Goal: Task Accomplishment & Management: Use online tool/utility

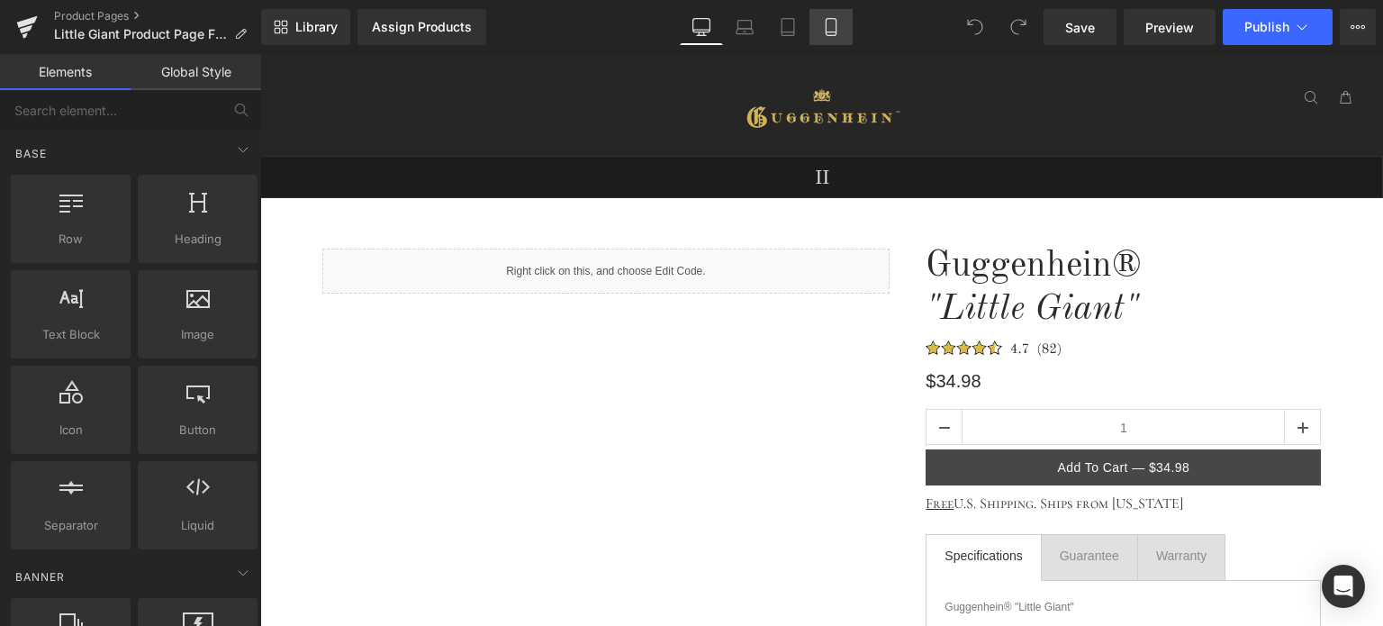
click at [835, 28] on icon at bounding box center [831, 27] width 18 height 18
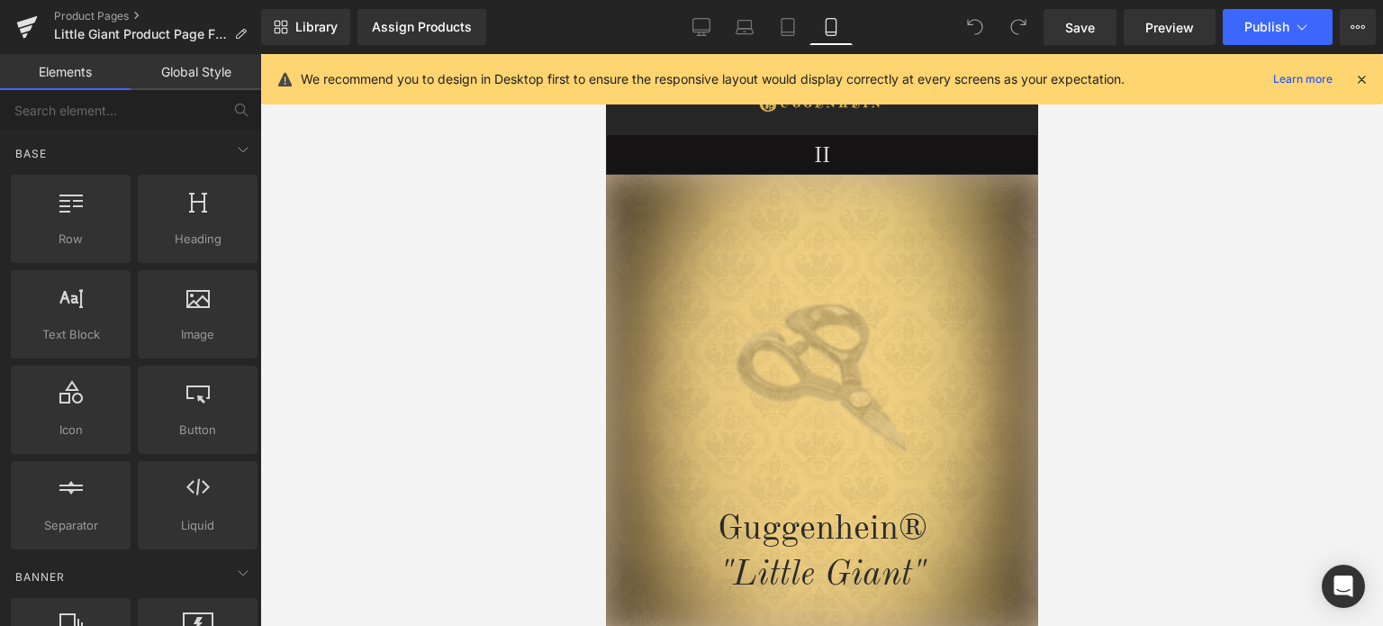
click at [1361, 77] on icon at bounding box center [1361, 79] width 16 height 16
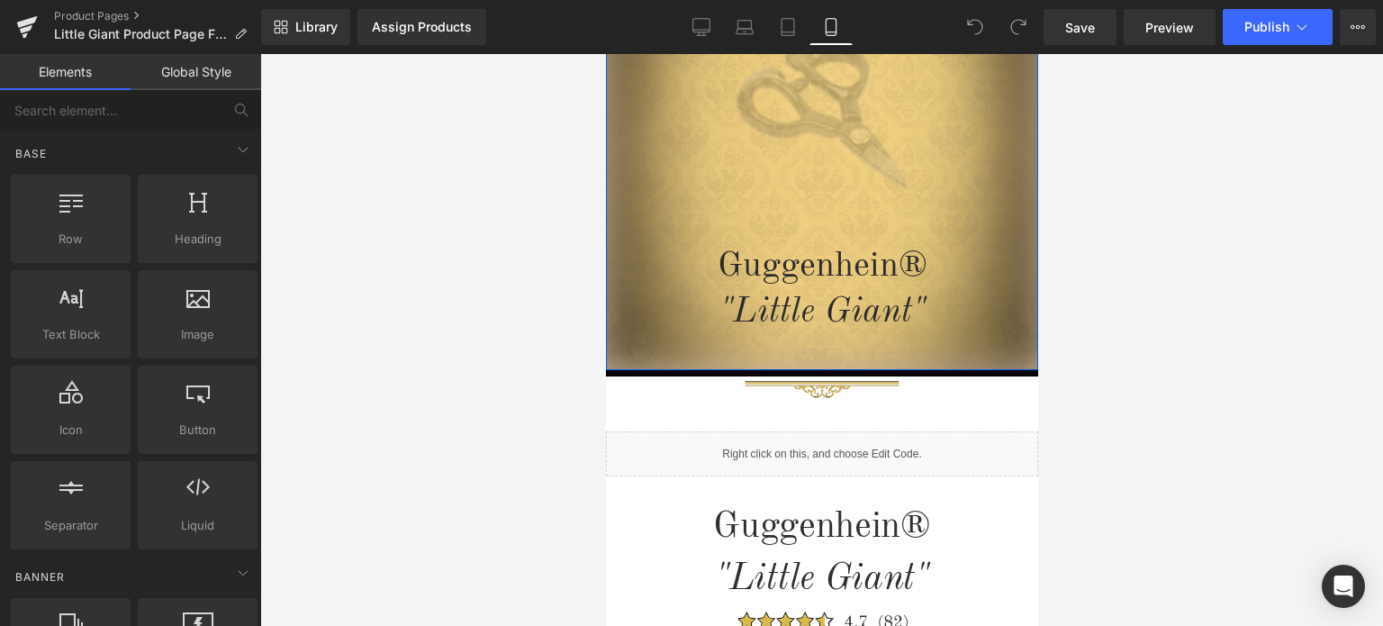
scroll to position [450, 0]
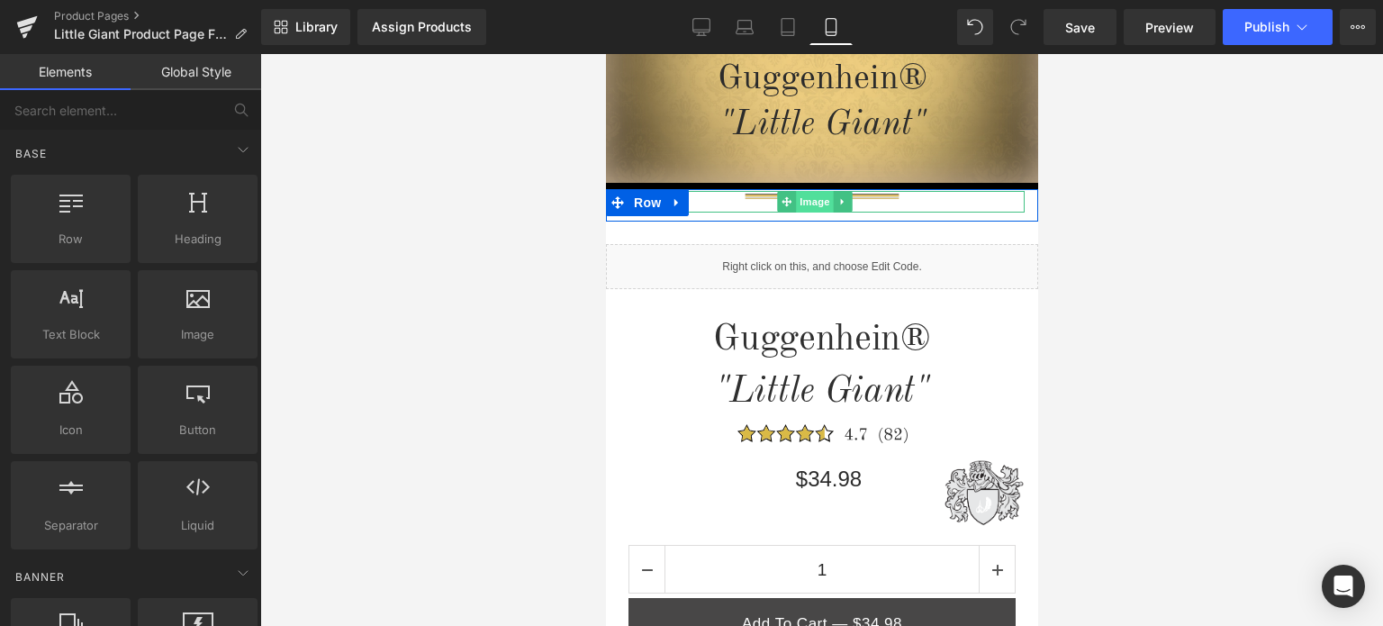
click at [815, 203] on span "Image" at bounding box center [815, 202] width 38 height 22
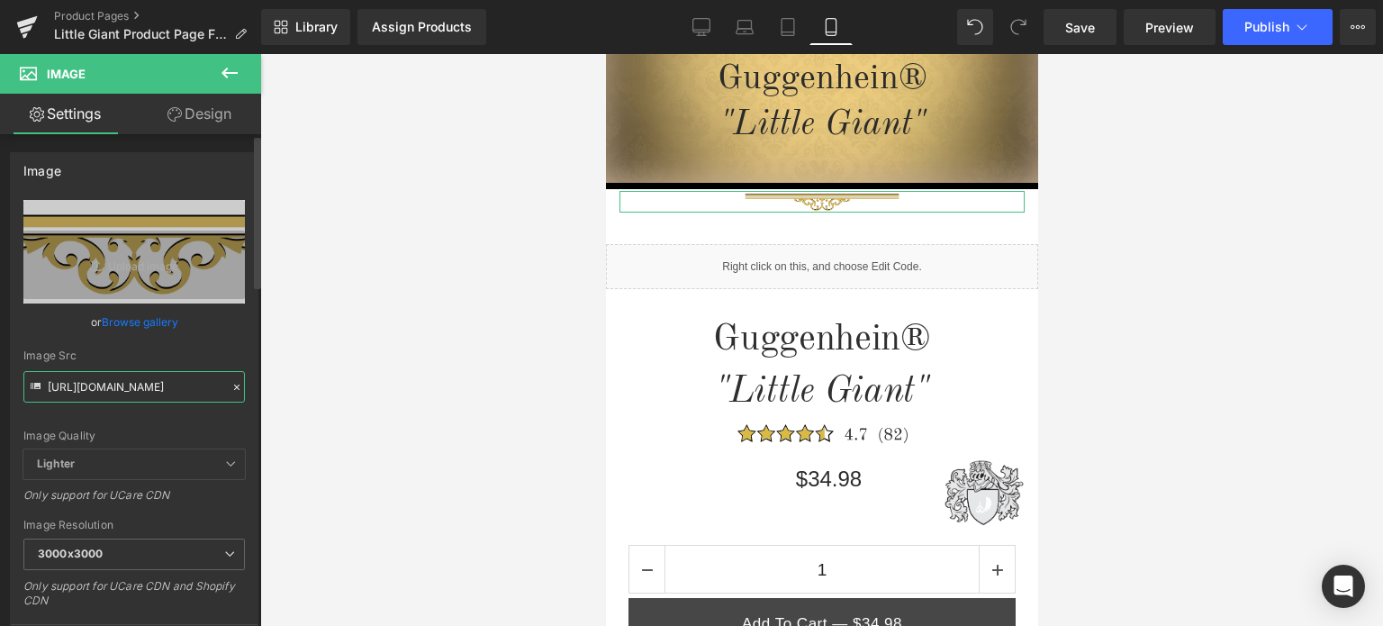
click at [131, 383] on input "[URL][DOMAIN_NAME]" at bounding box center [133, 387] width 221 height 32
paste input "3_eda60b93-e832-4dea-96ce-87d36af99957.png?v=1756222668"
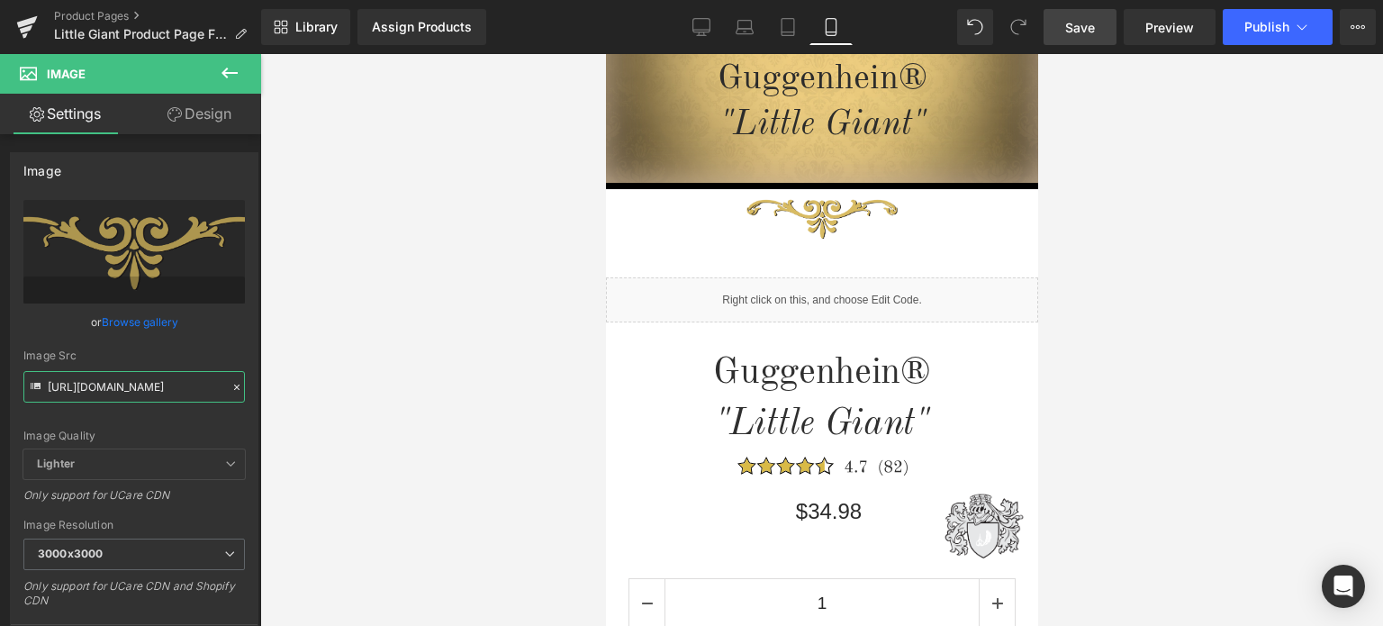
type input "[URL][DOMAIN_NAME]"
click at [1095, 33] on span "Save" at bounding box center [1080, 27] width 30 height 19
drag, startPoint x: 207, startPoint y: 112, endPoint x: 106, endPoint y: 218, distance: 146.5
click at [207, 112] on link "Design" at bounding box center [199, 114] width 131 height 41
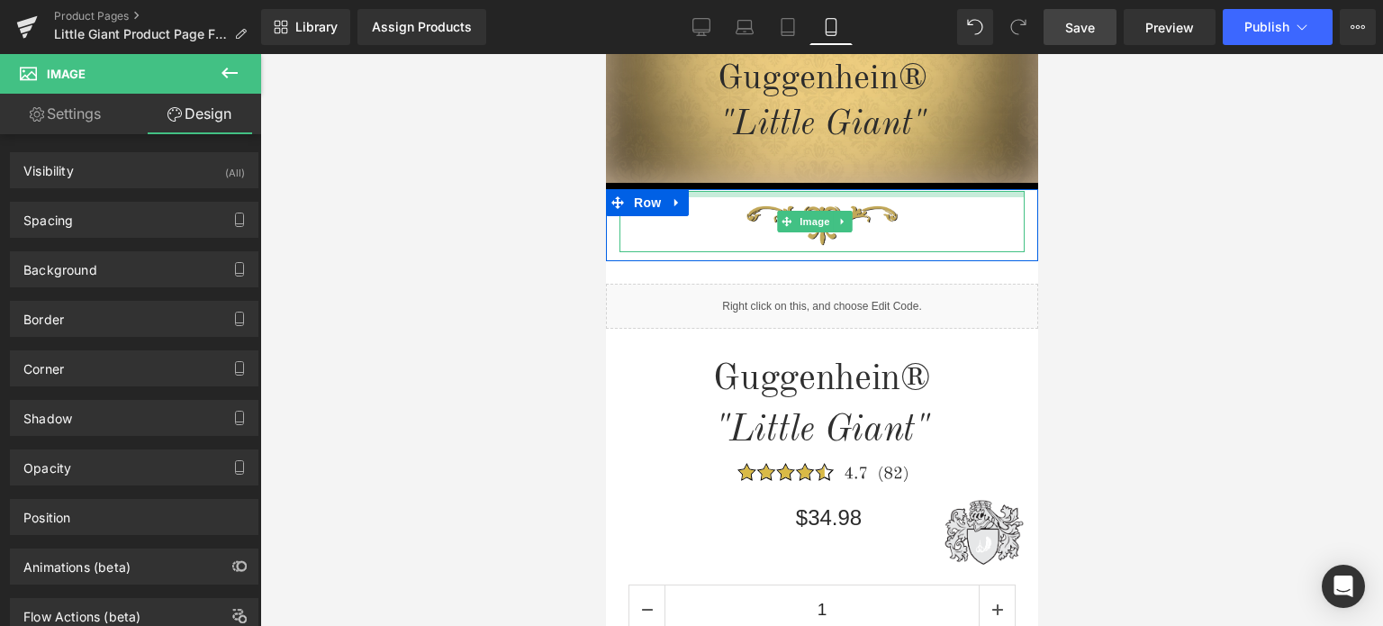
click at [890, 199] on div "Image" at bounding box center [821, 221] width 405 height 61
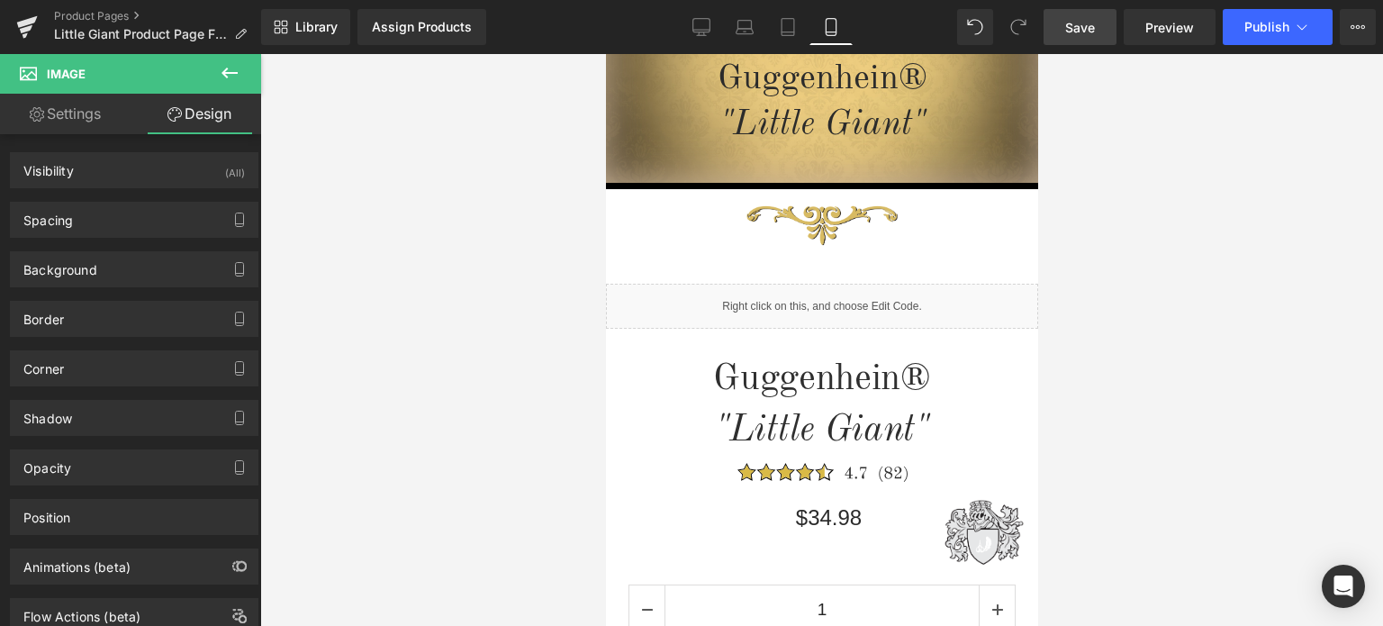
click at [1093, 23] on span "Save" at bounding box center [1080, 27] width 30 height 19
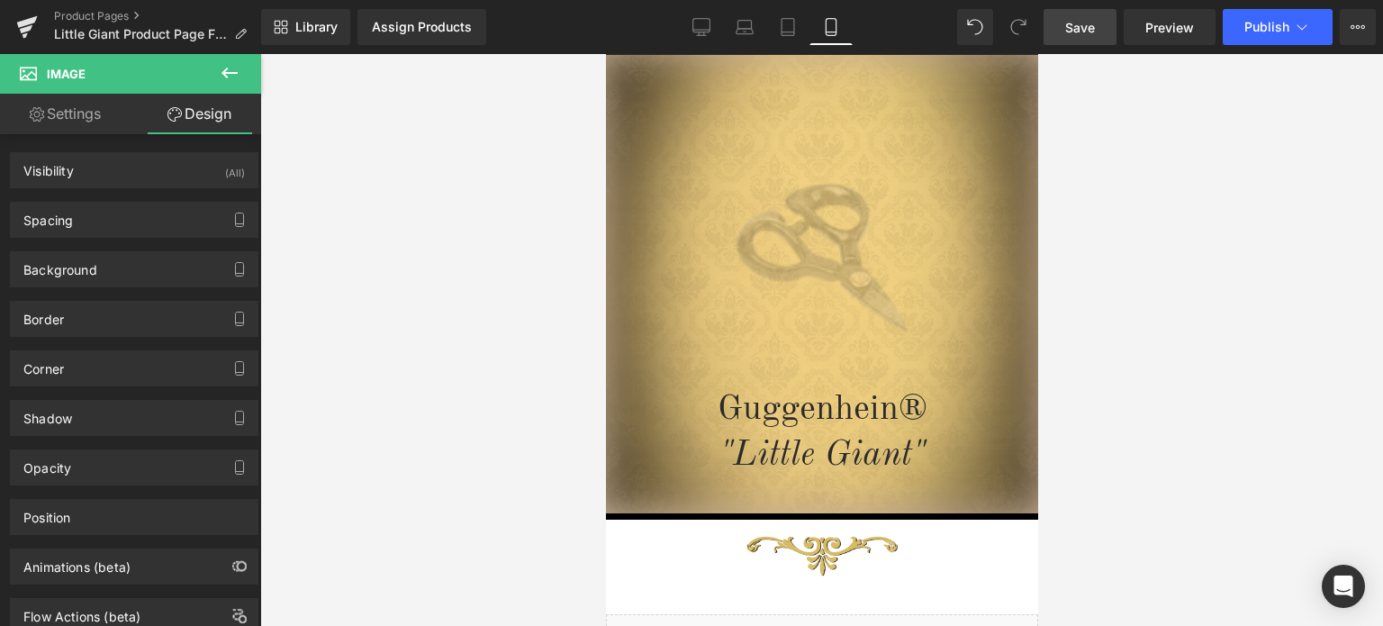
scroll to position [72, 0]
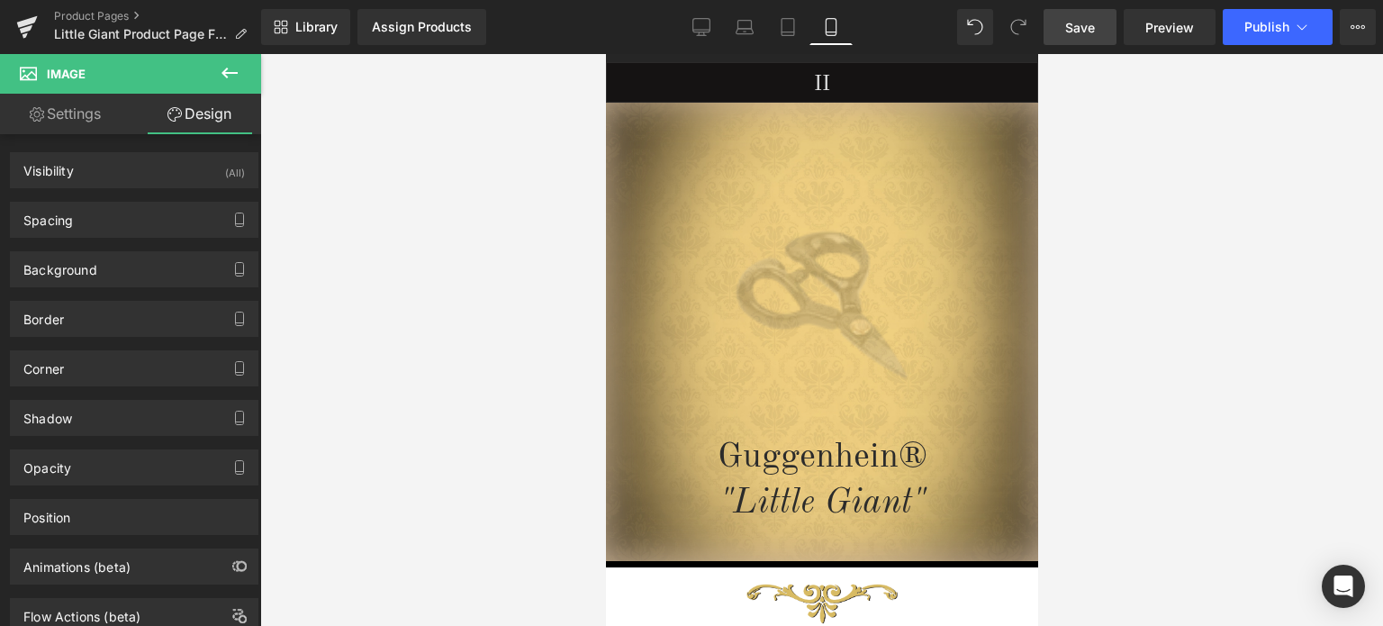
click at [1084, 29] on span "Save" at bounding box center [1080, 27] width 30 height 19
click at [1166, 30] on span "Preview" at bounding box center [1169, 27] width 49 height 19
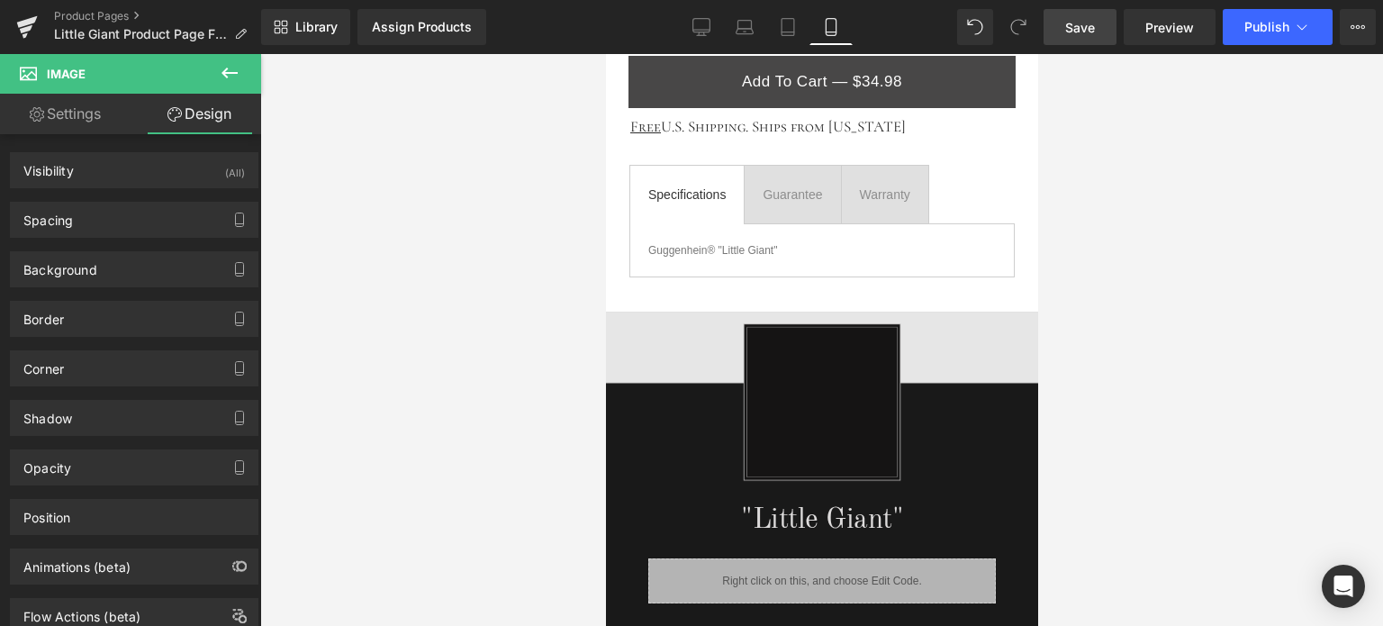
scroll to position [1152, 0]
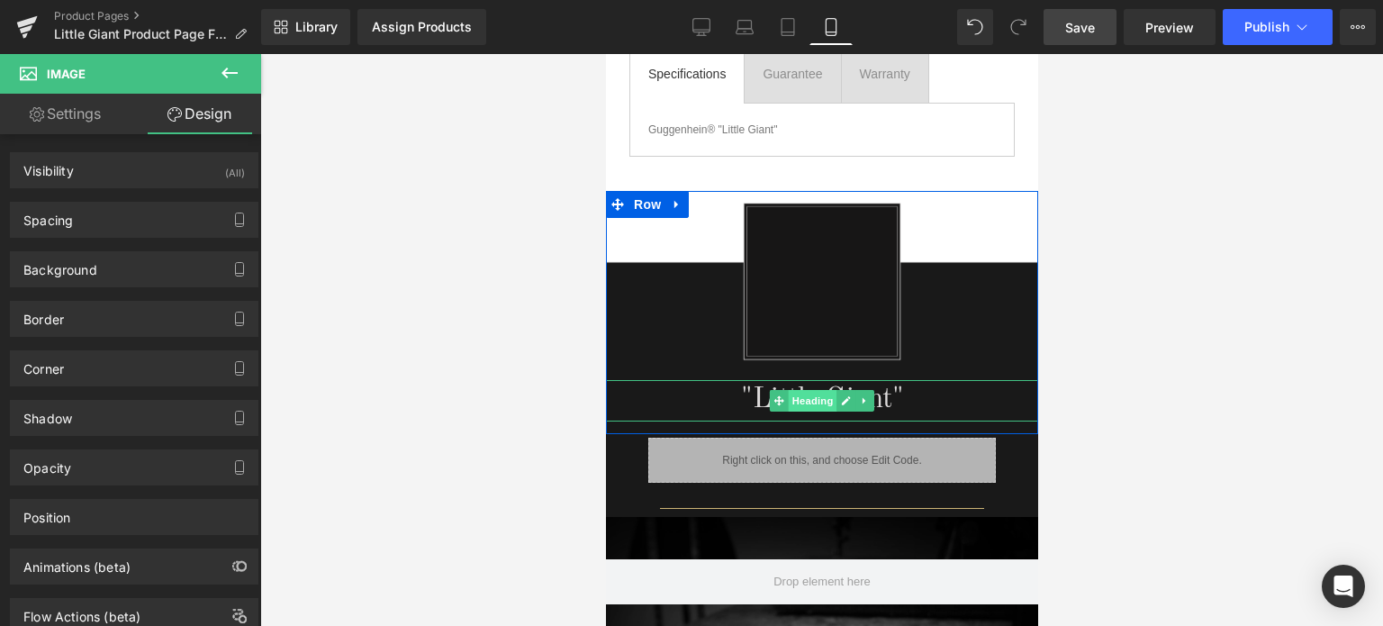
click at [809, 395] on span "Heading" at bounding box center [812, 401] width 49 height 22
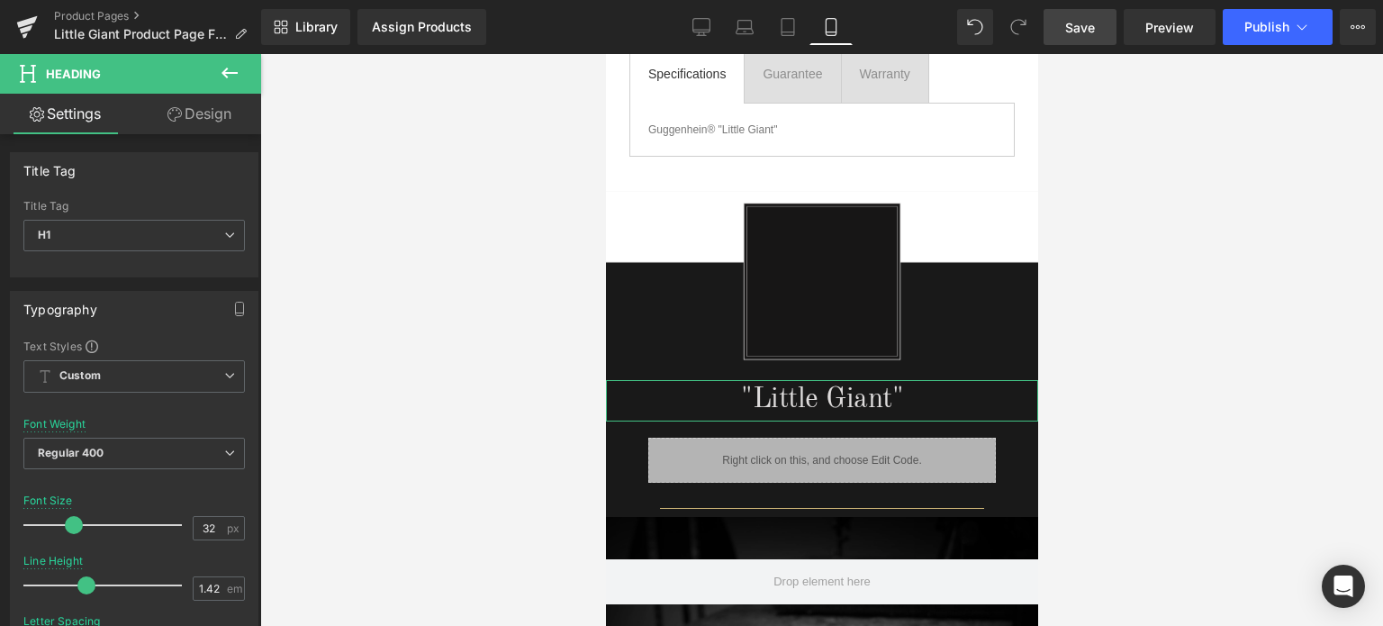
click at [212, 113] on link "Design" at bounding box center [199, 114] width 131 height 41
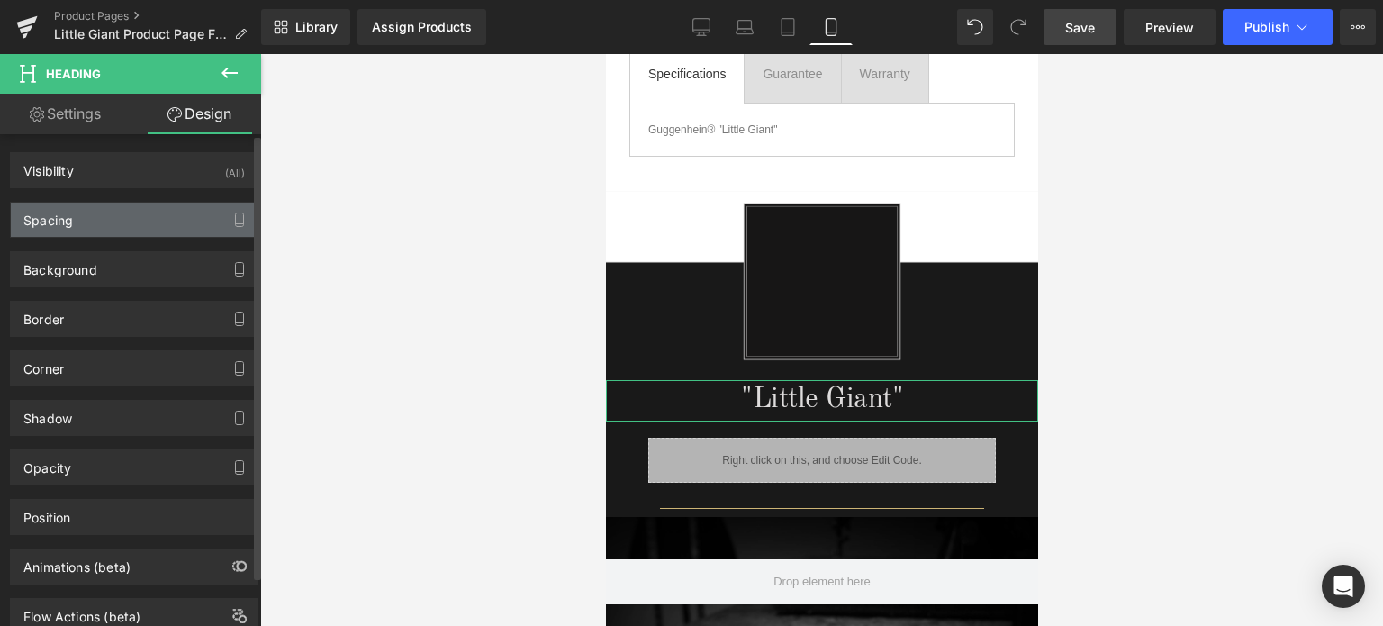
click at [126, 217] on div "Spacing" at bounding box center [134, 220] width 247 height 34
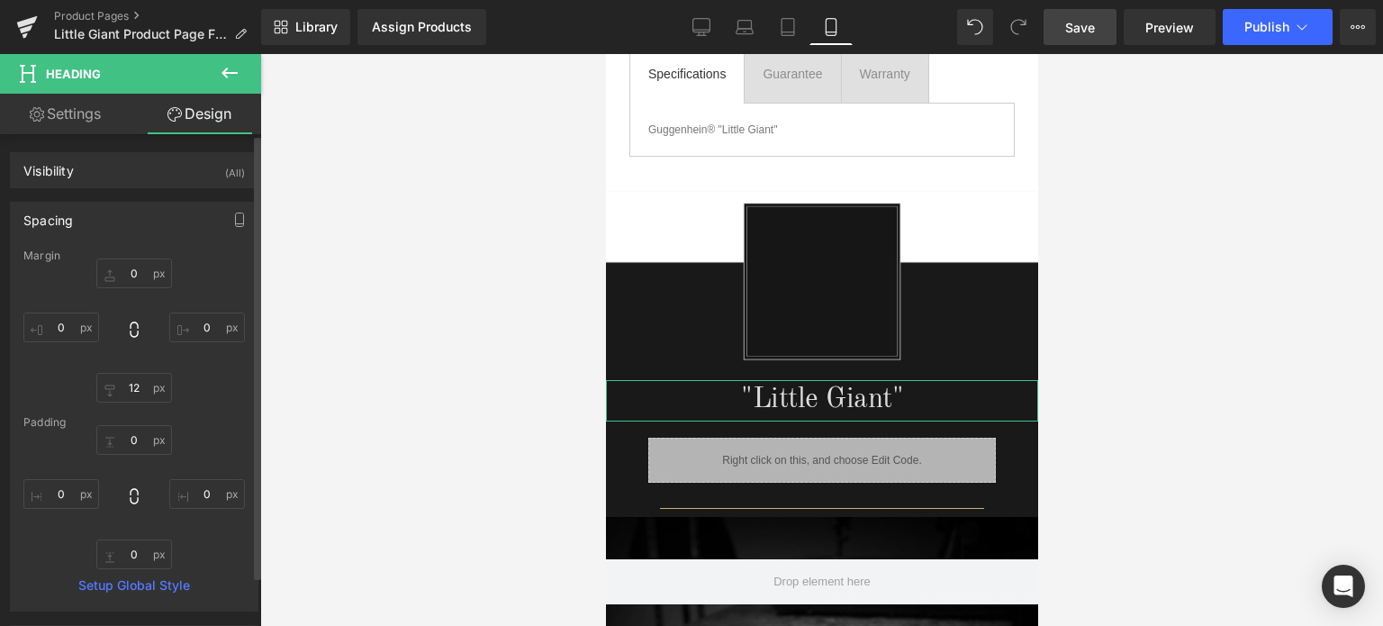
type input "0"
type input "12"
type input "0"
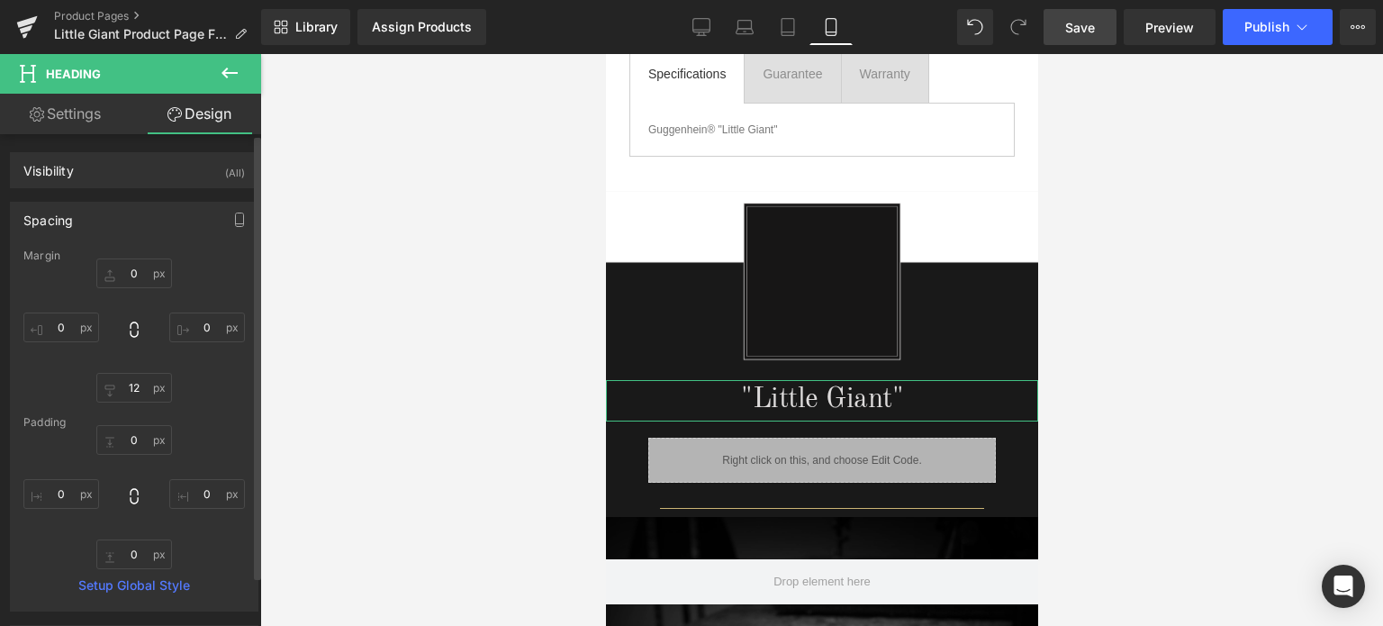
type input "0"
click at [1090, 26] on span "Save" at bounding box center [1080, 27] width 30 height 19
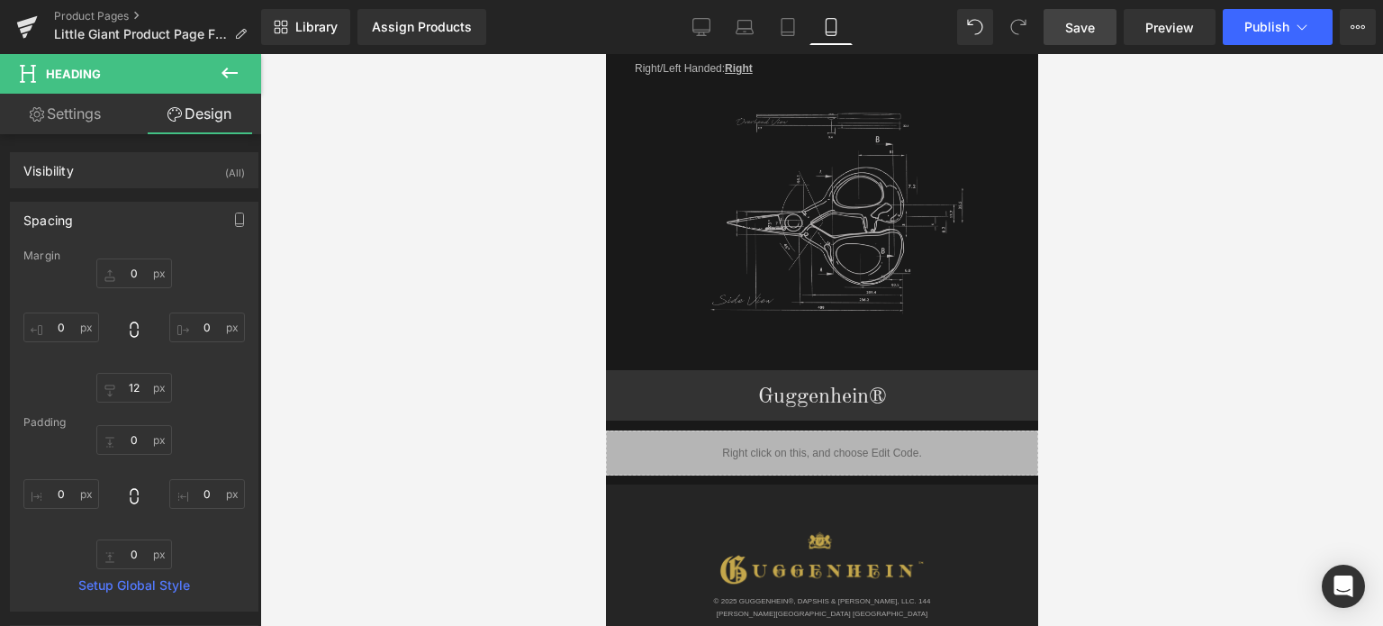
scroll to position [2620, 0]
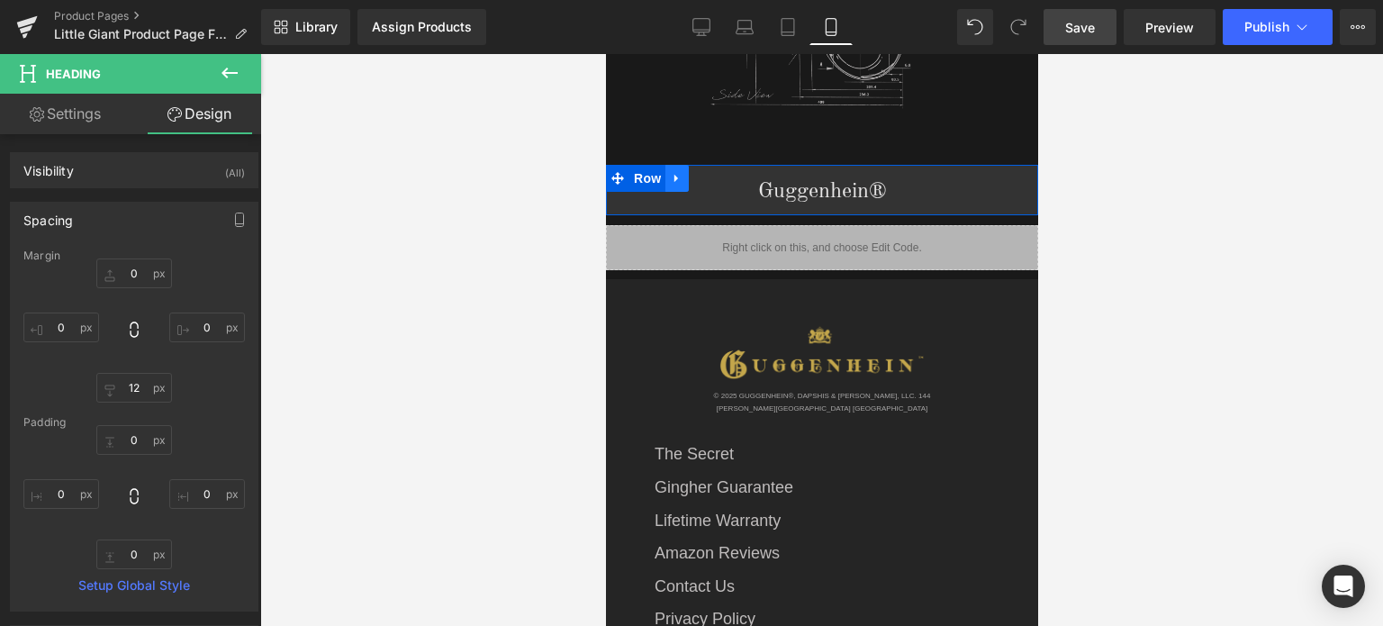
click at [673, 175] on icon at bounding box center [675, 179] width 4 height 8
click at [698, 172] on icon at bounding box center [699, 178] width 13 height 13
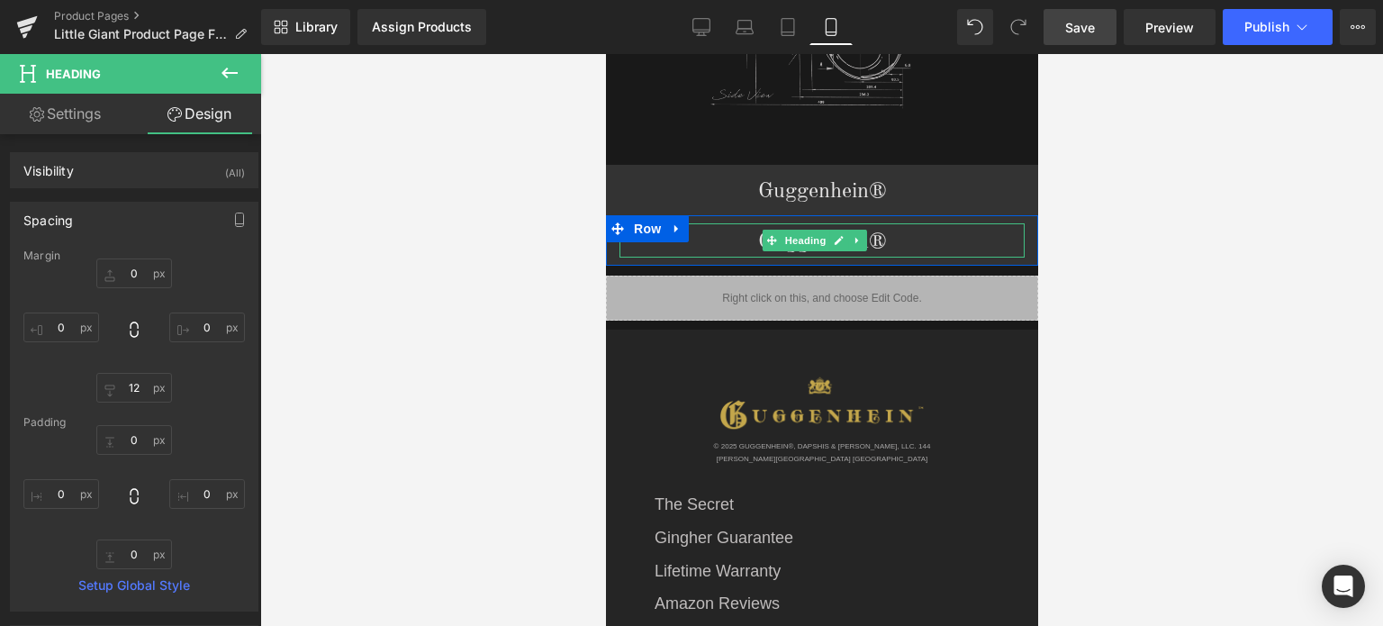
click at [881, 227] on h1 "Guggenhein®" at bounding box center [821, 242] width 405 height 31
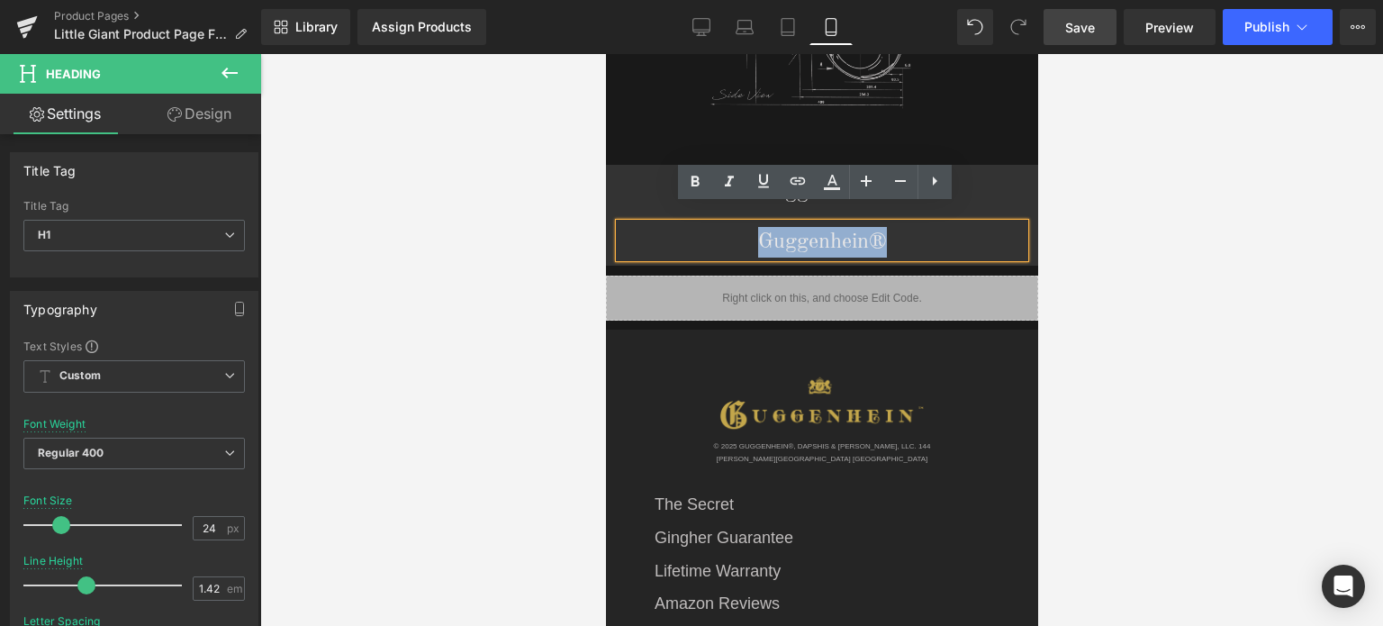
drag, startPoint x: 883, startPoint y: 223, endPoint x: 754, endPoint y: 224, distance: 129.7
click at [754, 227] on h1 "Guggenhein®" at bounding box center [821, 242] width 405 height 31
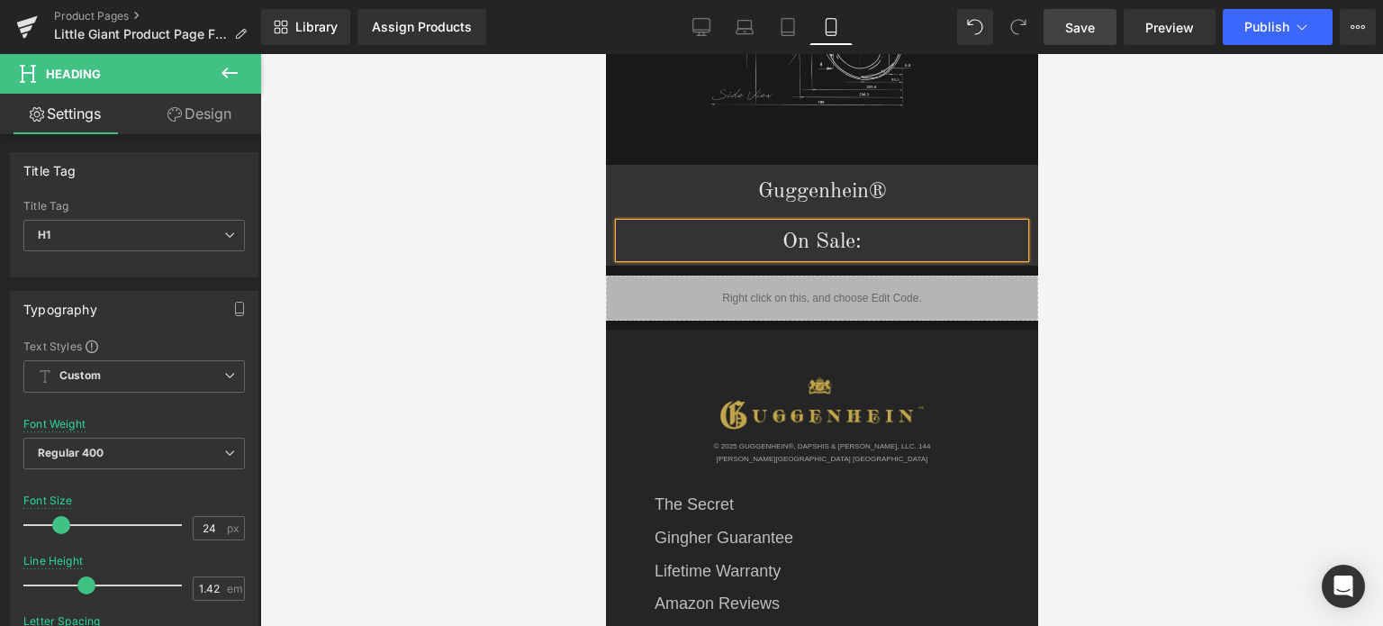
click at [1156, 264] on div at bounding box center [821, 340] width 1123 height 572
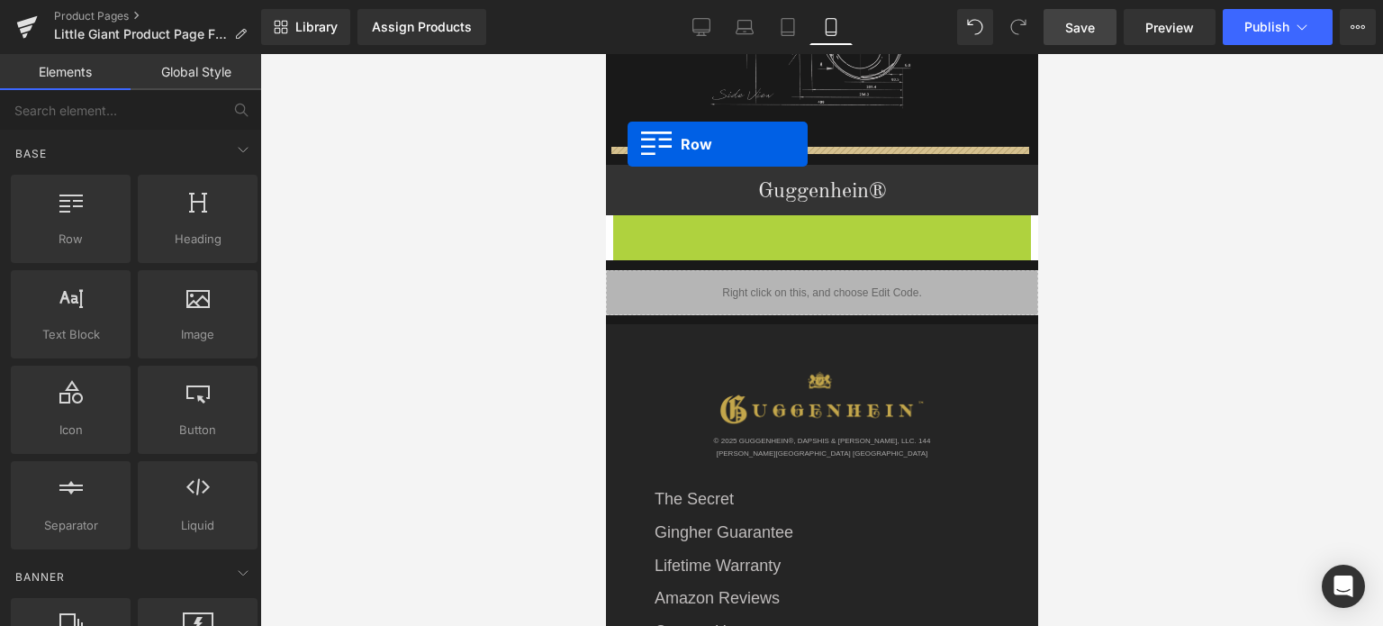
drag, startPoint x: 614, startPoint y: 210, endPoint x: 627, endPoint y: 144, distance: 66.9
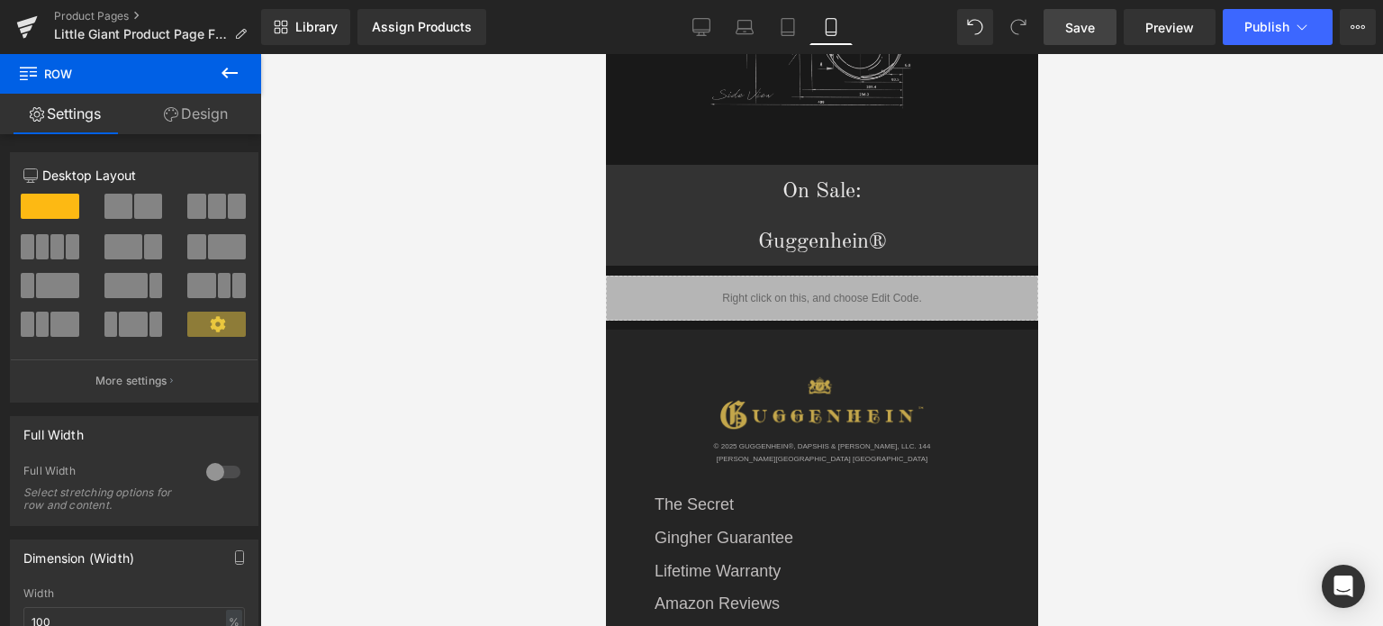
click at [229, 77] on icon at bounding box center [230, 73] width 22 height 22
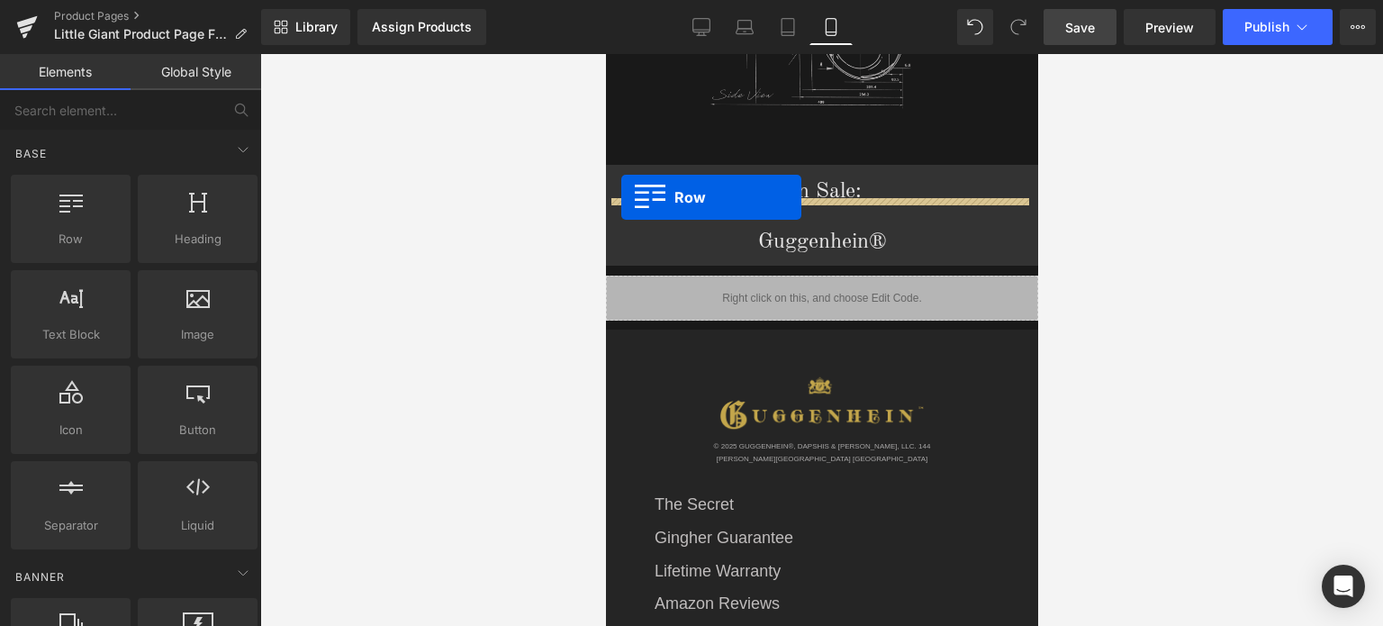
drag, startPoint x: 697, startPoint y: 268, endPoint x: 620, endPoint y: 197, distance: 104.5
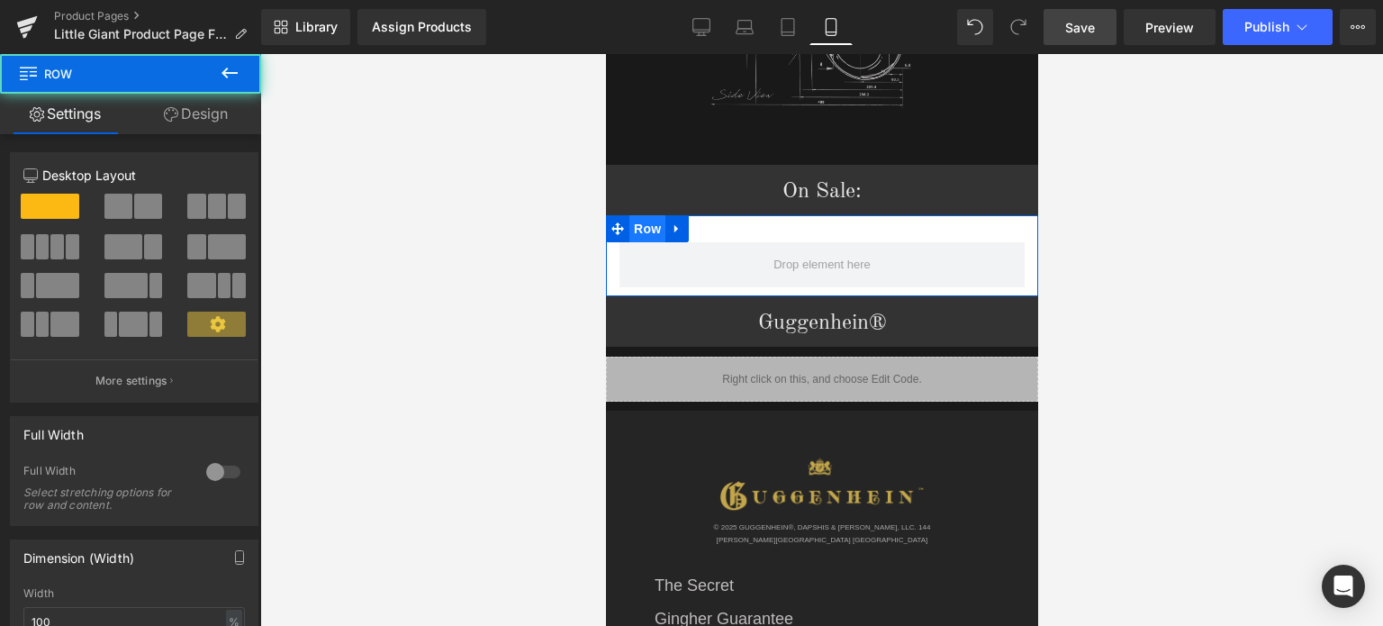
click at [644, 215] on span "Row" at bounding box center [646, 228] width 36 height 27
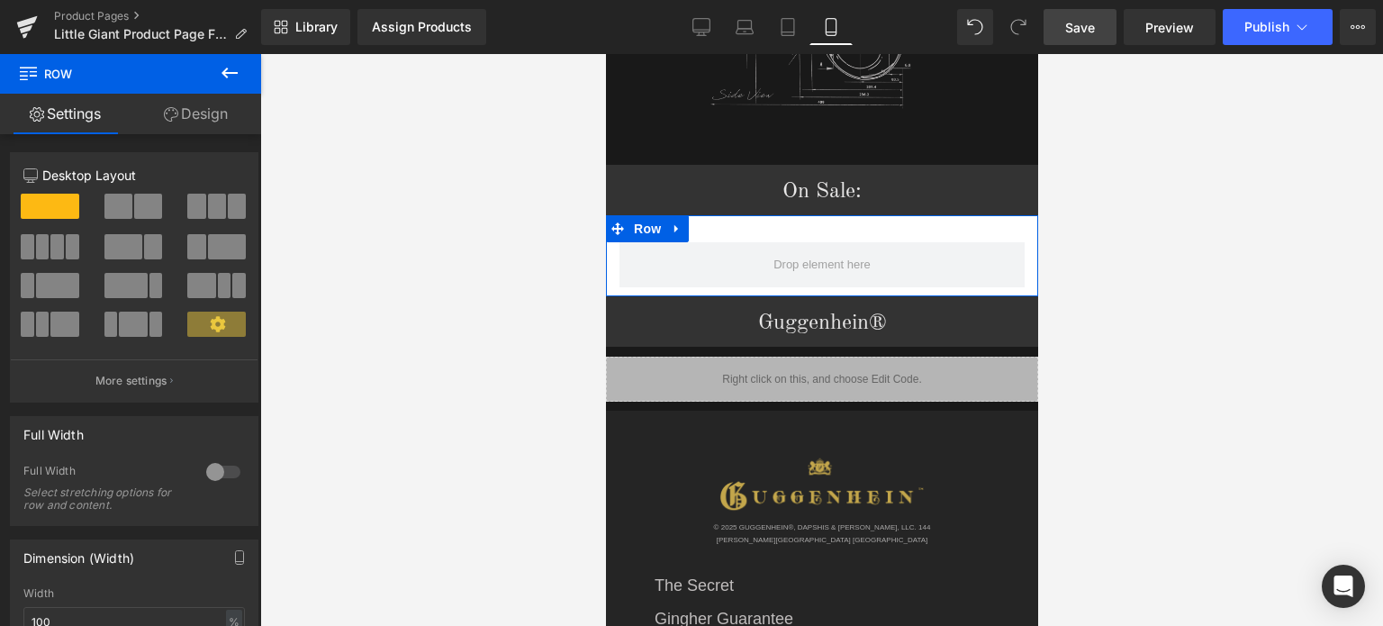
click at [220, 114] on link "Design" at bounding box center [196, 114] width 131 height 41
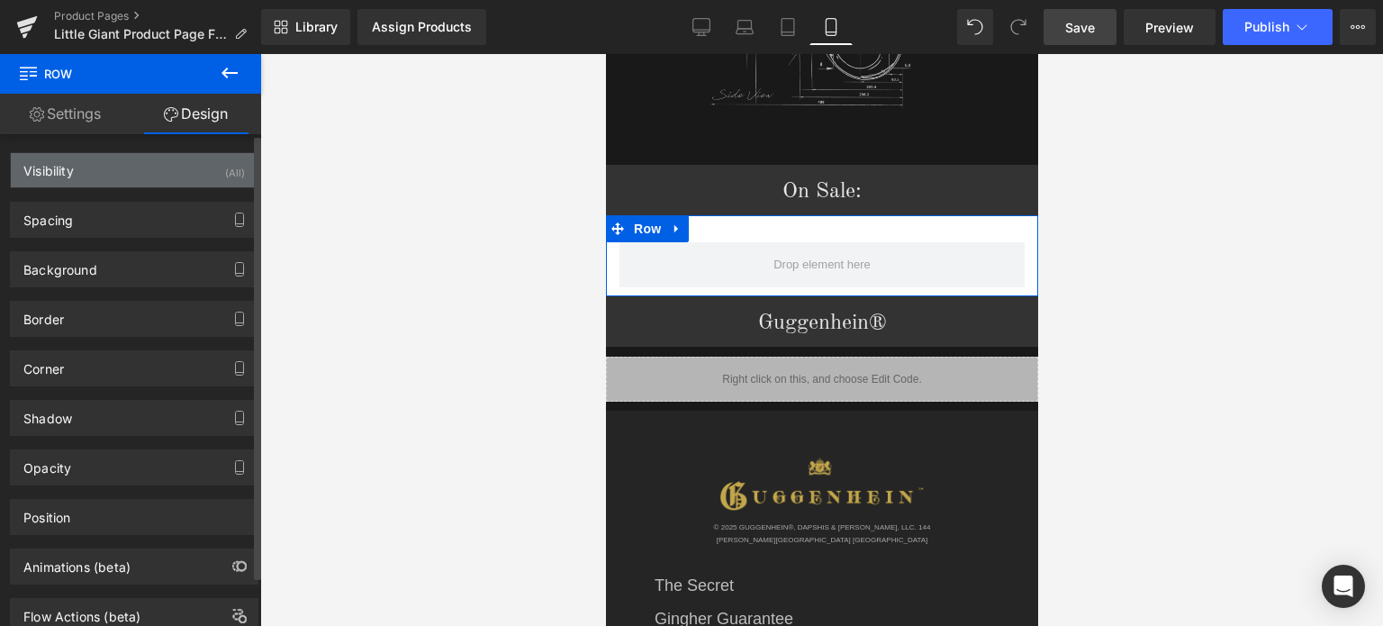
click at [157, 170] on div "Visibility (All)" at bounding box center [134, 170] width 247 height 34
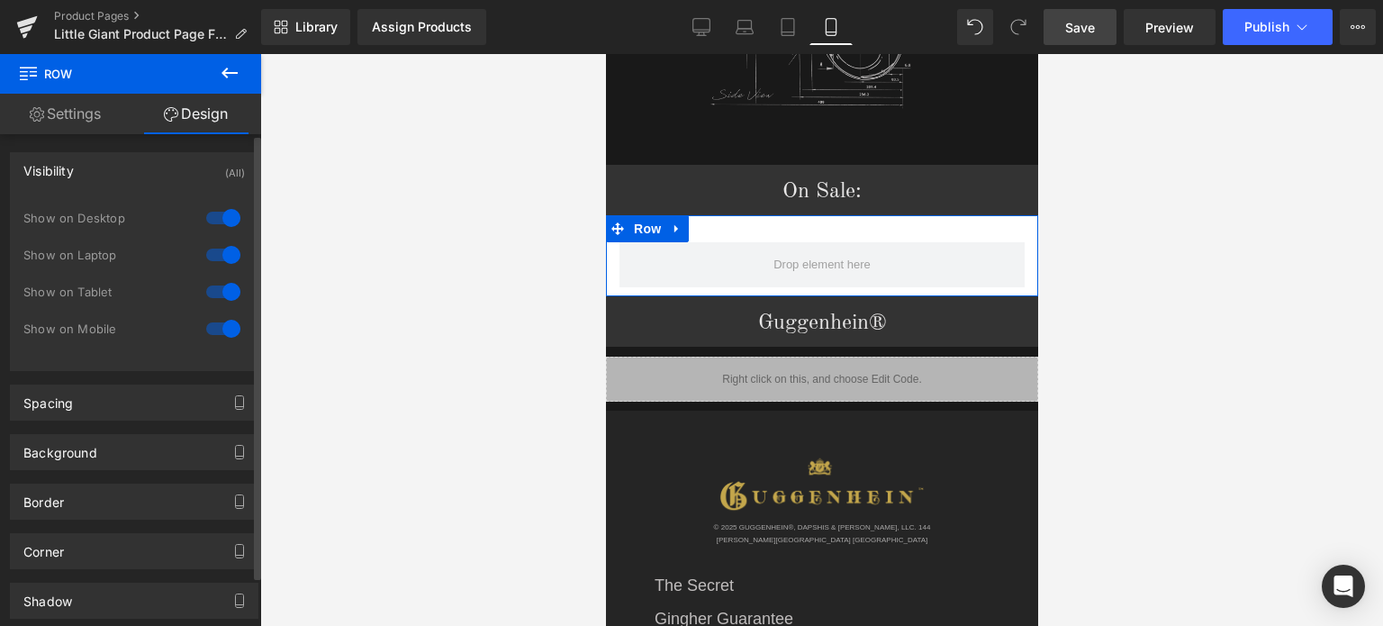
click at [219, 220] on div at bounding box center [223, 217] width 43 height 29
click at [220, 250] on div at bounding box center [223, 254] width 43 height 29
click at [228, 286] on div at bounding box center [223, 291] width 43 height 29
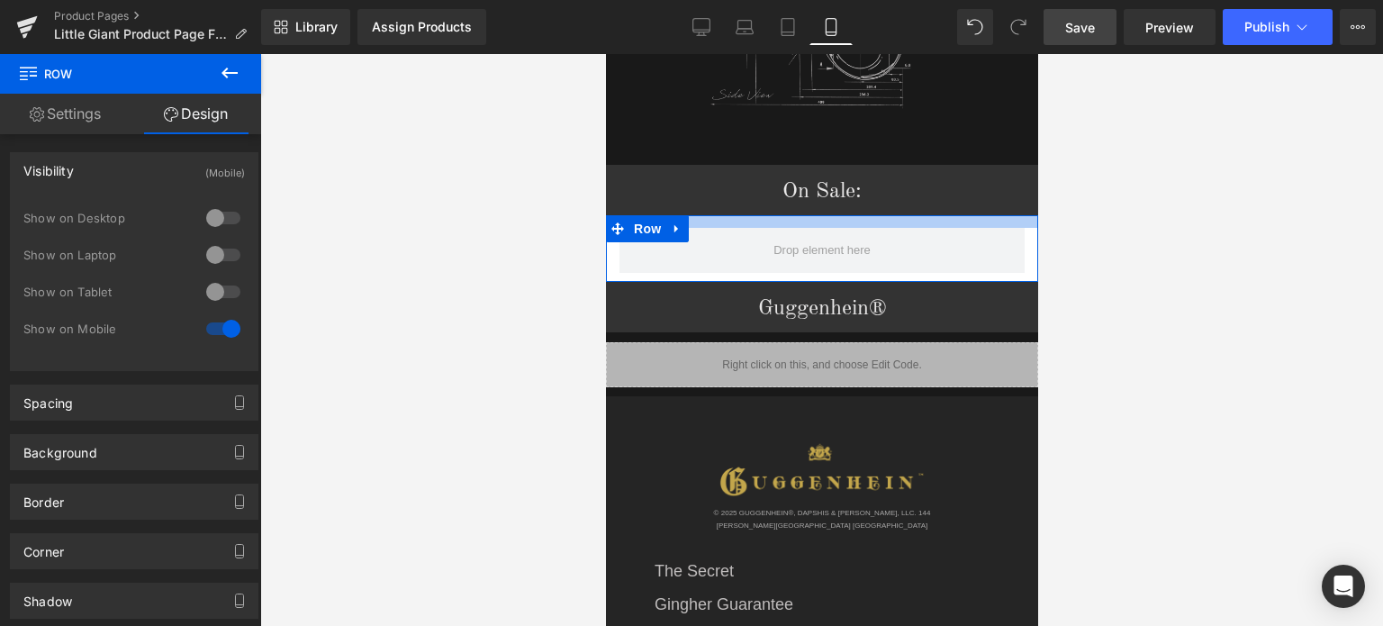
drag, startPoint x: 892, startPoint y: 215, endPoint x: 897, endPoint y: 201, distance: 15.1
click at [897, 215] on div at bounding box center [821, 221] width 432 height 13
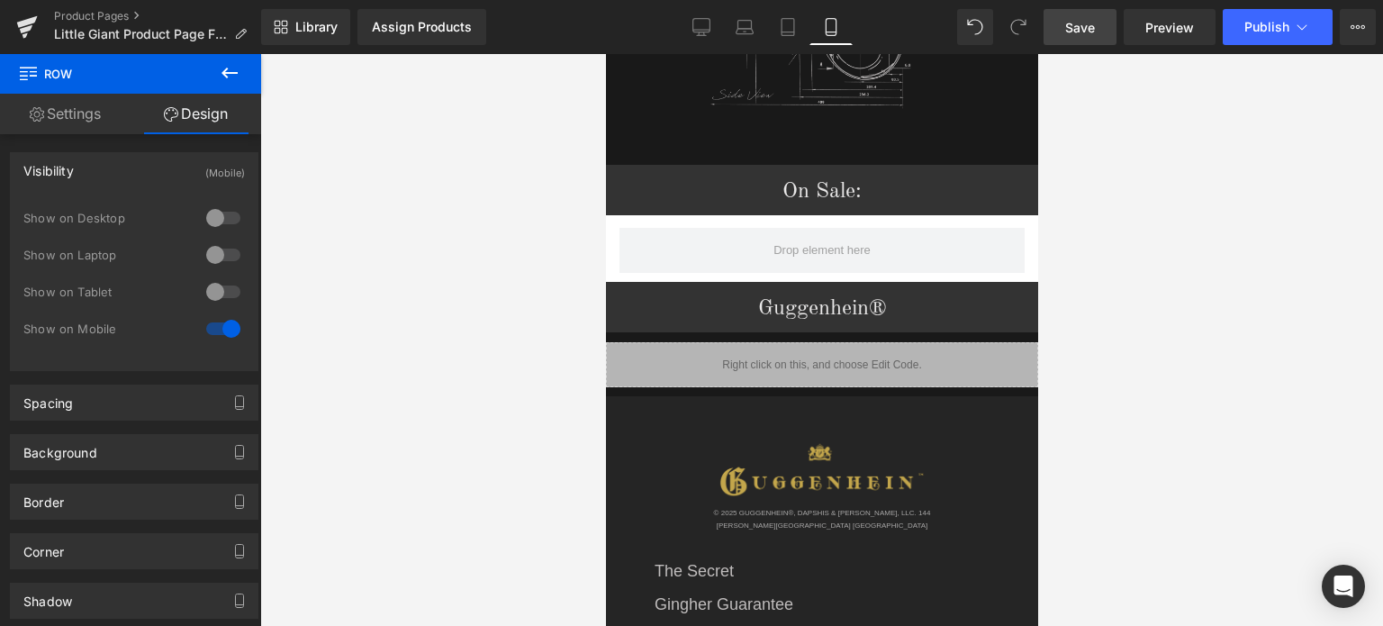
click at [241, 71] on button at bounding box center [229, 74] width 63 height 40
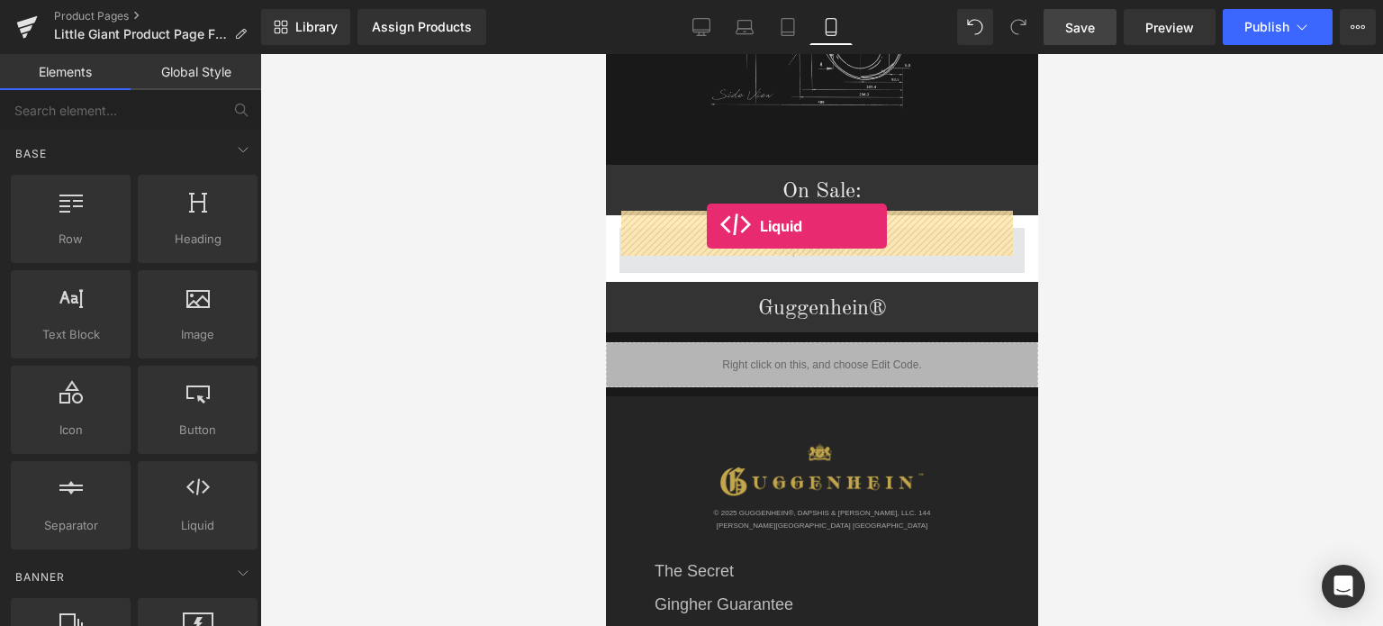
drag, startPoint x: 814, startPoint y: 567, endPoint x: 706, endPoint y: 226, distance: 357.9
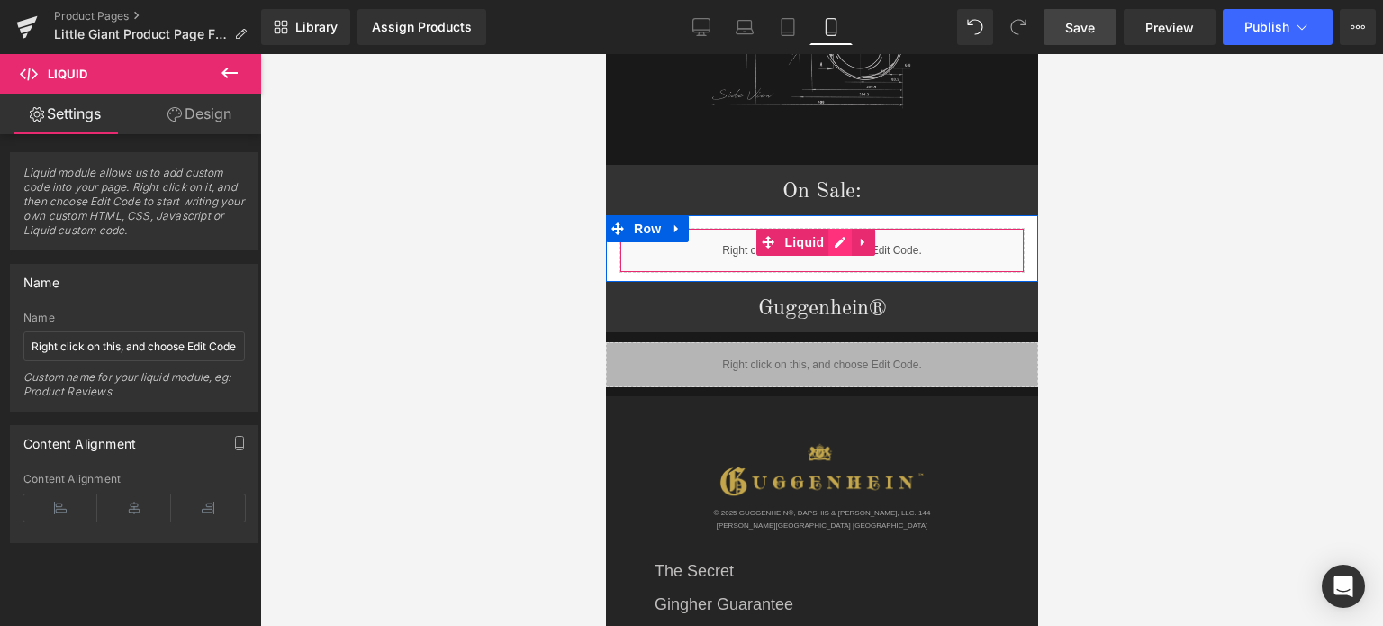
click at [835, 228] on div "Liquid" at bounding box center [821, 250] width 405 height 45
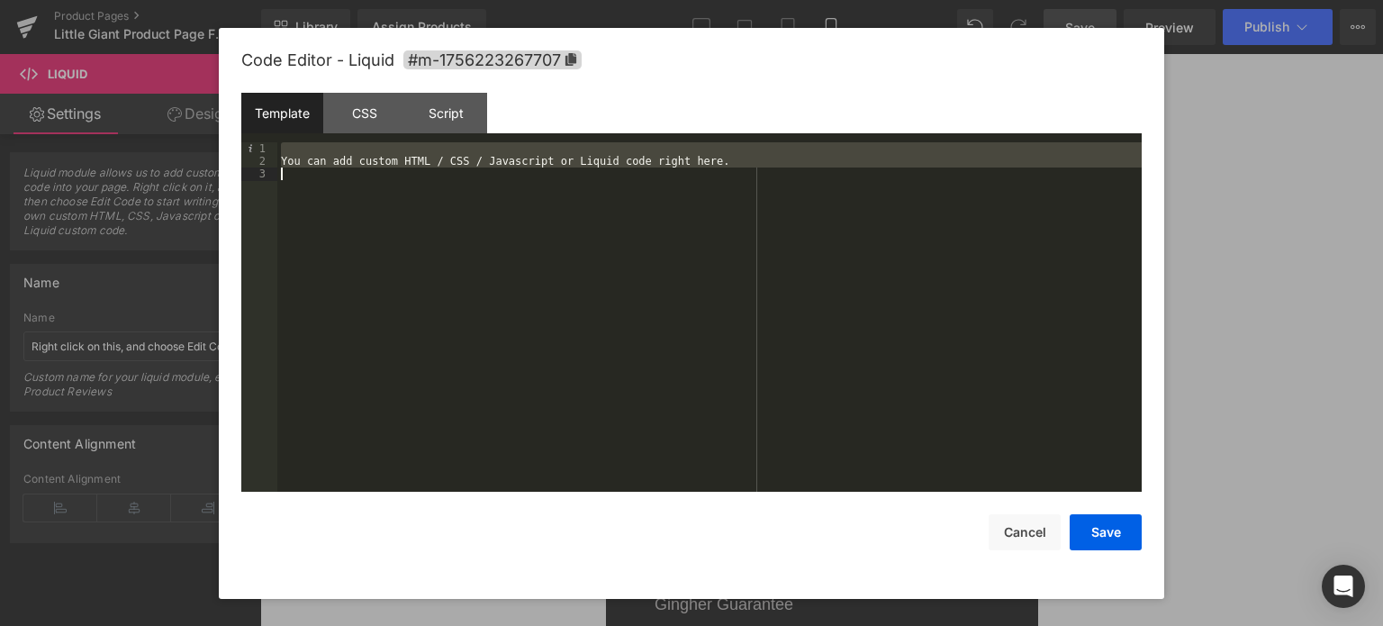
drag, startPoint x: 291, startPoint y: 149, endPoint x: 429, endPoint y: 233, distance: 161.2
click at [429, 233] on div "You can add custom HTML / CSS / Javascript or Liquid code right here." at bounding box center [709, 330] width 864 height 376
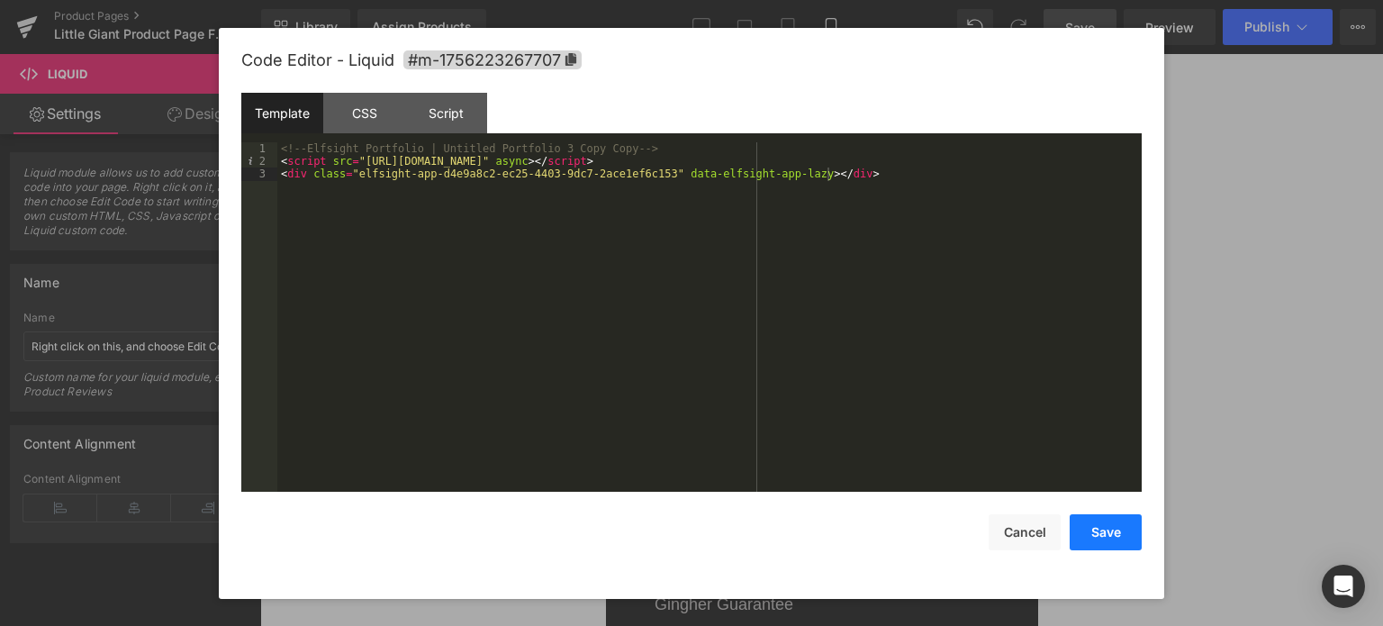
click at [1107, 530] on button "Save" at bounding box center [1106, 532] width 72 height 36
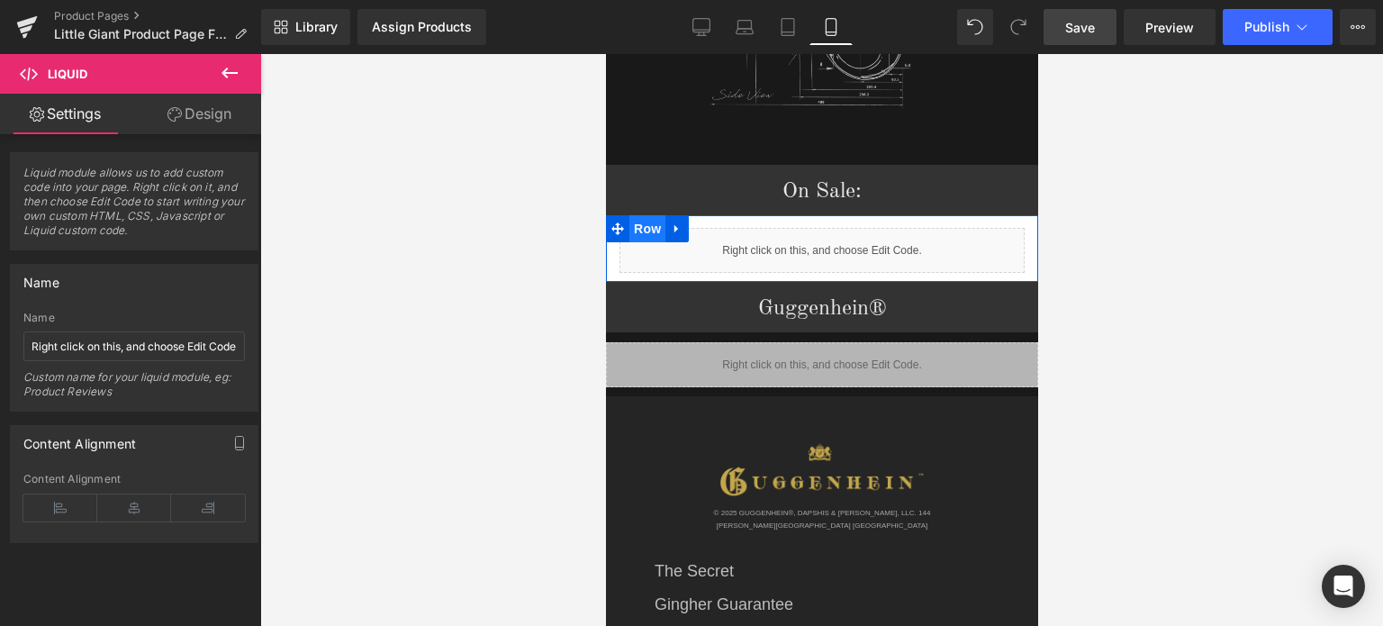
click at [644, 215] on span "Row" at bounding box center [646, 228] width 36 height 27
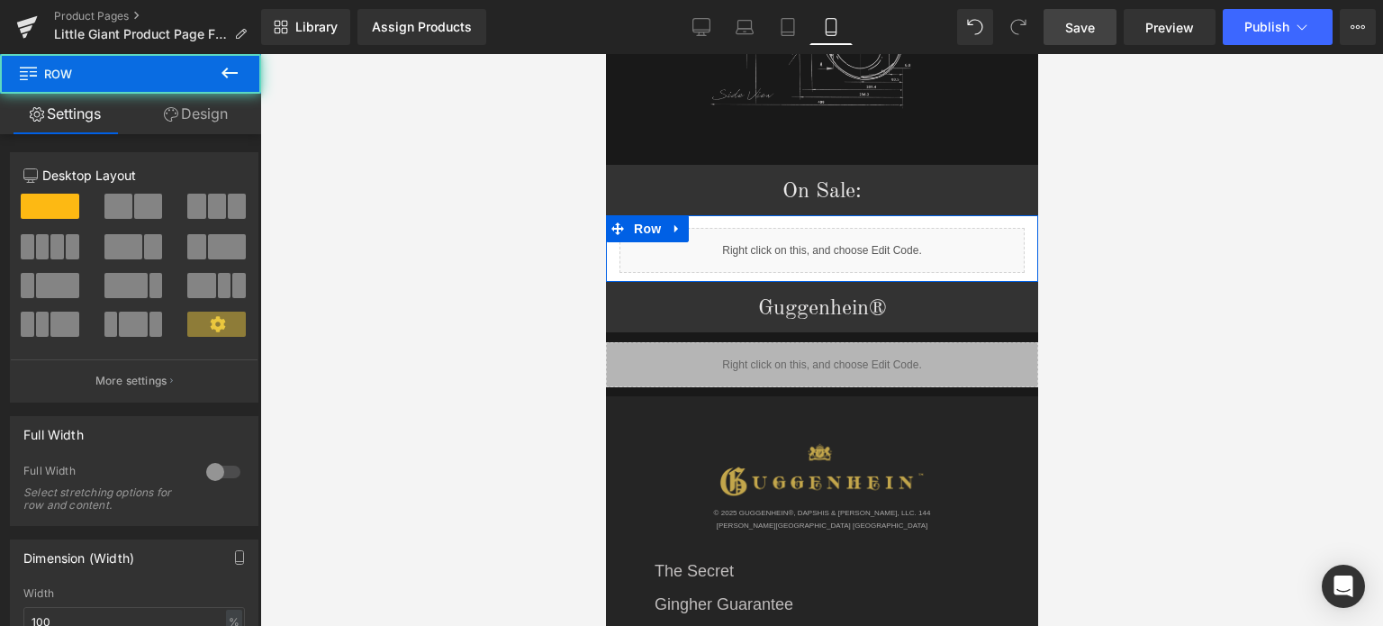
drag, startPoint x: 208, startPoint y: 114, endPoint x: 122, endPoint y: 215, distance: 132.8
click at [208, 114] on link "Design" at bounding box center [196, 114] width 131 height 41
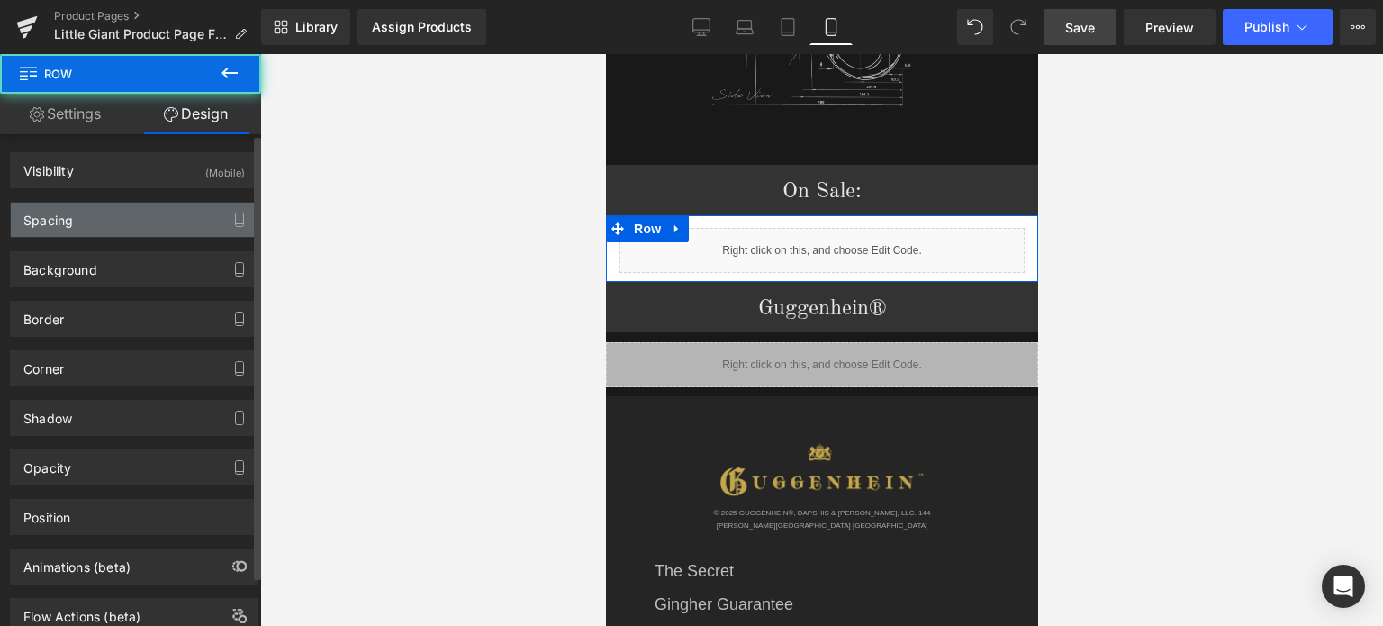
click at [122, 215] on div "Spacing" at bounding box center [134, 220] width 247 height 34
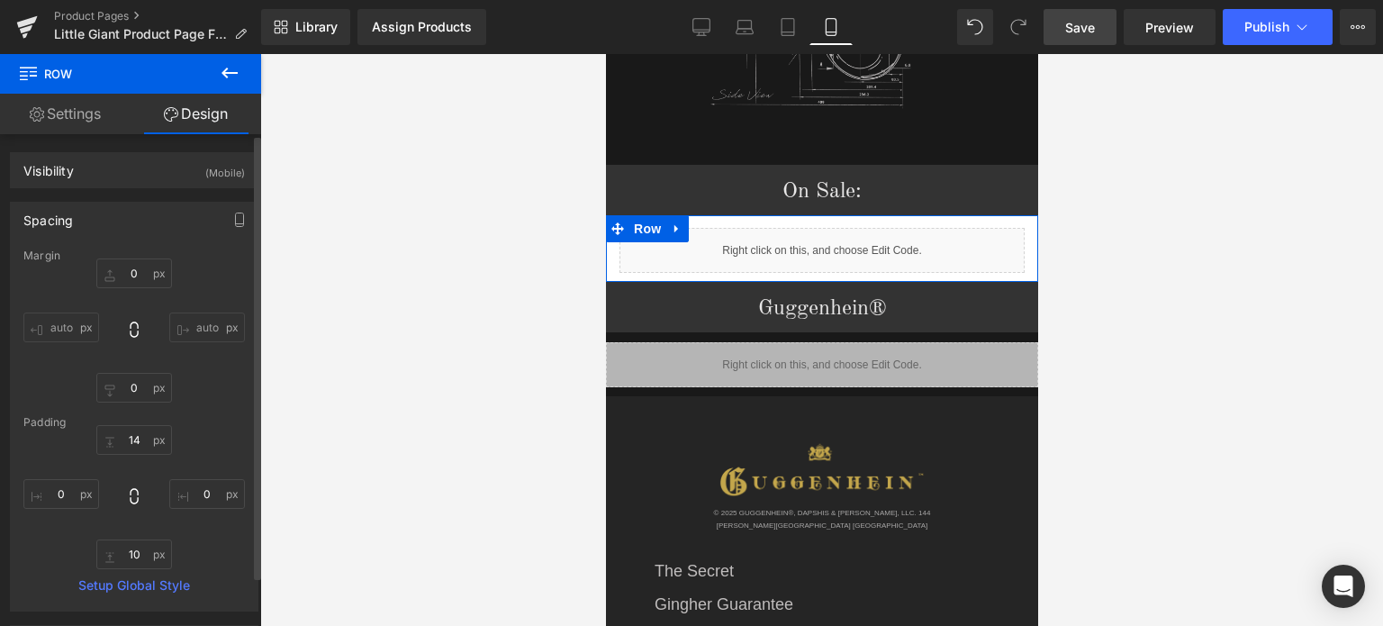
type input "0"
type input "14"
type input "0"
type input "10"
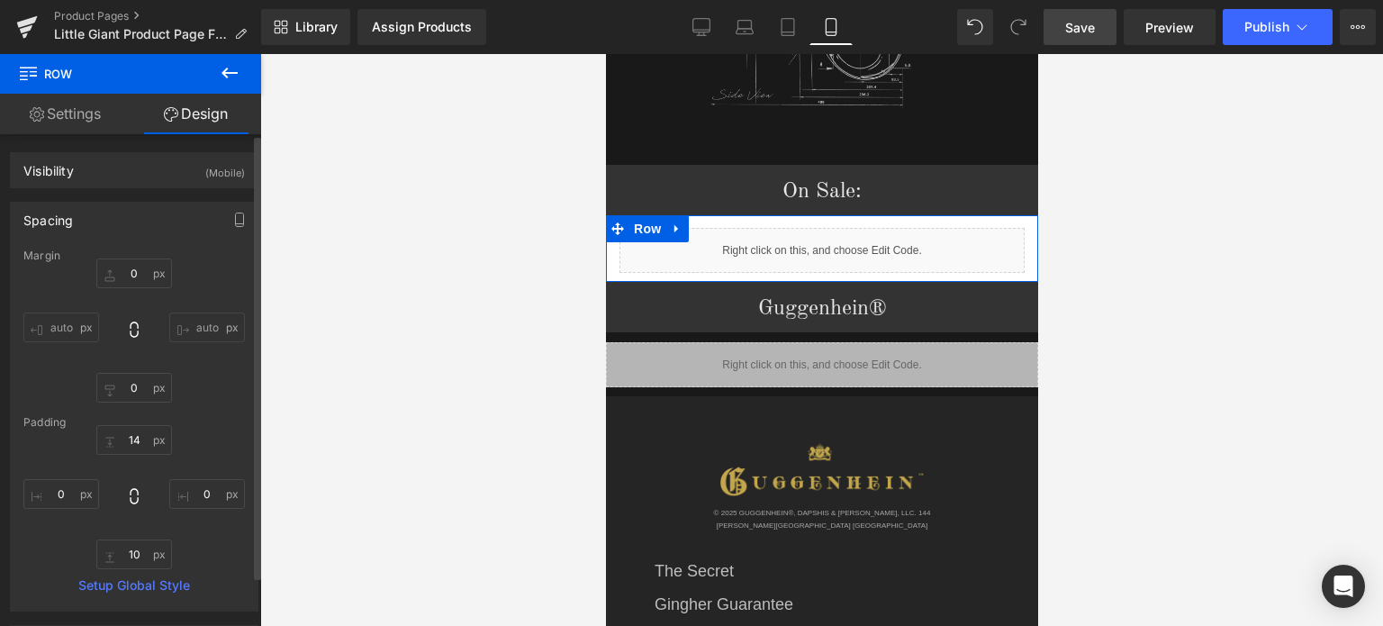
type input "0"
click at [146, 441] on input "14" at bounding box center [134, 440] width 76 height 30
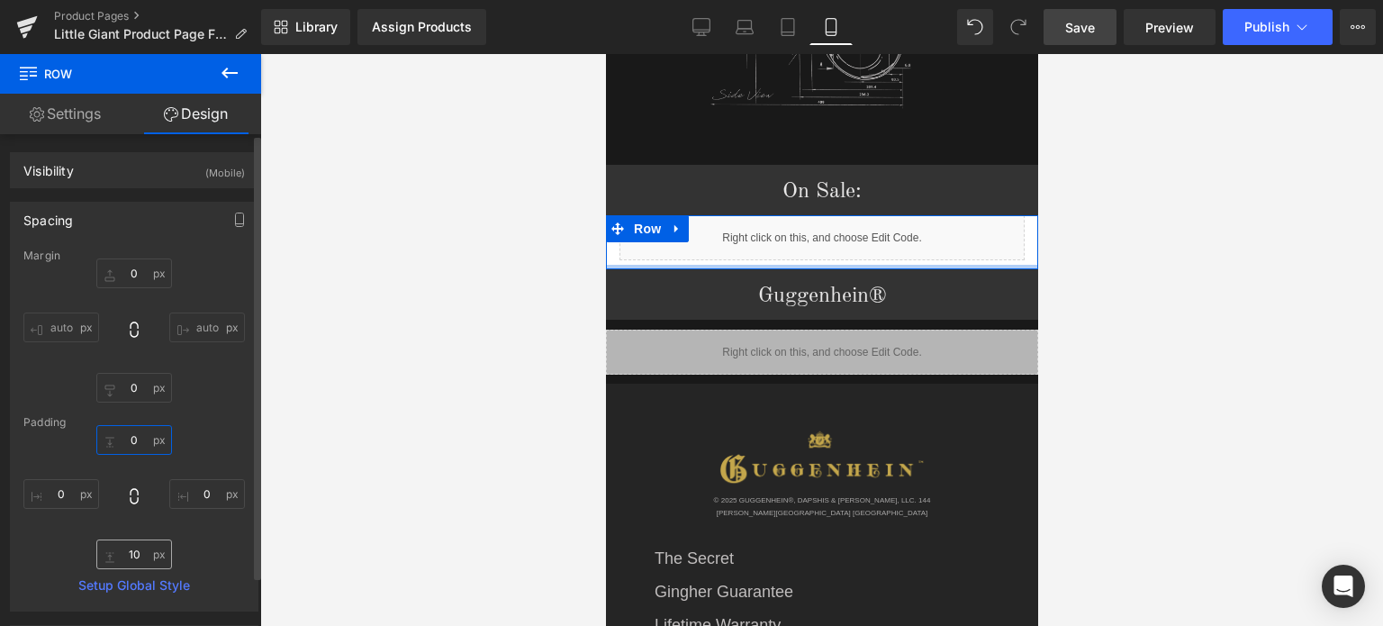
type input "0"
click at [144, 559] on input "10" at bounding box center [134, 554] width 76 height 30
type input "0"
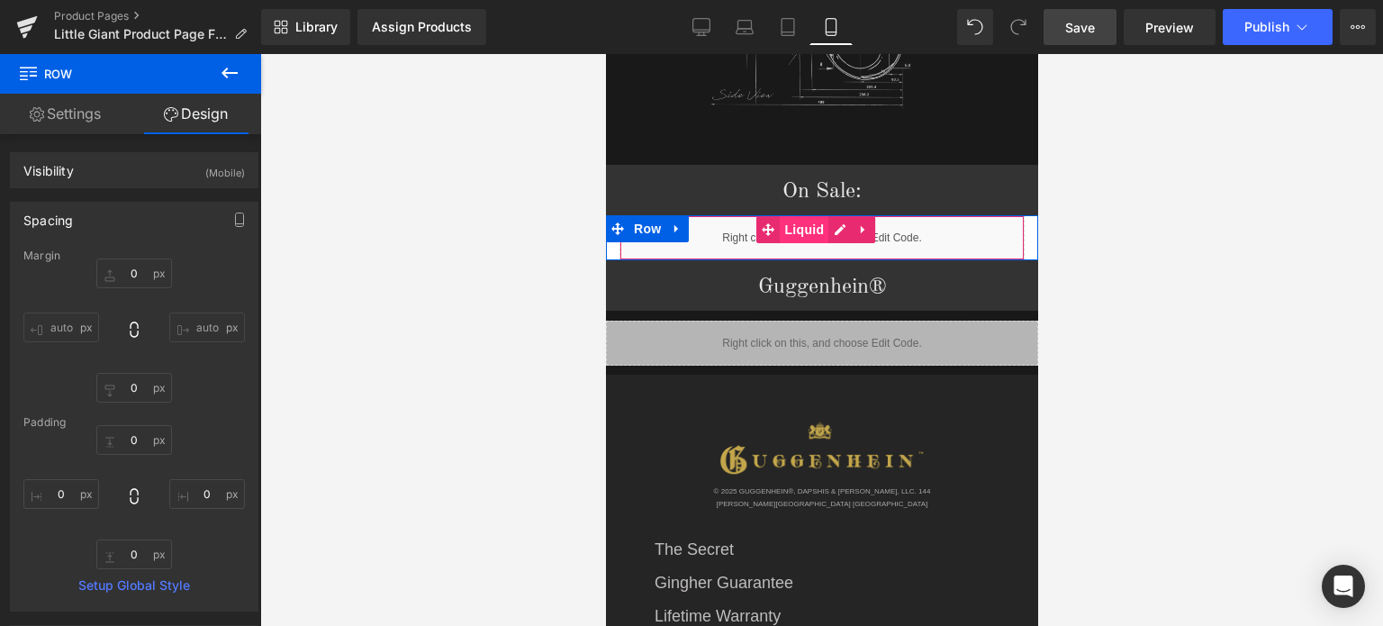
click at [811, 216] on span "Liquid" at bounding box center [803, 229] width 49 height 27
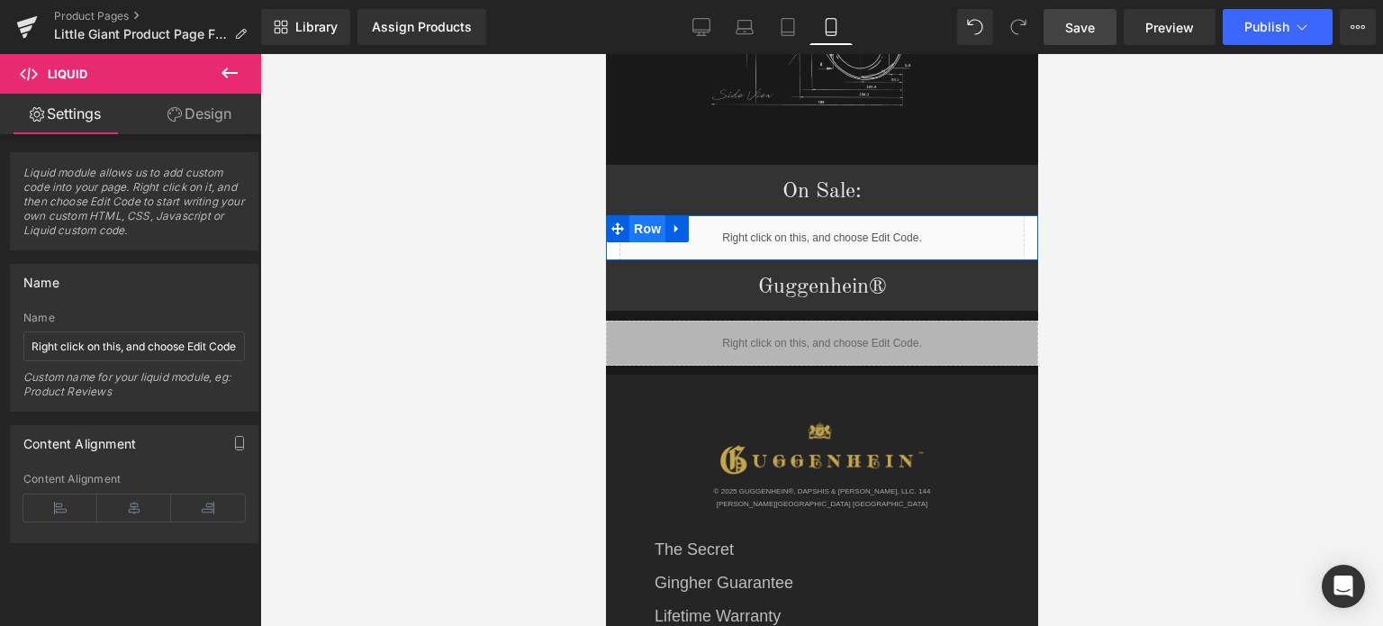
click at [646, 215] on span "Row" at bounding box center [646, 228] width 36 height 27
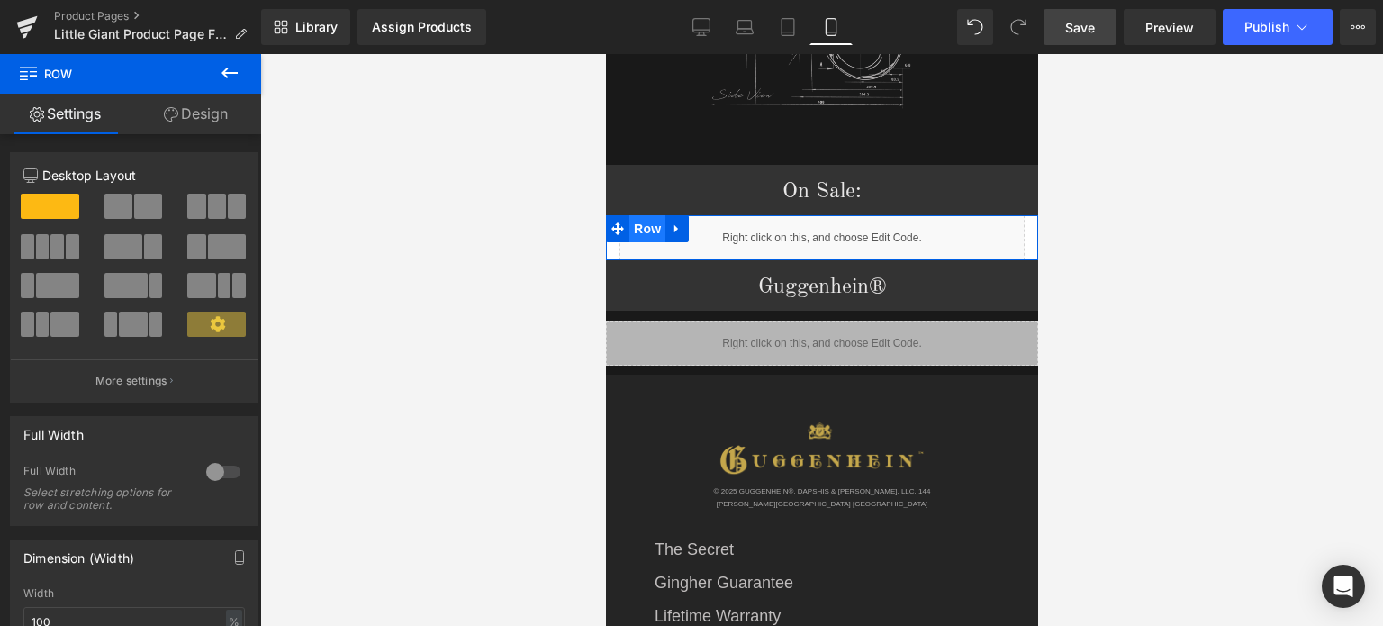
click at [646, 215] on span "Row" at bounding box center [646, 228] width 36 height 27
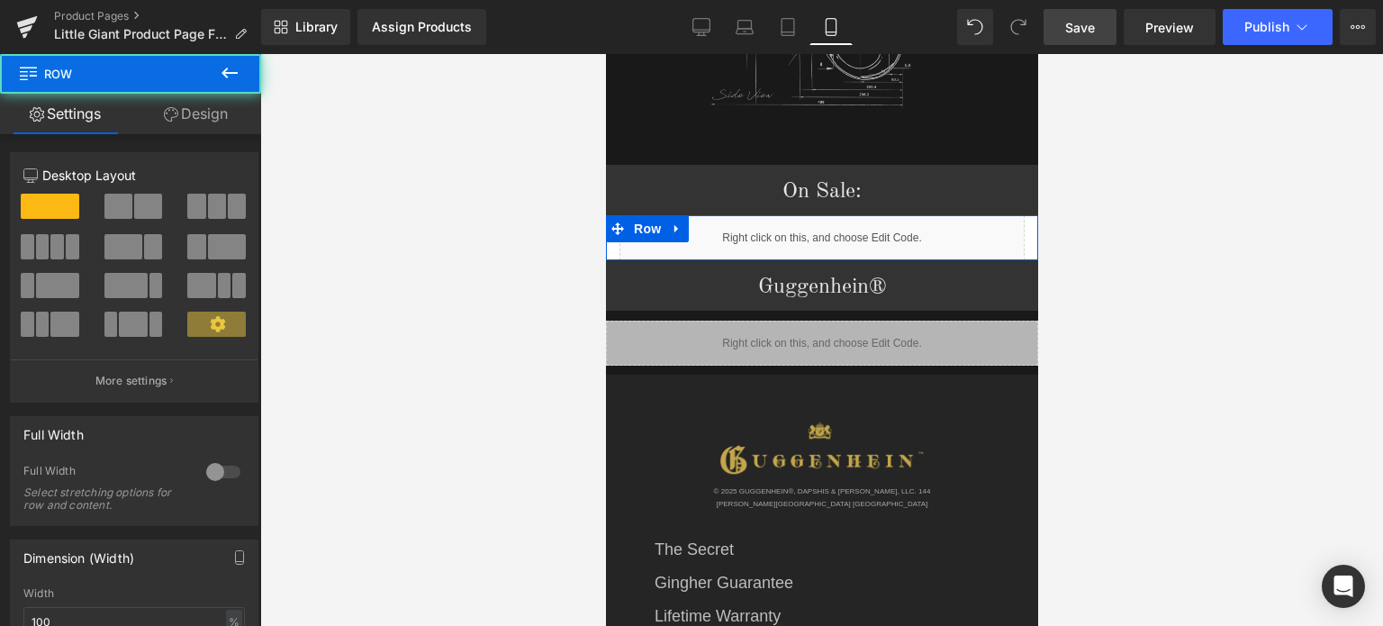
click at [221, 118] on link "Design" at bounding box center [196, 114] width 131 height 41
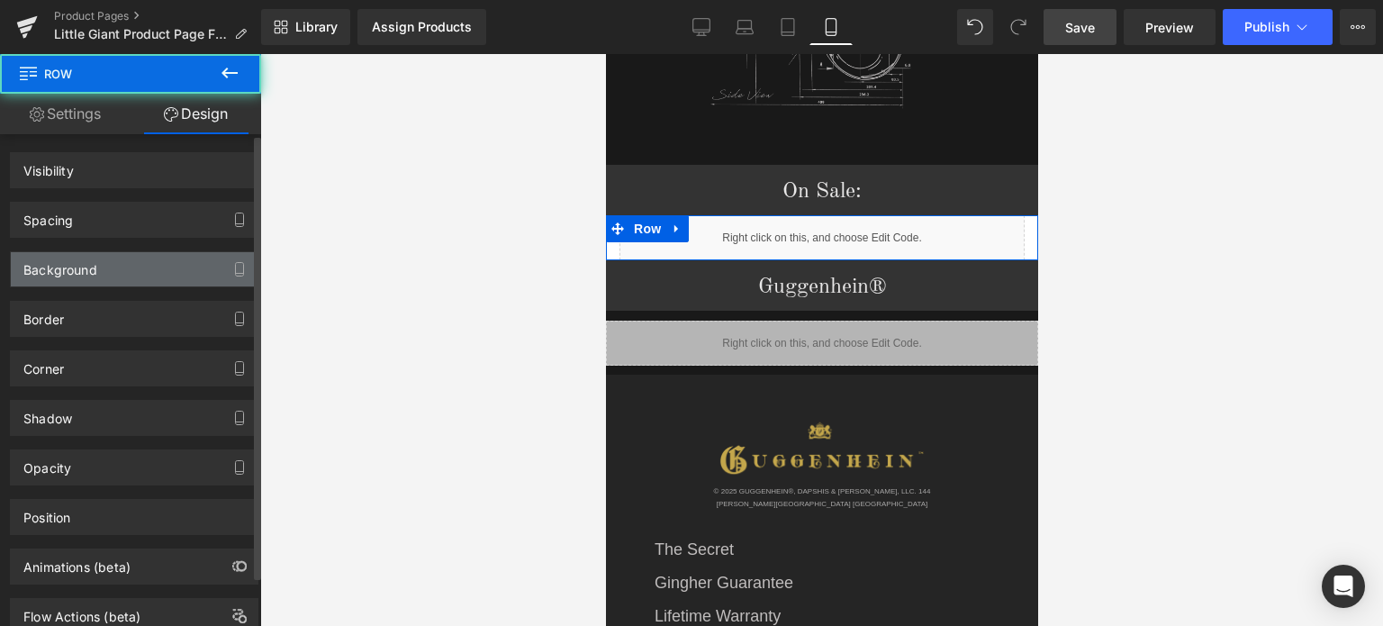
click at [147, 264] on div "Background" at bounding box center [134, 269] width 247 height 34
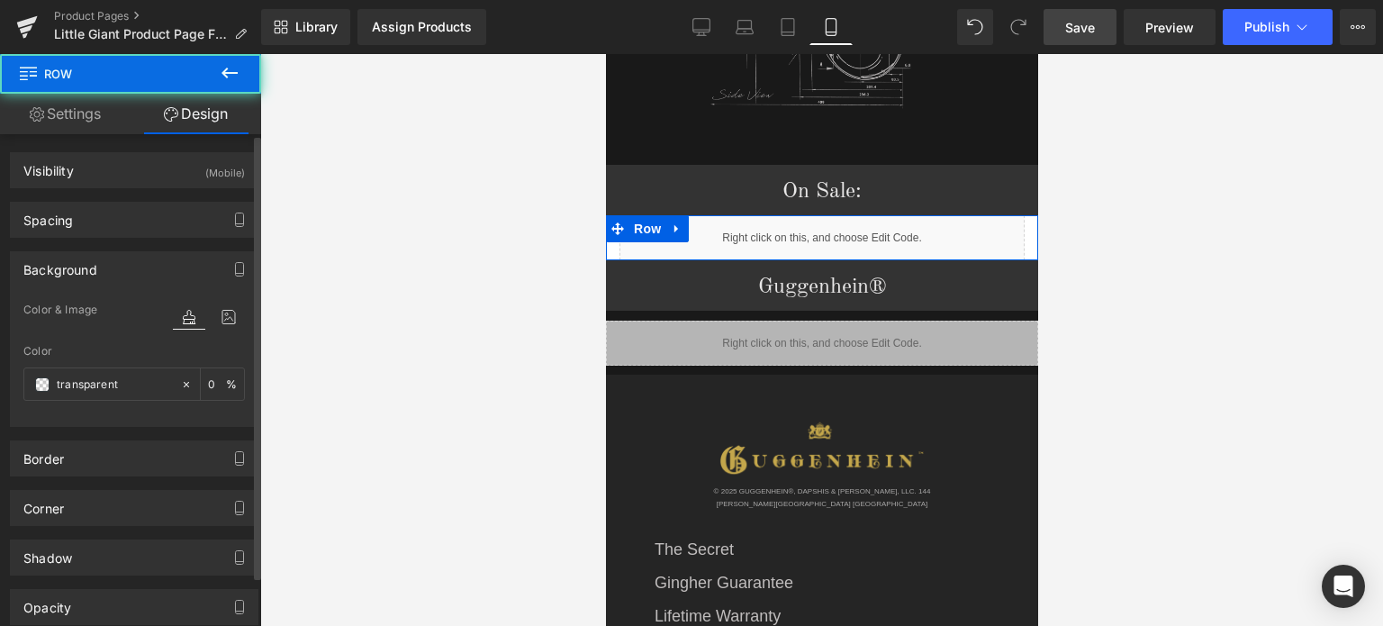
type input "transparent"
type input "0"
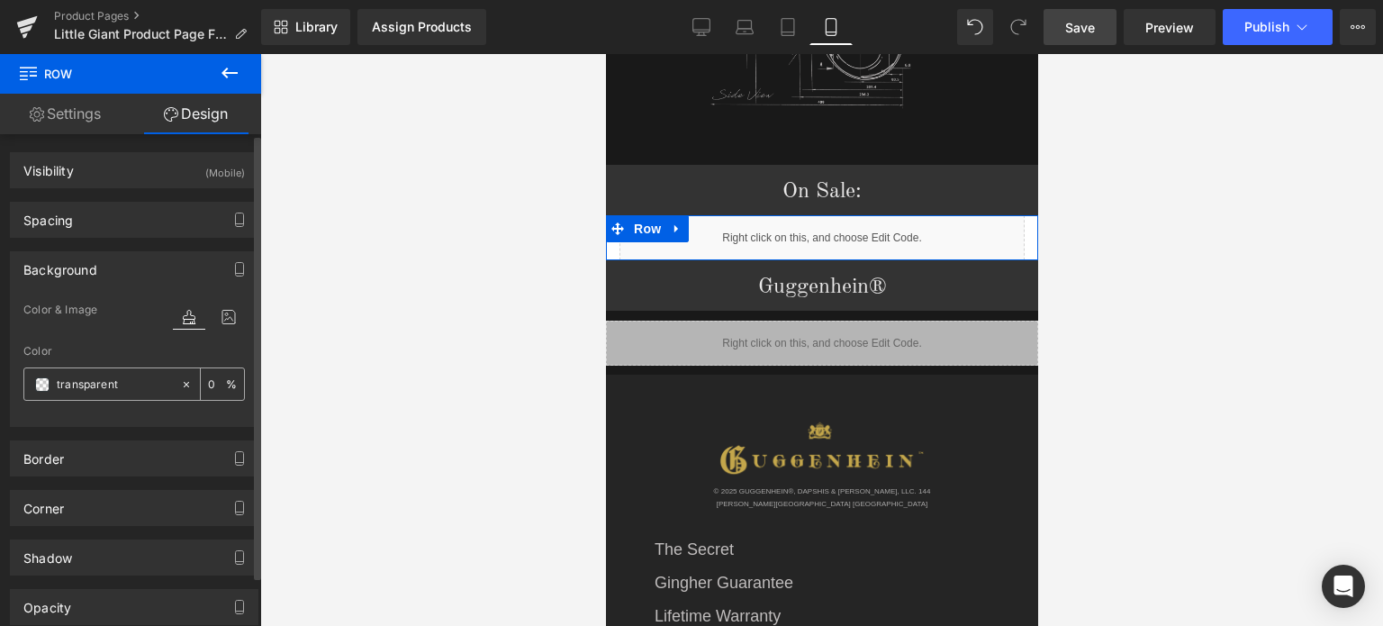
click at [46, 384] on span at bounding box center [42, 384] width 14 height 14
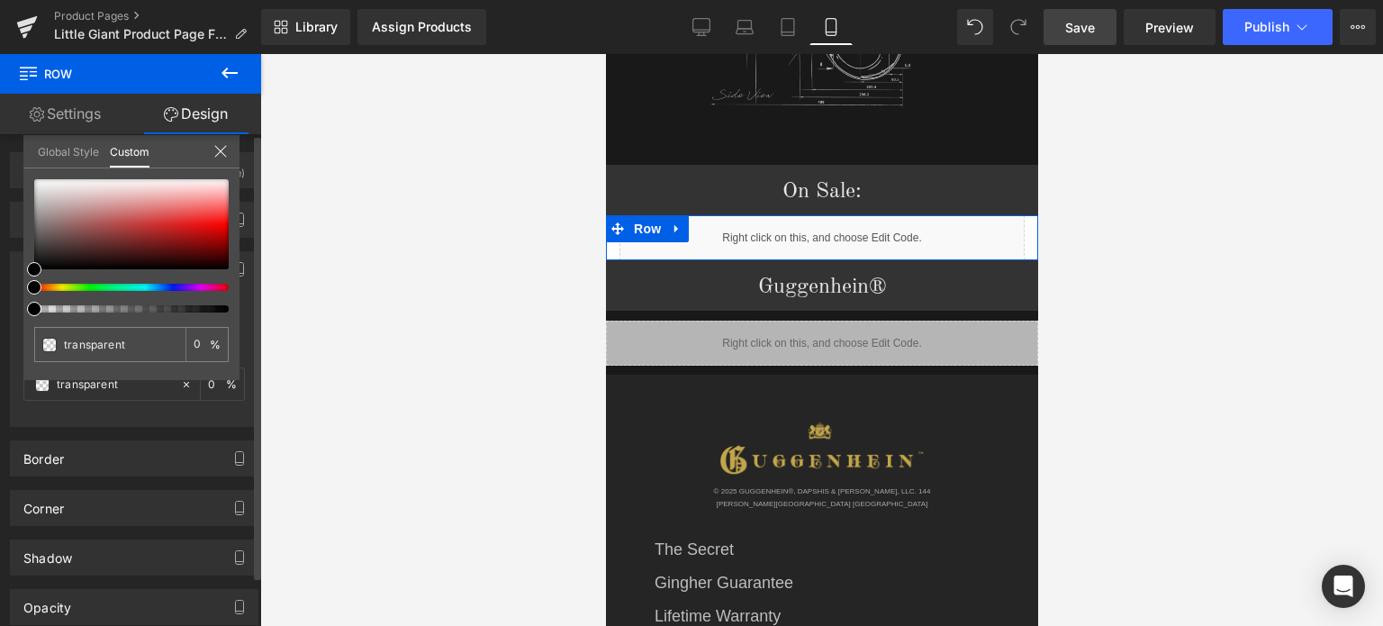
type input "#000000"
type input "100"
type input "#000000"
type input "100"
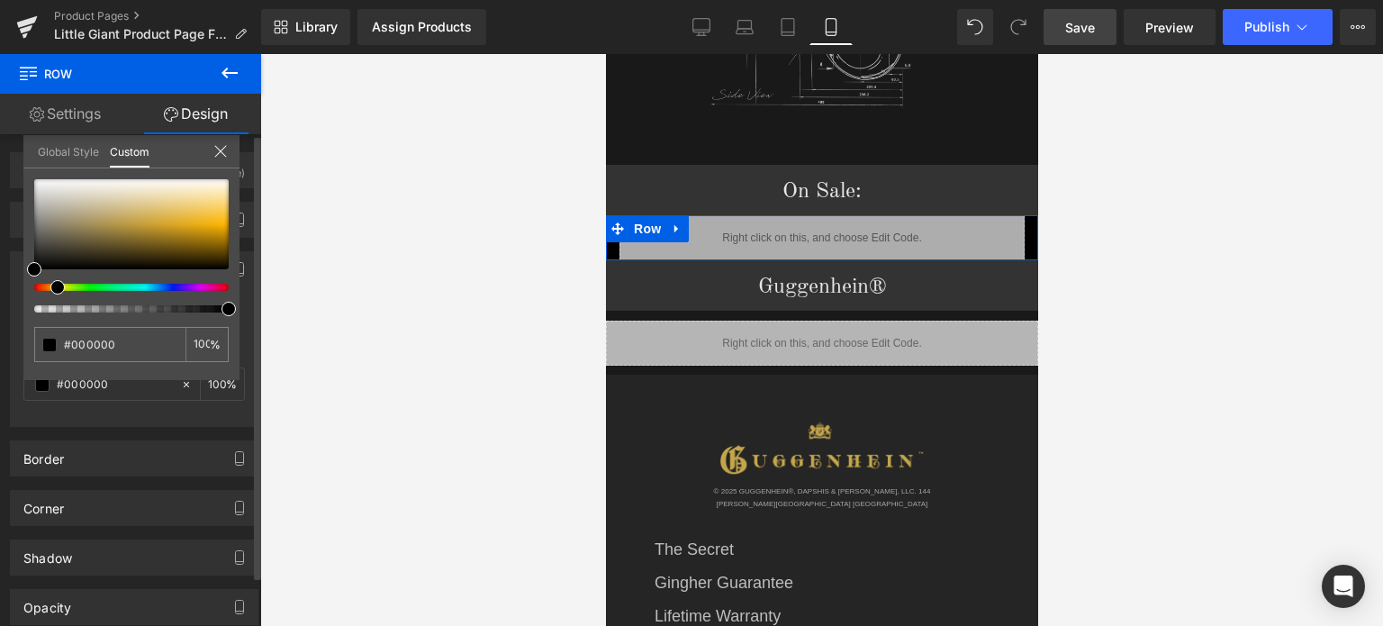
click at [50, 289] on div at bounding box center [124, 287] width 194 height 7
type input "#473e28"
type input "#4b412a"
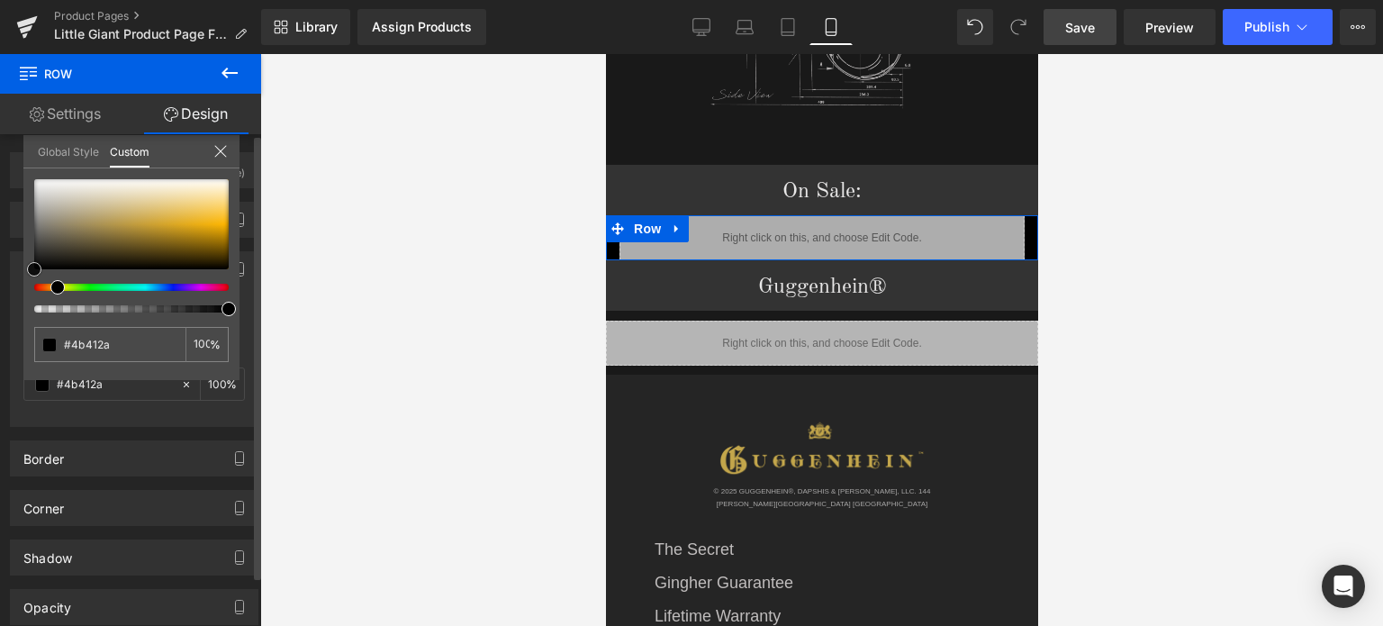
type input "#766131"
type input "#806831"
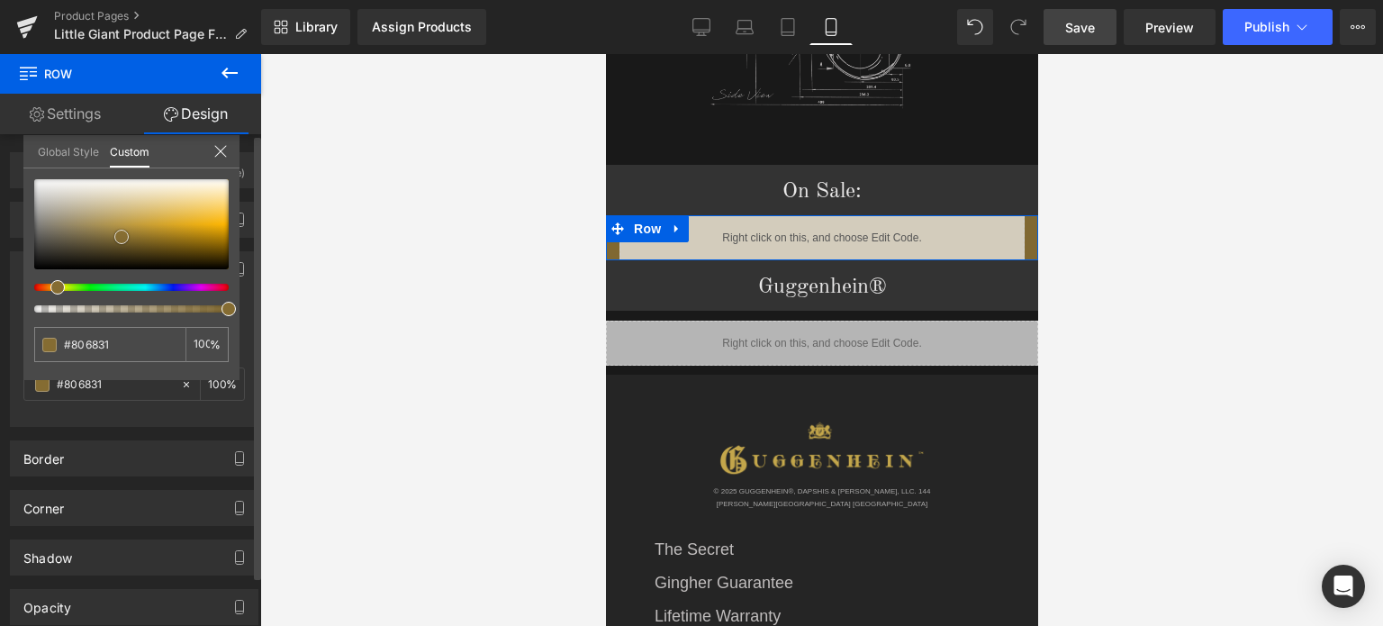
type input "#876d2f"
type input "#917430"
type input "#9d7c2e"
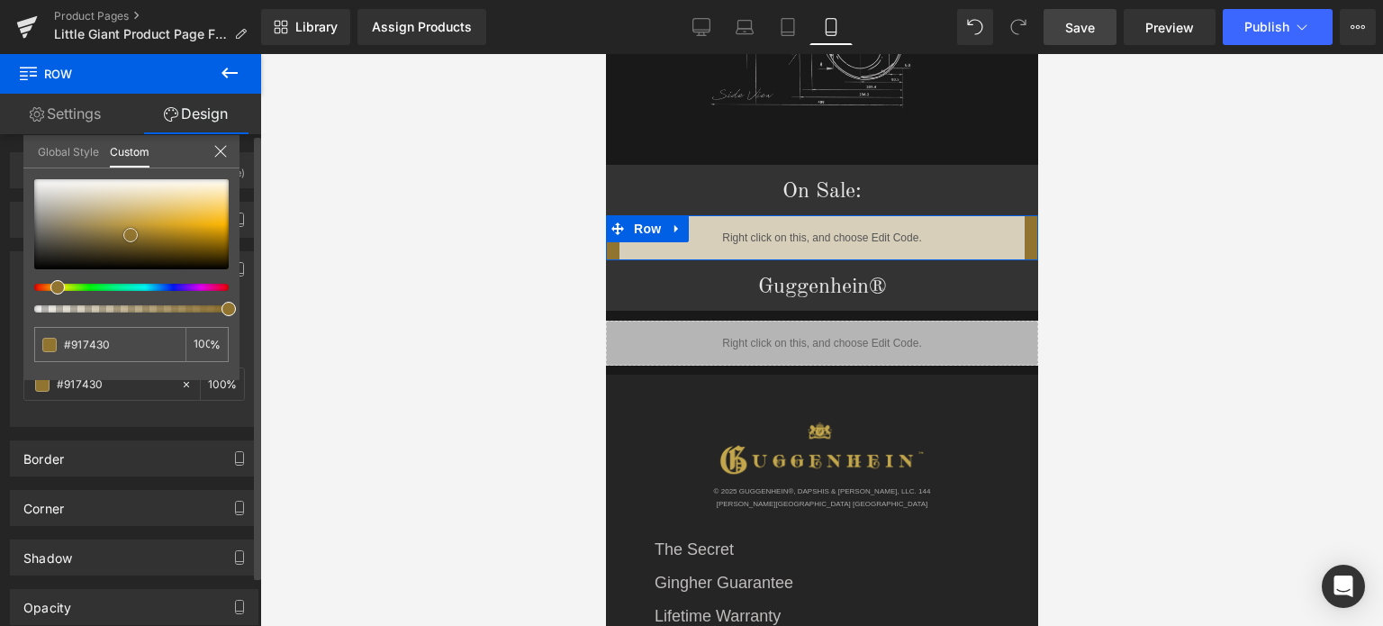
type input "#9d7c2e"
type input "#9e7c2d"
type input "#a17f30"
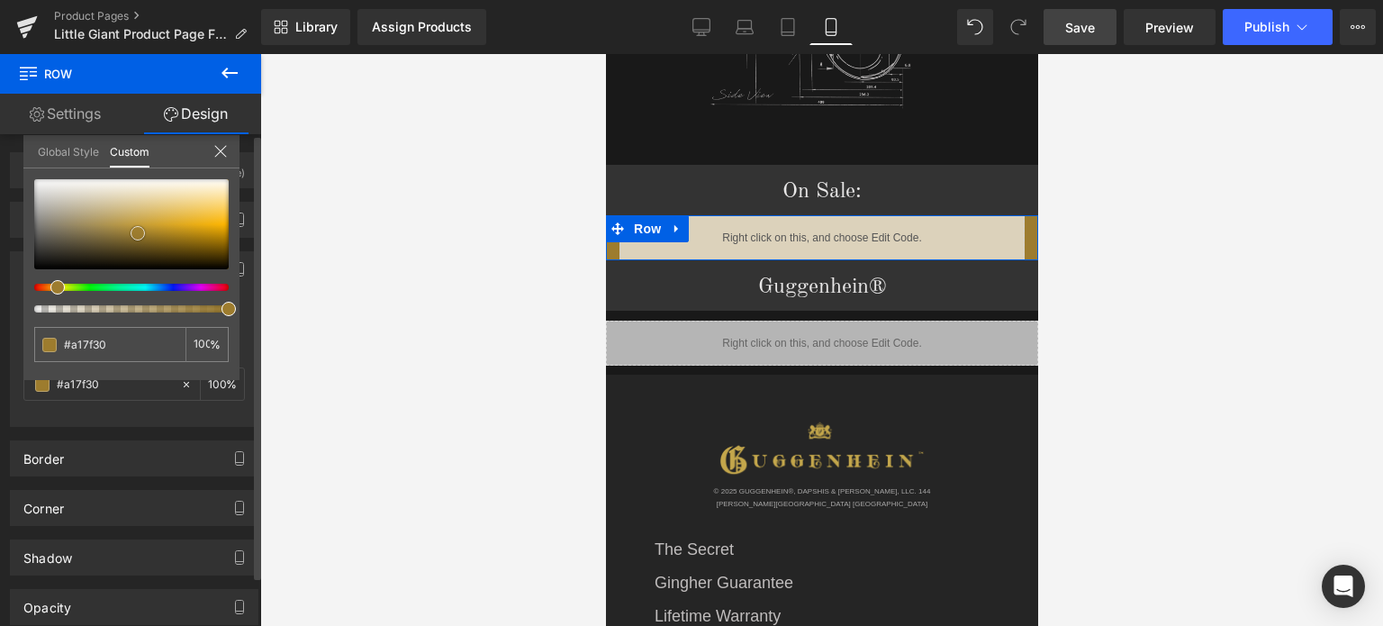
type input "#a27f2f"
drag, startPoint x: 86, startPoint y: 249, endPoint x: 140, endPoint y: 232, distance: 56.7
click at [140, 232] on div at bounding box center [131, 224] width 194 height 90
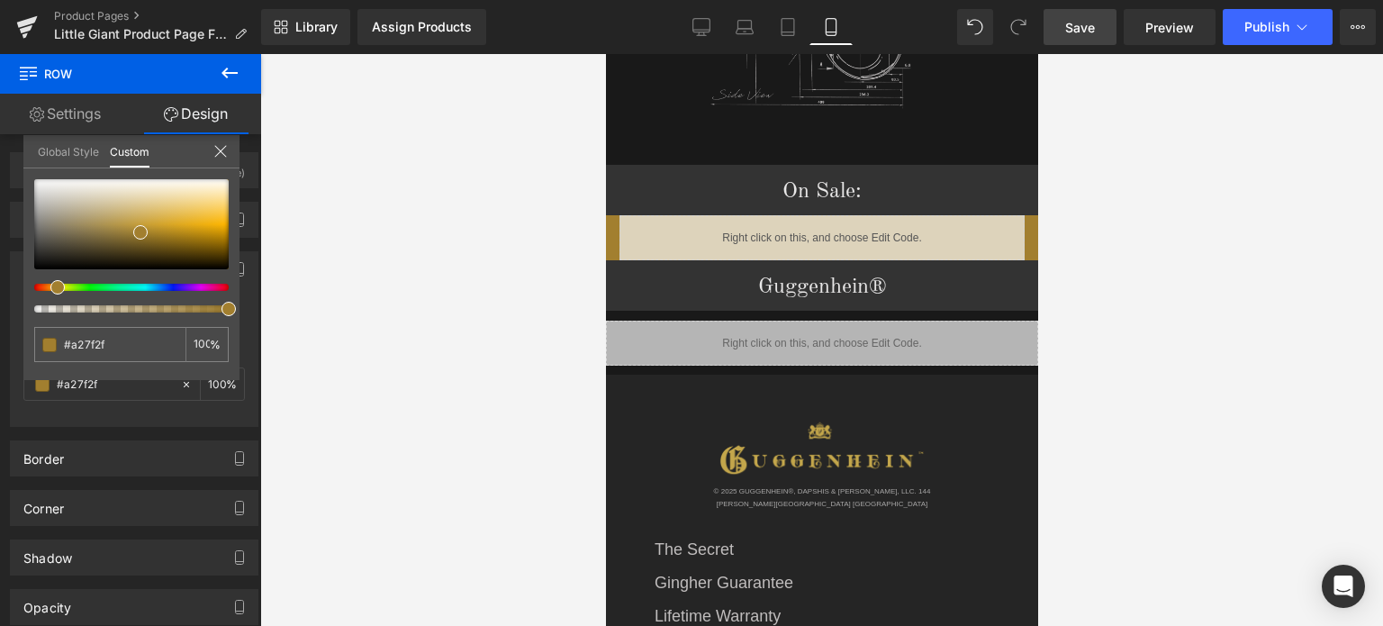
click at [1088, 30] on span "Save" at bounding box center [1080, 27] width 30 height 19
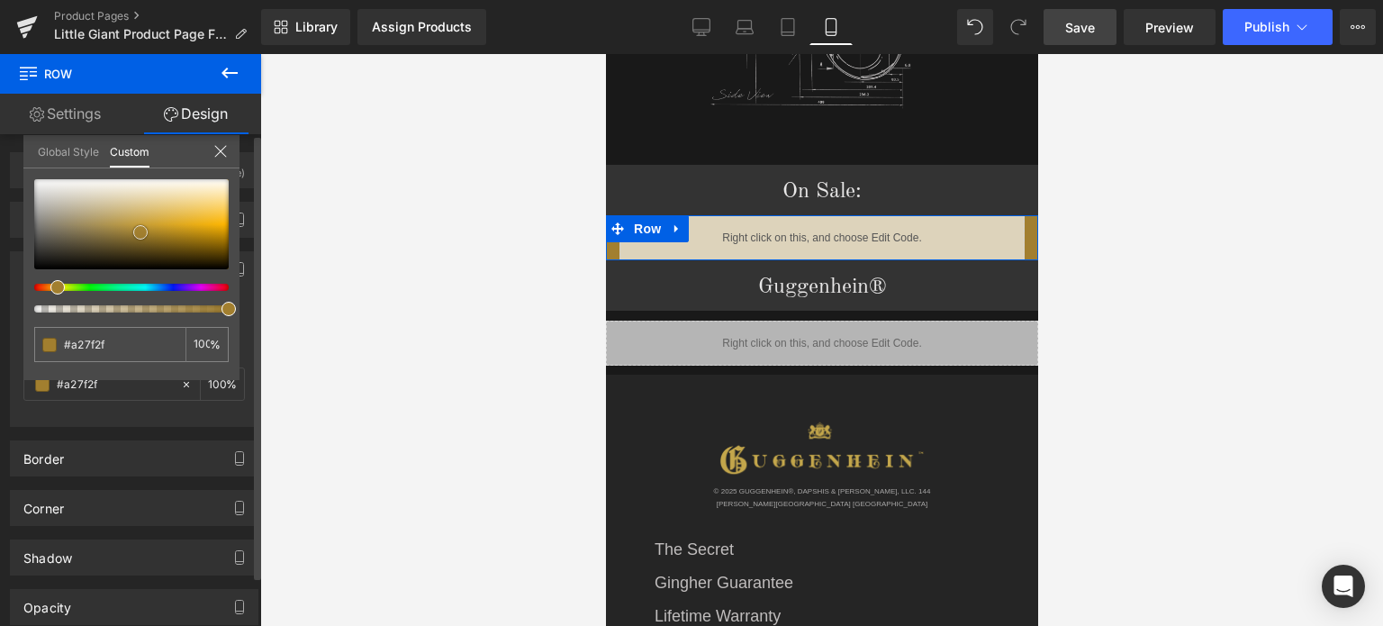
type input "#2b2517"
type input "#1d1910"
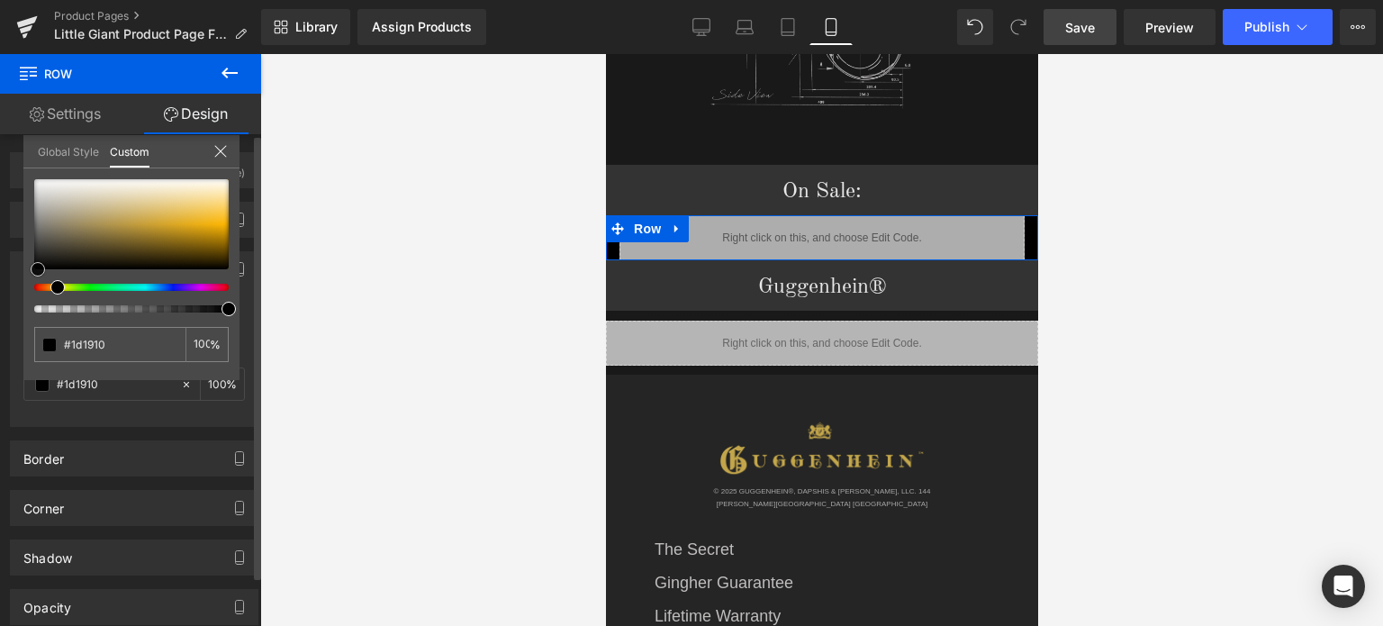
type input "#000000"
drag, startPoint x: 93, startPoint y: 258, endPoint x: 5, endPoint y: 297, distance: 95.9
click at [5, 297] on div "Background Color & Image color rgba(0, 0, 0, 1) Color #000000 100 % Image Repla…" at bounding box center [134, 332] width 269 height 189
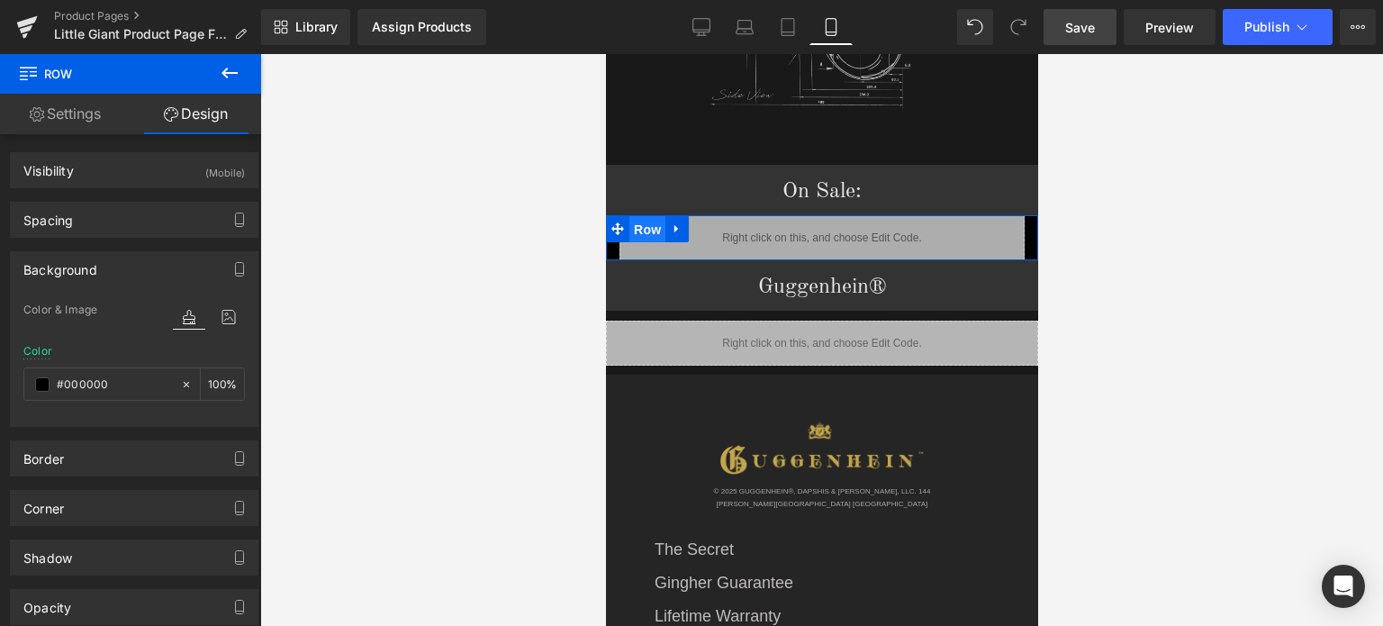
click at [646, 216] on span "Row" at bounding box center [646, 229] width 36 height 27
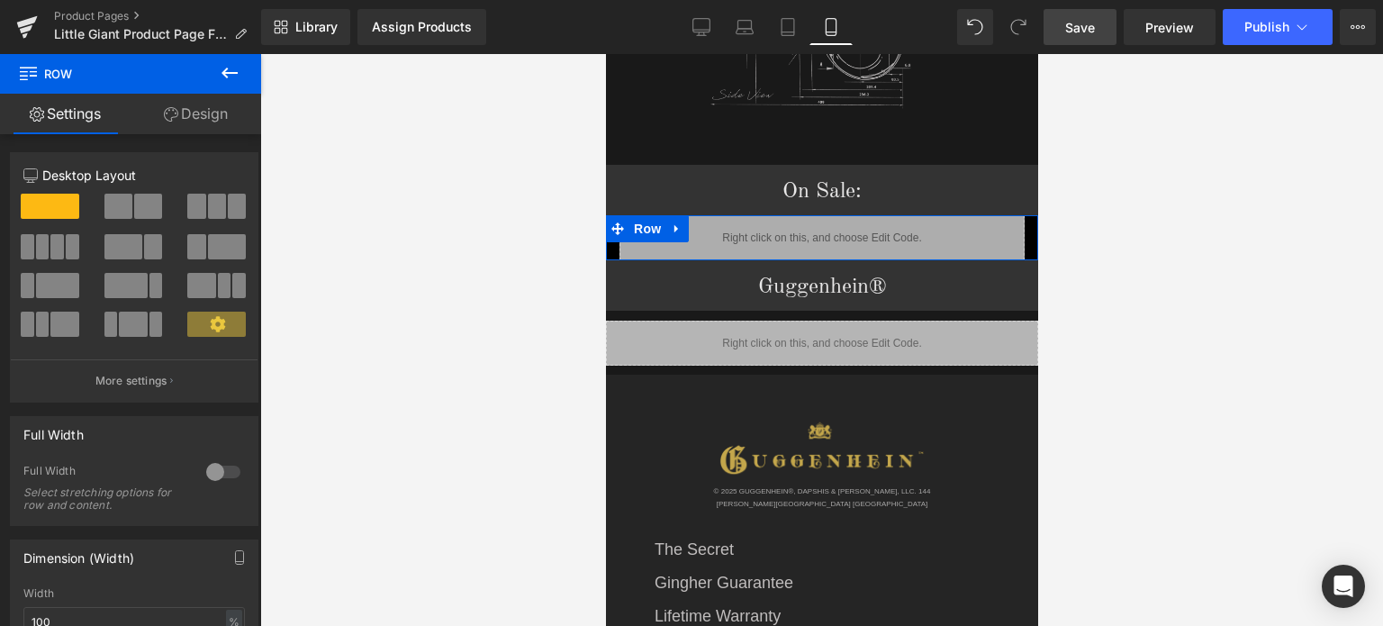
click at [205, 470] on div at bounding box center [223, 471] width 43 height 29
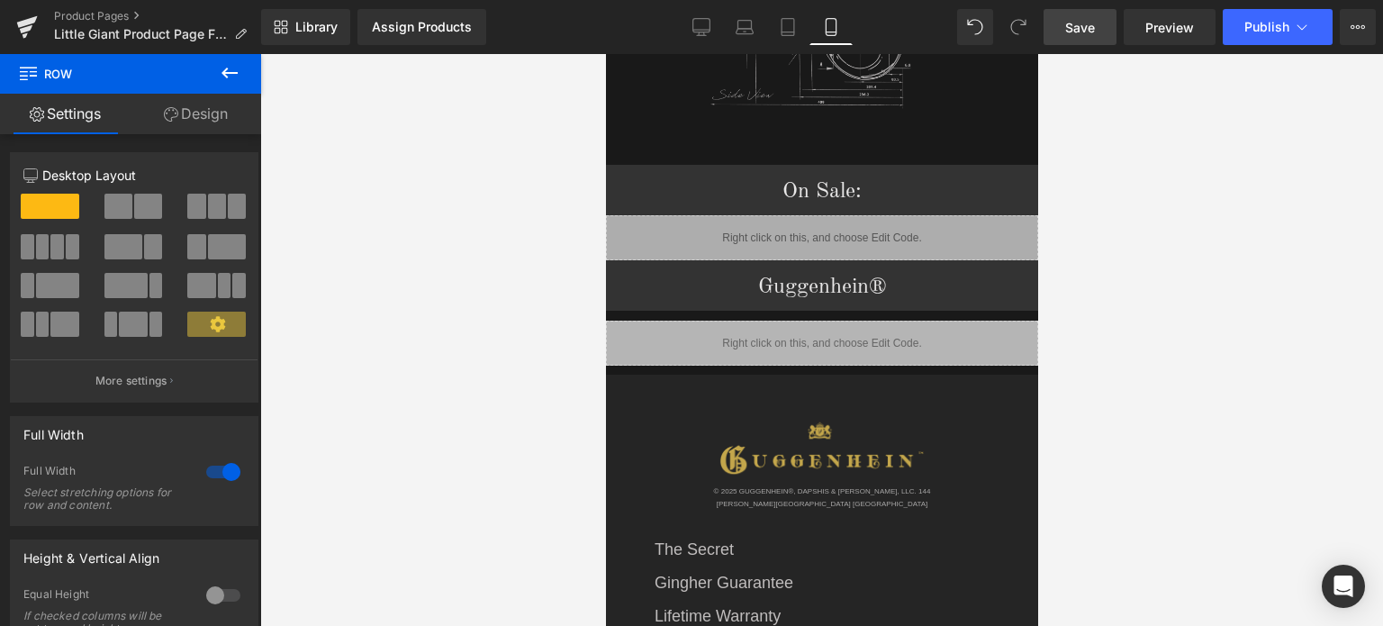
click at [1090, 28] on span "Save" at bounding box center [1080, 27] width 30 height 19
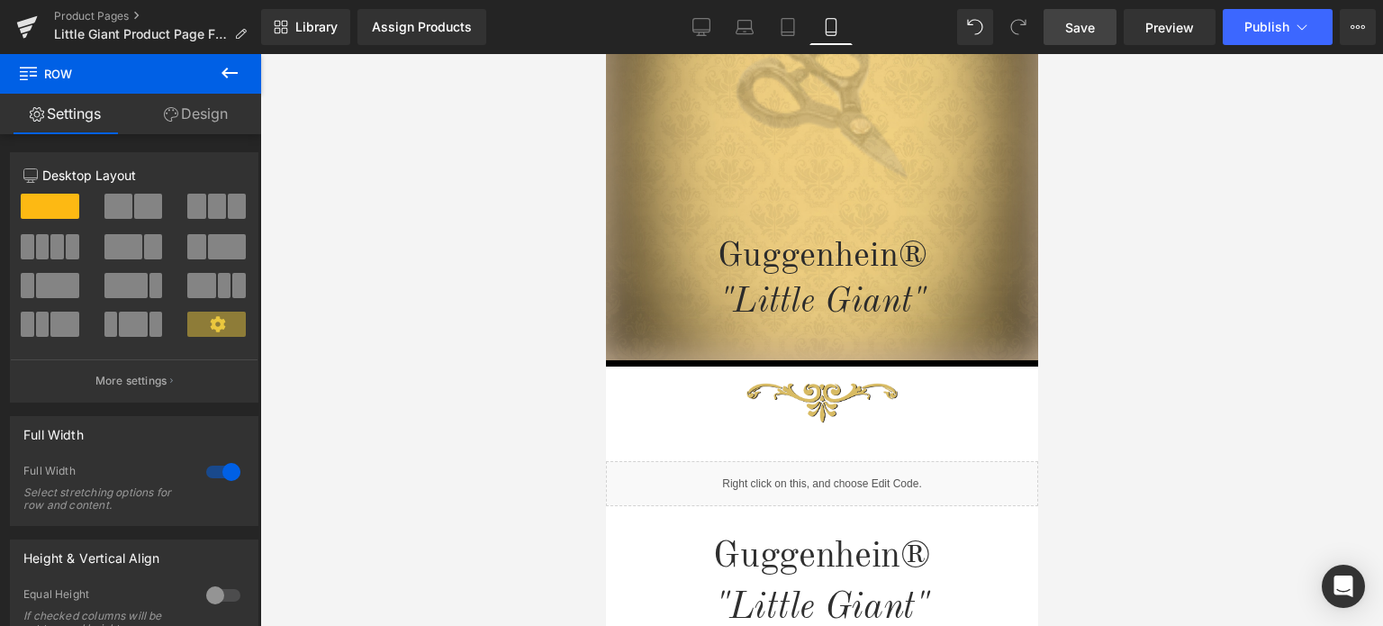
scroll to position [0, 0]
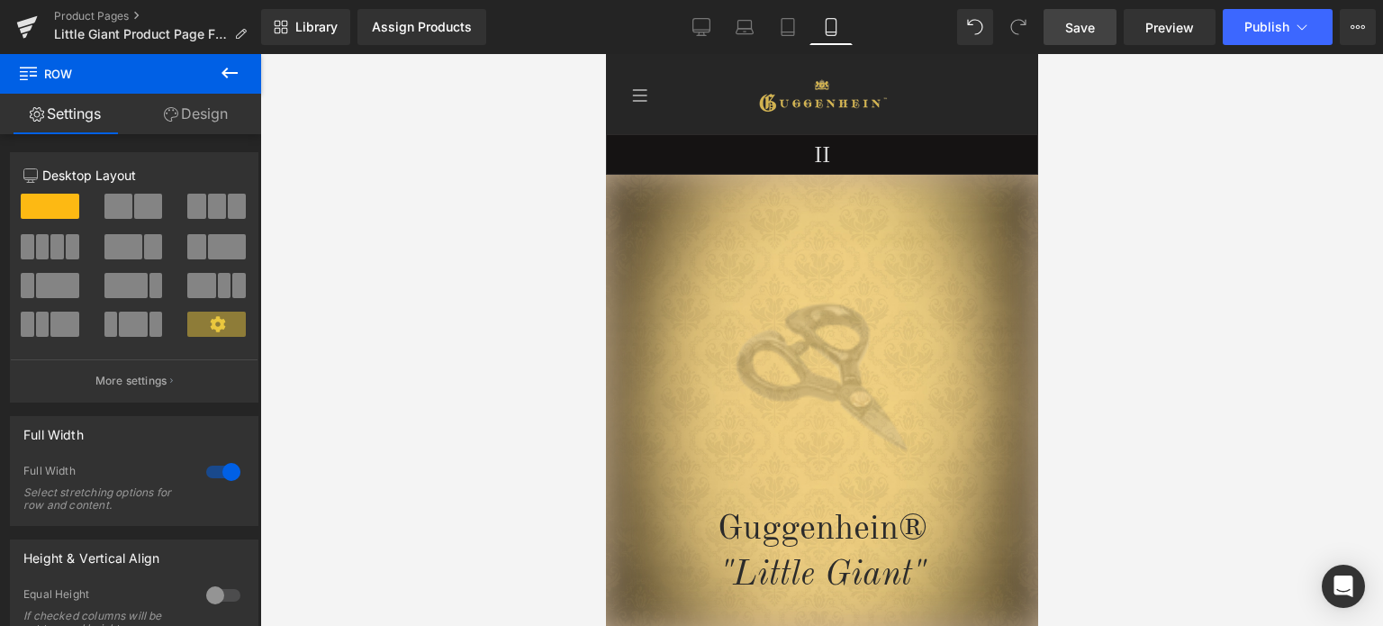
drag, startPoint x: 1033, startPoint y: 443, endPoint x: 1655, endPoint y: 140, distance: 692.2
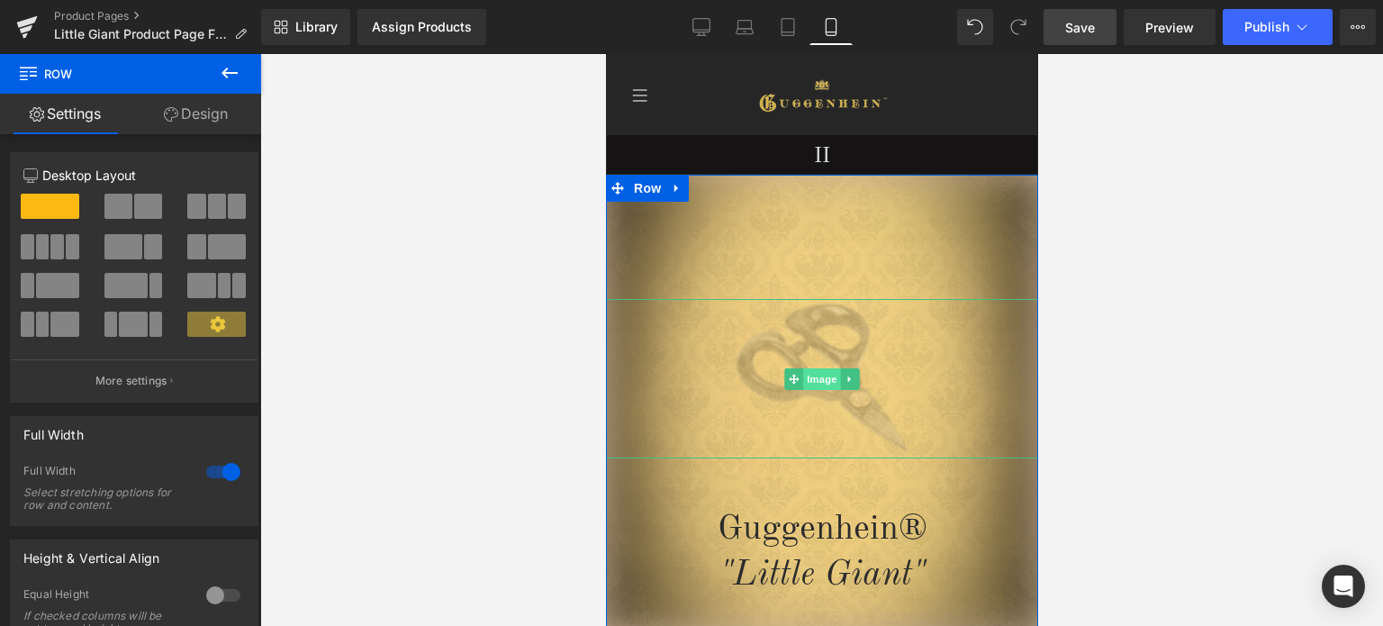
click at [811, 378] on span "Image" at bounding box center [821, 379] width 38 height 22
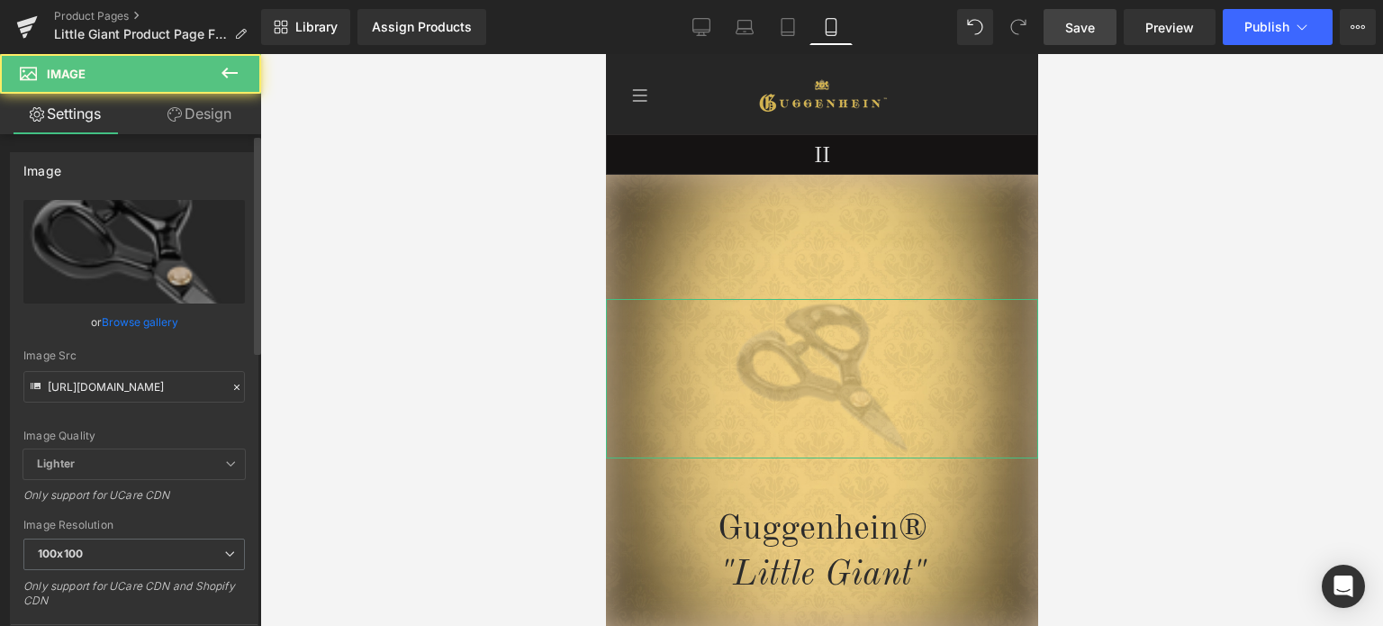
scroll to position [270, 0]
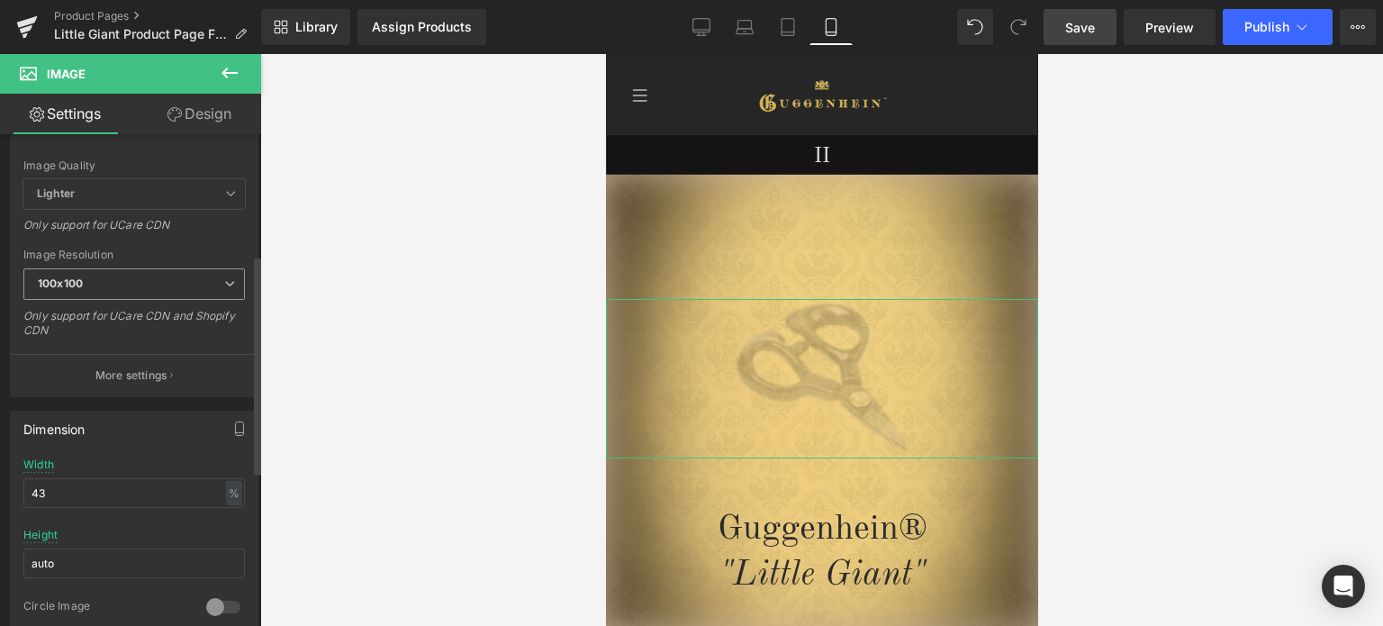
click at [139, 277] on span "100x100" at bounding box center [133, 284] width 221 height 32
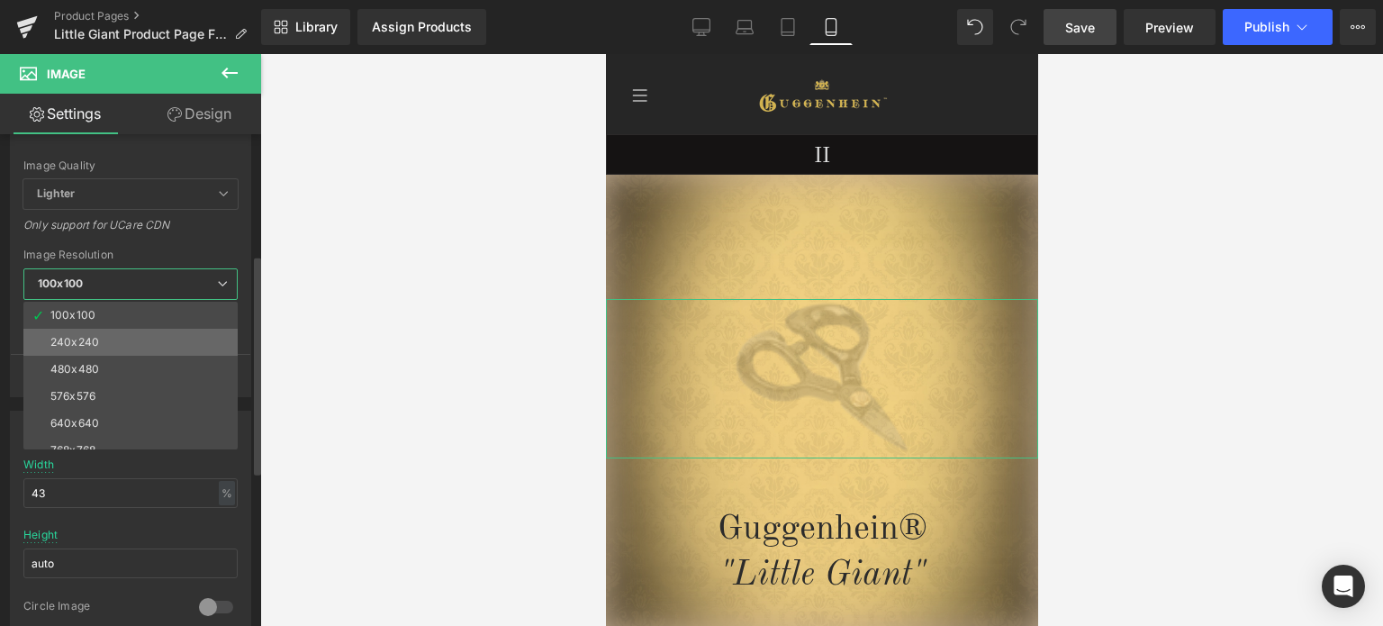
scroll to position [258, 0]
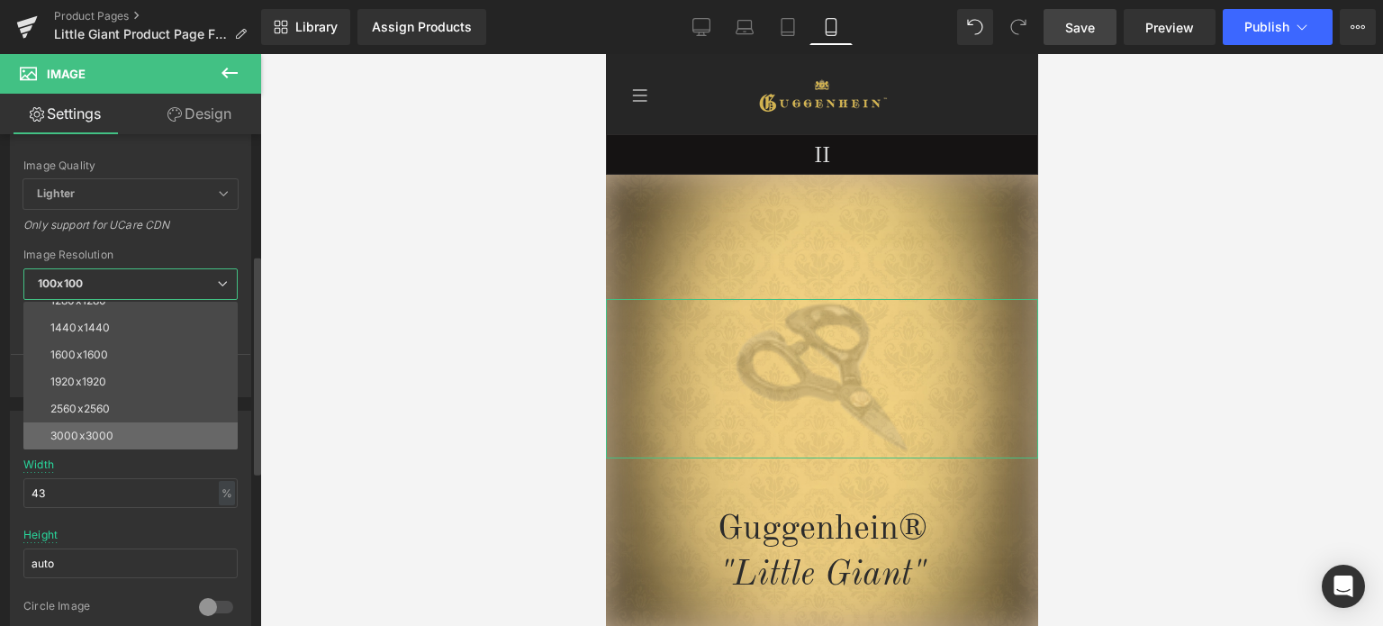
click at [106, 422] on li "3000x3000" at bounding box center [134, 435] width 222 height 27
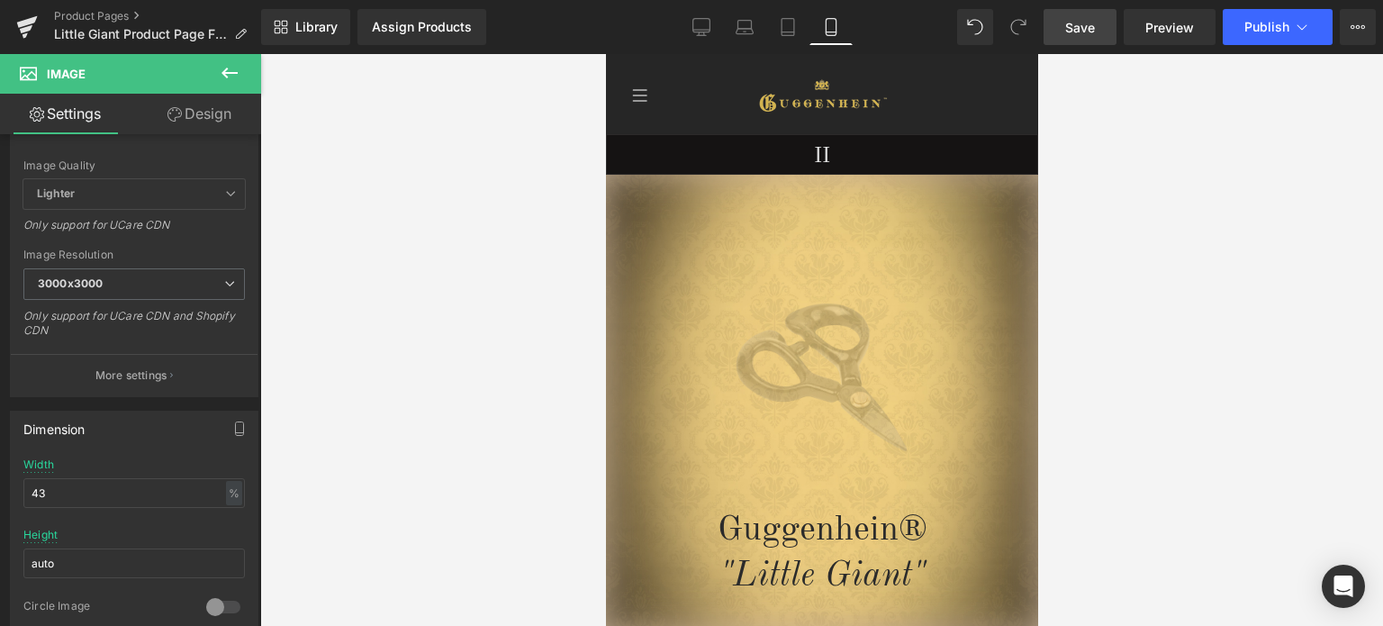
type input "[URL][DOMAIN_NAME]"
drag, startPoint x: 200, startPoint y: 116, endPoint x: 140, endPoint y: 466, distance: 355.2
click at [200, 116] on link "Design" at bounding box center [199, 114] width 131 height 41
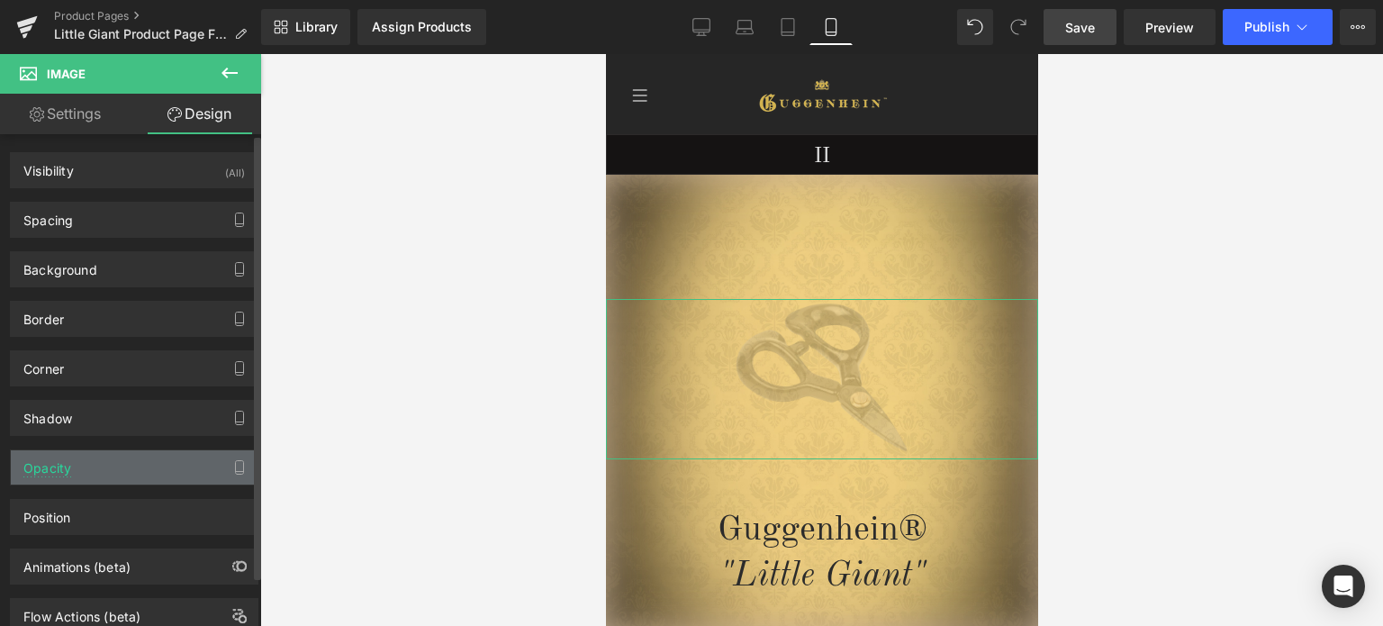
click at [140, 466] on div "Opacity" at bounding box center [134, 467] width 247 height 34
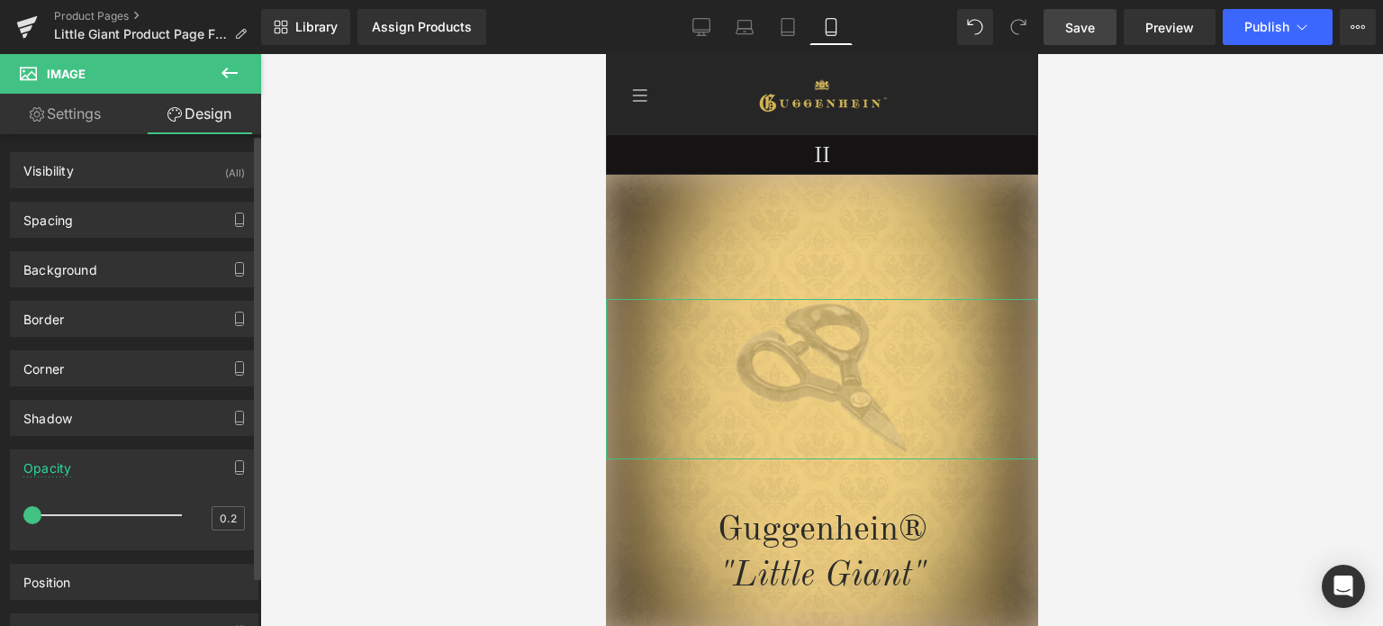
type input "0.8"
click at [140, 513] on div at bounding box center [106, 515] width 149 height 36
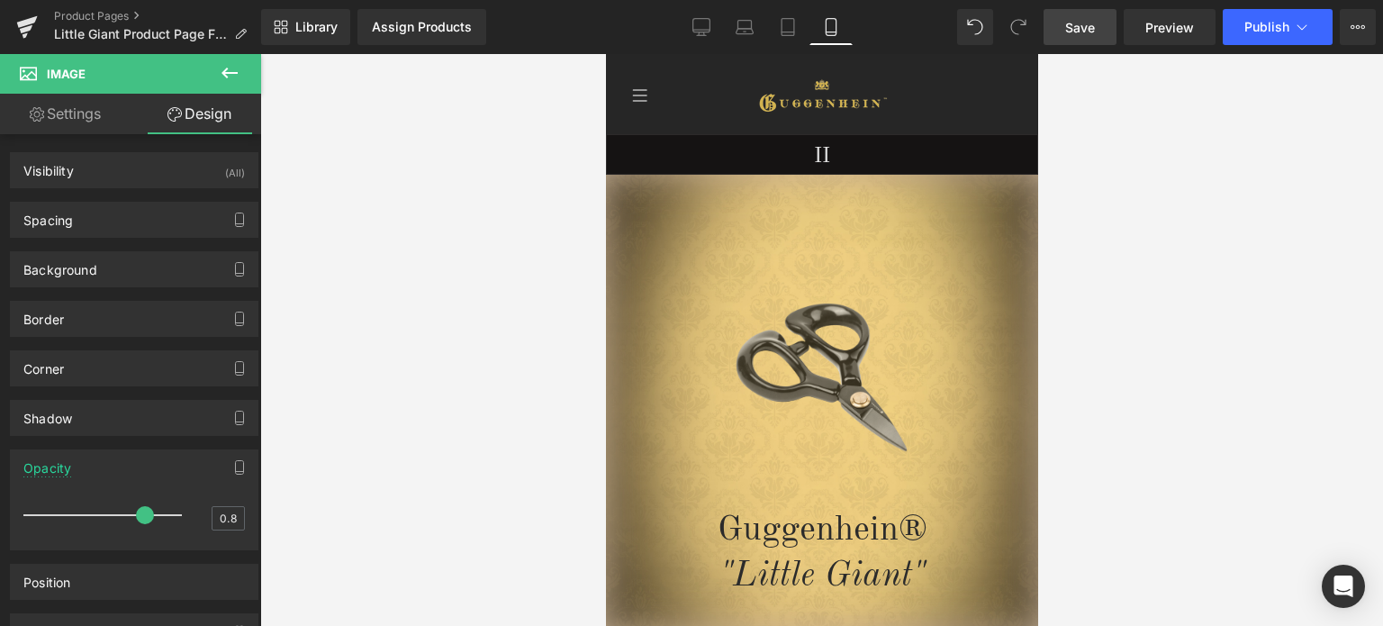
click at [1080, 14] on link "Save" at bounding box center [1080, 27] width 73 height 36
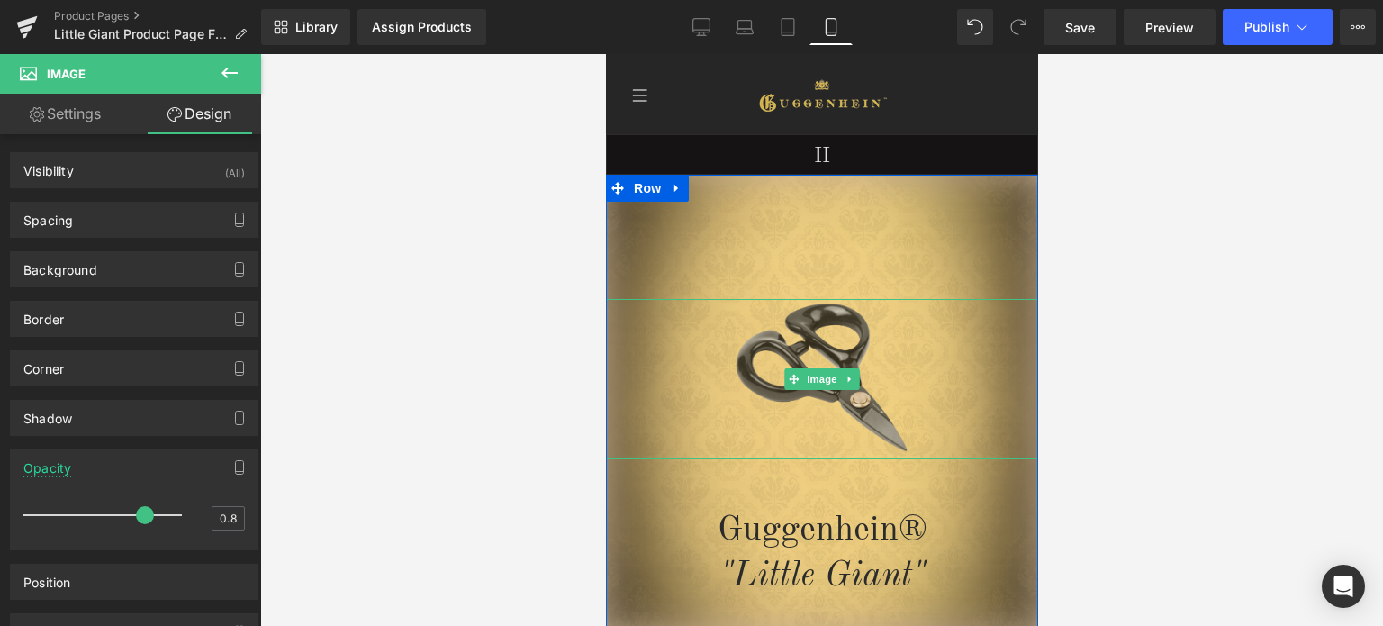
scroll to position [450, 0]
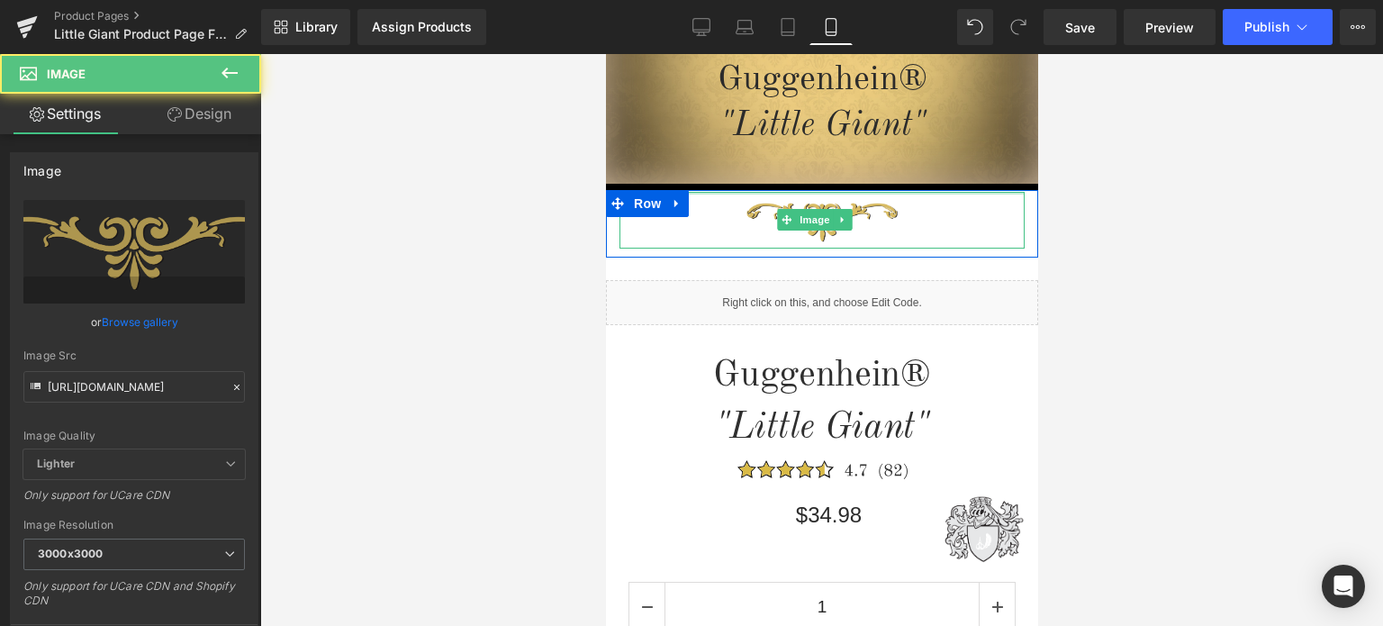
drag, startPoint x: 887, startPoint y: 194, endPoint x: 1667, endPoint y: 301, distance: 787.9
click at [889, 190] on div "Image Row" at bounding box center [821, 224] width 432 height 68
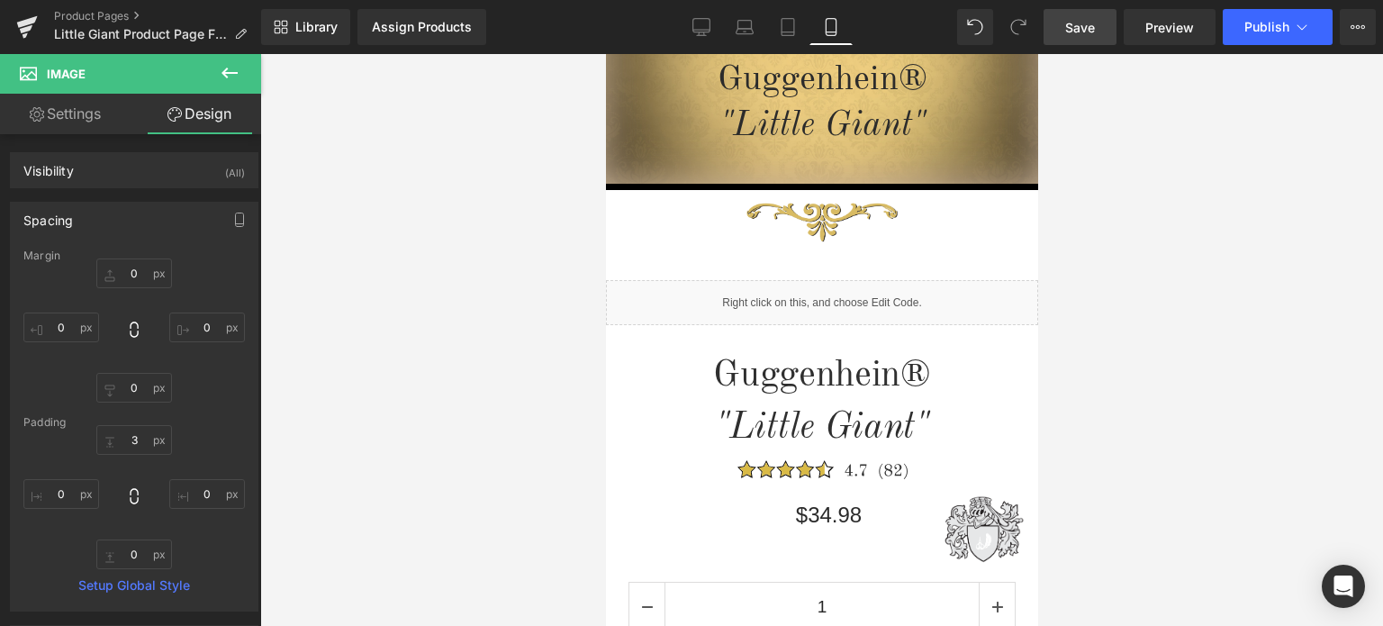
click at [1088, 26] on span "Save" at bounding box center [1080, 27] width 30 height 19
click at [1080, 32] on span "Save" at bounding box center [1080, 27] width 30 height 19
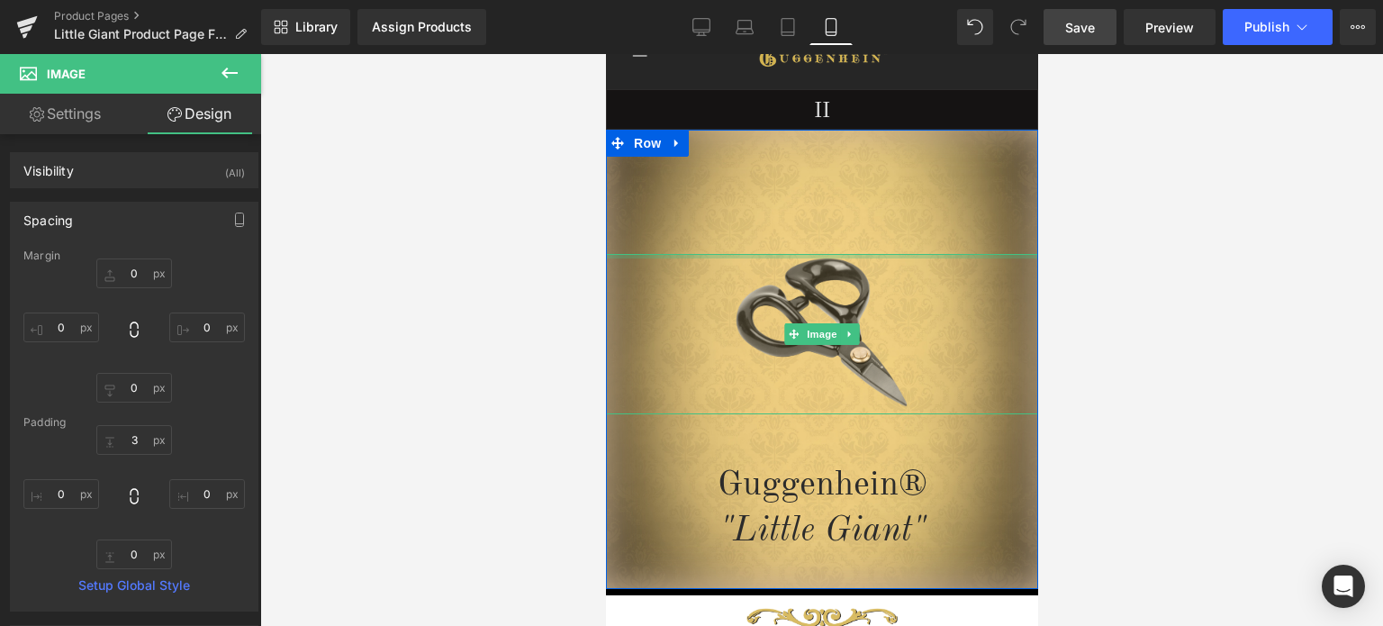
scroll to position [180, 0]
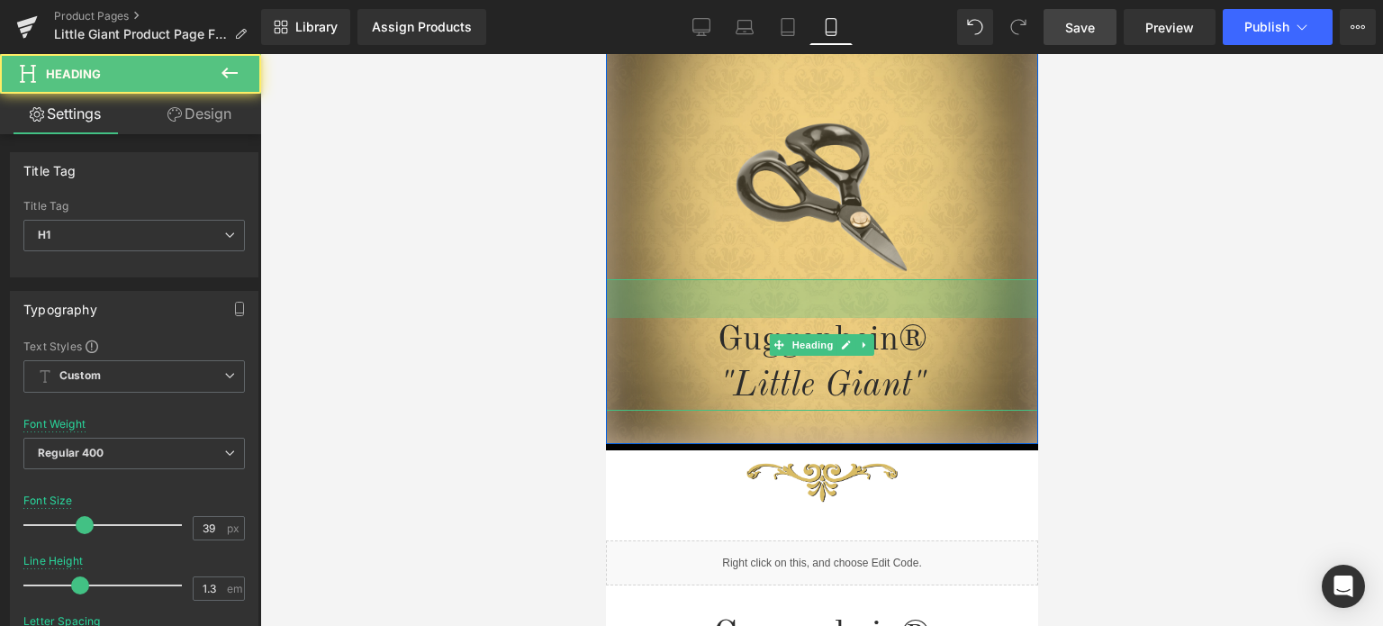
drag, startPoint x: 931, startPoint y: 280, endPoint x: 935, endPoint y: 270, distance: 10.5
click at [935, 270] on div "Image Guggenhein® "Little Giant" Heading 43px" at bounding box center [821, 265] width 432 height 292
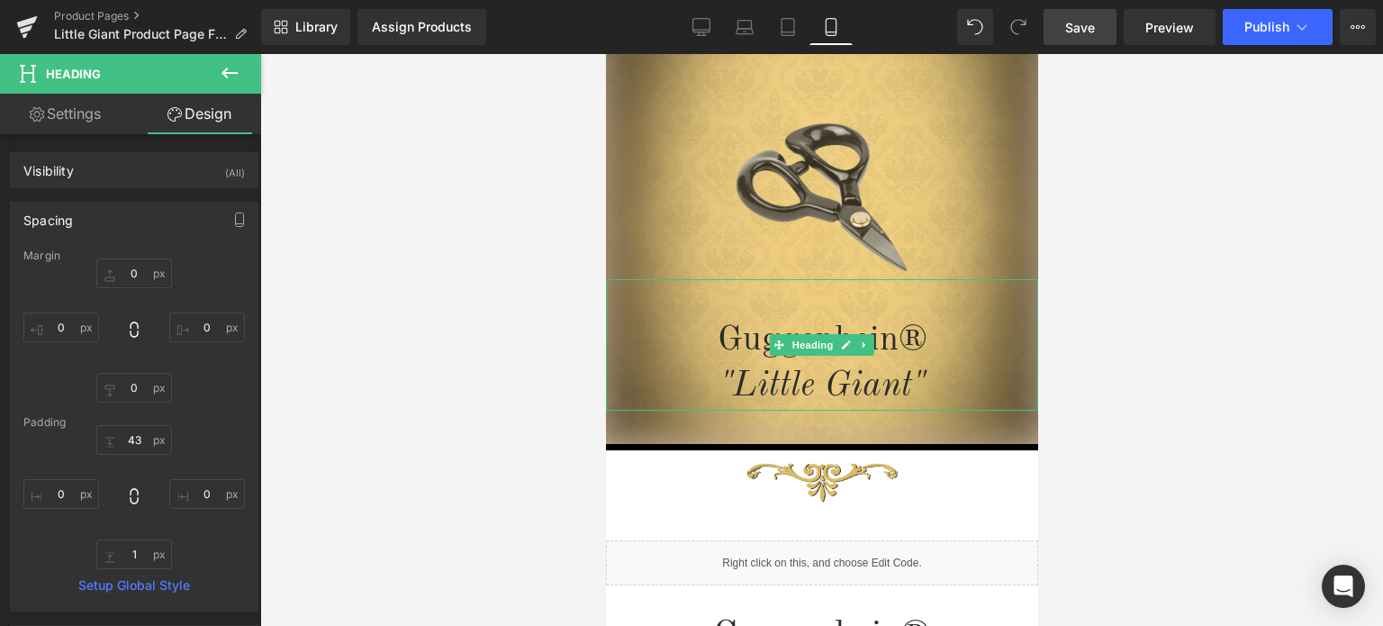
type input "0"
type input "43"
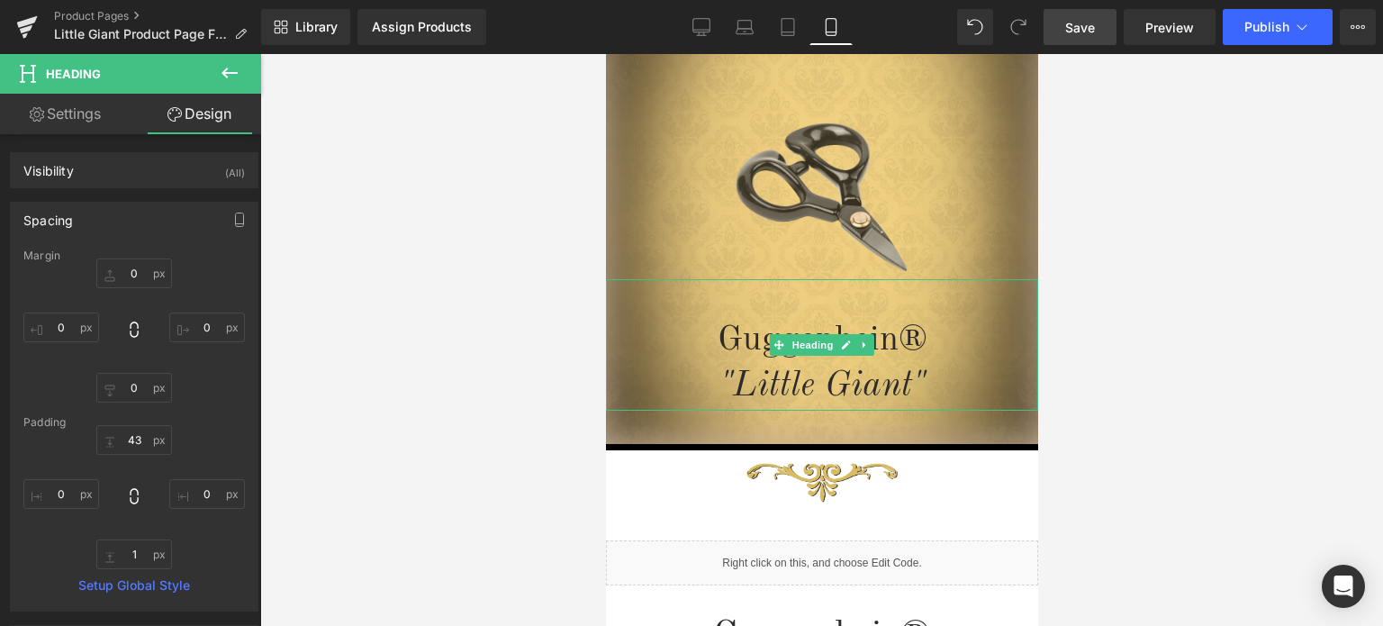
type input "0"
type input "1"
type input "0"
click at [1087, 24] on span "Save" at bounding box center [1080, 27] width 30 height 19
click at [1089, 32] on span "Save" at bounding box center [1080, 27] width 30 height 19
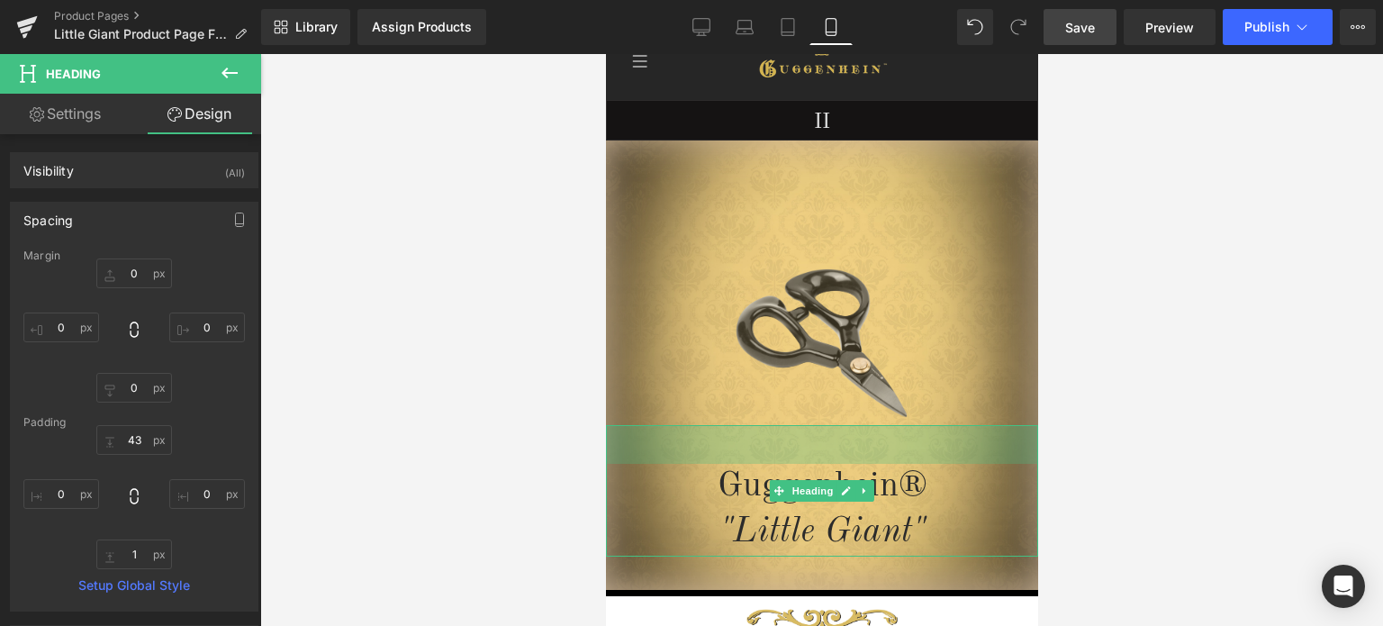
scroll to position [0, 0]
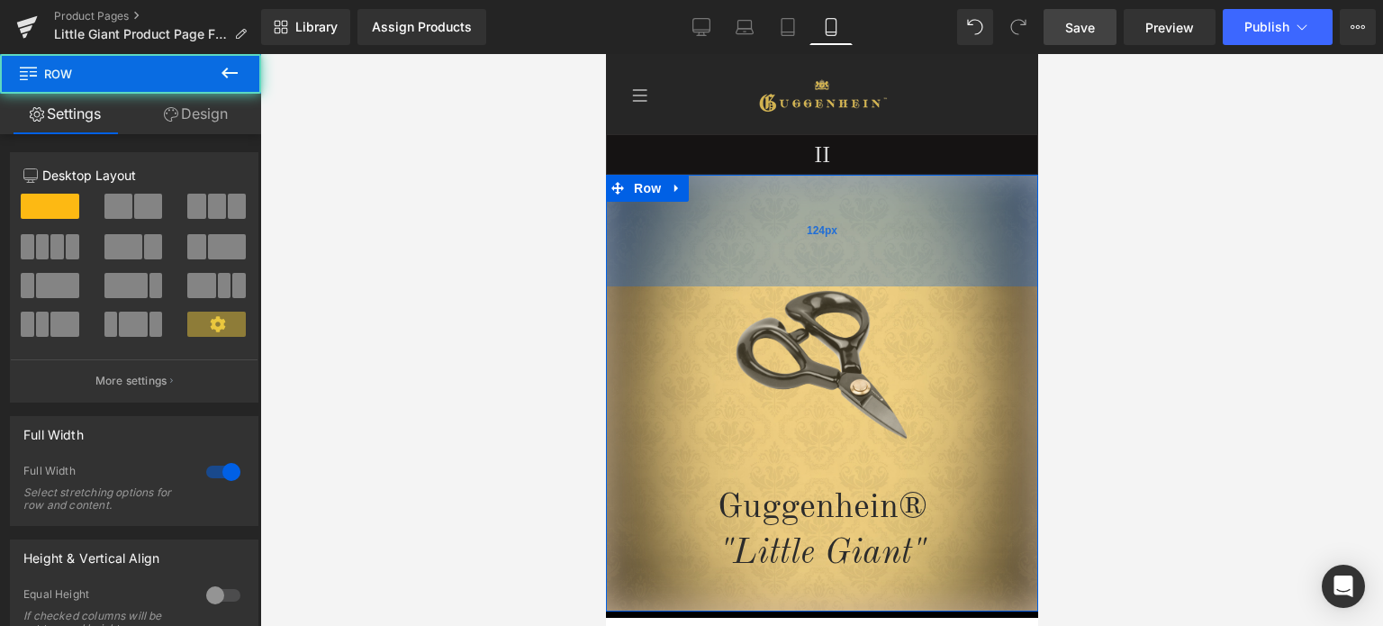
drag, startPoint x: 915, startPoint y: 253, endPoint x: 1880, endPoint y: 290, distance: 965.9
click at [917, 240] on div "124px" at bounding box center [821, 231] width 432 height 112
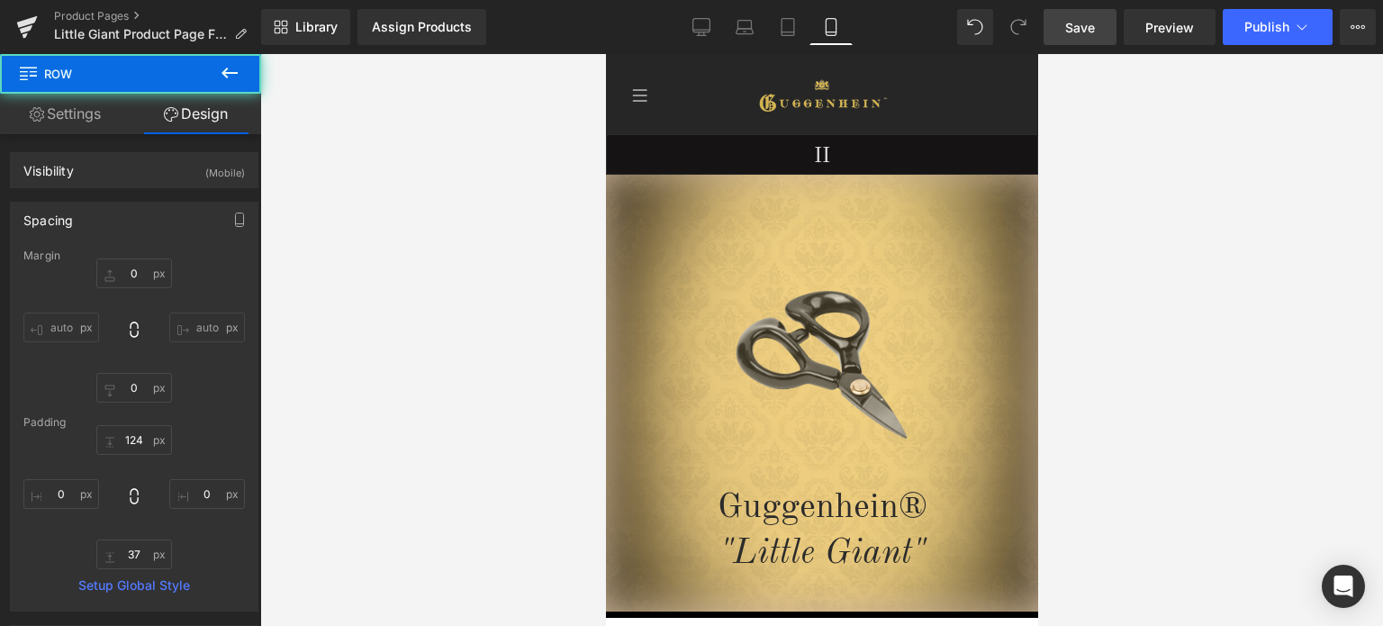
type input "0"
type input "124"
type input "0"
type input "37"
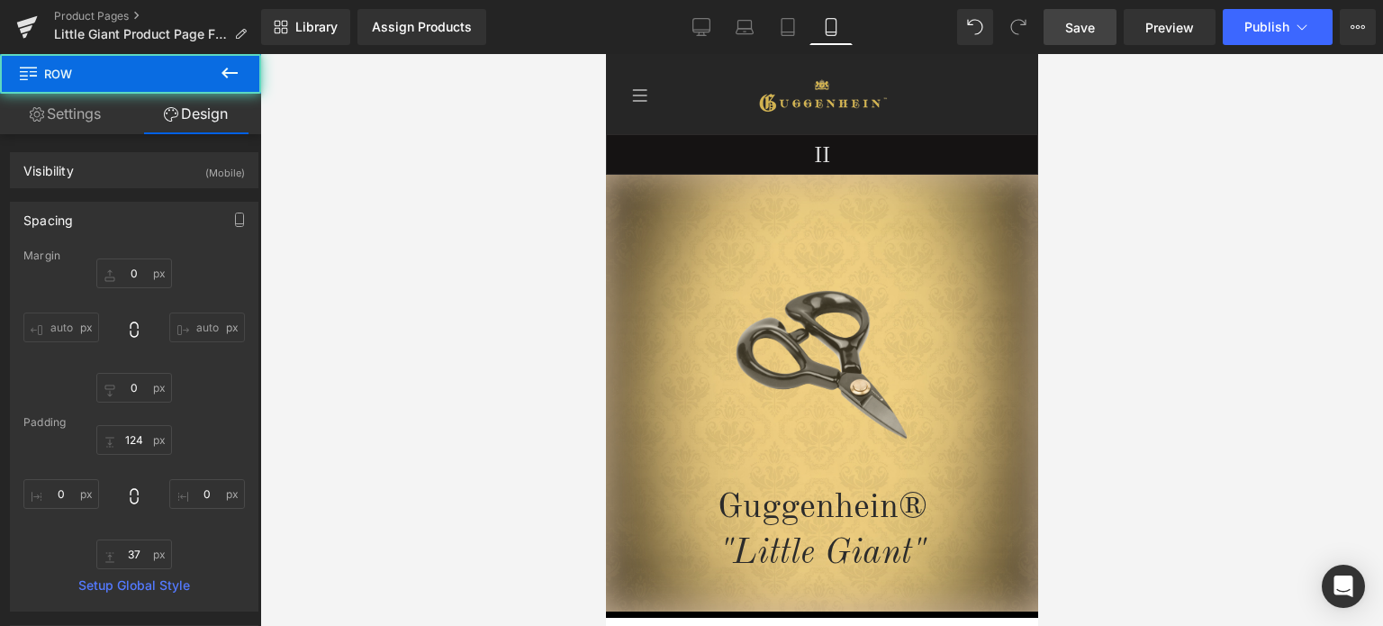
type input "0"
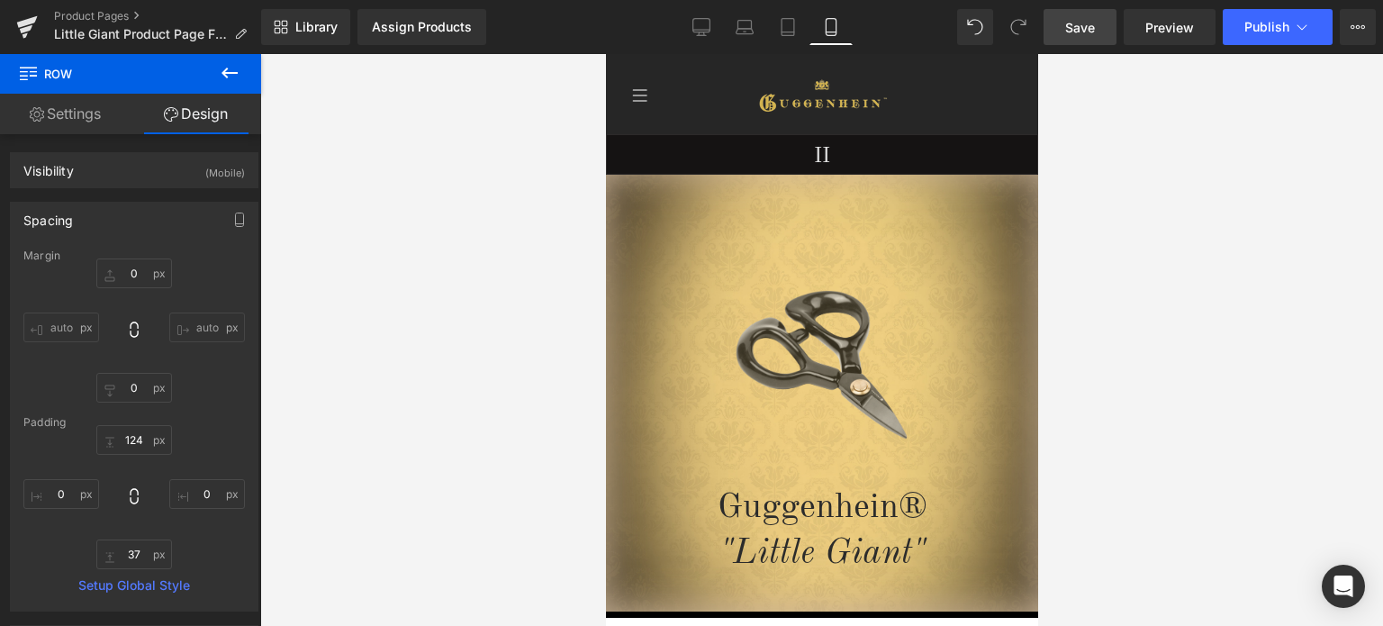
click at [1088, 27] on span "Save" at bounding box center [1080, 27] width 30 height 19
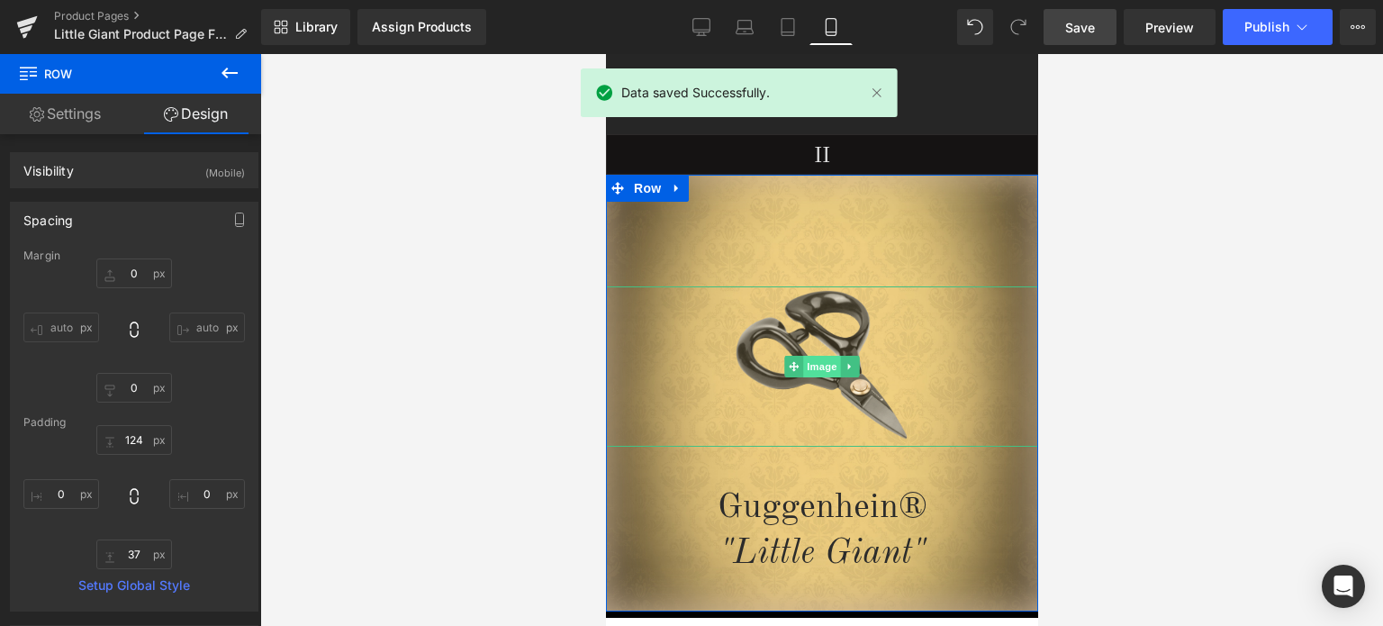
click at [810, 367] on span "Image" at bounding box center [821, 367] width 38 height 22
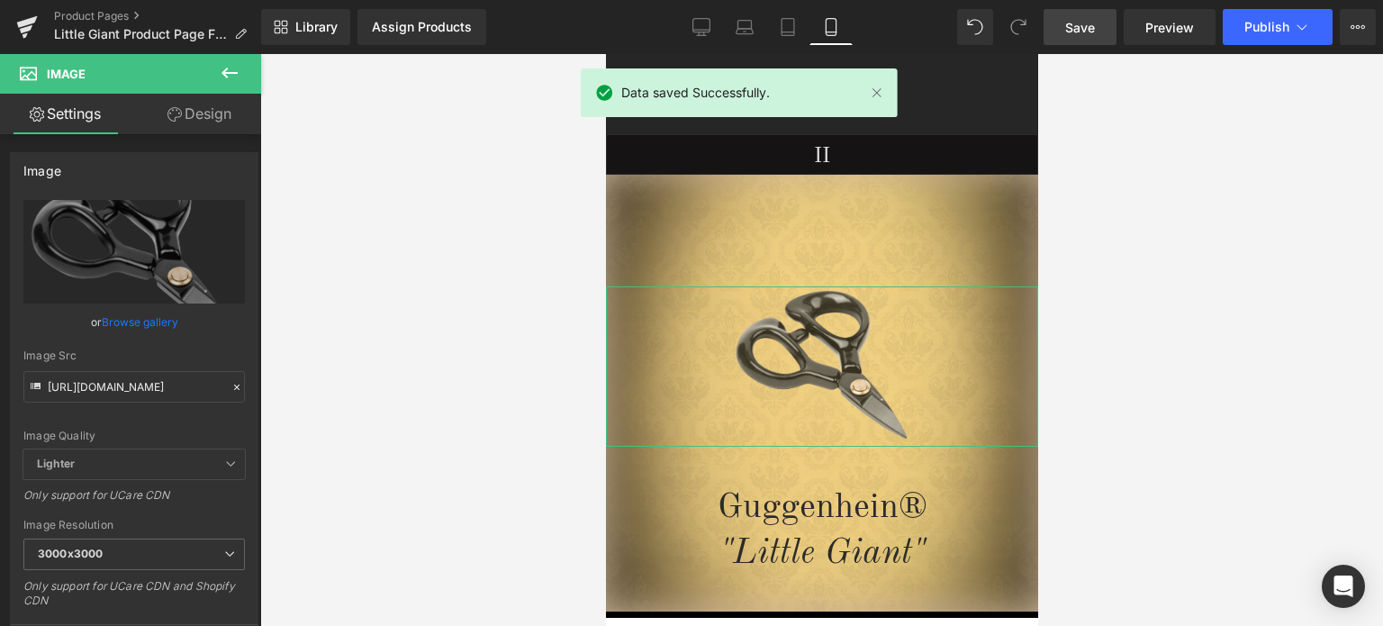
click at [205, 108] on link "Design" at bounding box center [199, 114] width 131 height 41
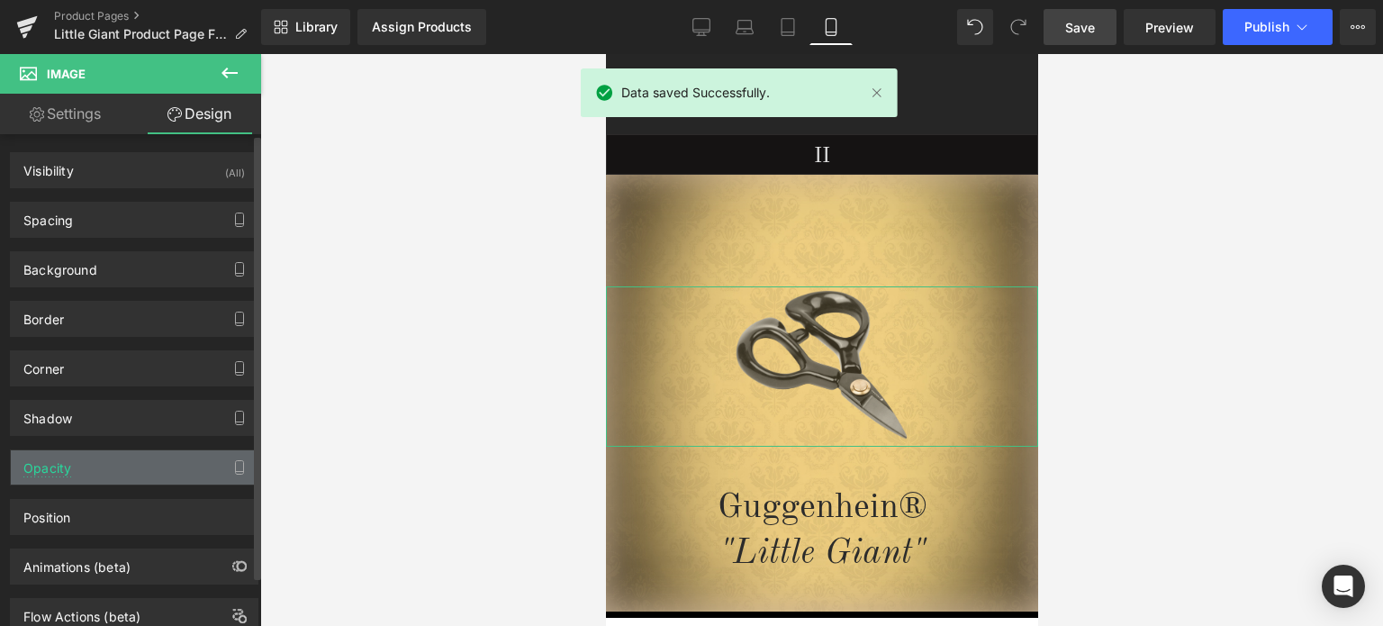
click at [118, 458] on div "Opacity" at bounding box center [134, 467] width 247 height 34
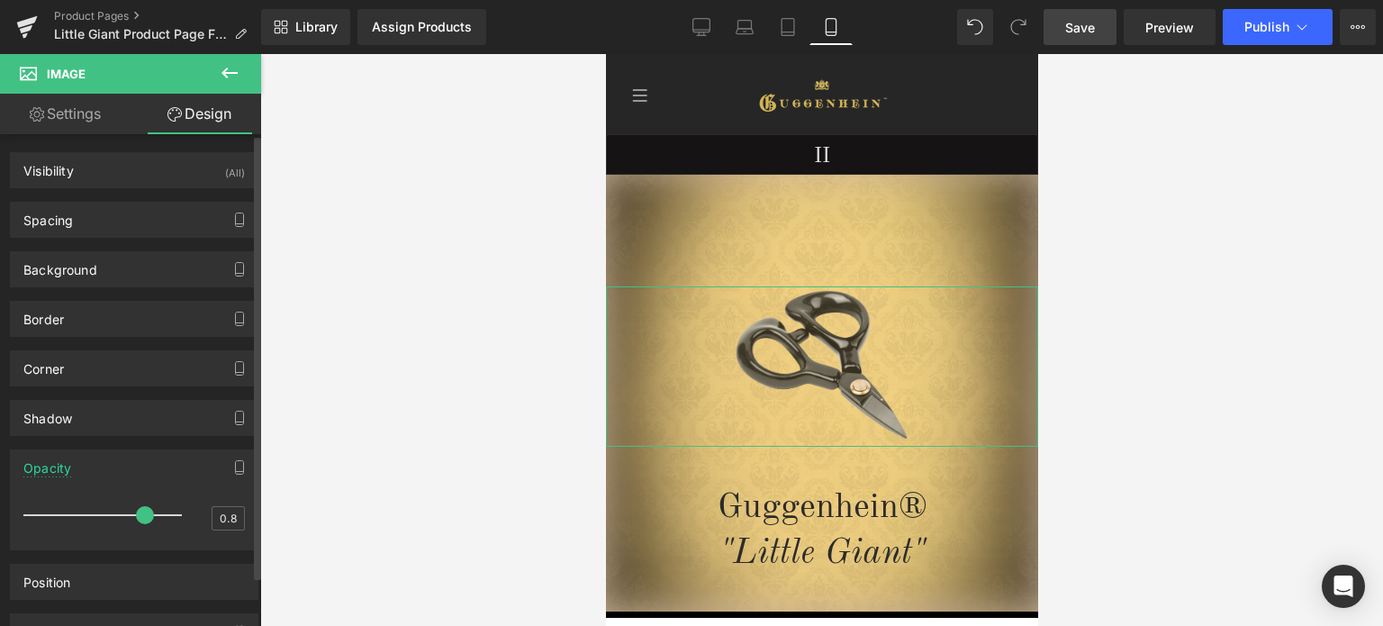
click at [144, 513] on span at bounding box center [145, 515] width 18 height 18
type input "0.9"
click at [154, 510] on span at bounding box center [163, 515] width 18 height 18
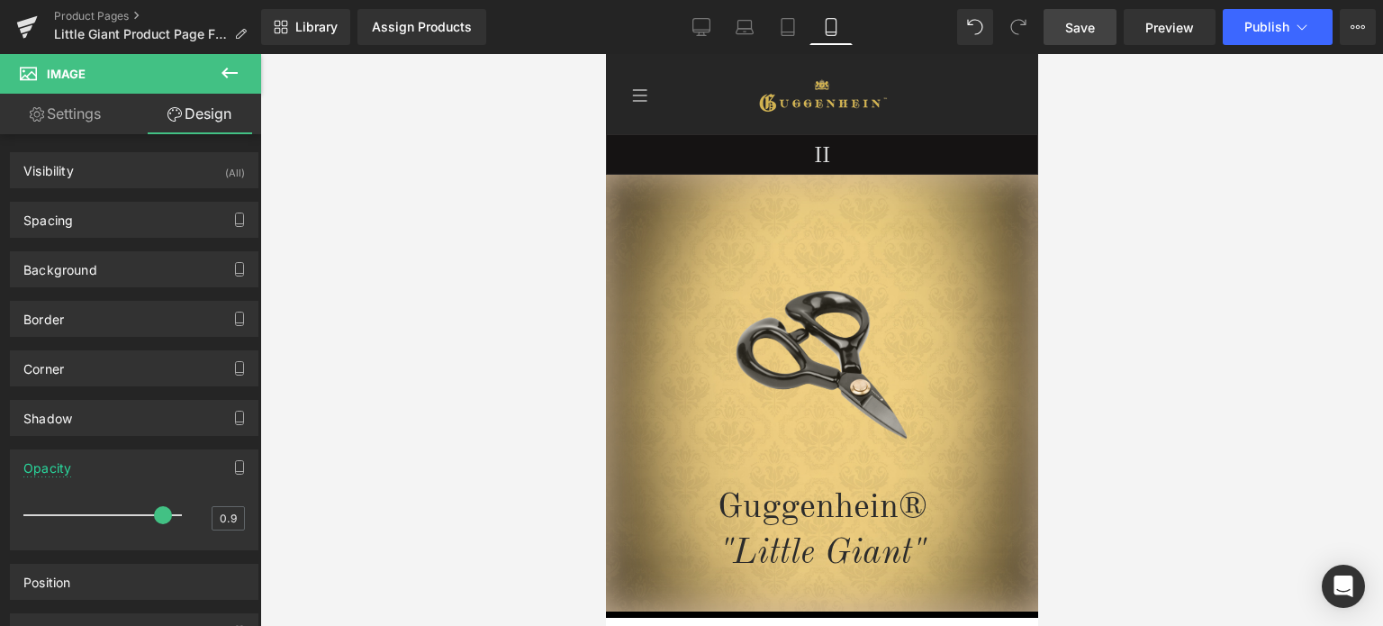
click at [1088, 30] on span "Save" at bounding box center [1080, 27] width 30 height 19
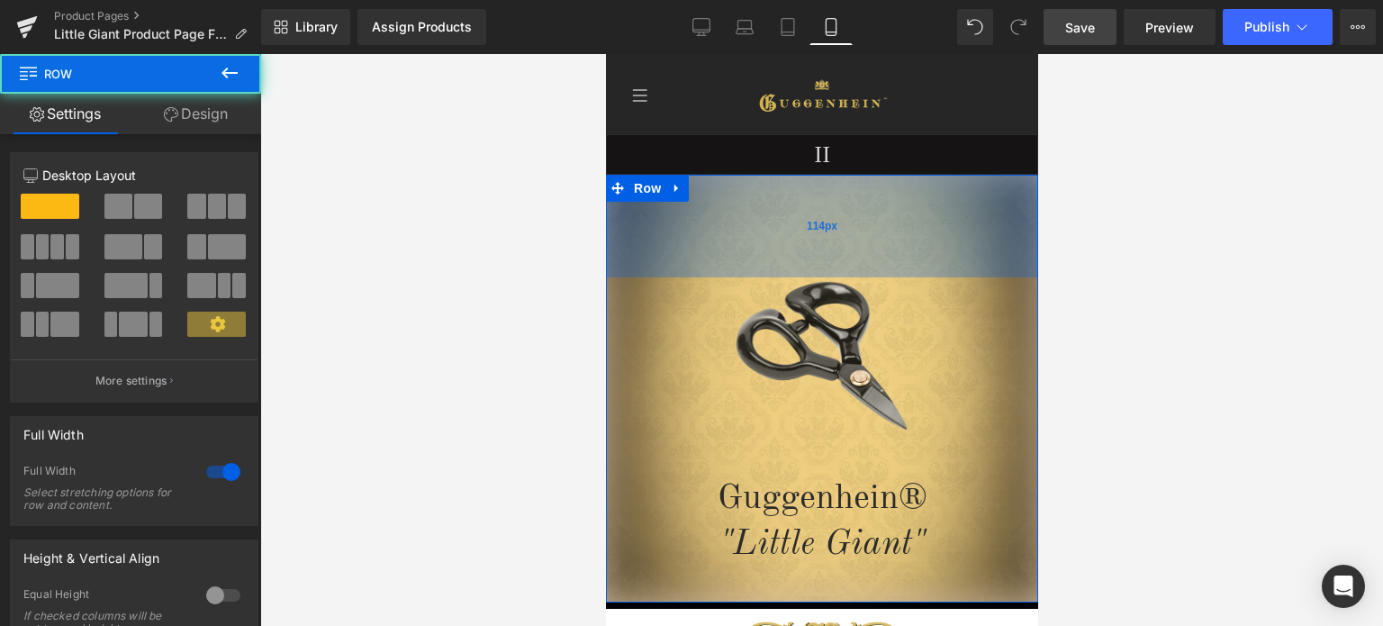
drag, startPoint x: 923, startPoint y: 239, endPoint x: 1727, endPoint y: 283, distance: 805.2
click at [925, 230] on div "114px" at bounding box center [821, 226] width 432 height 103
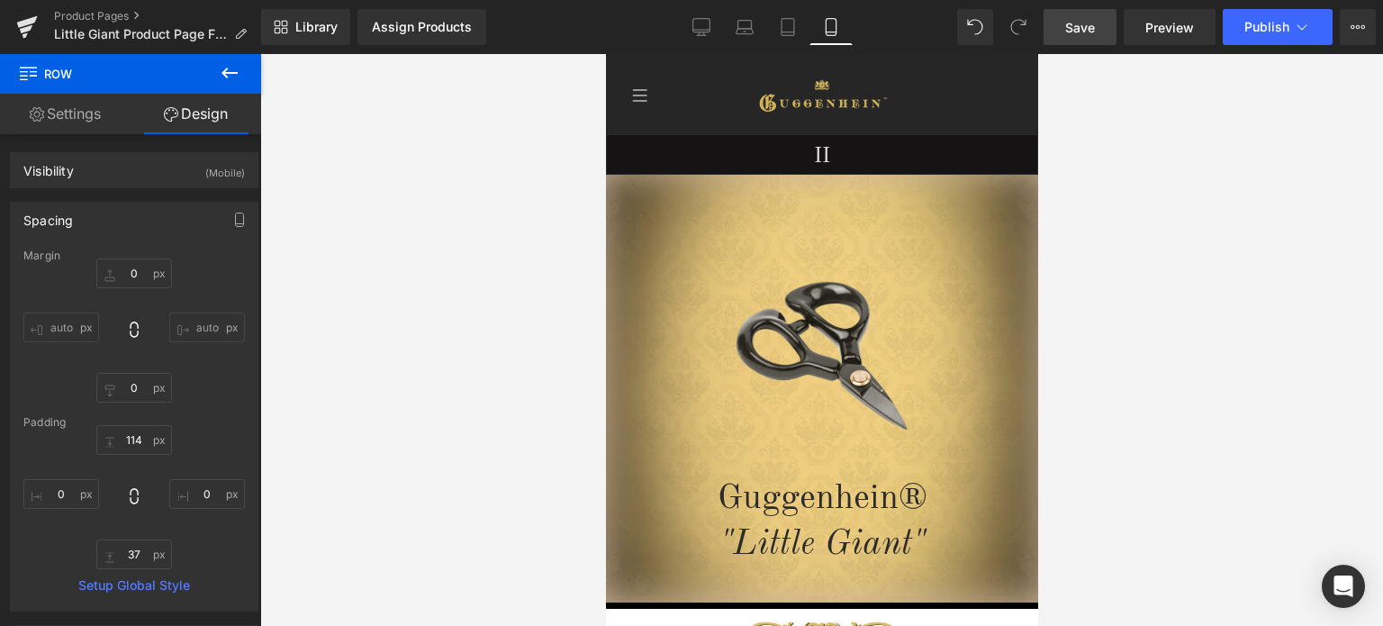
type input "0"
type input "114"
type input "0"
type input "37"
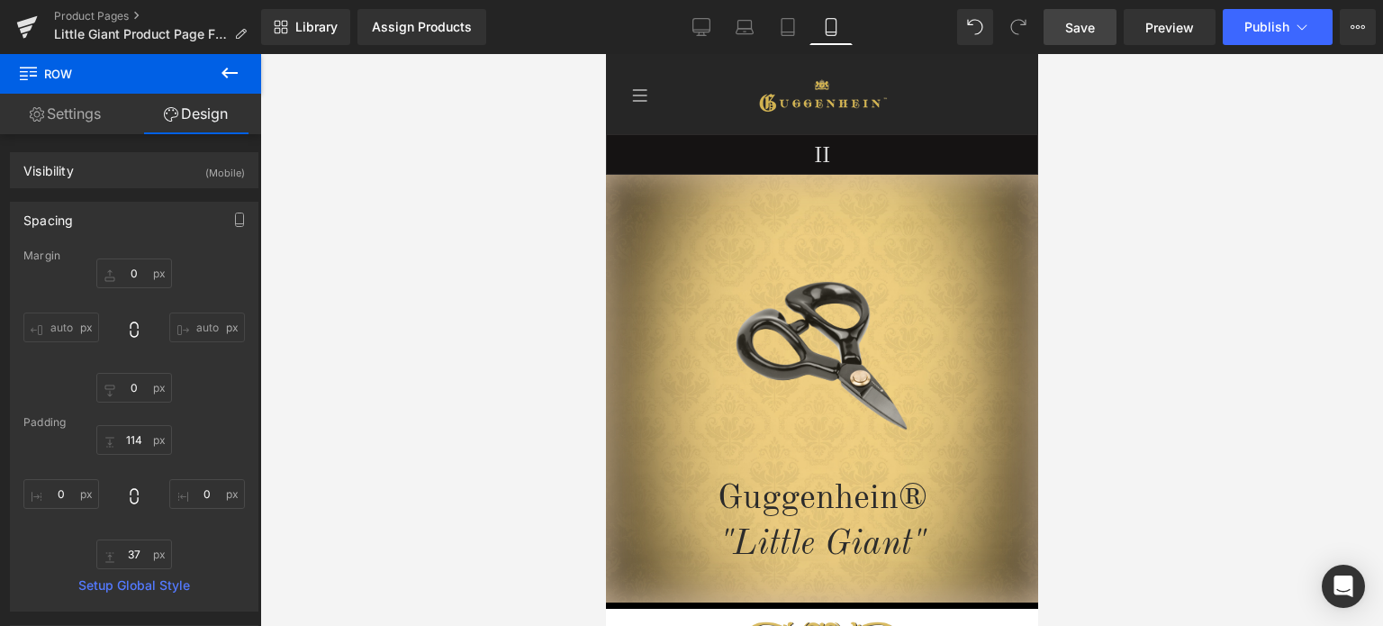
type input "0"
click at [1090, 28] on span "Save" at bounding box center [1080, 27] width 30 height 19
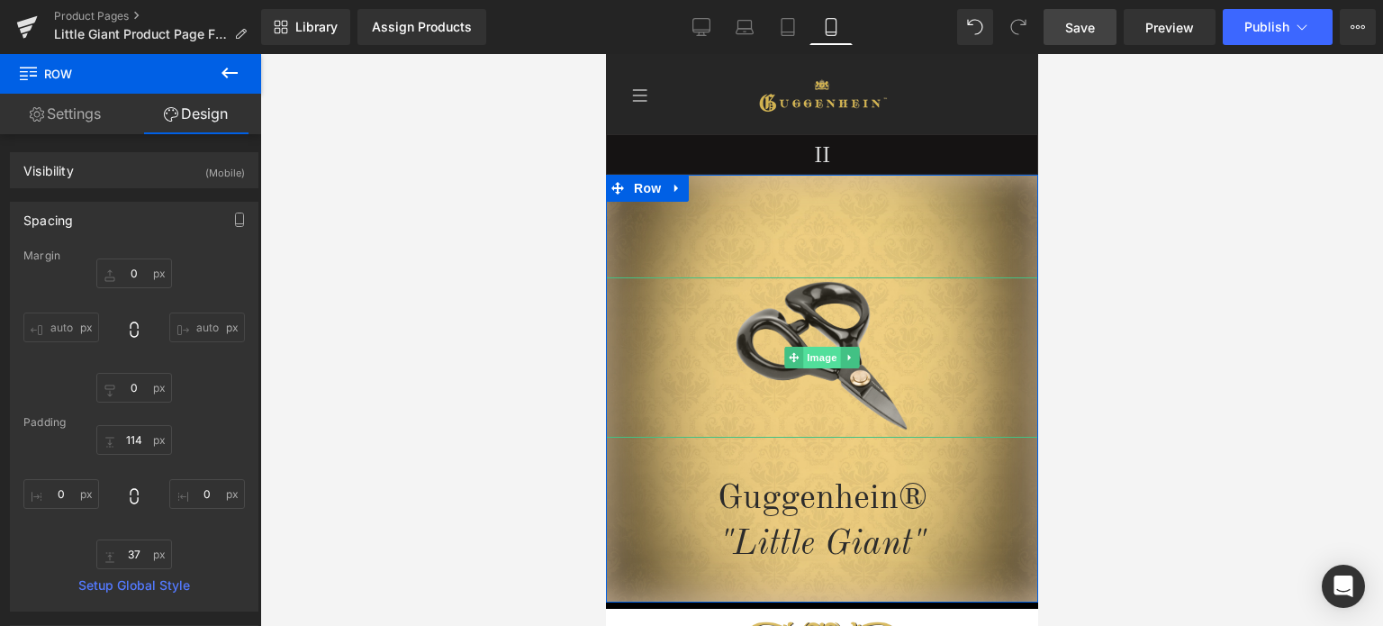
click at [814, 357] on span "Image" at bounding box center [821, 358] width 38 height 22
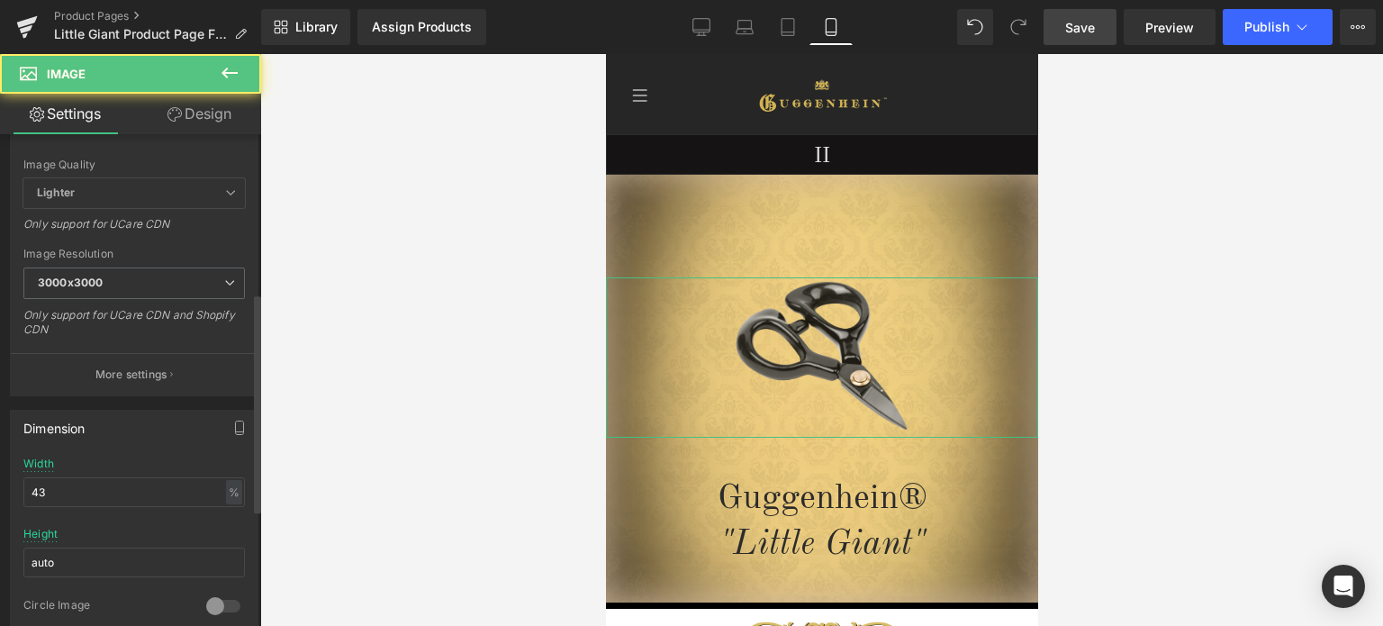
scroll to position [360, 0]
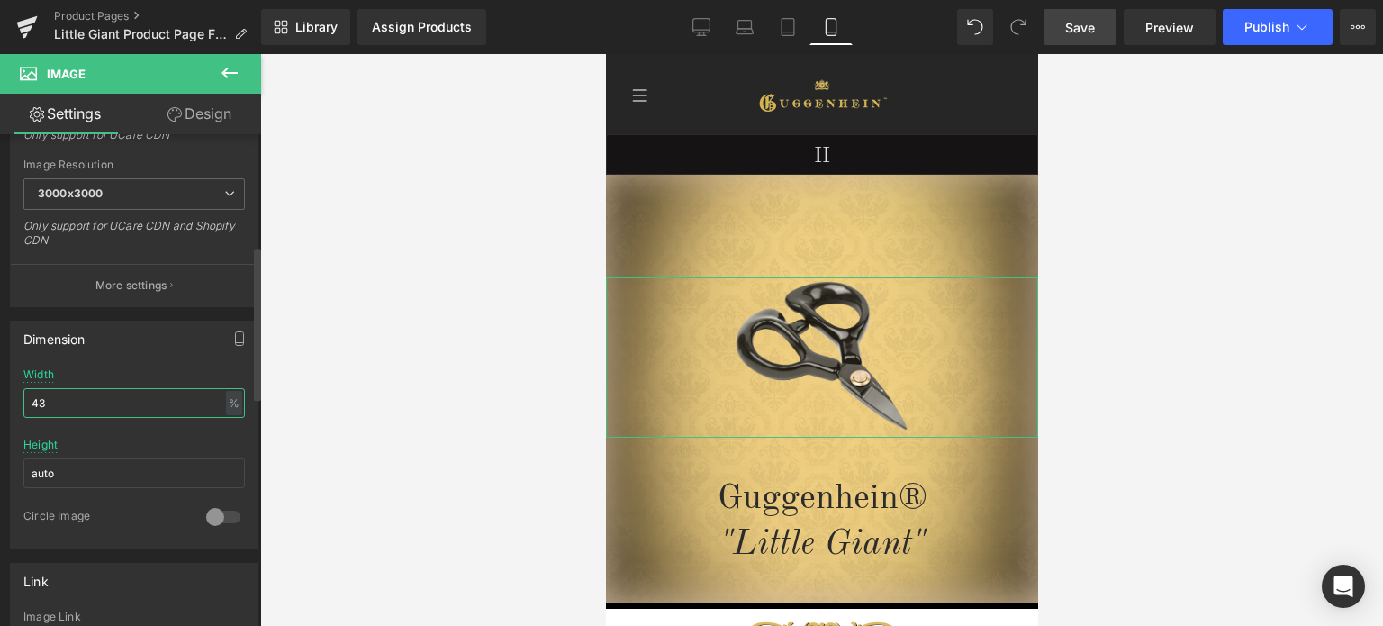
click at [45, 397] on input "43" at bounding box center [133, 403] width 221 height 30
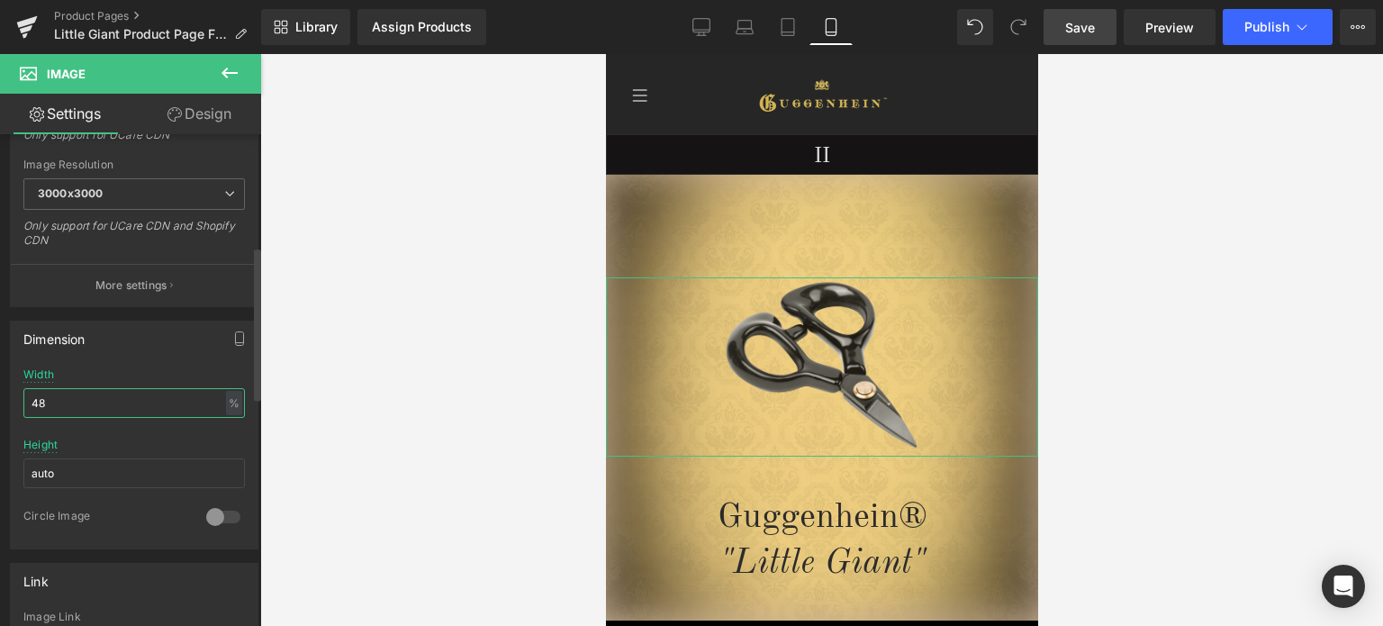
drag, startPoint x: 39, startPoint y: 397, endPoint x: 48, endPoint y: 396, distance: 9.0
click at [48, 396] on input "48" at bounding box center [133, 403] width 221 height 30
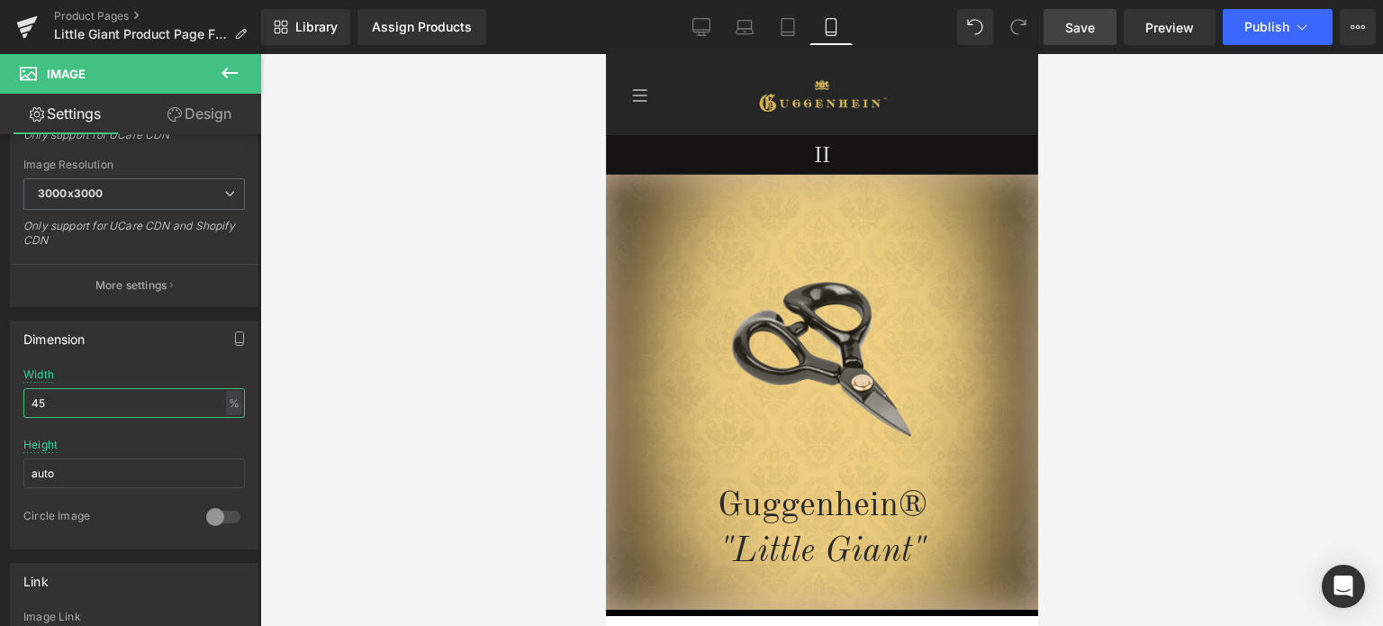
type input "45"
click at [1077, 32] on span "Save" at bounding box center [1080, 27] width 30 height 19
click at [1086, 24] on span "Save" at bounding box center [1080, 27] width 30 height 19
click at [1088, 29] on span "Save" at bounding box center [1080, 27] width 30 height 19
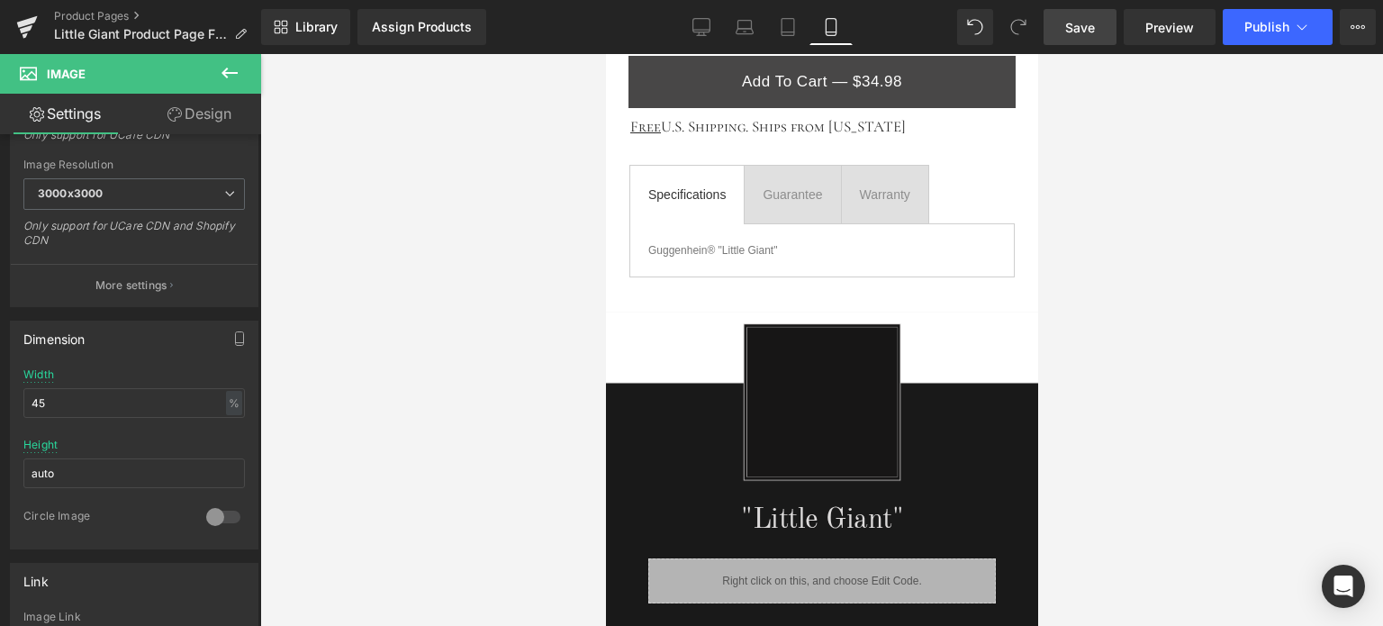
scroll to position [990, 0]
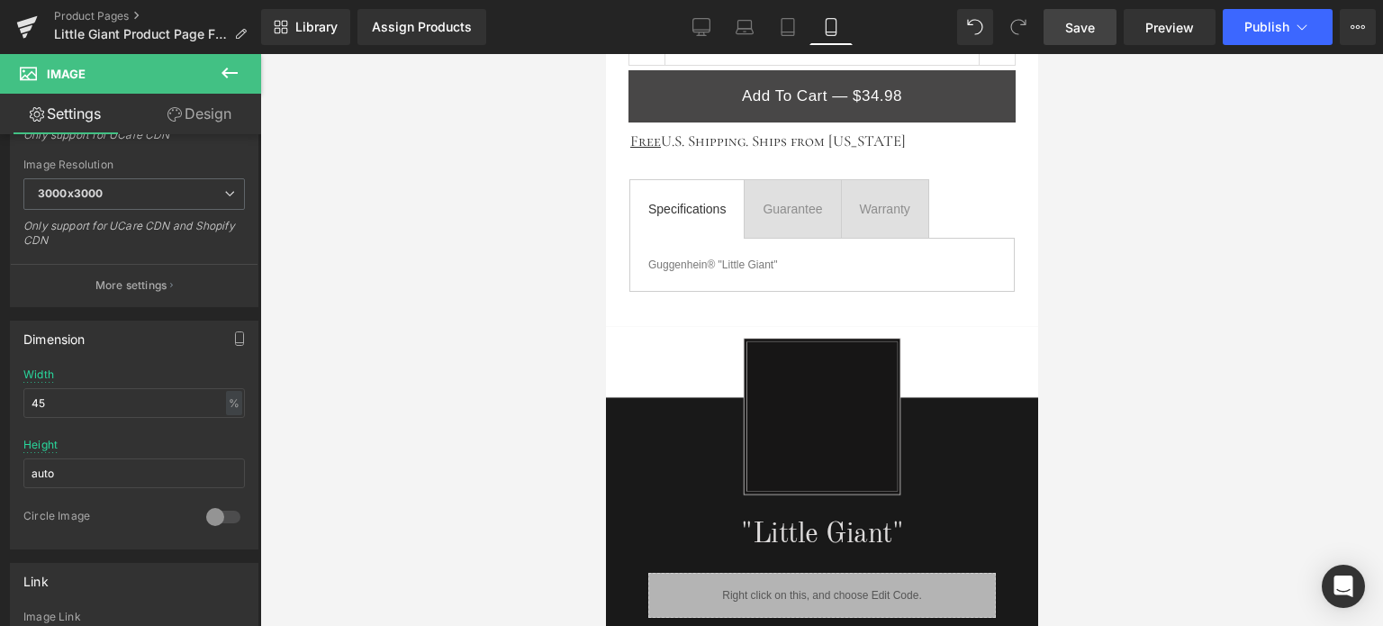
drag, startPoint x: 221, startPoint y: 77, endPoint x: 220, endPoint y: 62, distance: 14.5
click at [221, 77] on icon at bounding box center [230, 73] width 22 height 22
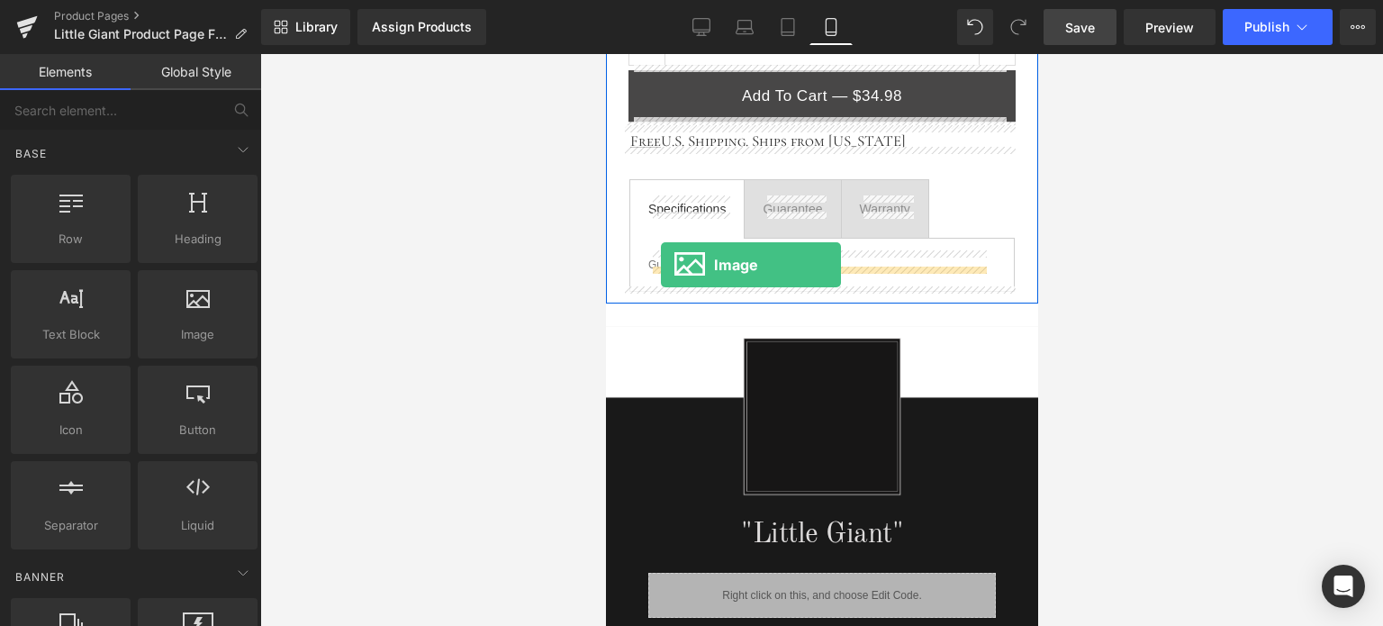
drag, startPoint x: 1004, startPoint y: 331, endPoint x: 660, endPoint y: 265, distance: 350.3
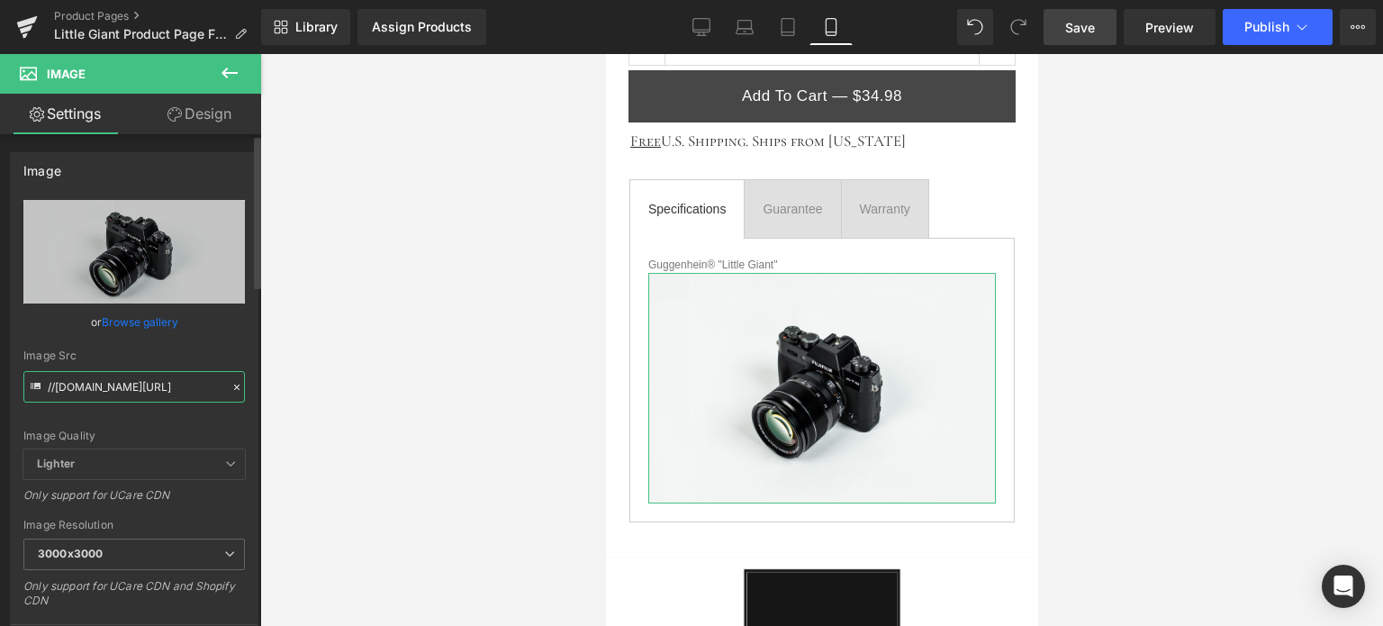
click at [107, 388] on input "//[DOMAIN_NAME][URL]" at bounding box center [133, 387] width 221 height 32
paste input "[URL][DOMAIN_NAME]"
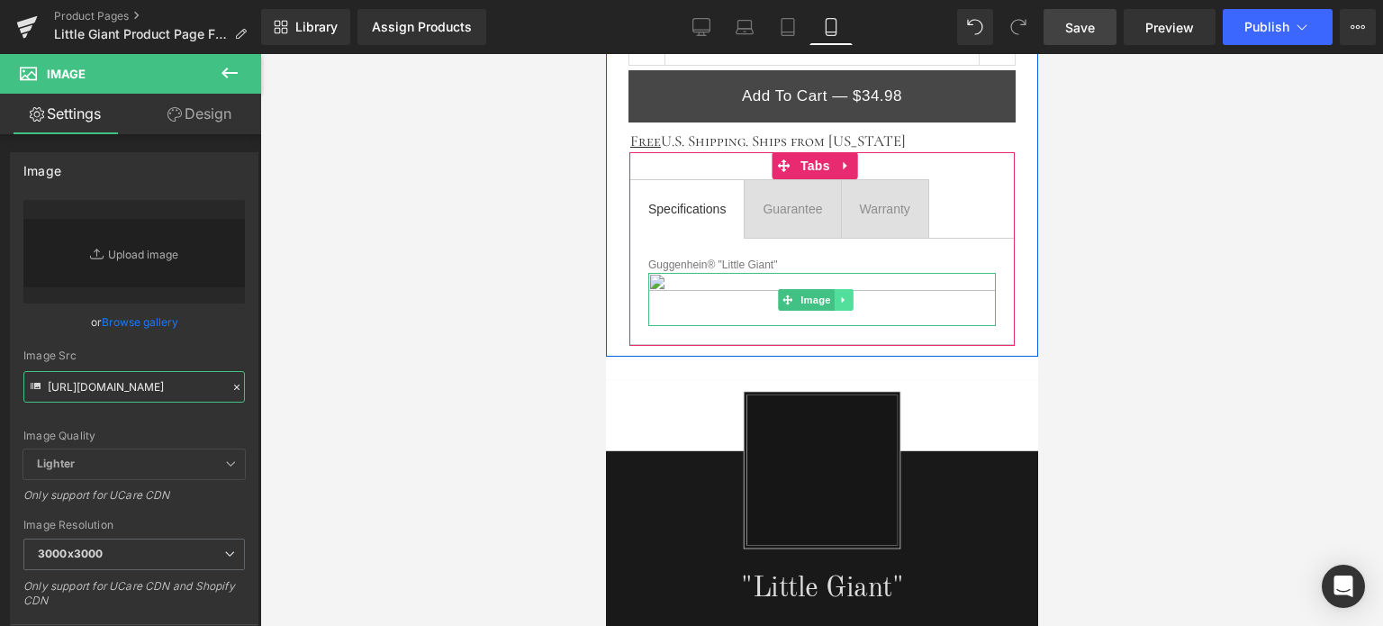
type input "[URL][DOMAIN_NAME]"
click at [841, 294] on icon at bounding box center [842, 299] width 10 height 11
click at [854, 296] on icon at bounding box center [852, 299] width 10 height 10
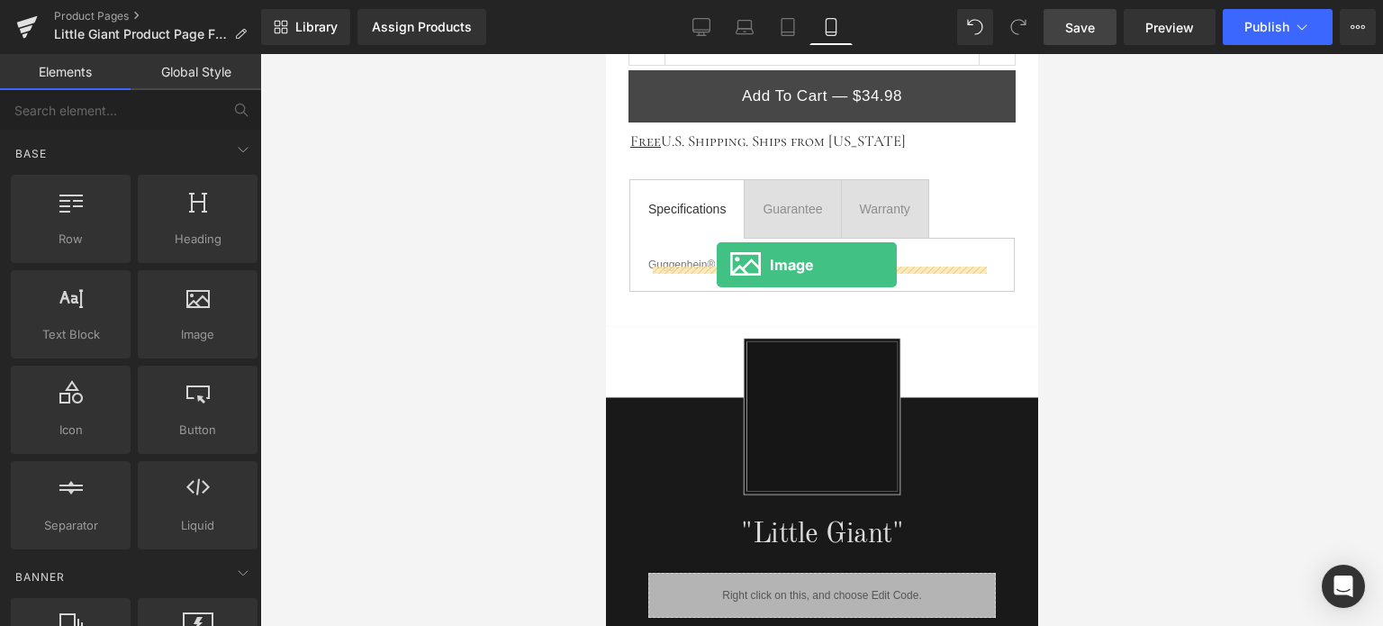
drag, startPoint x: 1144, startPoint y: 312, endPoint x: 716, endPoint y: 265, distance: 431.1
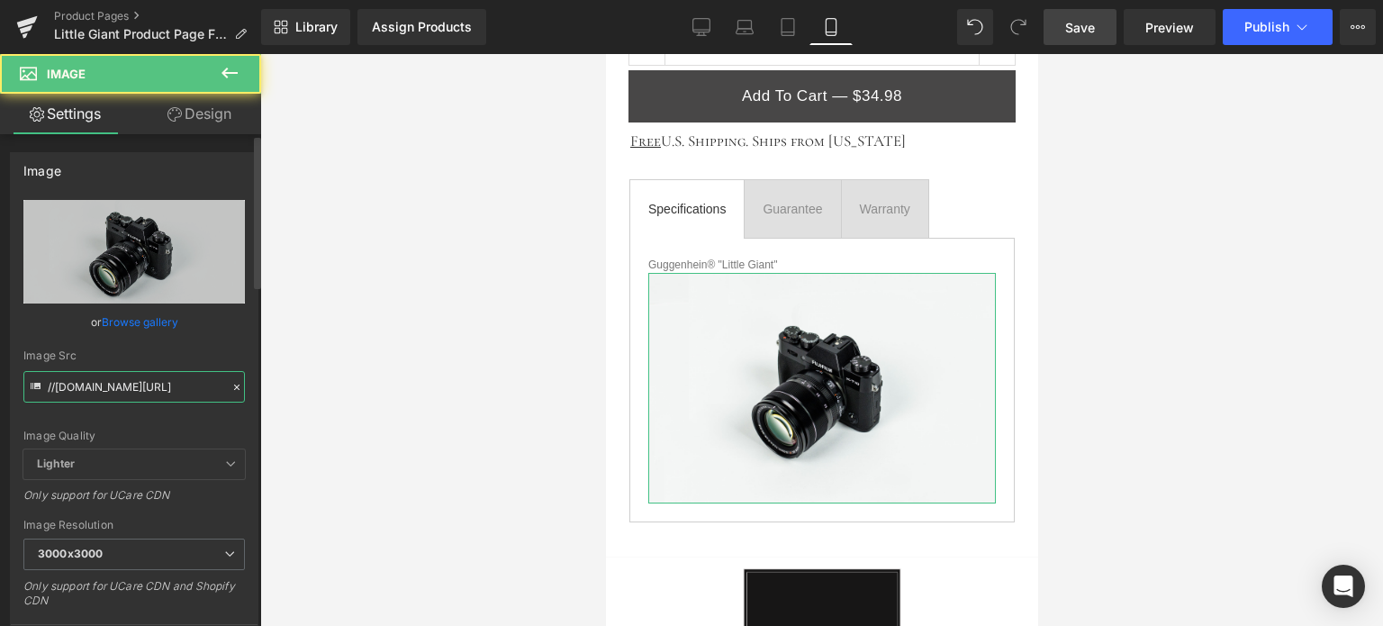
click at [130, 382] on input "//[DOMAIN_NAME][URL]" at bounding box center [133, 387] width 221 height 32
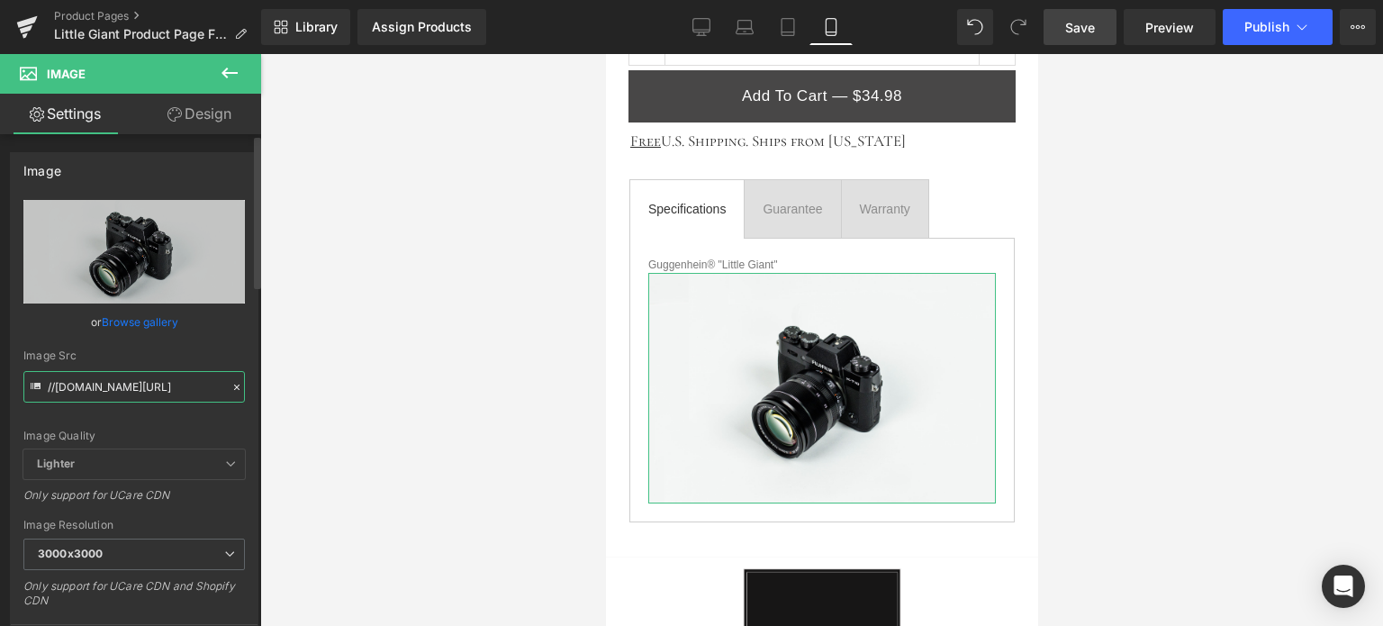
paste input "[URL][DOMAIN_NAME]"
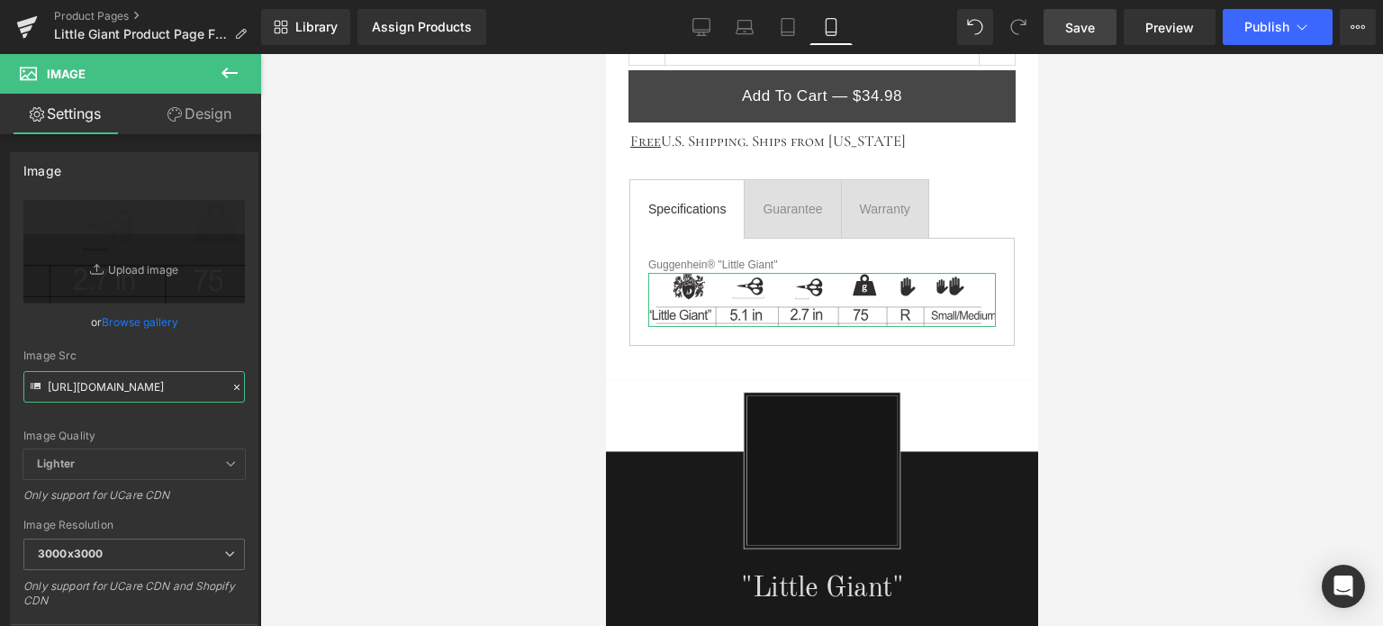
type input "[URL][DOMAIN_NAME]"
click at [207, 117] on link "Design" at bounding box center [199, 114] width 131 height 41
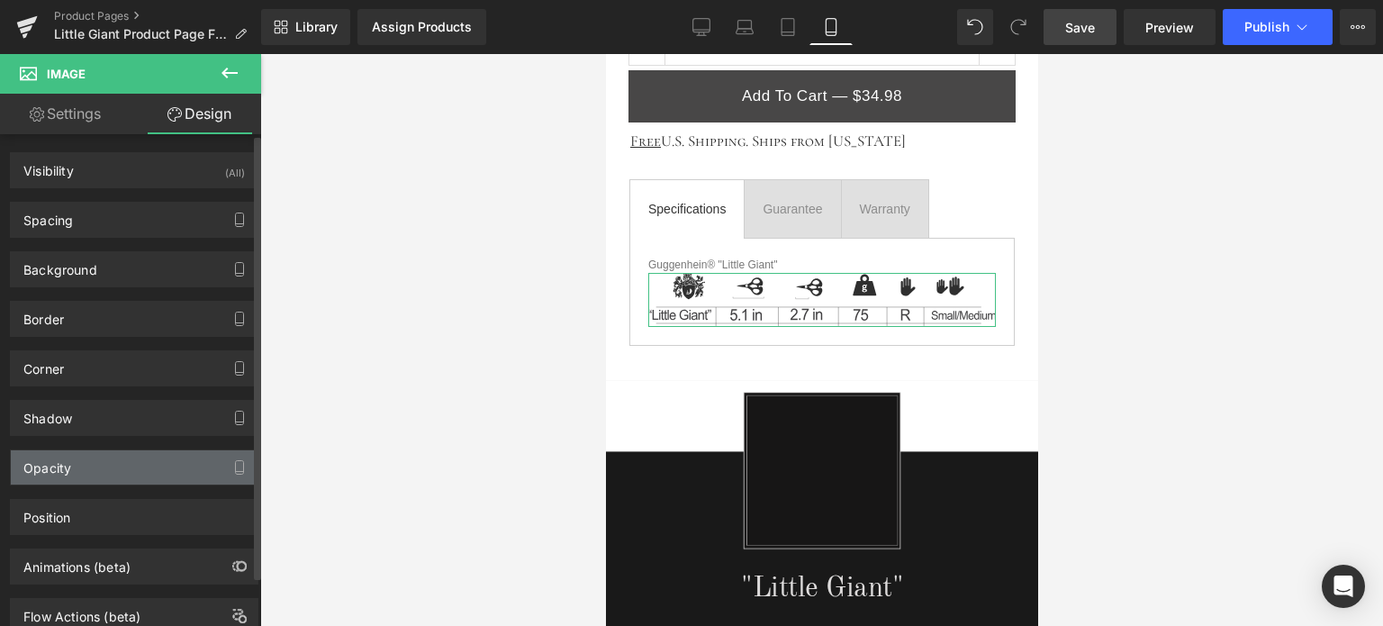
click at [128, 474] on div "Opacity" at bounding box center [134, 467] width 247 height 34
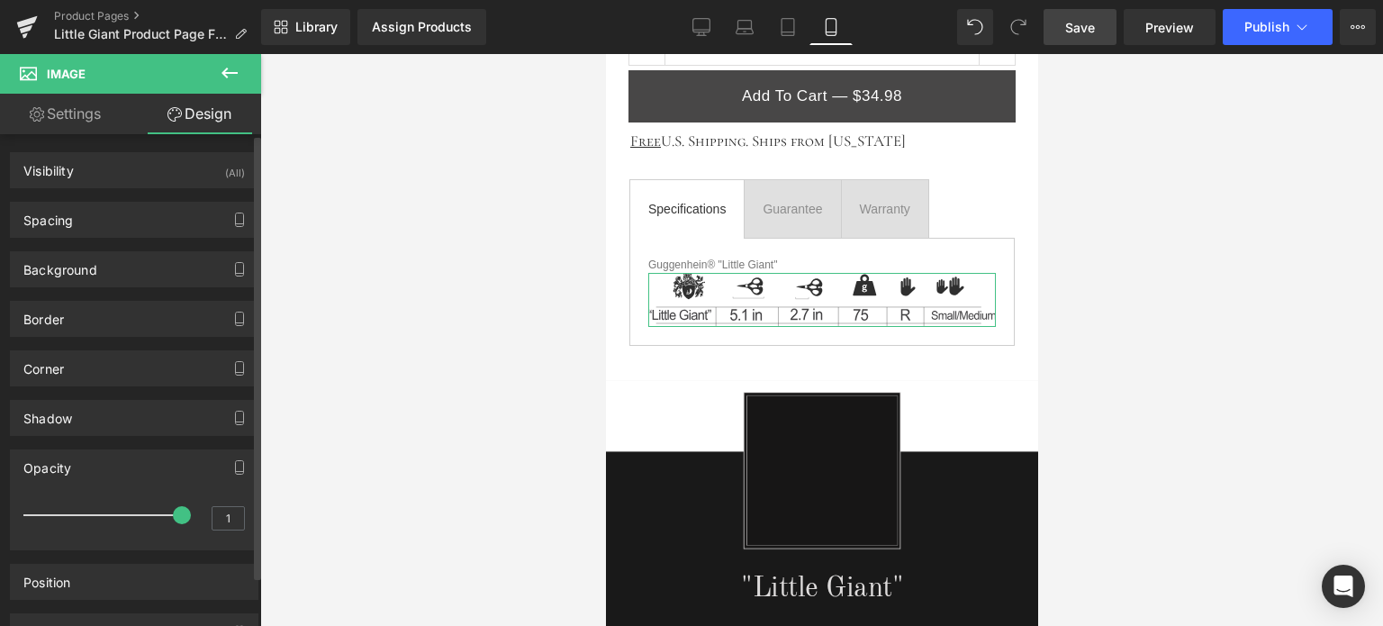
type input "0.9"
drag, startPoint x: 174, startPoint y: 511, endPoint x: 159, endPoint y: 509, distance: 14.5
click at [159, 509] on span at bounding box center [163, 515] width 18 height 18
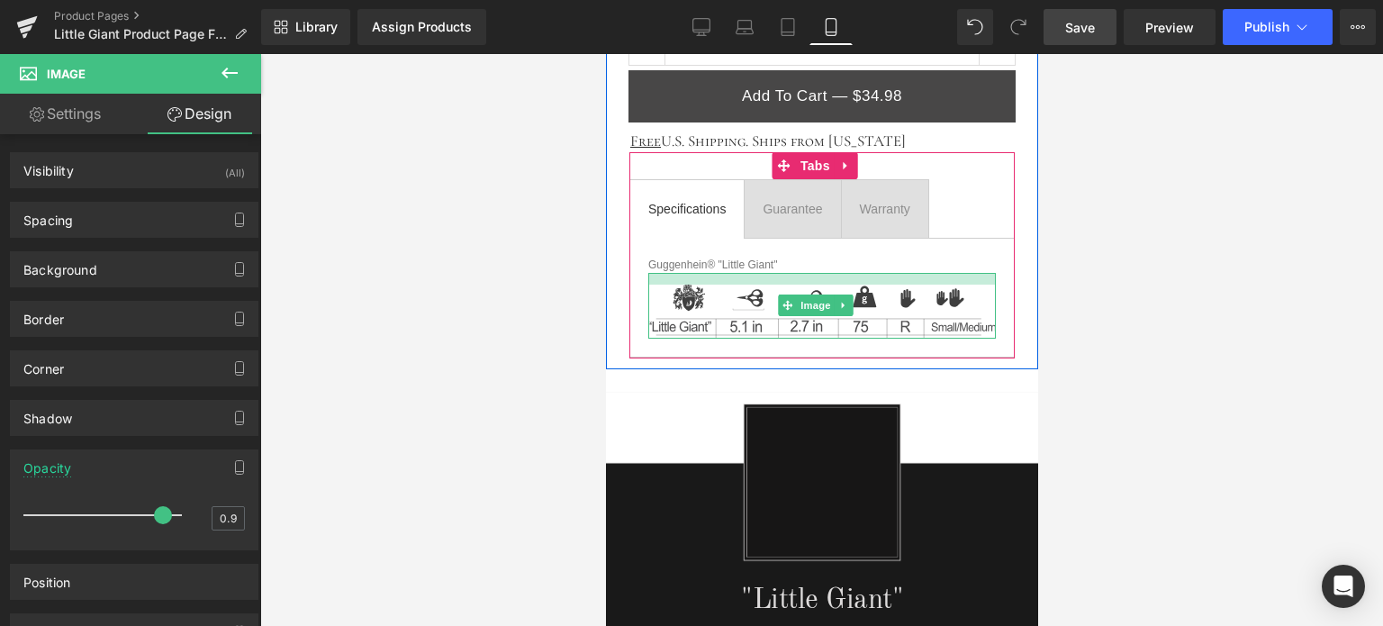
drag, startPoint x: 889, startPoint y: 268, endPoint x: 890, endPoint y: 280, distance: 11.8
click at [890, 280] on div "Image" at bounding box center [821, 306] width 348 height 66
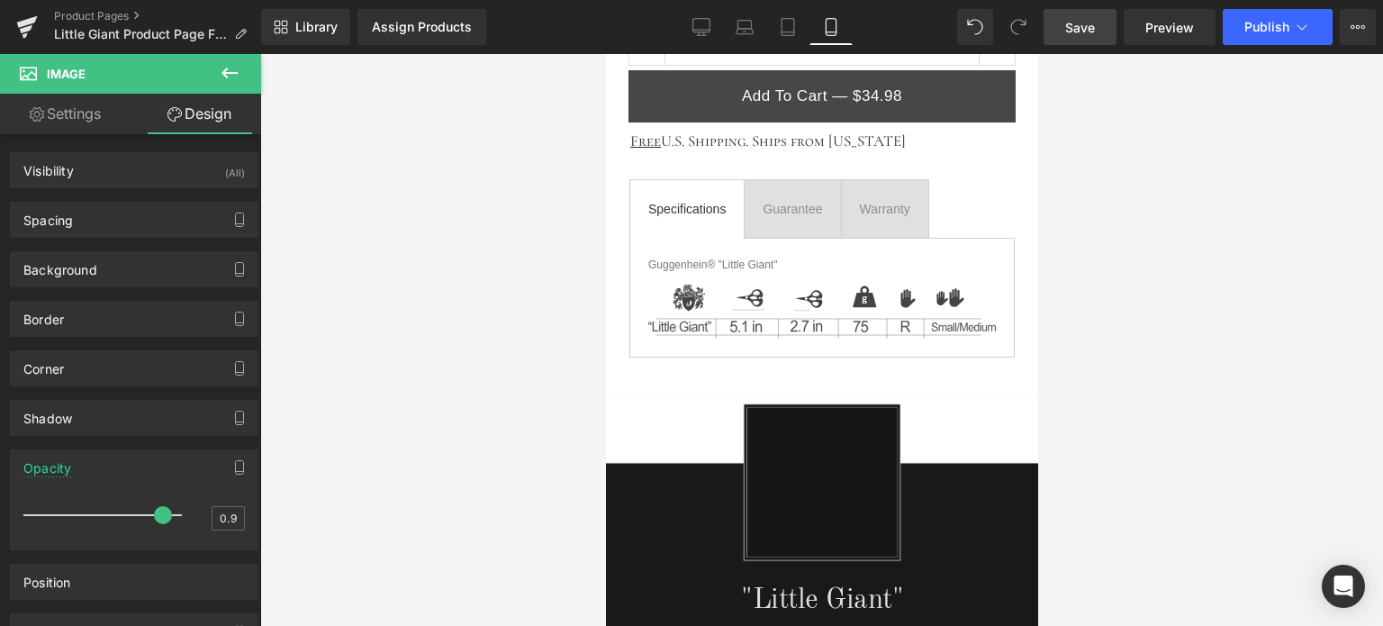
click at [223, 77] on icon at bounding box center [230, 73] width 22 height 22
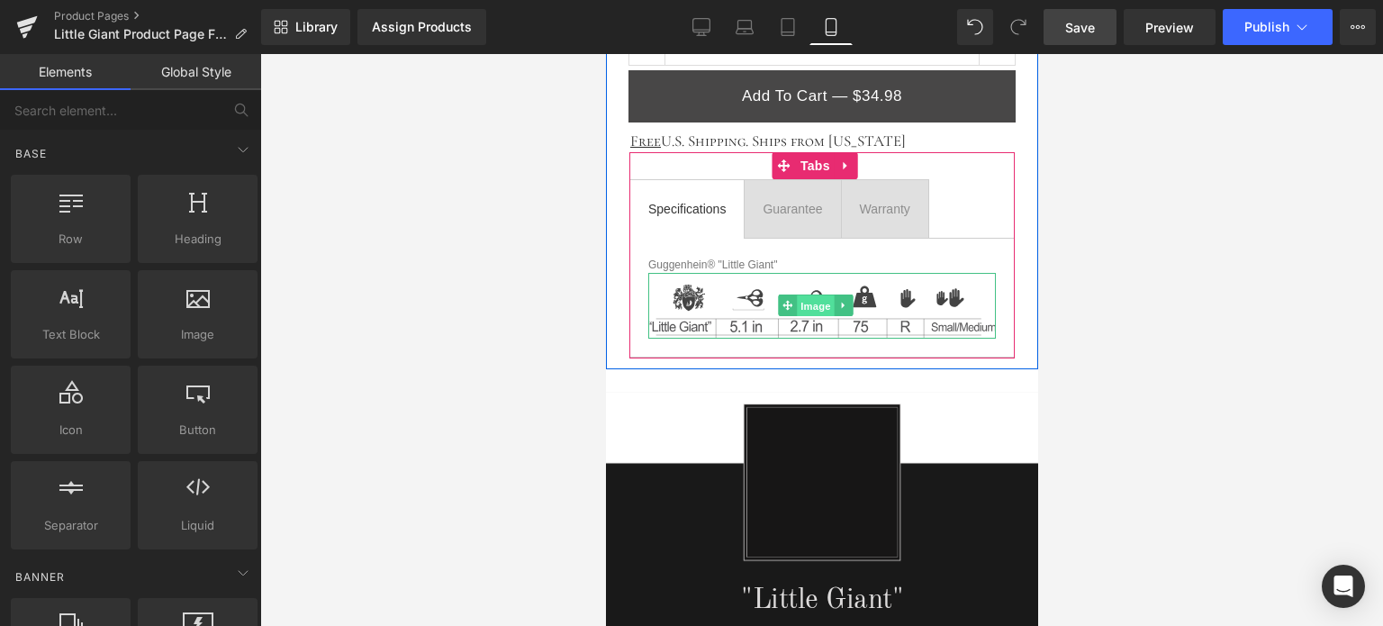
drag, startPoint x: 813, startPoint y: 301, endPoint x: 969, endPoint y: 376, distance: 173.2
click at [814, 301] on span "Image" at bounding box center [815, 306] width 38 height 22
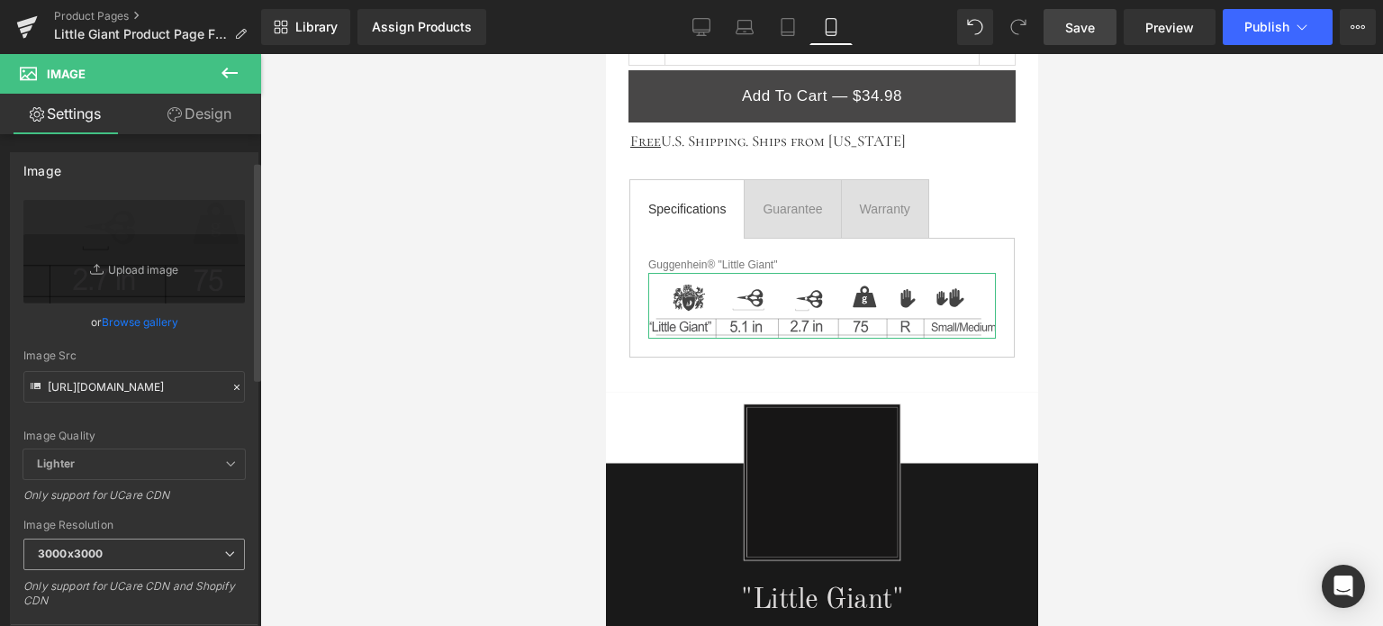
scroll to position [270, 0]
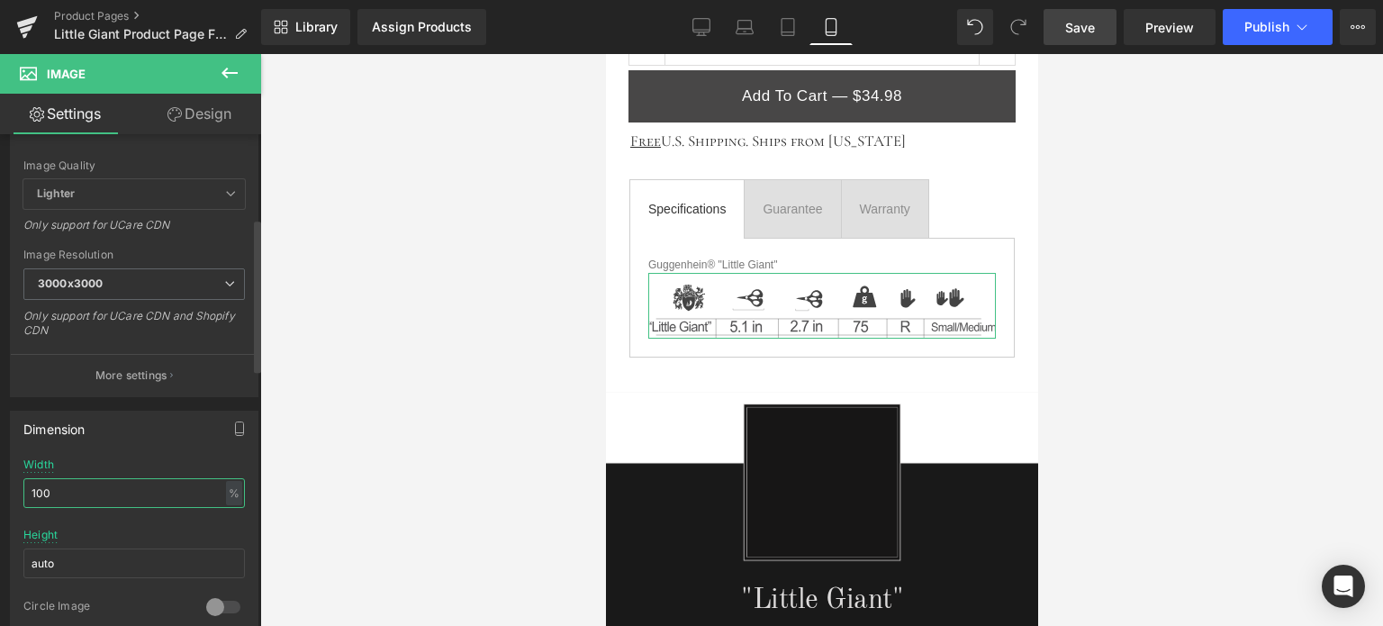
click at [18, 491] on div "100% Width 100 % % px auto Height auto 0 Circle Image" at bounding box center [134, 548] width 247 height 180
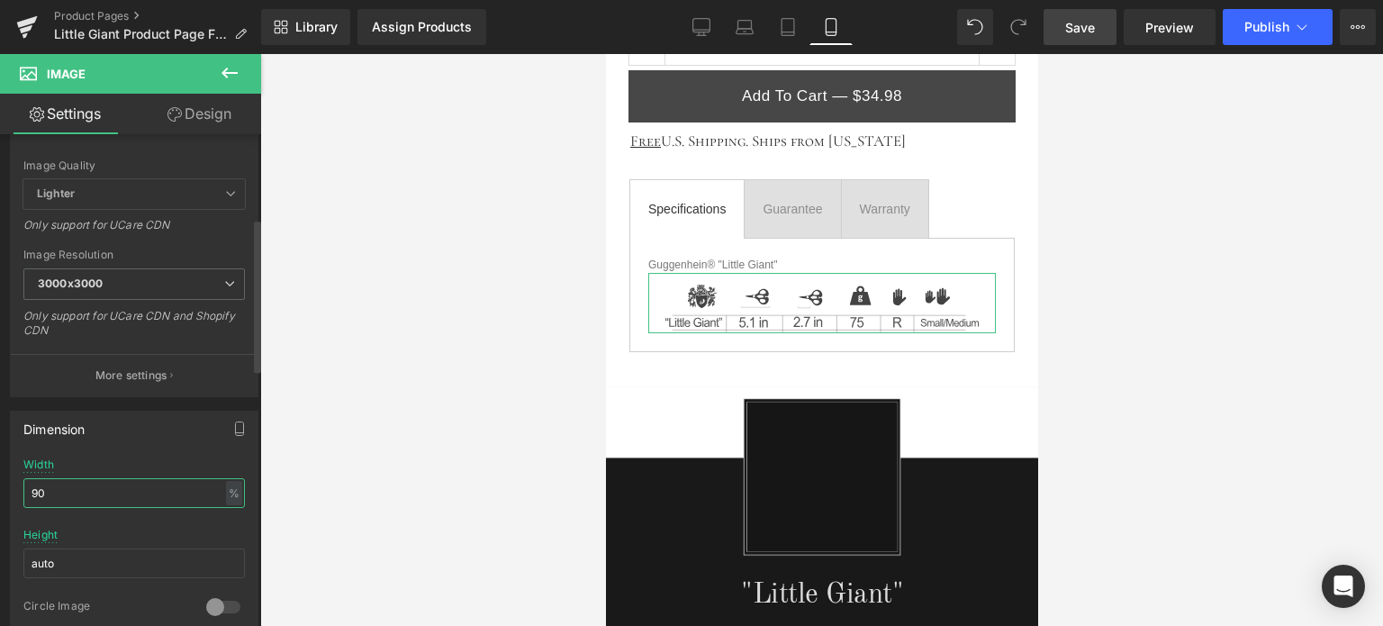
click at [47, 491] on input "90" at bounding box center [133, 493] width 221 height 30
type input "95"
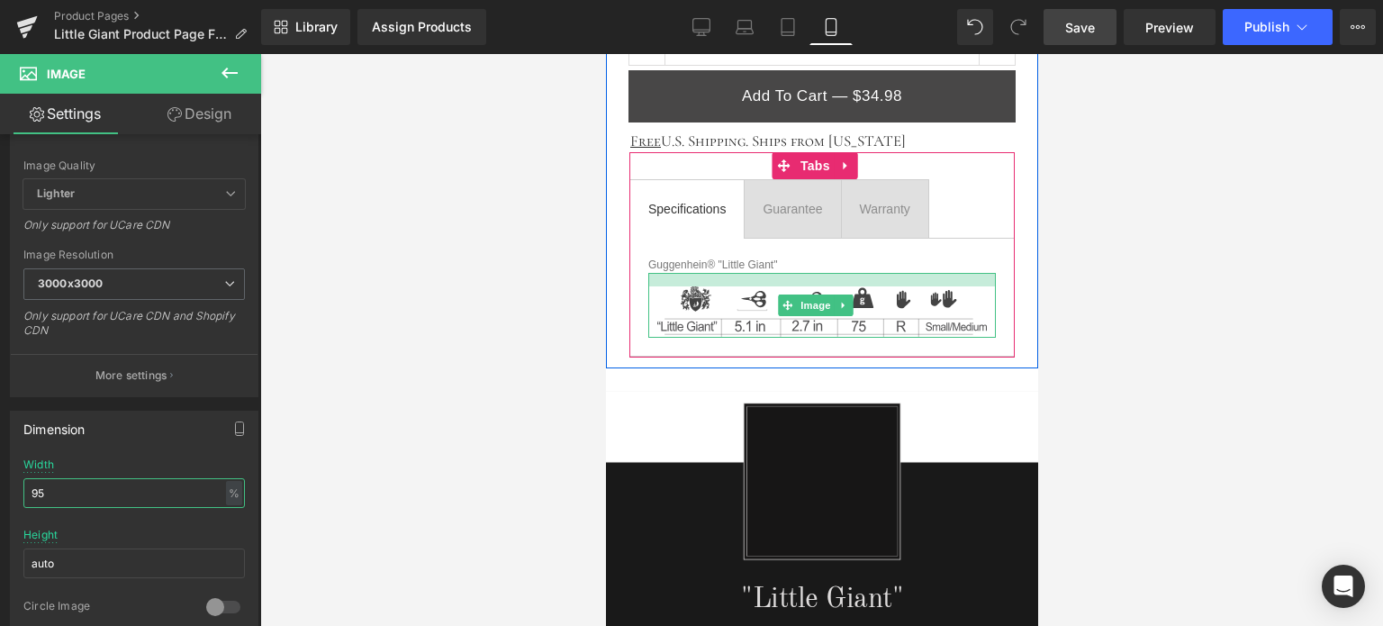
drag, startPoint x: 936, startPoint y: 270, endPoint x: 1856, endPoint y: 261, distance: 919.3
click at [936, 273] on div at bounding box center [821, 280] width 348 height 14
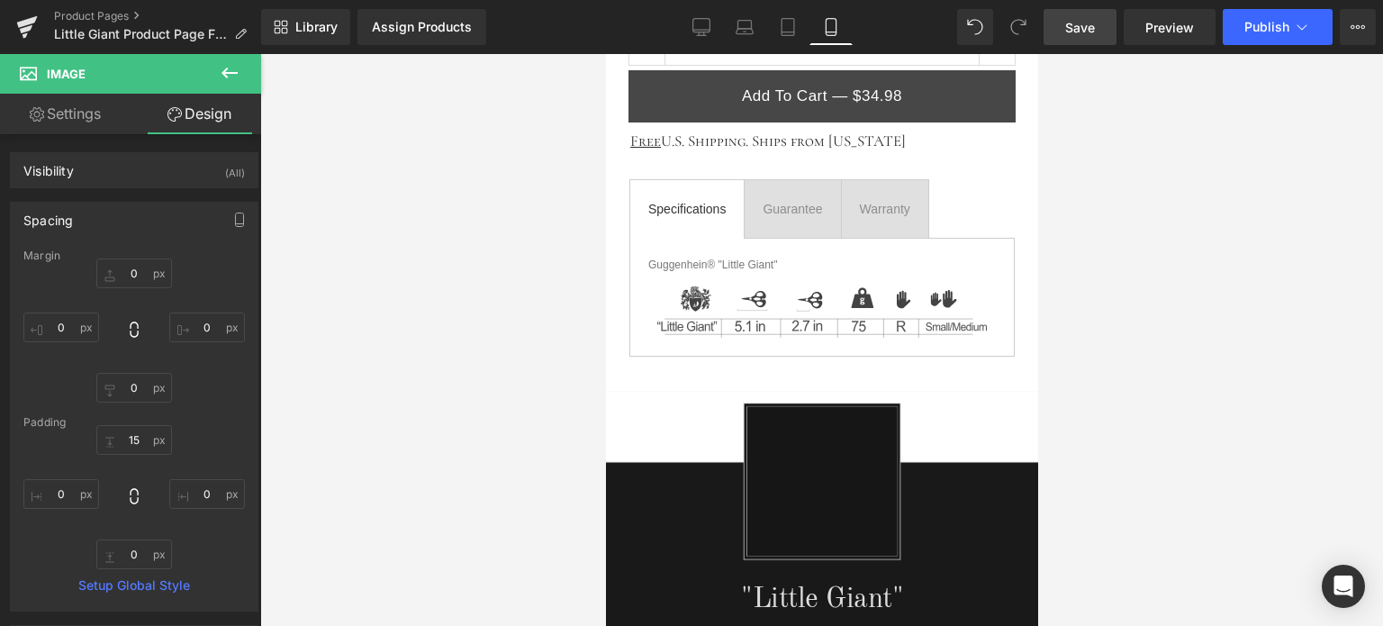
click at [1075, 26] on span "Save" at bounding box center [1080, 27] width 30 height 19
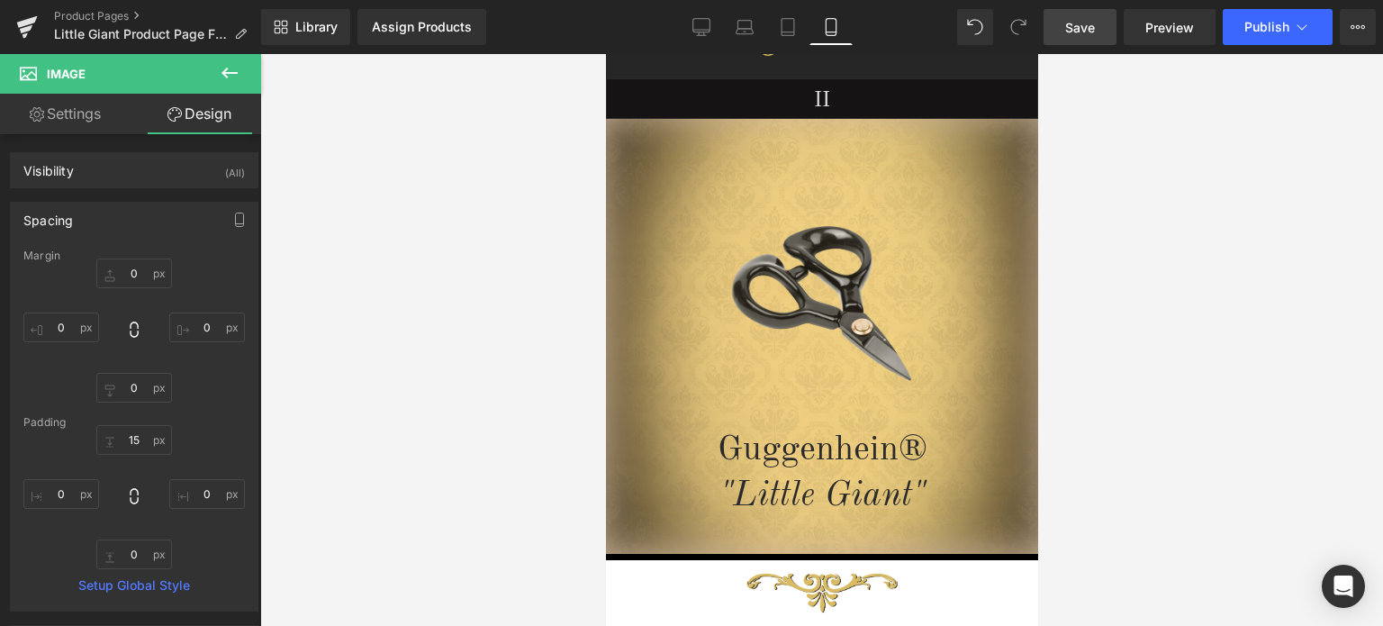
scroll to position [149, 0]
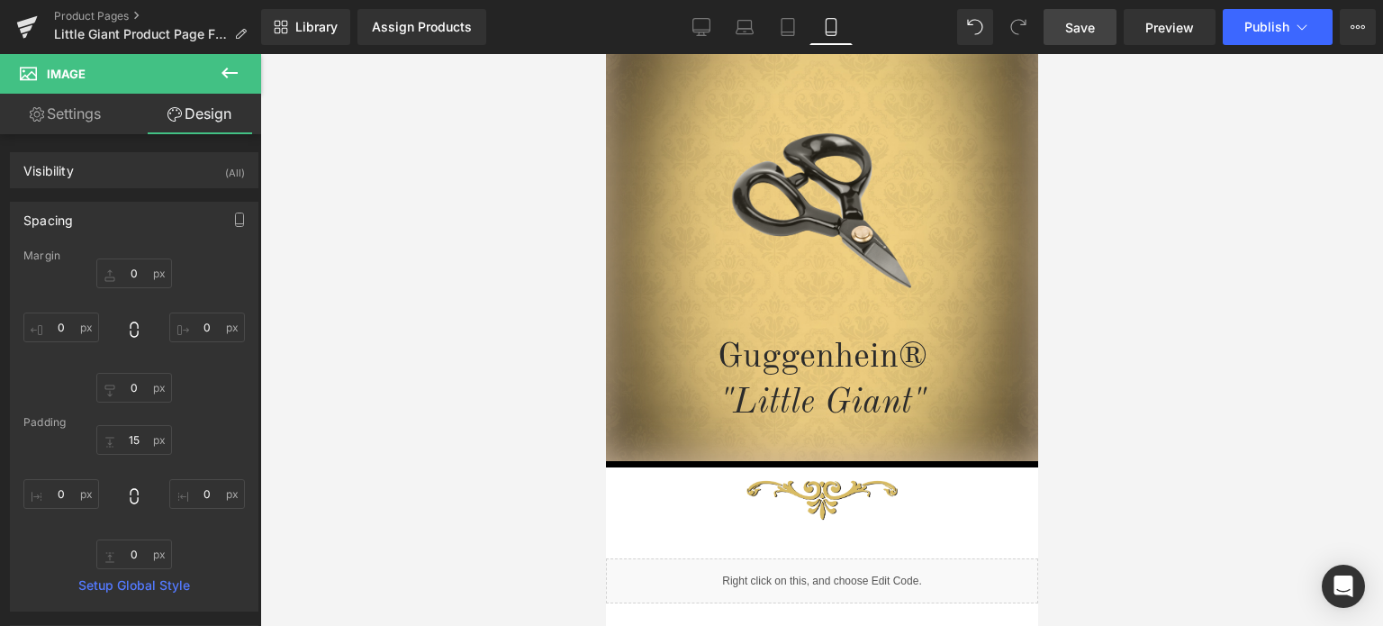
click at [236, 70] on icon at bounding box center [230, 73] width 22 height 22
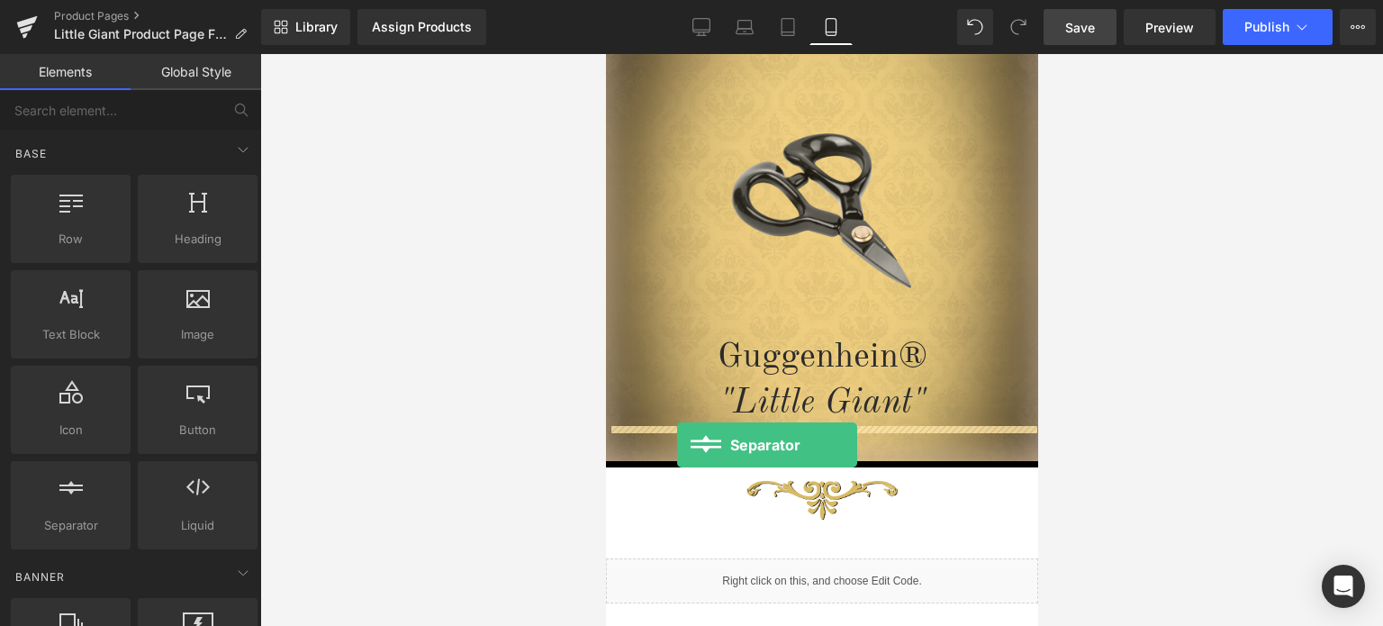
drag, startPoint x: 821, startPoint y: 541, endPoint x: 676, endPoint y: 445, distance: 174.1
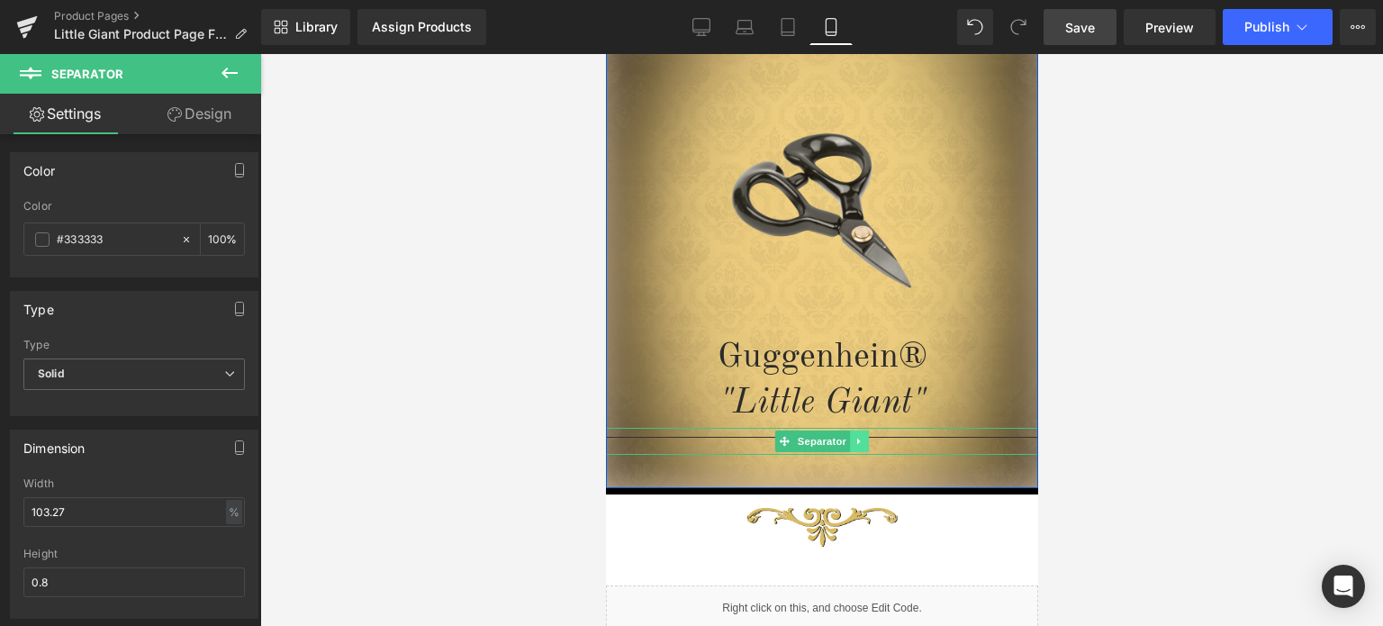
click at [854, 440] on icon at bounding box center [859, 441] width 10 height 11
click at [845, 446] on icon at bounding box center [850, 441] width 10 height 10
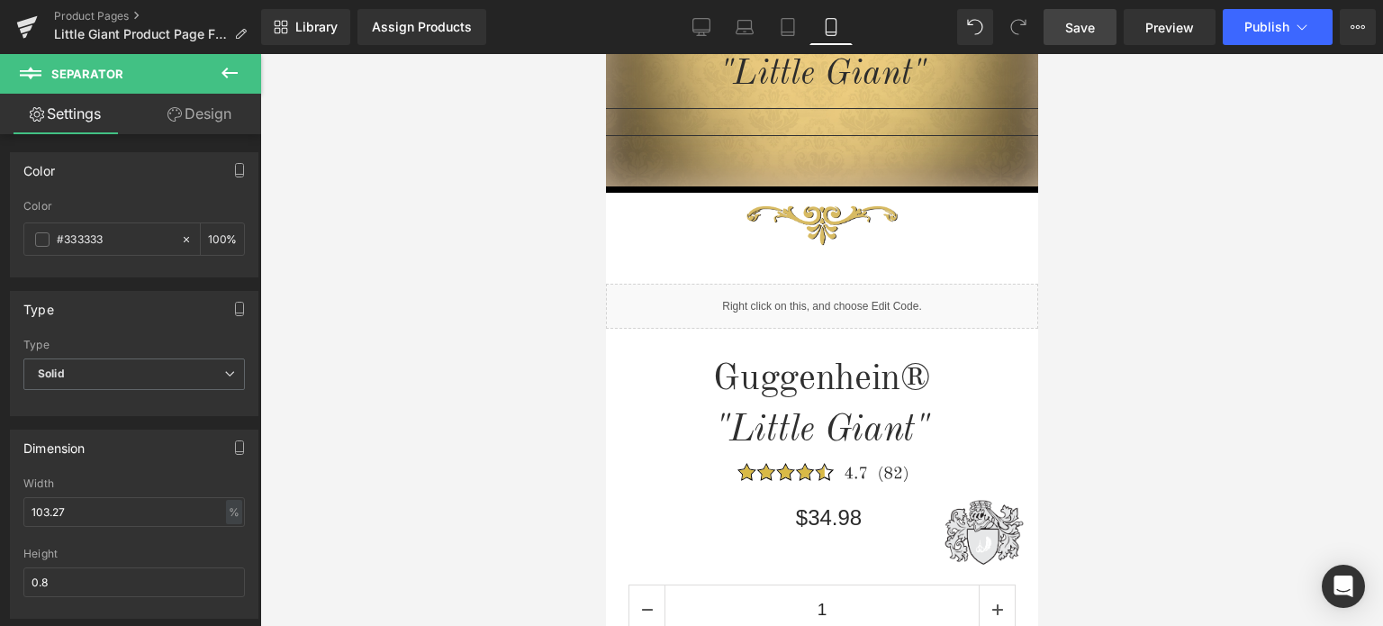
scroll to position [117, 0]
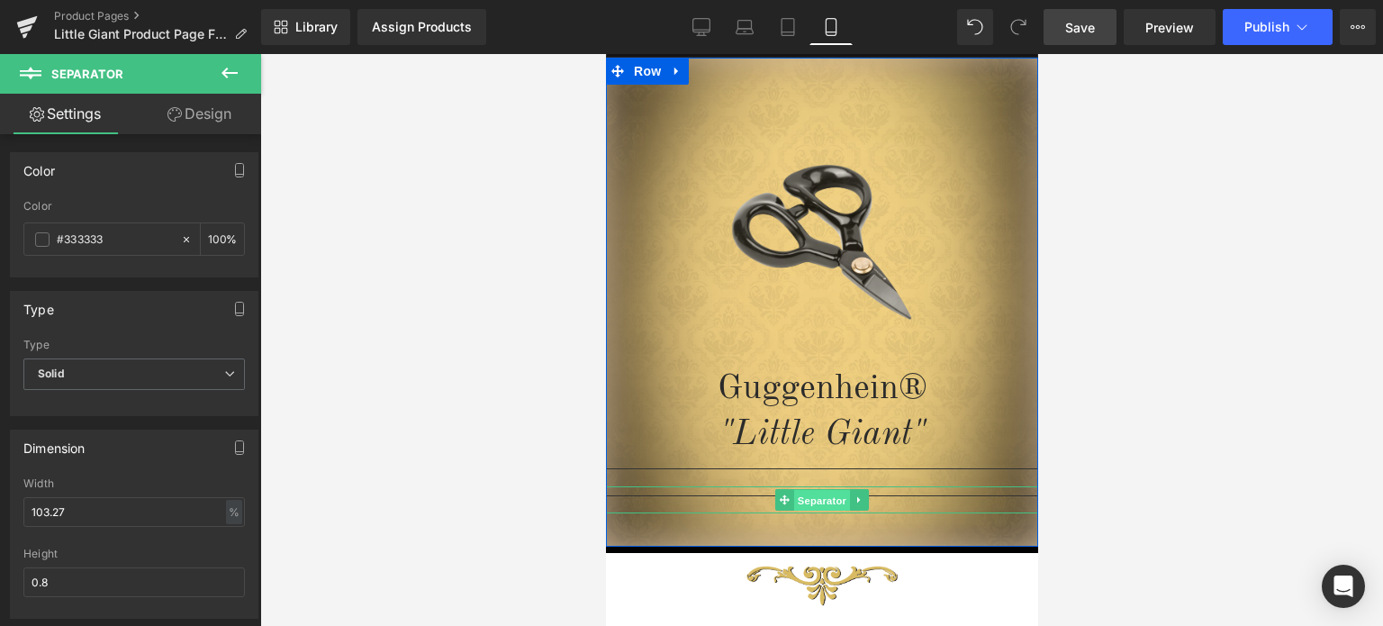
click at [809, 495] on span "Separator" at bounding box center [821, 501] width 56 height 22
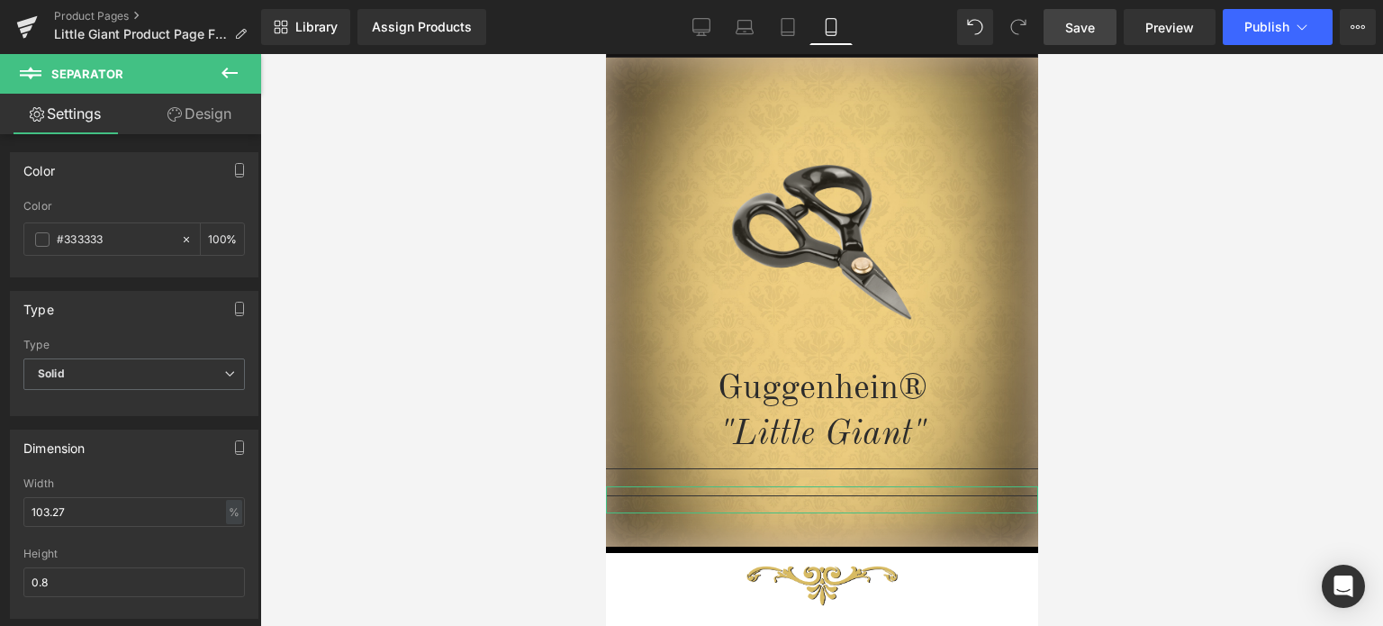
click at [219, 118] on link "Design" at bounding box center [199, 114] width 131 height 41
click at [0, 0] on div "Spacing" at bounding box center [0, 0] width 0 height 0
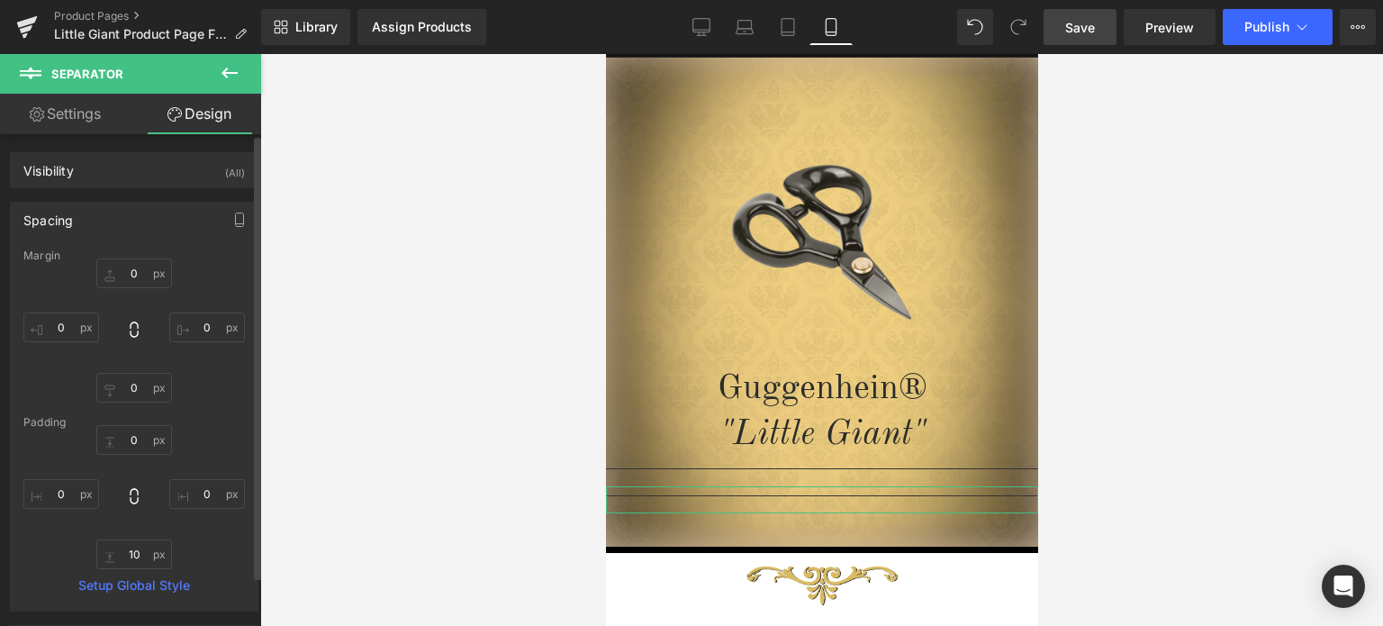
type input "0"
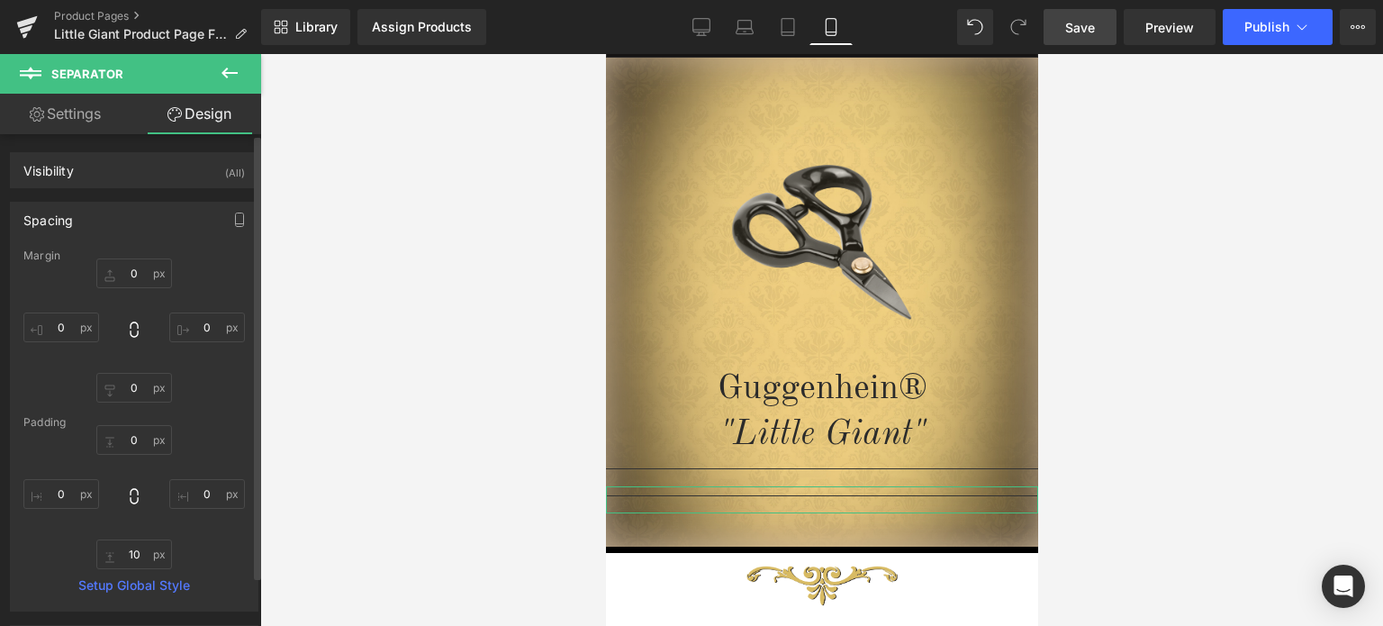
type input "0"
type input "10"
type input "0"
click at [143, 271] on input "0" at bounding box center [134, 273] width 76 height 30
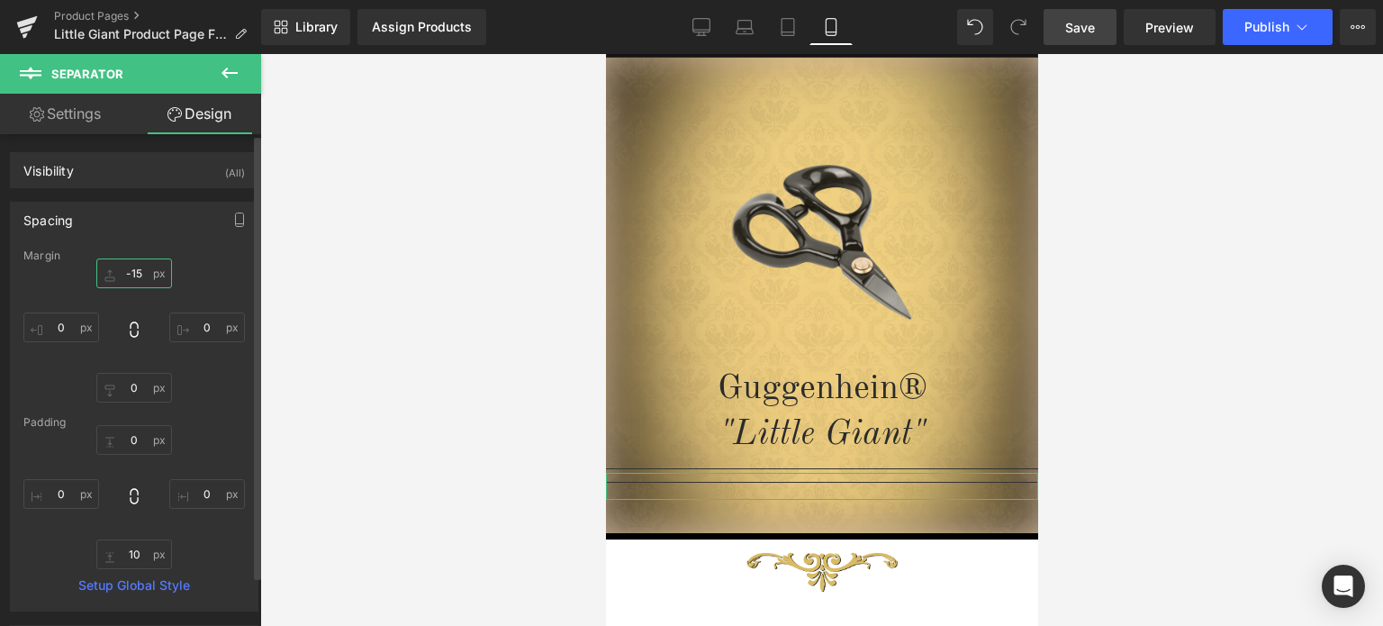
click at [130, 270] on input "-15" at bounding box center [134, 273] width 76 height 30
click at [129, 270] on input "-15" at bounding box center [134, 273] width 76 height 30
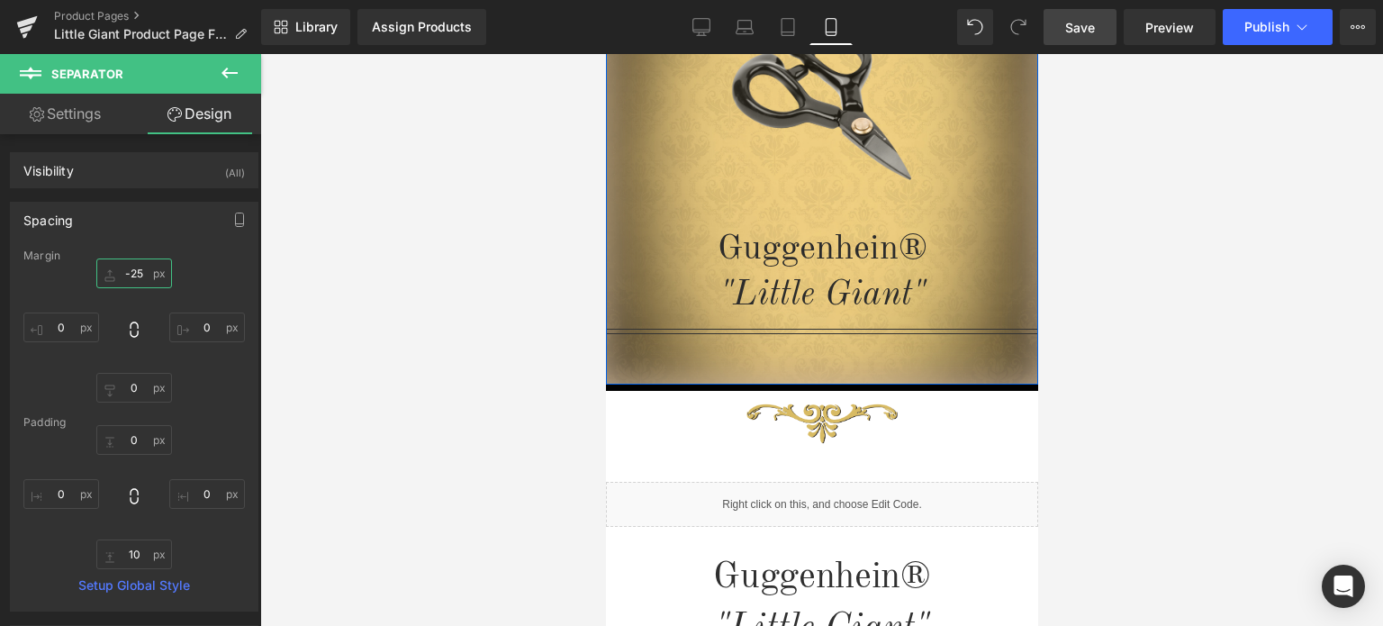
scroll to position [297, 0]
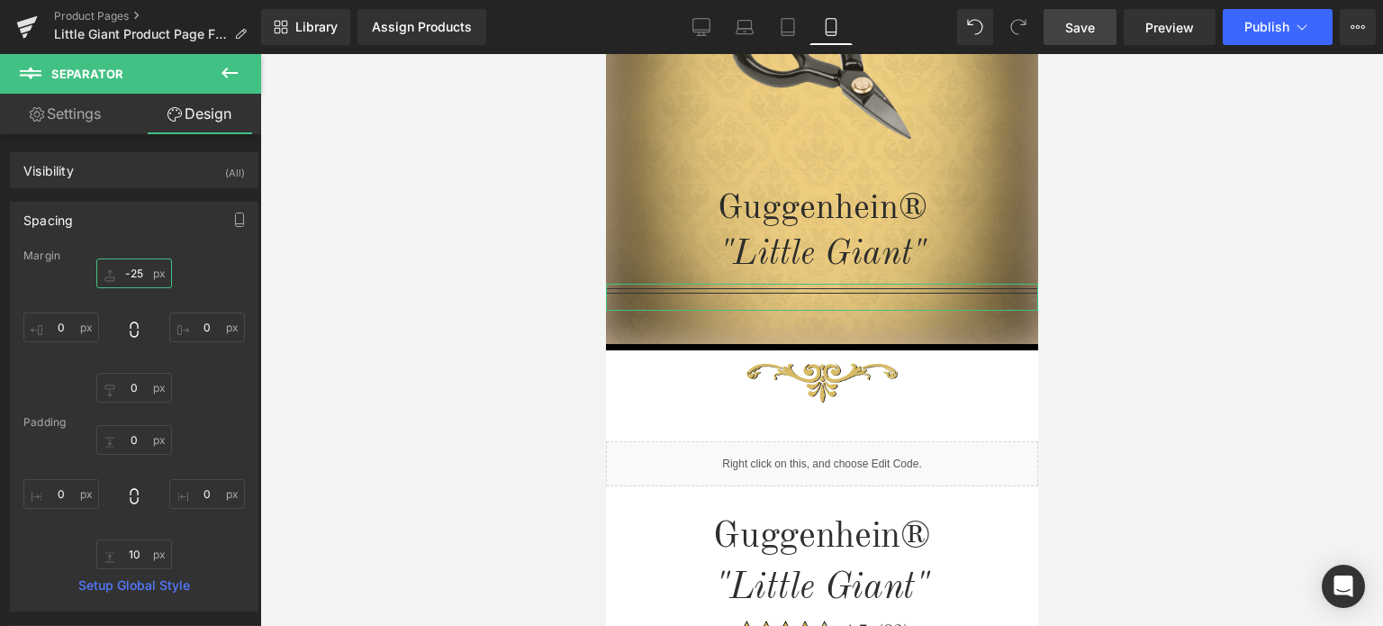
type input "-25"
click at [225, 70] on icon at bounding box center [229, 73] width 16 height 11
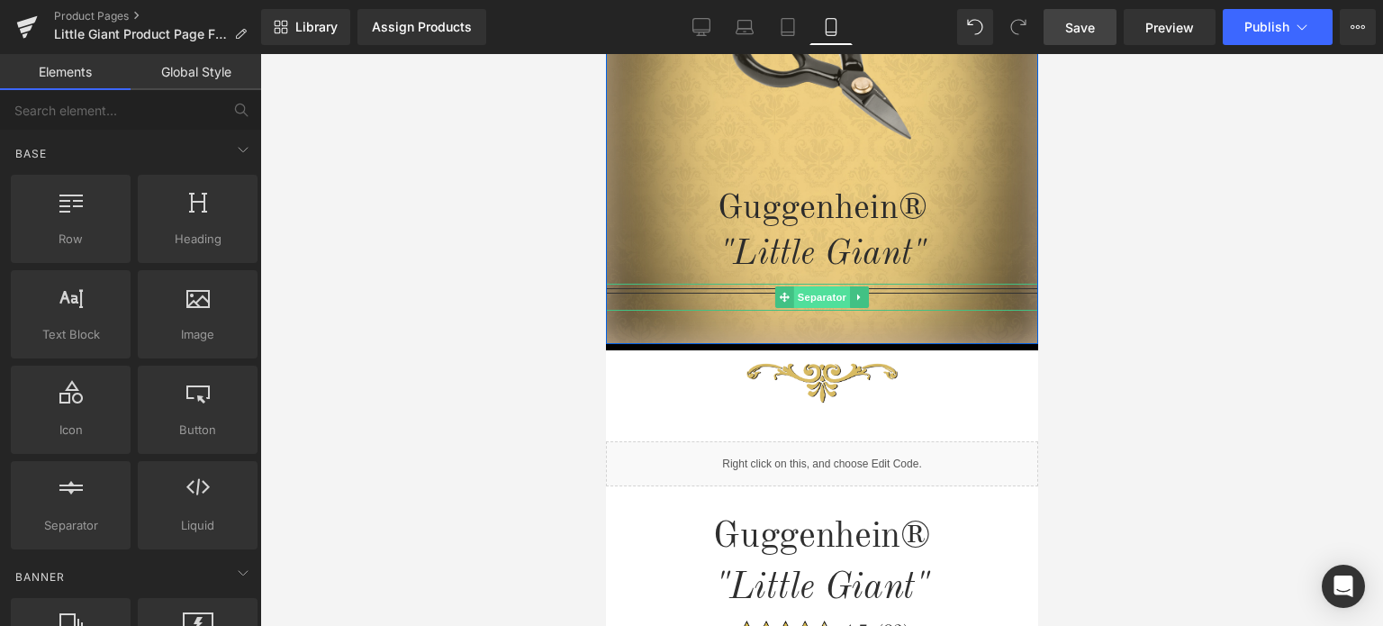
click at [808, 295] on span "Separator" at bounding box center [821, 297] width 56 height 22
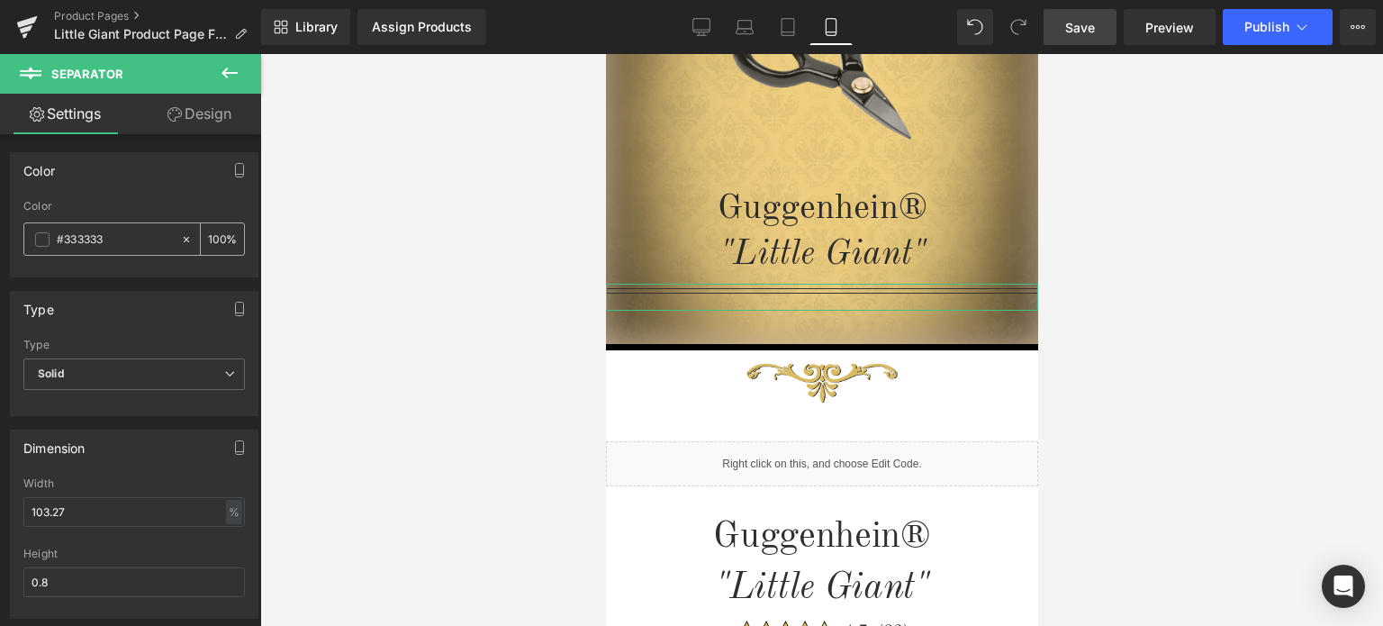
click at [45, 241] on span at bounding box center [42, 239] width 14 height 14
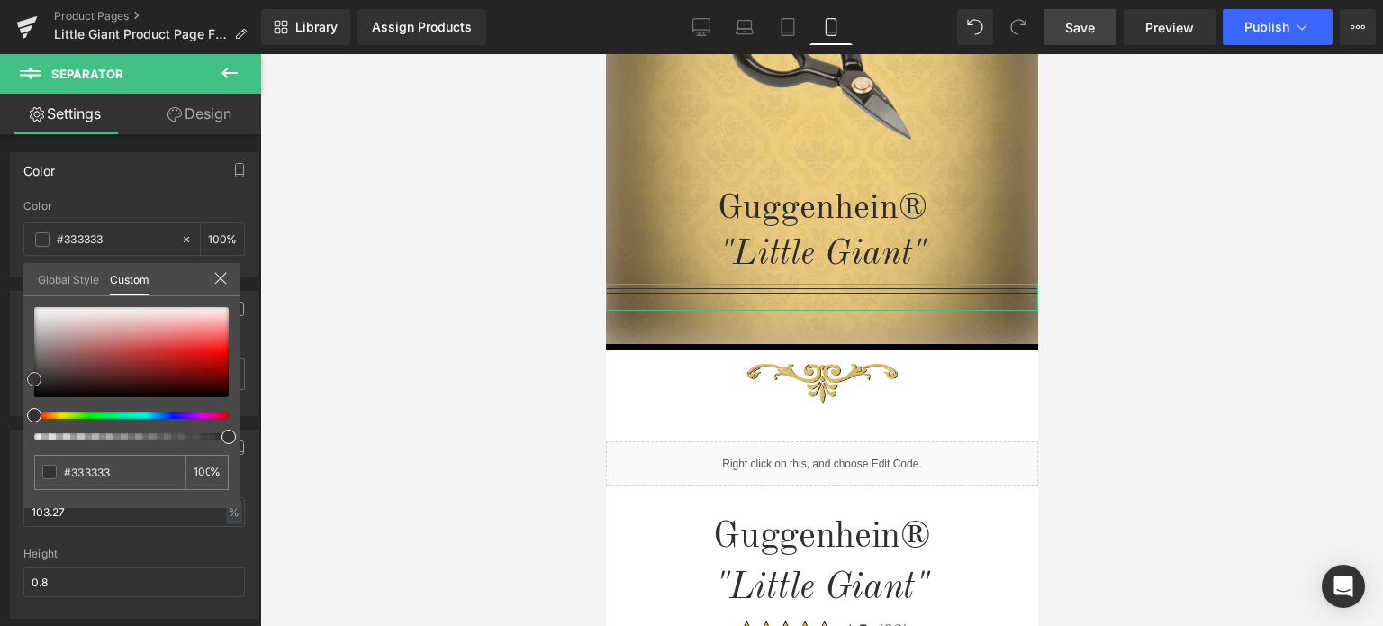
type input "#8d1515"
type input "#8a1313"
type input "#851313"
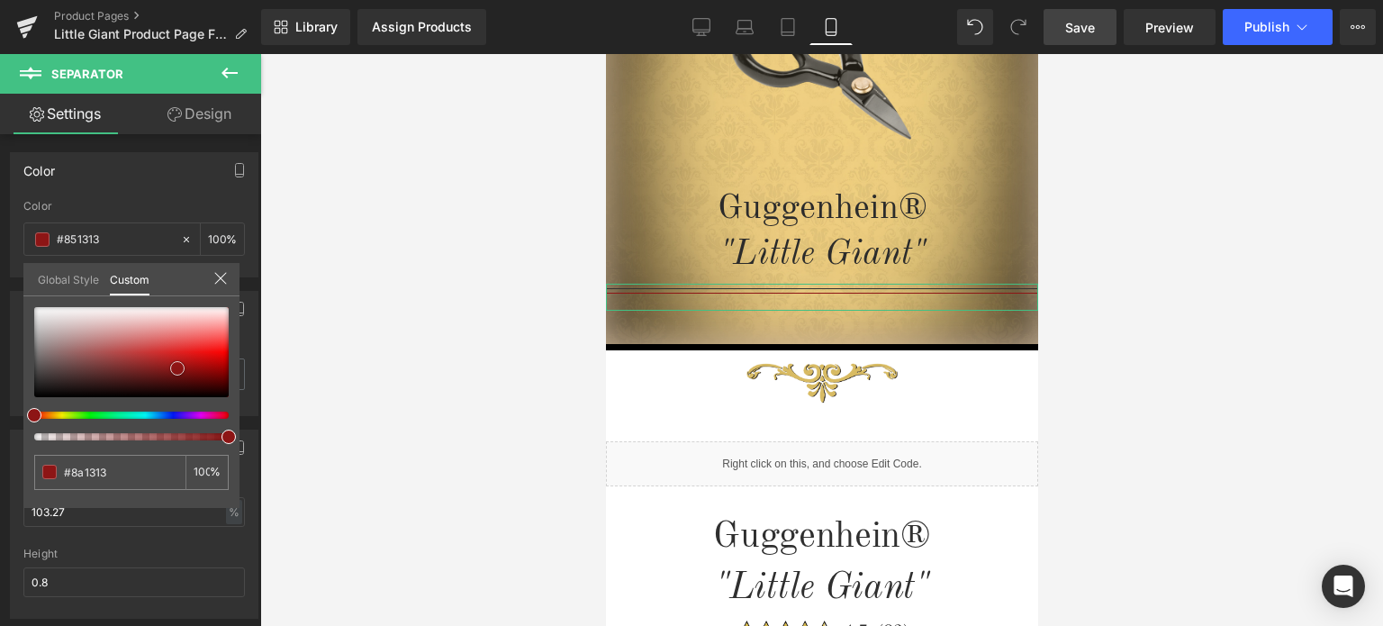
type input "#851313"
type input "#831515"
type input "#801818"
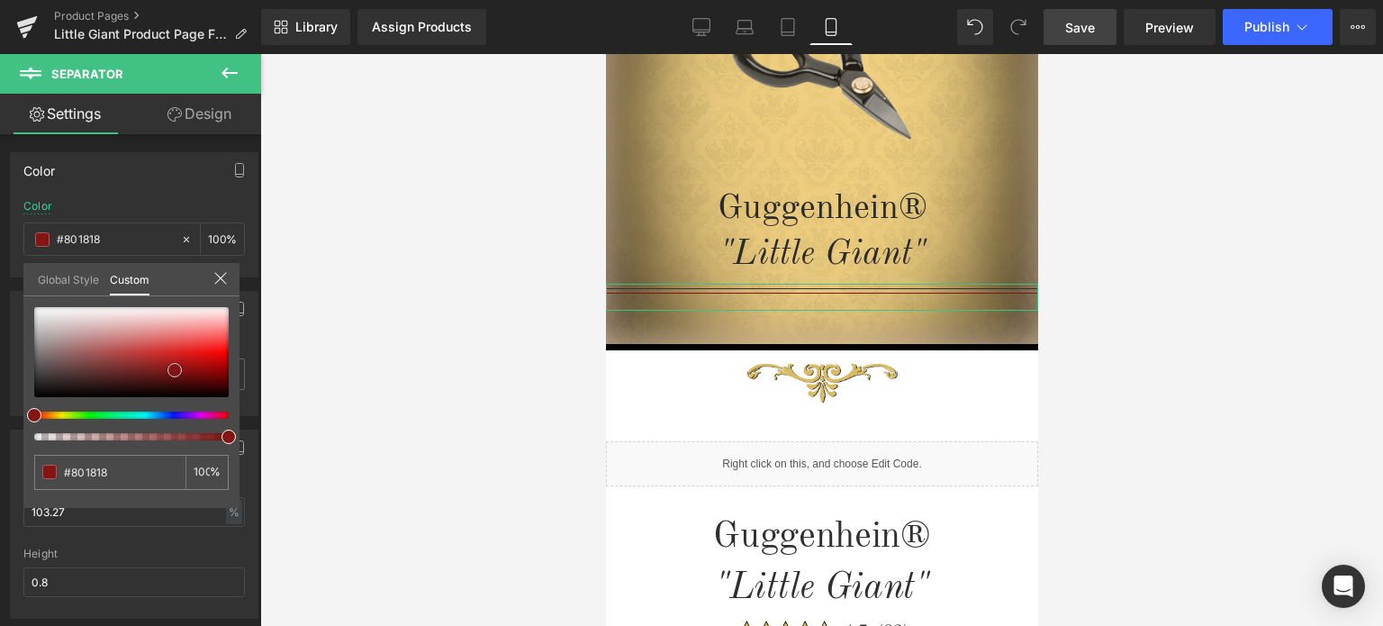
type input "#761818"
type input "#731b1b"
type input "#722121"
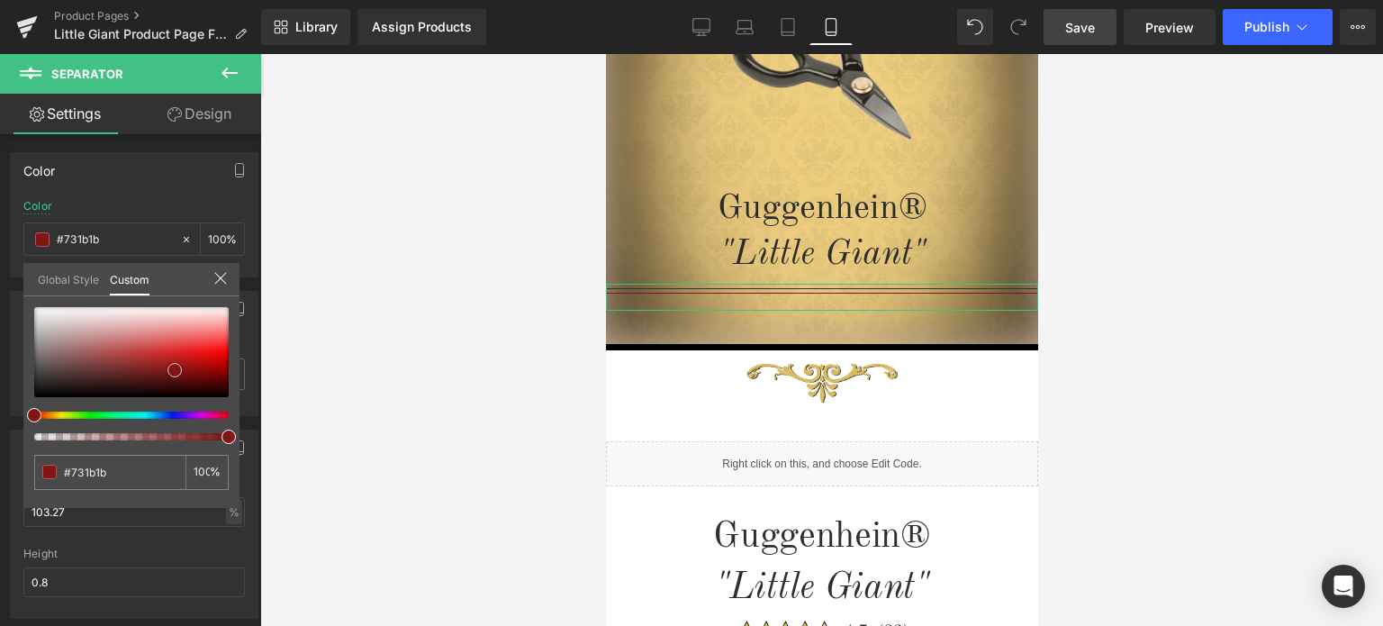
type input "#722121"
type input "#712222"
type input "#6d2626"
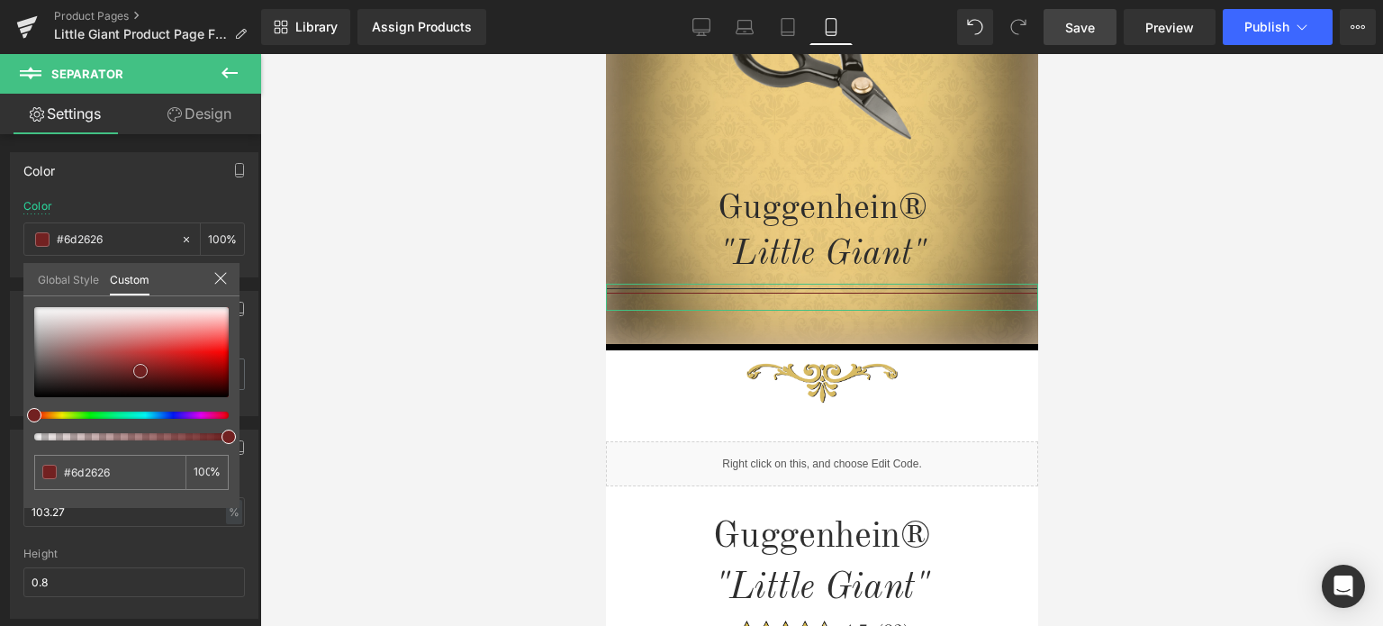
type input "#6b2d2d"
type input "#613232"
type input "#503333"
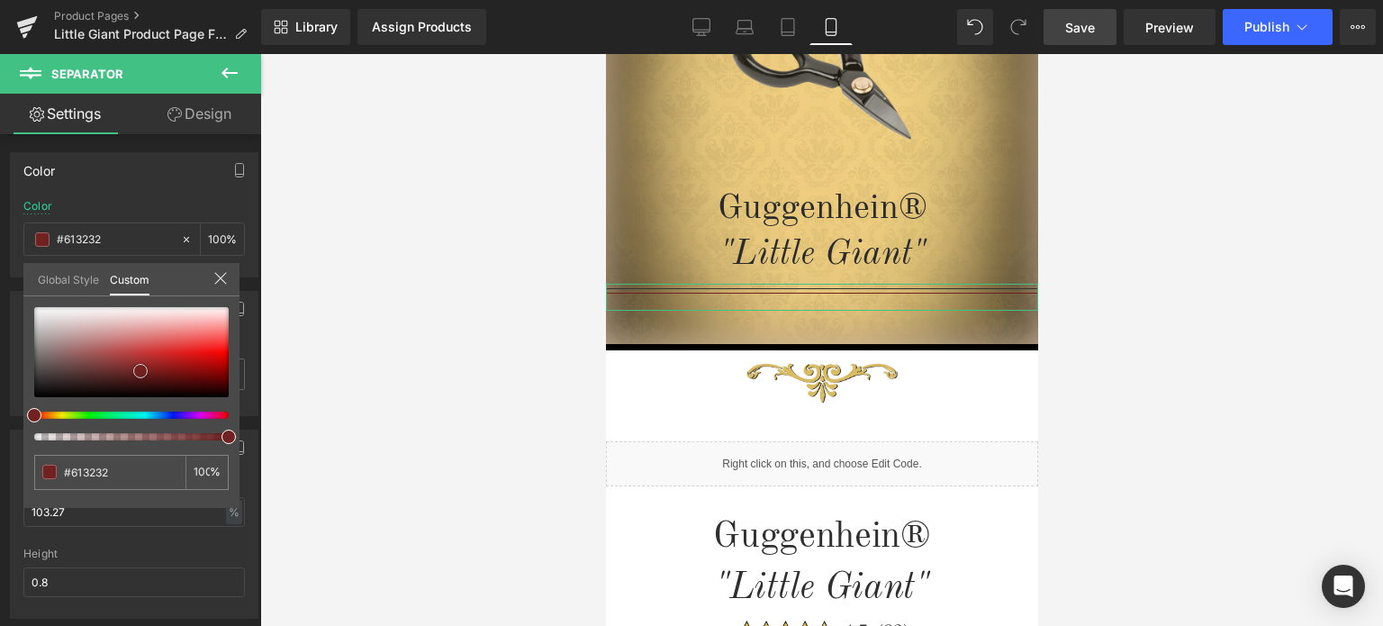
type input "#503333"
type input "#4c3333"
type input "#382828"
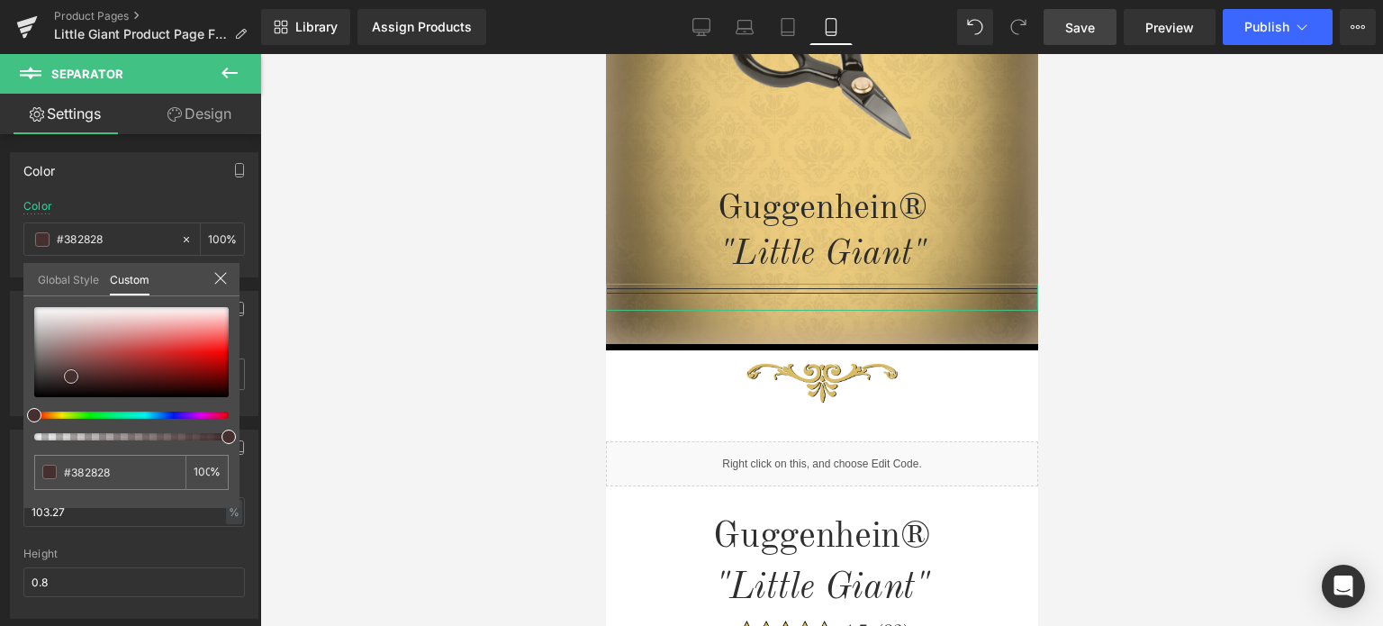
type input "#342727"
type input "#302626"
type input "#2f2727"
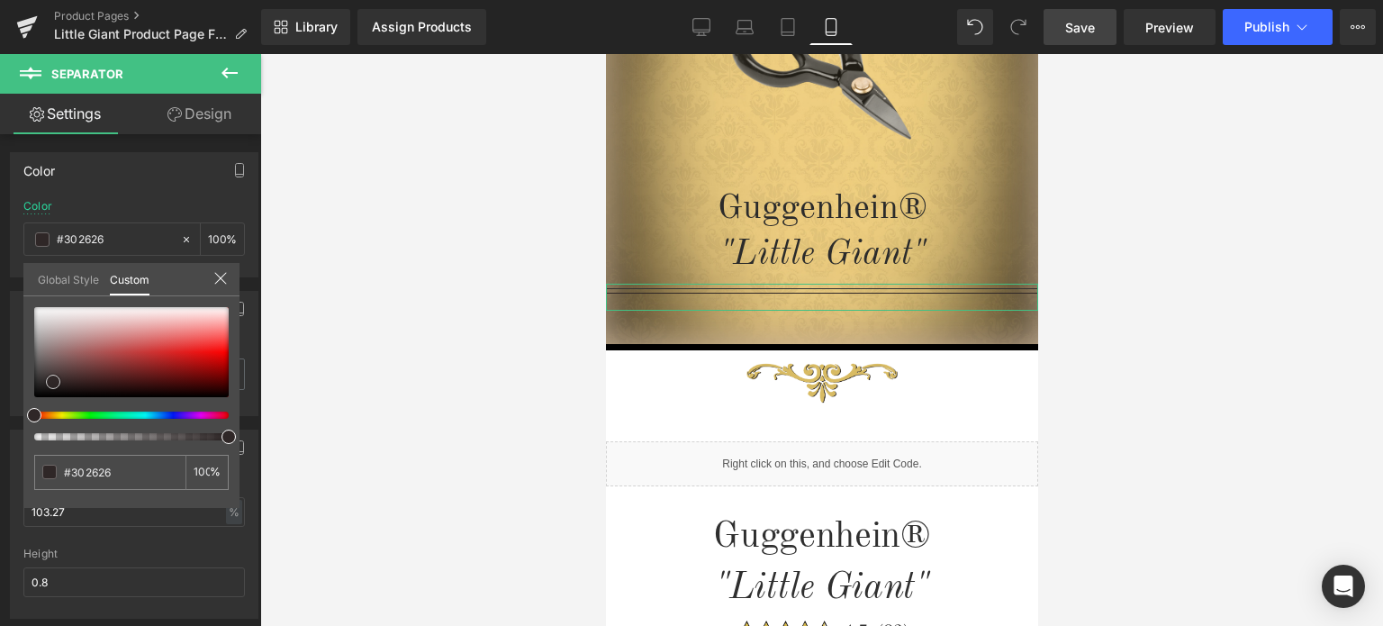
type input "#2f2727"
type input "#2e2727"
type input "#2b2525"
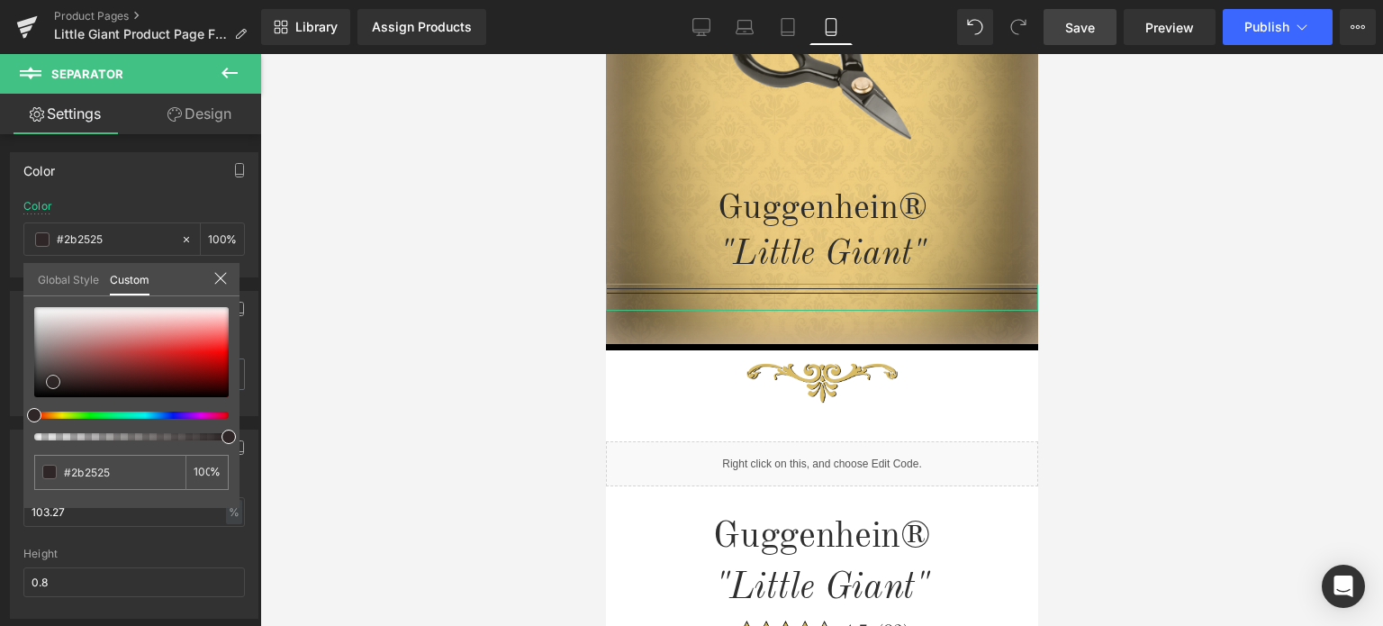
type input "#0f0e0e"
type input "#0a0a0a"
type input "#000000"
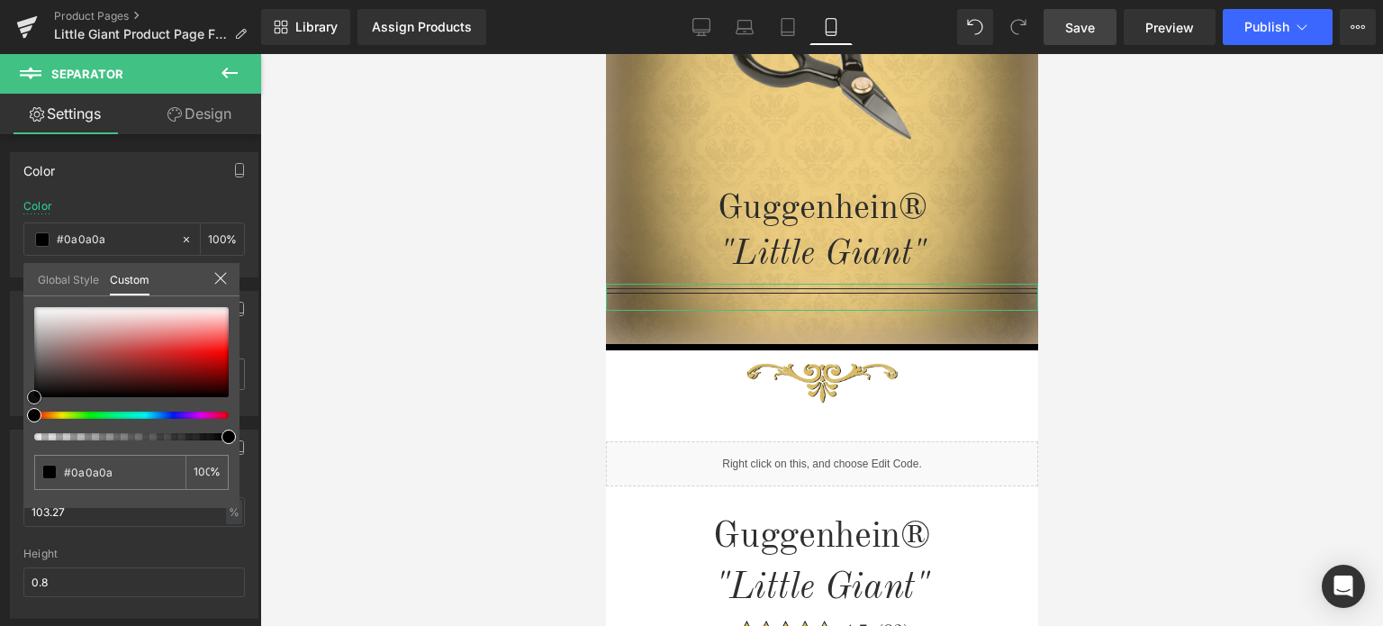
type input "#000000"
drag, startPoint x: 177, startPoint y: 368, endPoint x: 24, endPoint y: 412, distance: 159.3
click at [24, 412] on div "#000000 100 %" at bounding box center [131, 407] width 216 height 201
click at [203, 113] on link "Design" at bounding box center [199, 114] width 131 height 41
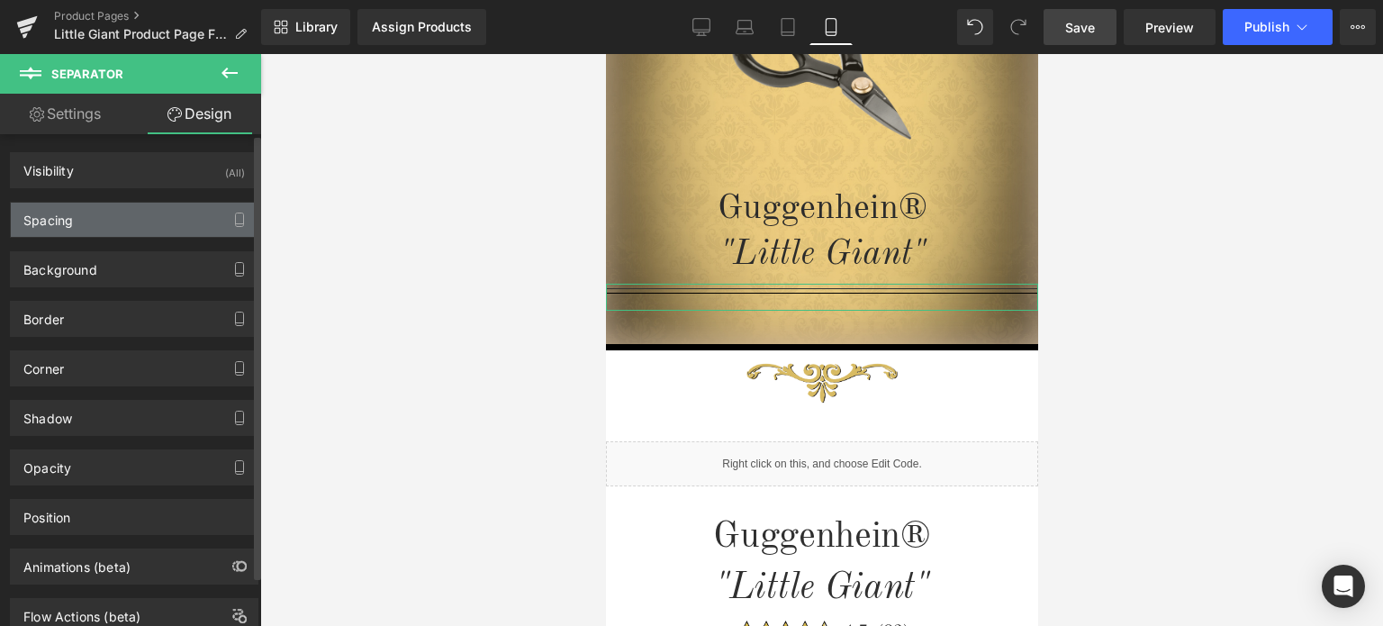
type input "-25"
type input "0"
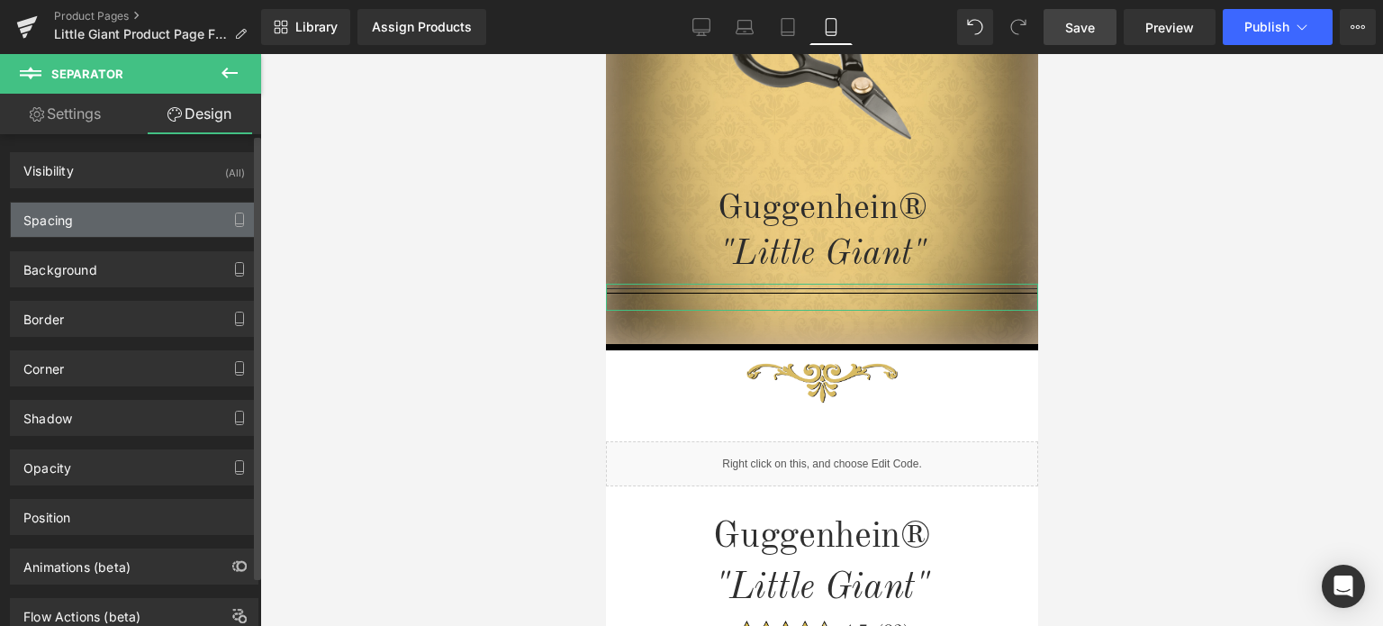
type input "0"
type input "10"
type input "0"
click at [99, 221] on div "Spacing" at bounding box center [134, 220] width 247 height 34
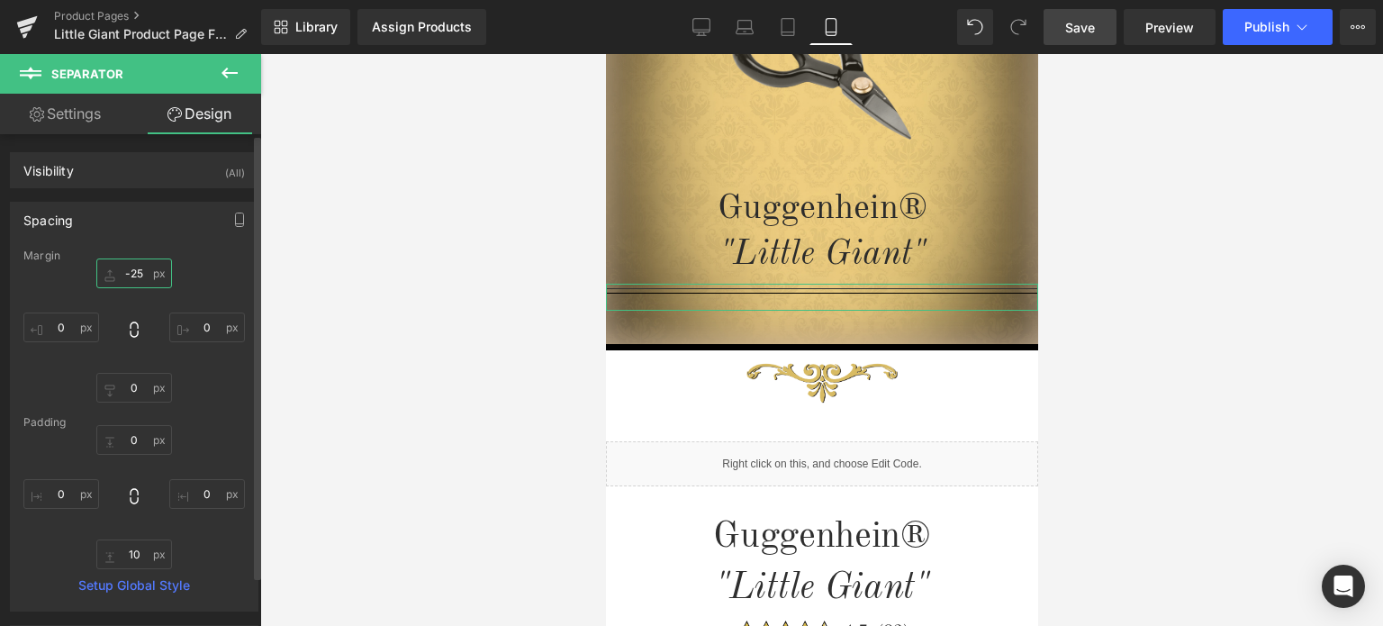
click at [140, 278] on input "-25" at bounding box center [134, 273] width 76 height 30
type input "0"
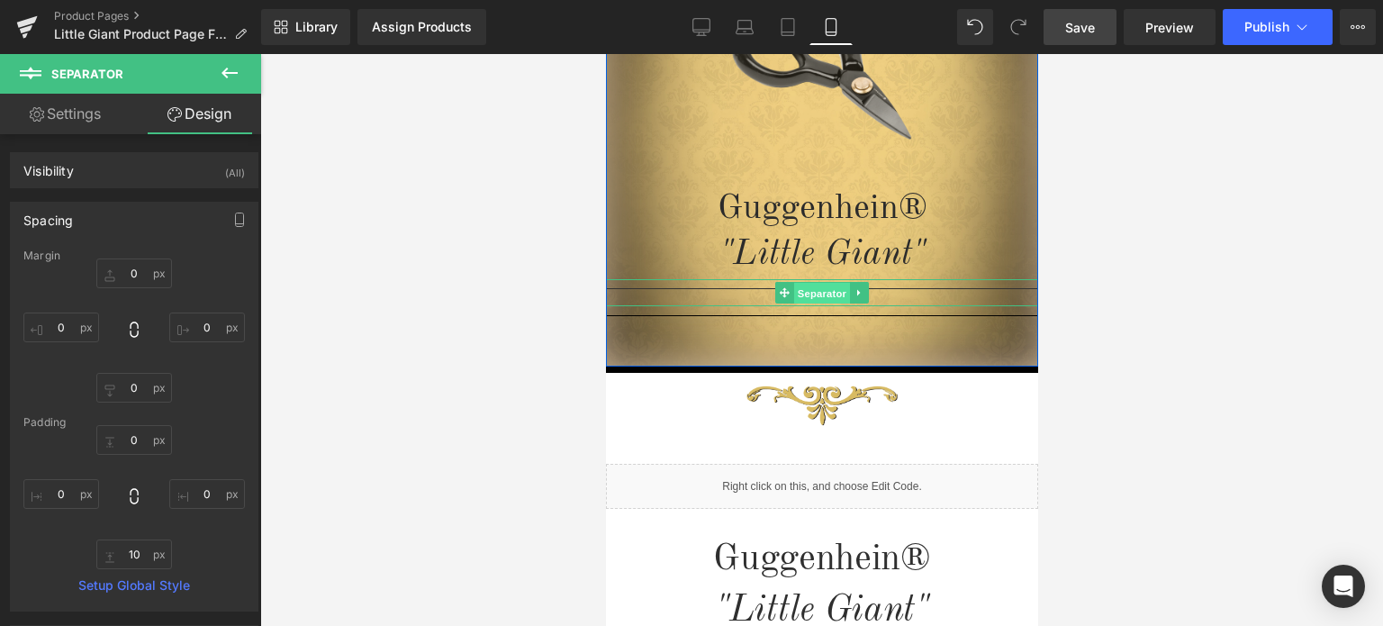
click at [781, 294] on link "Separator" at bounding box center [811, 293] width 75 height 22
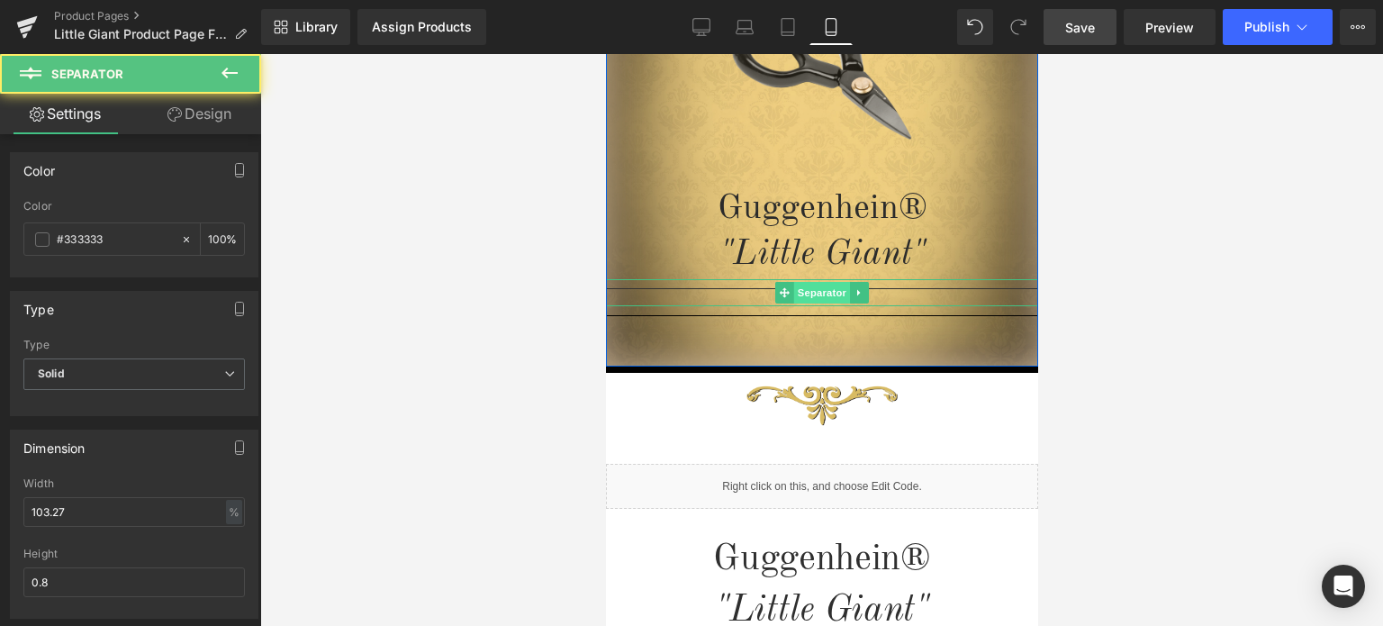
click at [801, 293] on span "Separator" at bounding box center [821, 293] width 56 height 22
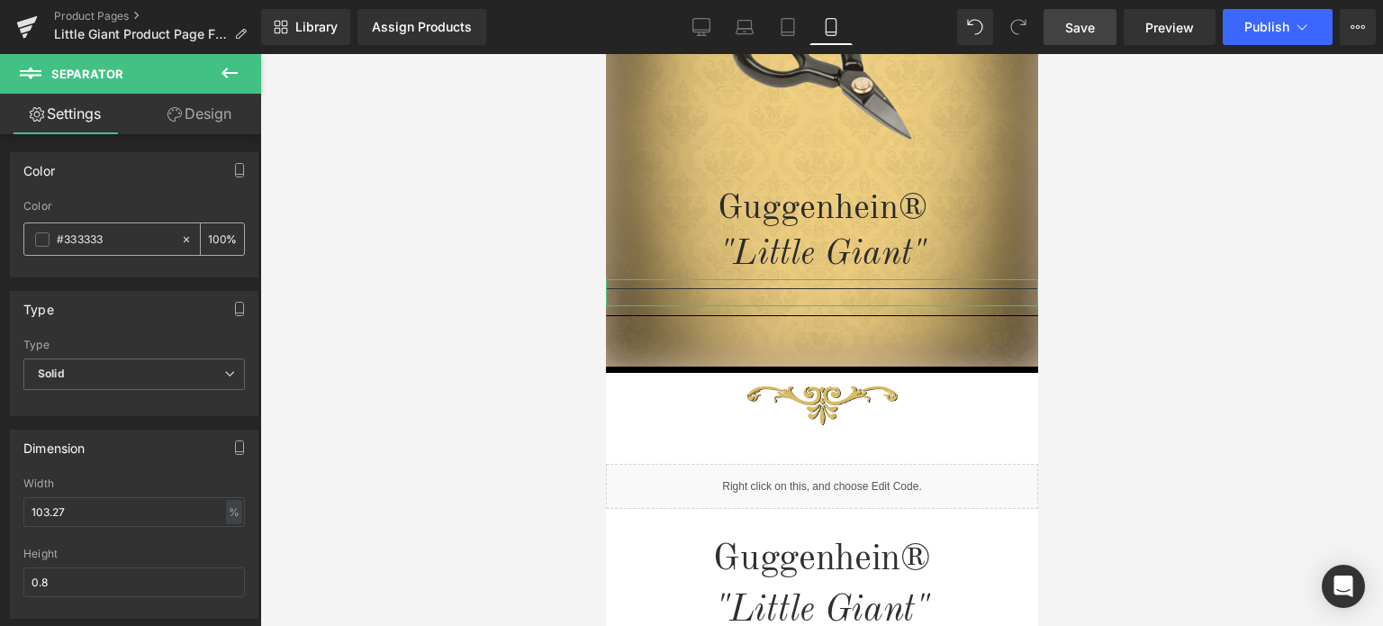
click at [41, 235] on span at bounding box center [42, 239] width 14 height 14
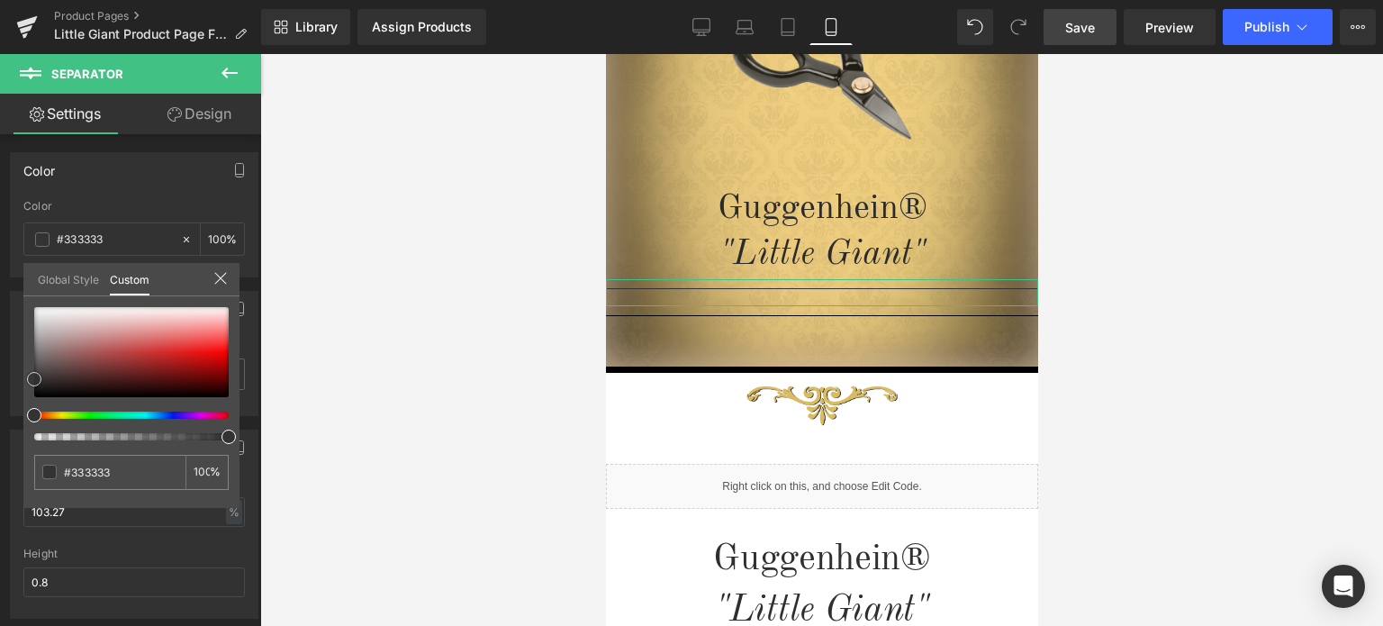
type input "#171111"
type input "#140f0f"
type input "#000000"
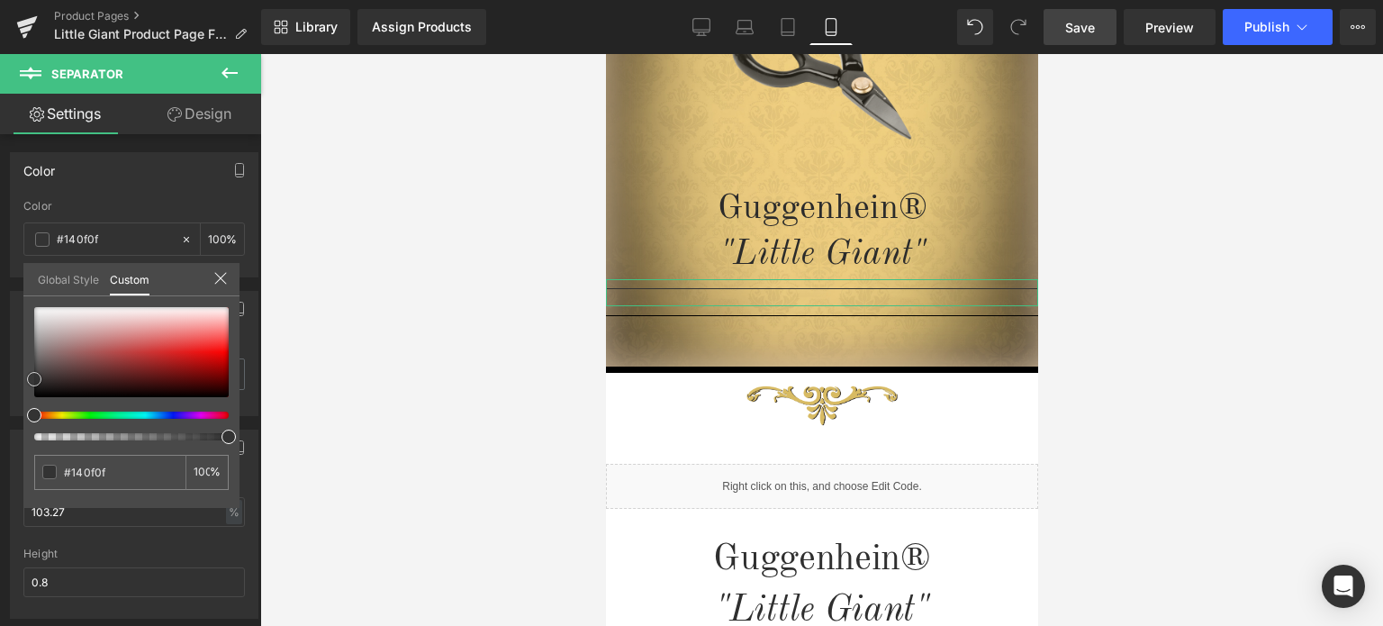
type input "#000000"
drag, startPoint x: 61, startPoint y: 390, endPoint x: 0, endPoint y: 399, distance: 61.9
click at [3, 277] on div "Color rgba(0, 0, 0, 1) Color #000000 100 % Global Style Custom Setup Global Sty…" at bounding box center [134, 208] width 269 height 139
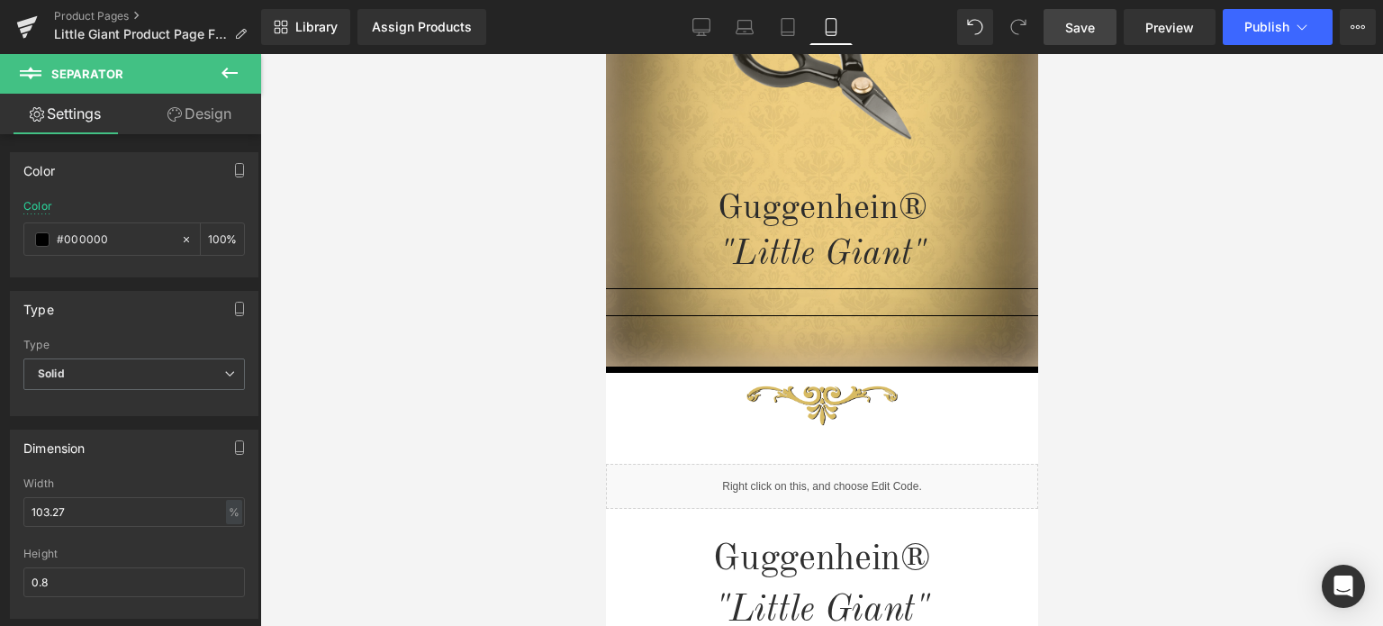
click at [823, 318] on span "Separator" at bounding box center [821, 320] width 56 height 22
click at [221, 114] on link "Design" at bounding box center [199, 114] width 131 height 41
click at [0, 0] on div "Spacing" at bounding box center [0, 0] width 0 height 0
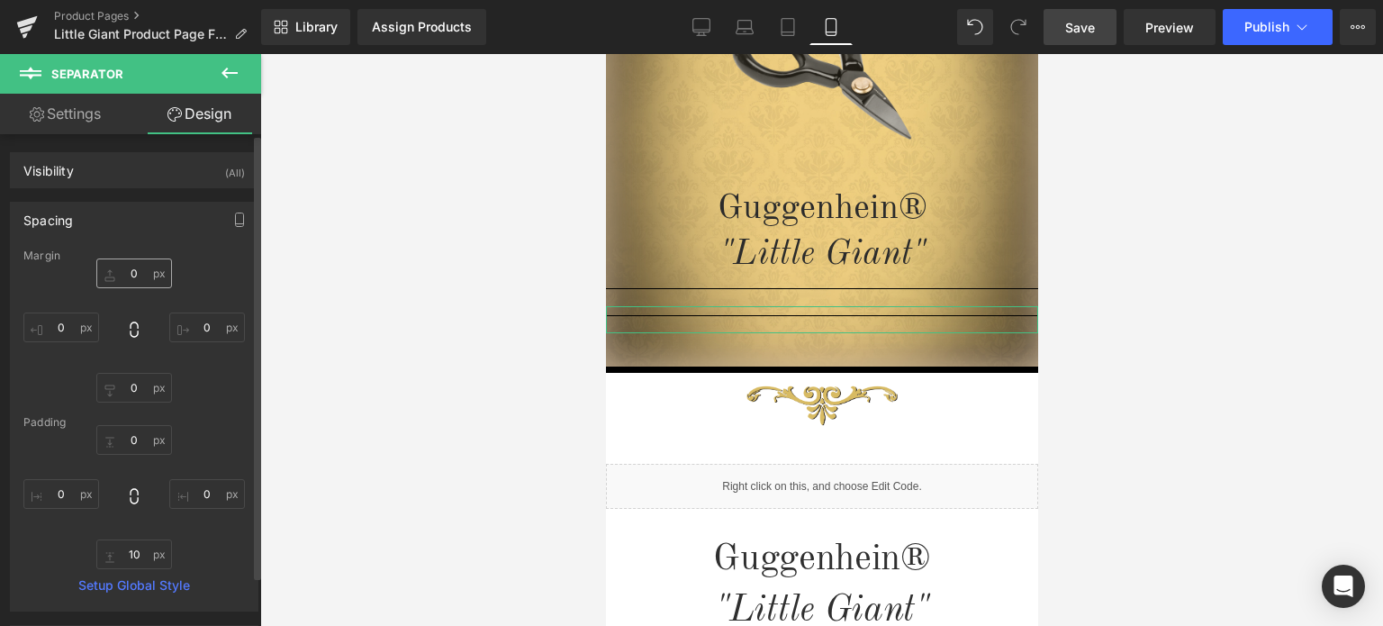
type input "0"
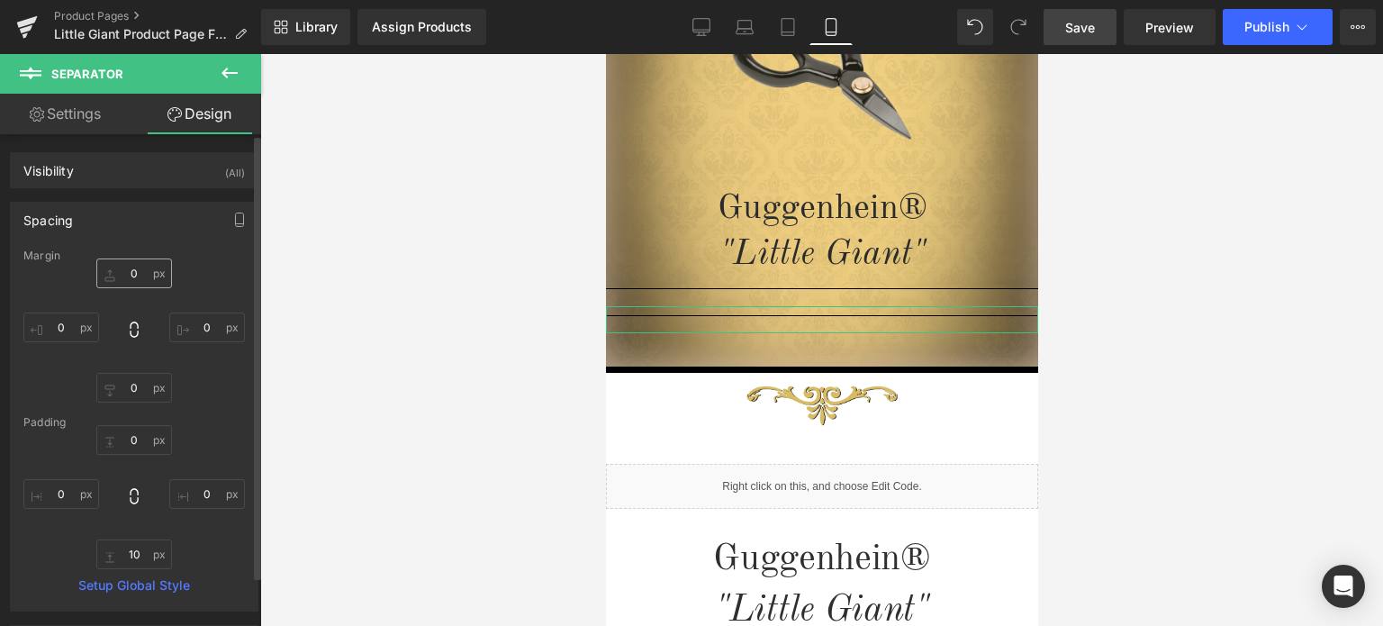
type input "0"
type input "10"
type input "0"
click at [133, 272] on input "0" at bounding box center [134, 273] width 76 height 30
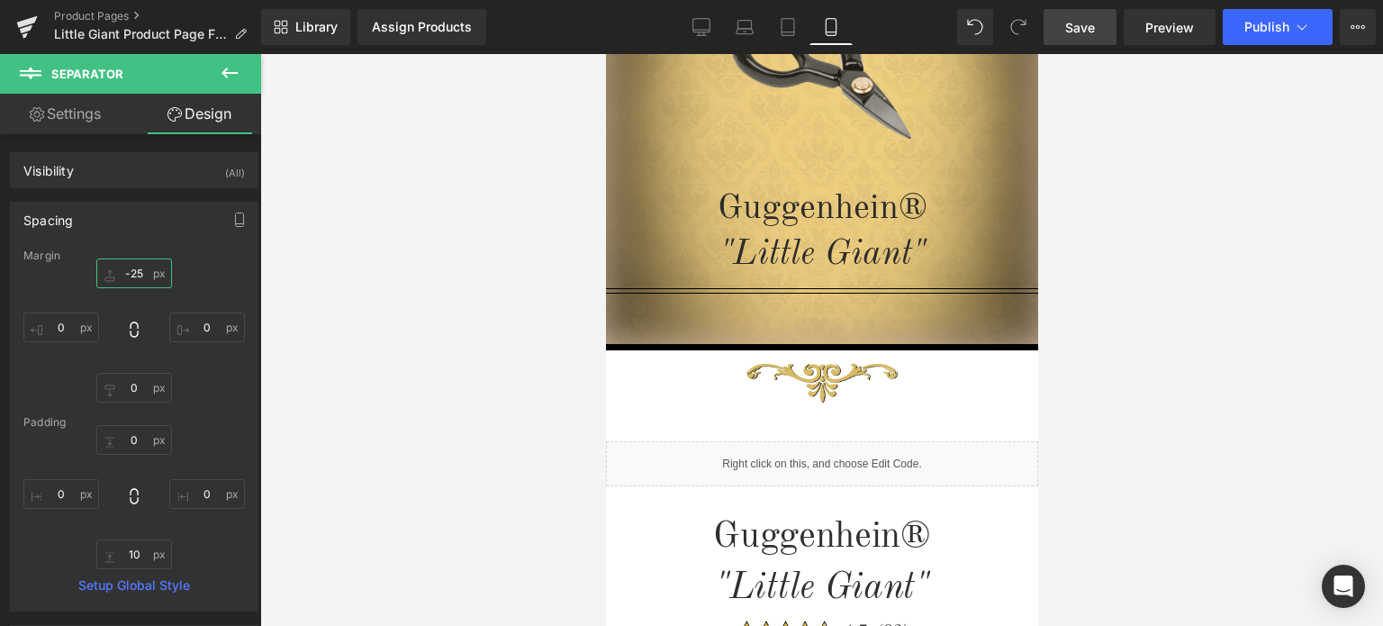
type input "-25"
click at [1082, 23] on span "Save" at bounding box center [1080, 27] width 30 height 19
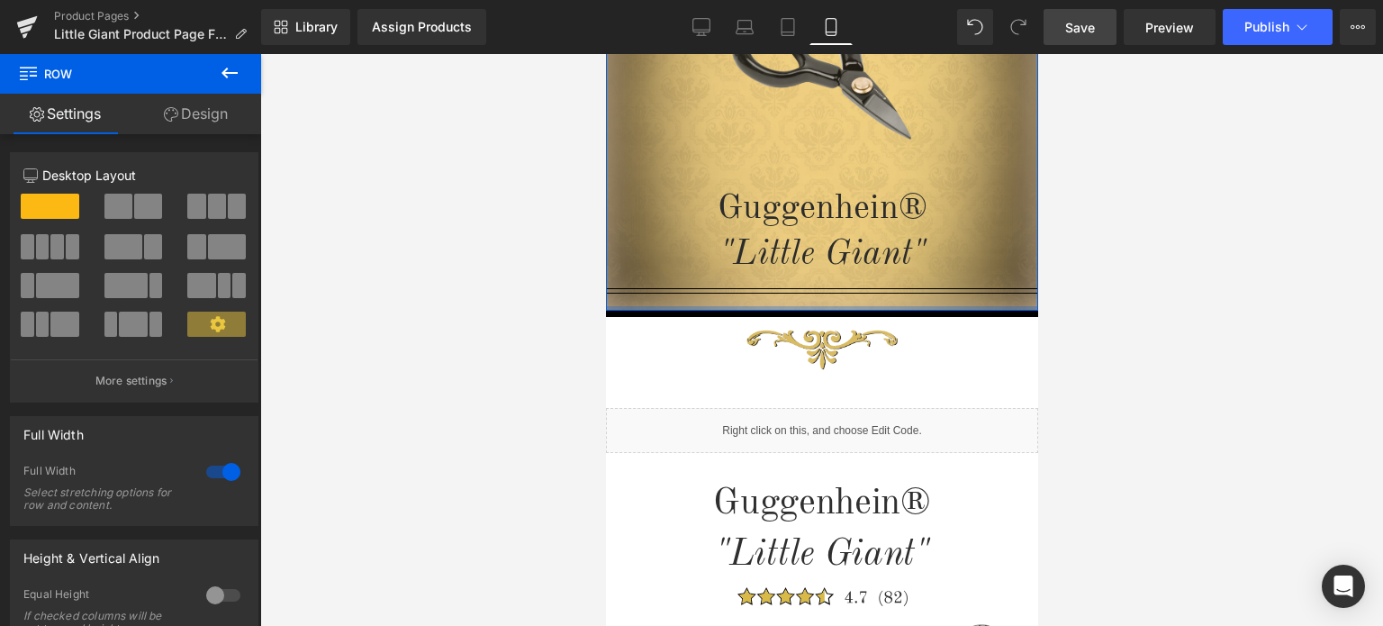
drag, startPoint x: 867, startPoint y: 334, endPoint x: 876, endPoint y: 293, distance: 42.4
click at [876, 293] on div "Image Guggenhein® "Little Giant" Heading 43px Separator Separator Row 114px" at bounding box center [821, 97] width 432 height 439
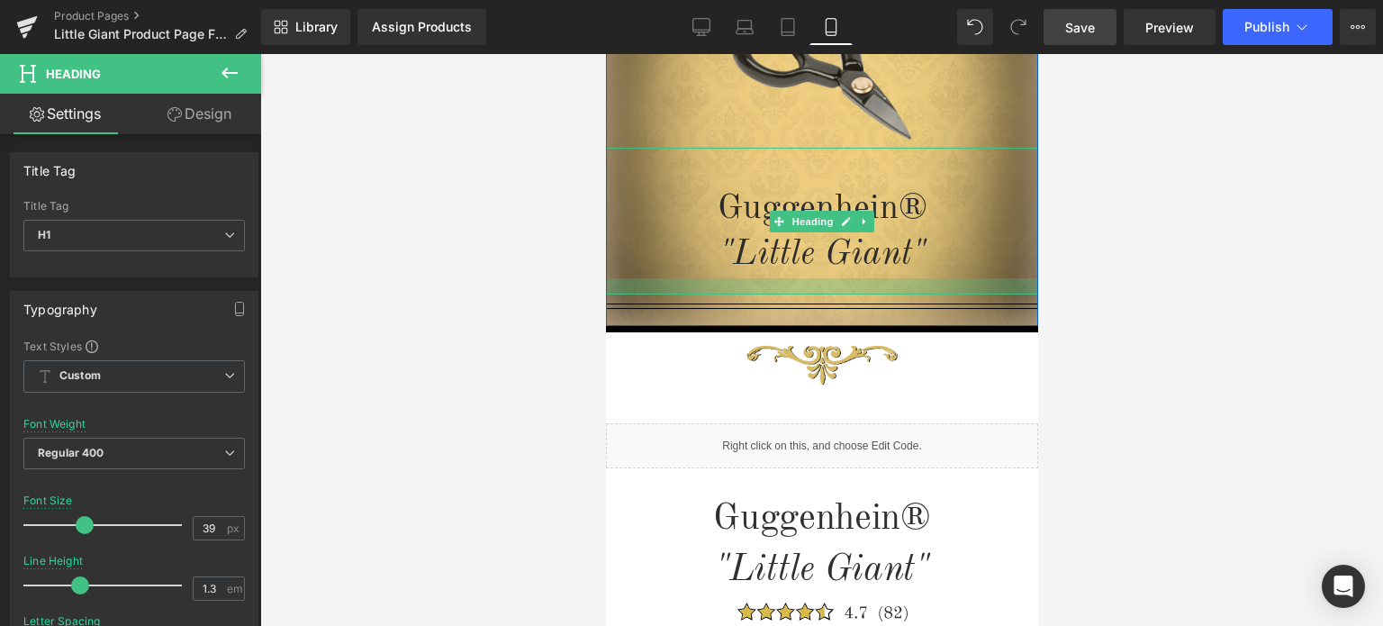
drag, startPoint x: 871, startPoint y: 276, endPoint x: 1848, endPoint y: 387, distance: 983.1
click at [871, 292] on div at bounding box center [821, 286] width 432 height 16
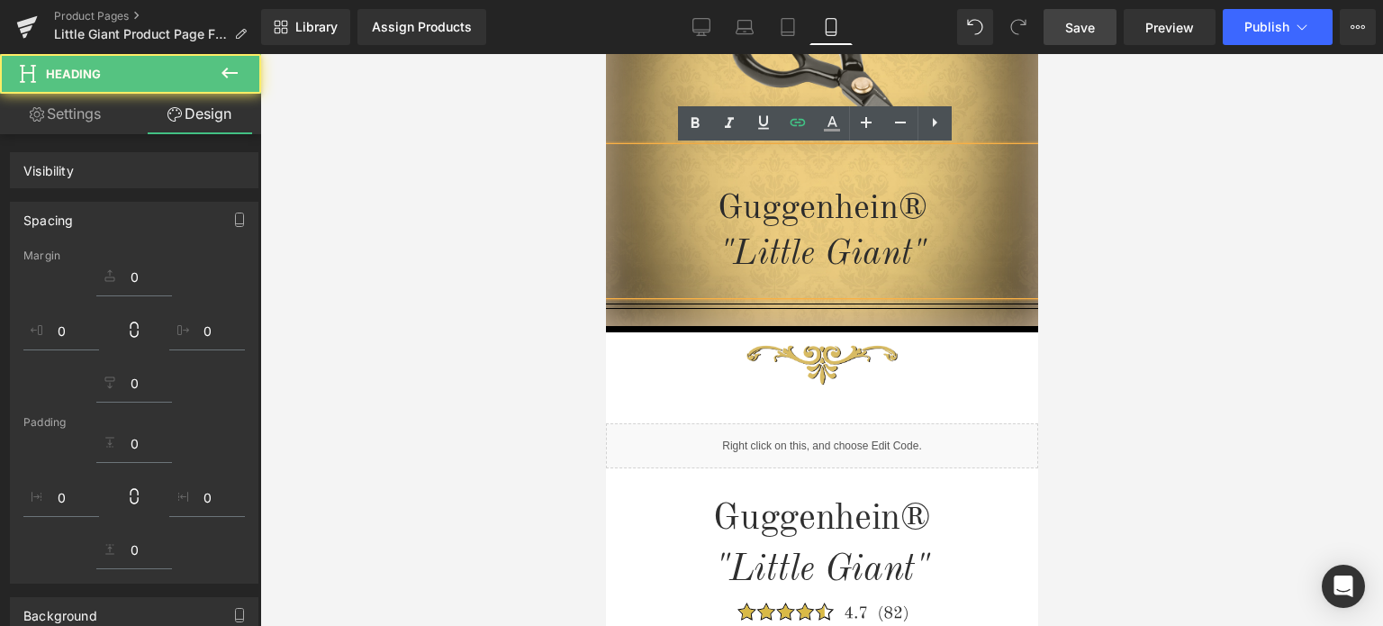
click at [1242, 340] on div at bounding box center [821, 340] width 1123 height 572
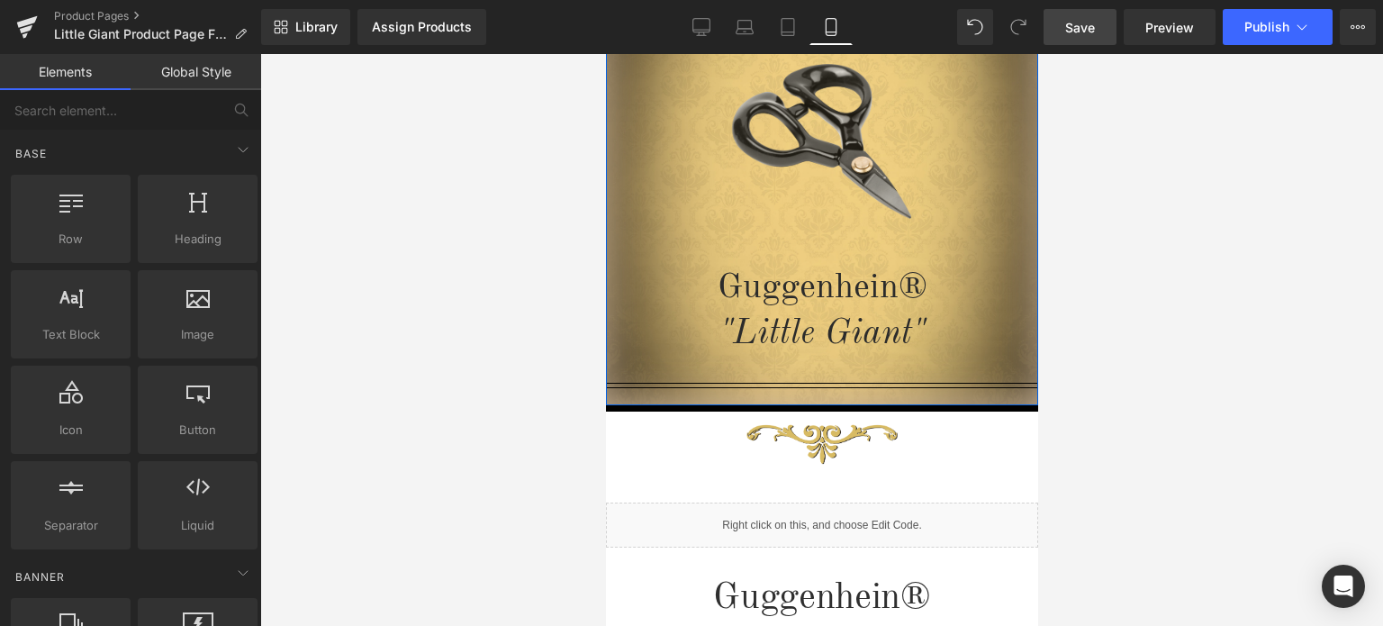
scroll to position [207, 0]
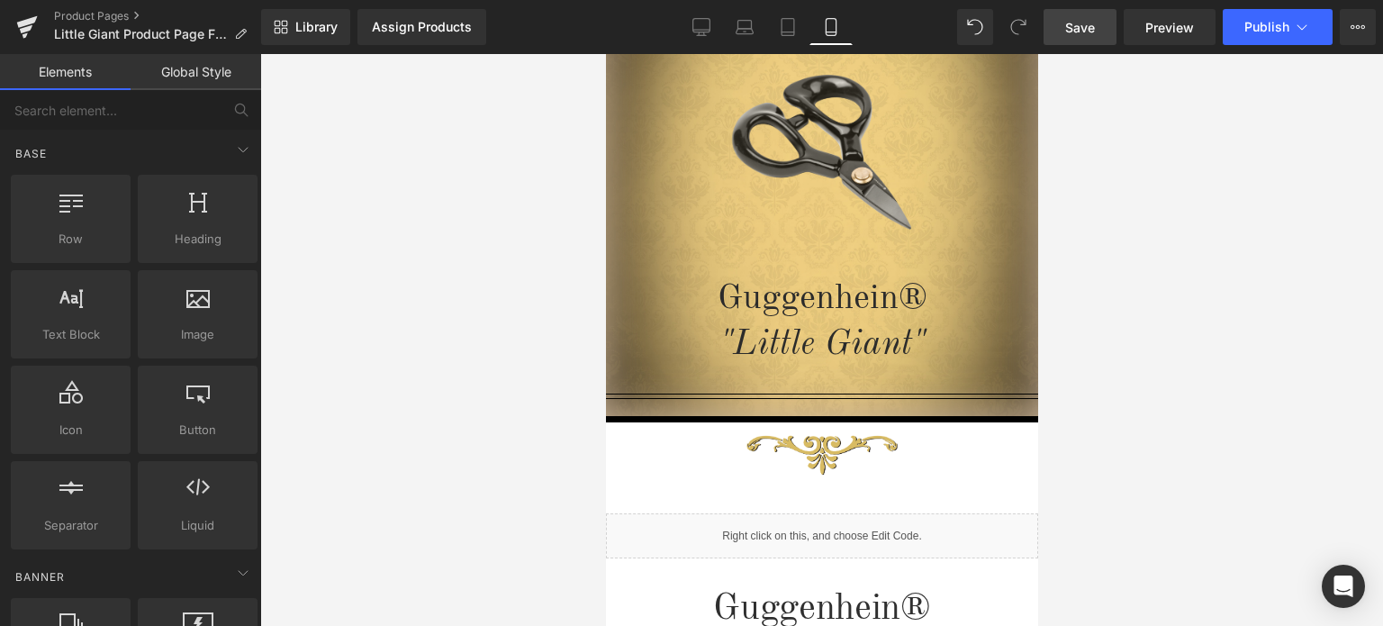
click at [1085, 28] on span "Save" at bounding box center [1080, 27] width 30 height 19
click at [856, 402] on icon at bounding box center [857, 402] width 3 height 6
click at [863, 402] on icon at bounding box center [868, 402] width 10 height 11
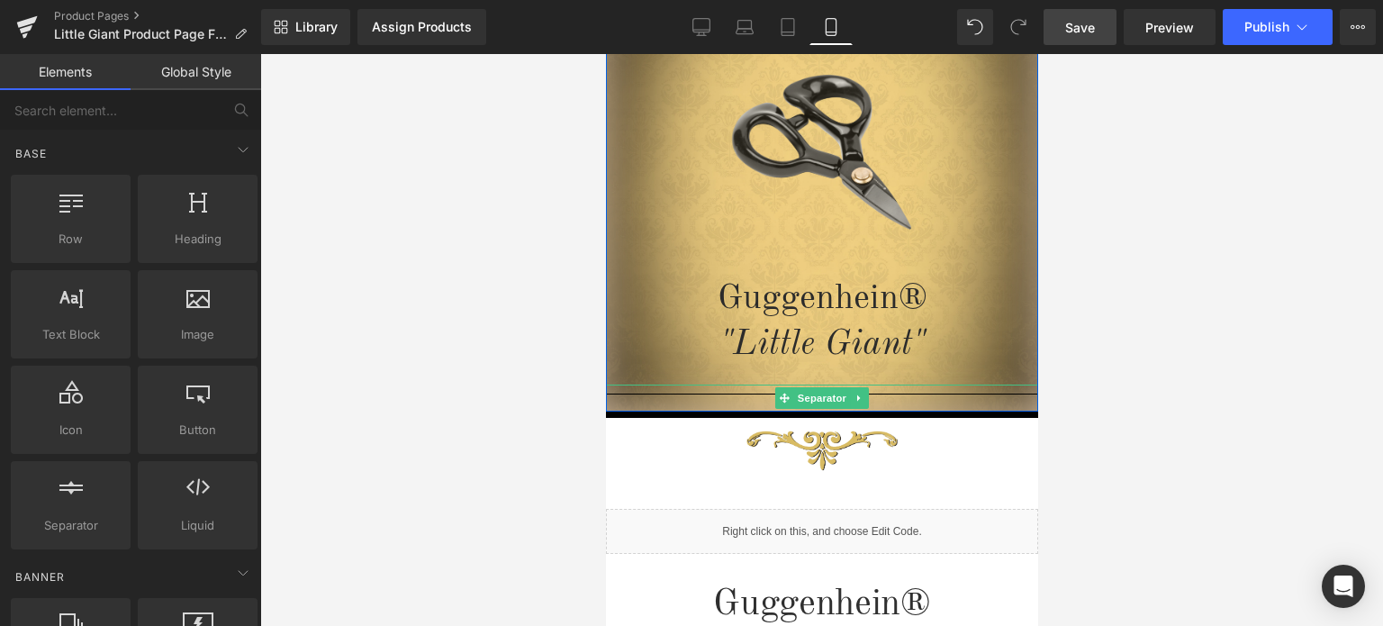
click at [854, 396] on icon at bounding box center [859, 398] width 10 height 11
drag, startPoint x: 856, startPoint y: 399, endPoint x: 1668, endPoint y: 473, distance: 815.5
click at [863, 399] on icon at bounding box center [868, 398] width 10 height 10
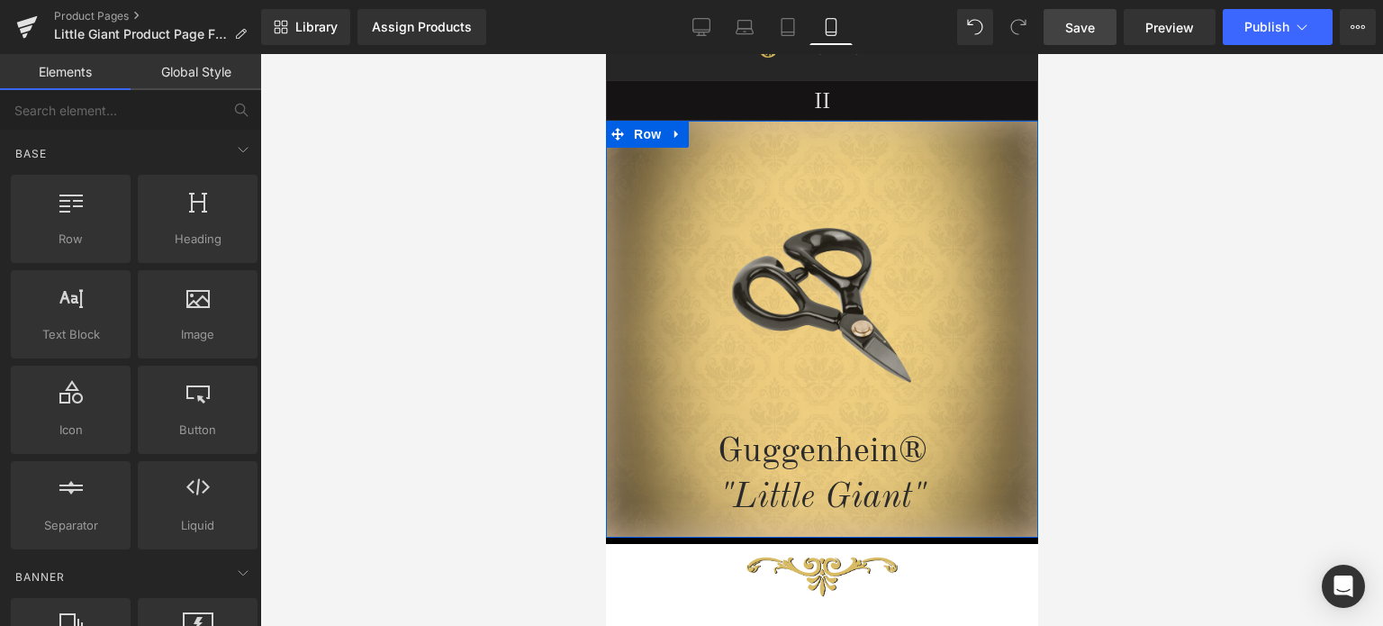
scroll to position [27, 0]
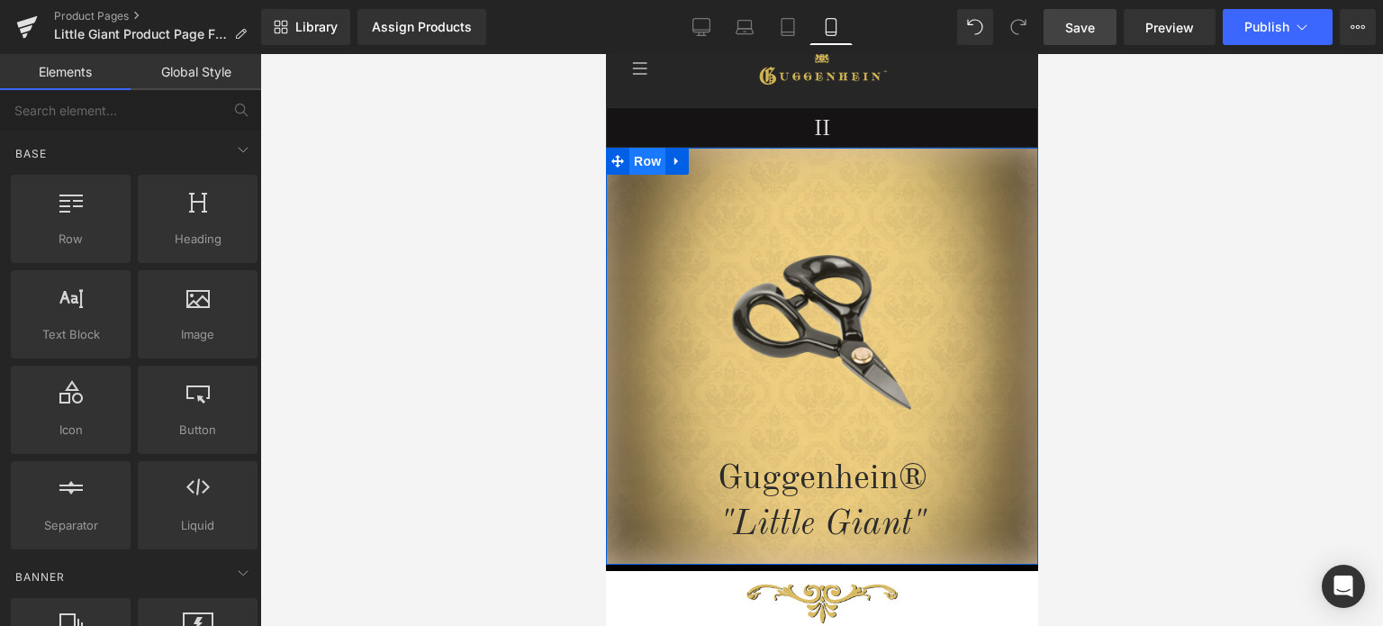
click at [638, 163] on span "Row" at bounding box center [646, 161] width 36 height 27
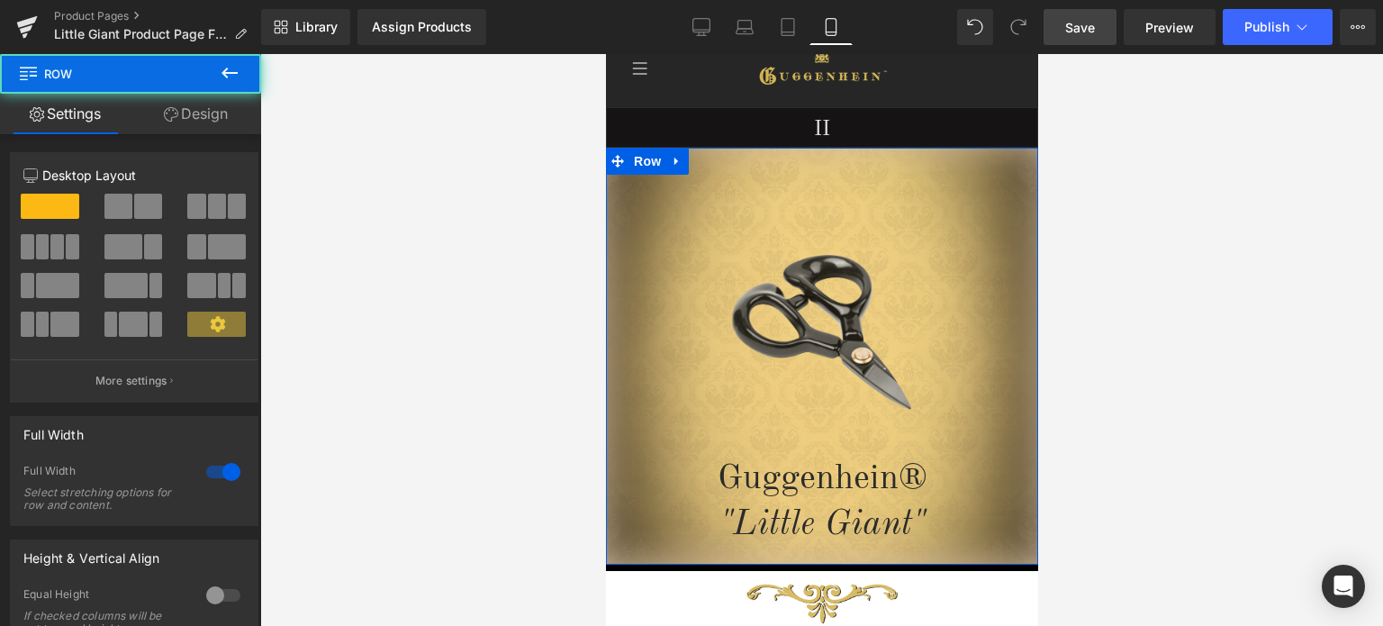
drag, startPoint x: 196, startPoint y: 109, endPoint x: 196, endPoint y: 99, distance: 9.9
click at [196, 109] on link "Design" at bounding box center [196, 114] width 131 height 41
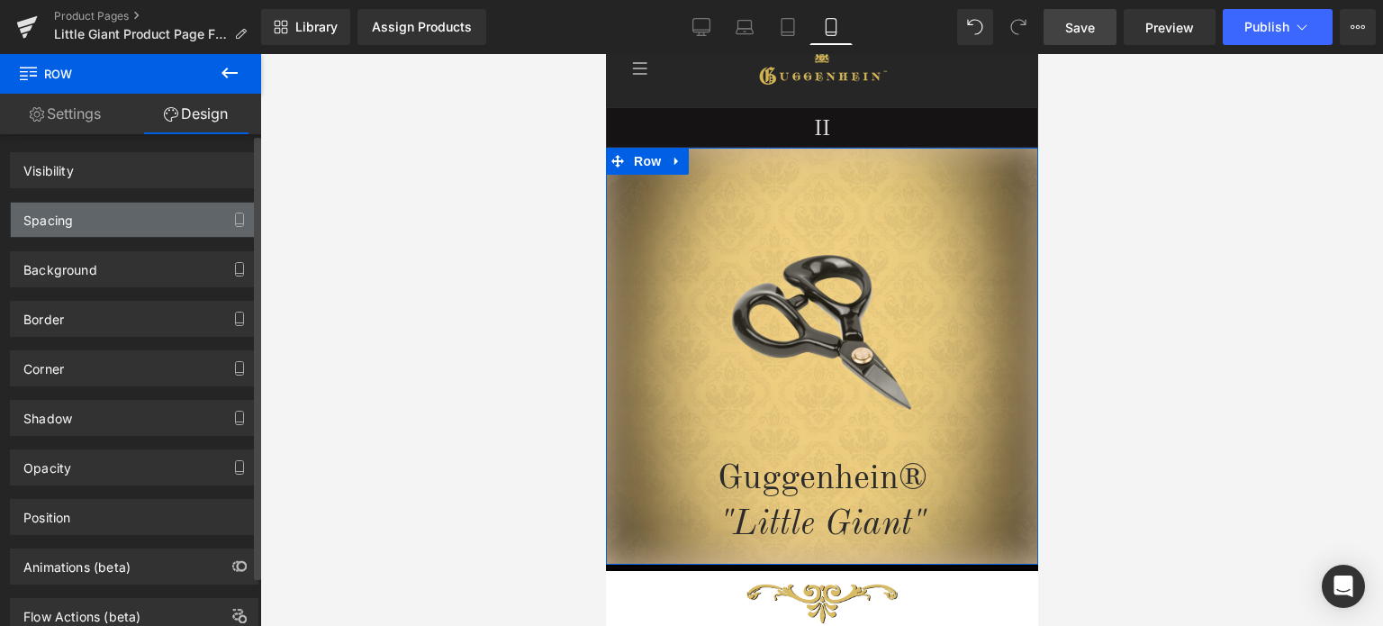
click at [92, 221] on div "Spacing" at bounding box center [134, 220] width 247 height 34
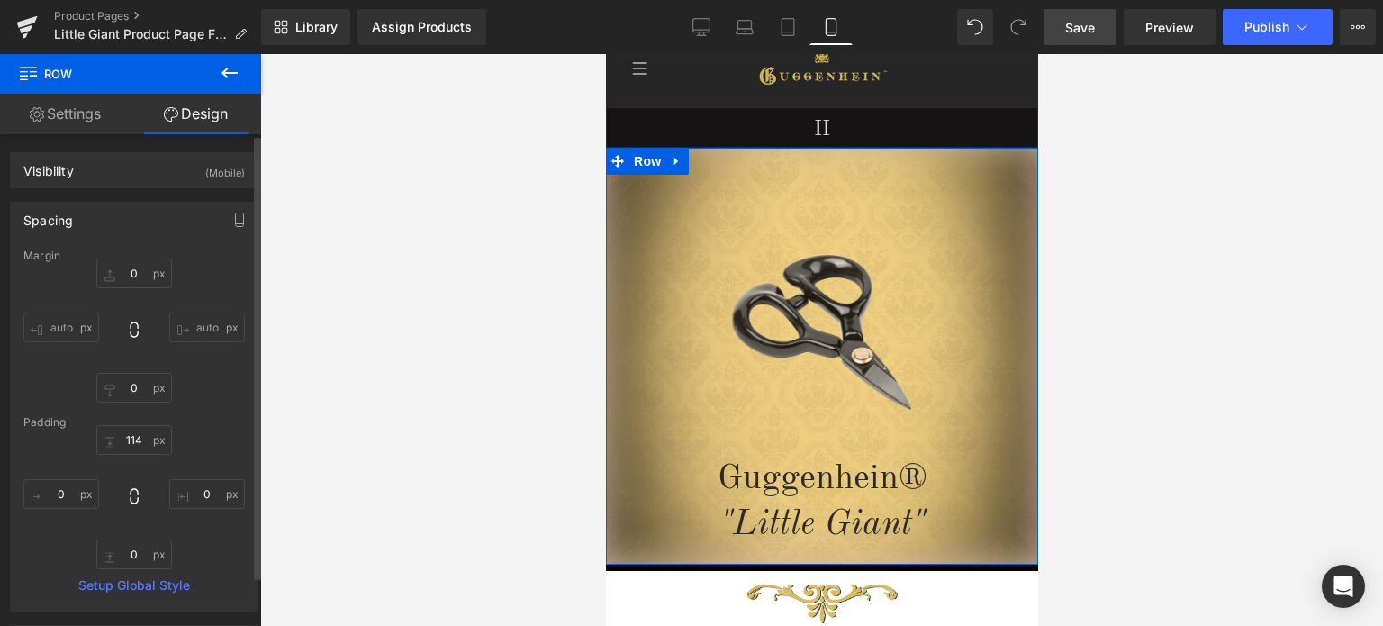
type input "0"
type input "114"
type input "0"
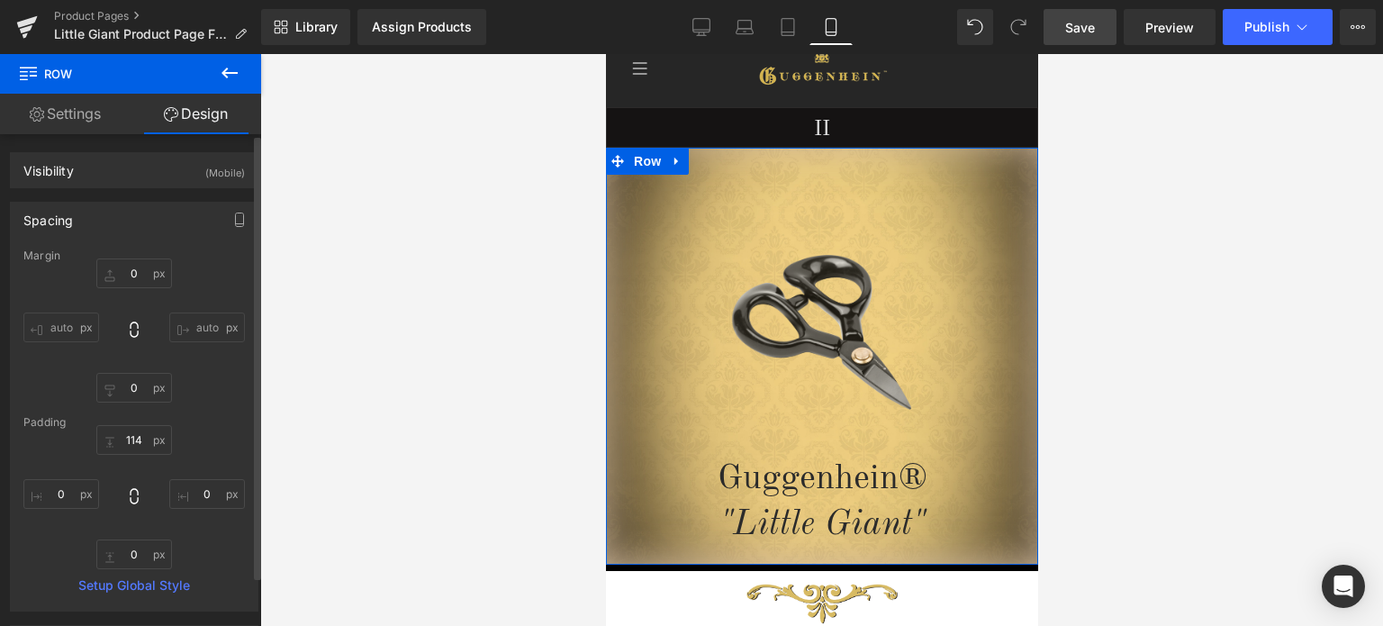
type input "0"
click at [134, 549] on input "0" at bounding box center [134, 554] width 76 height 30
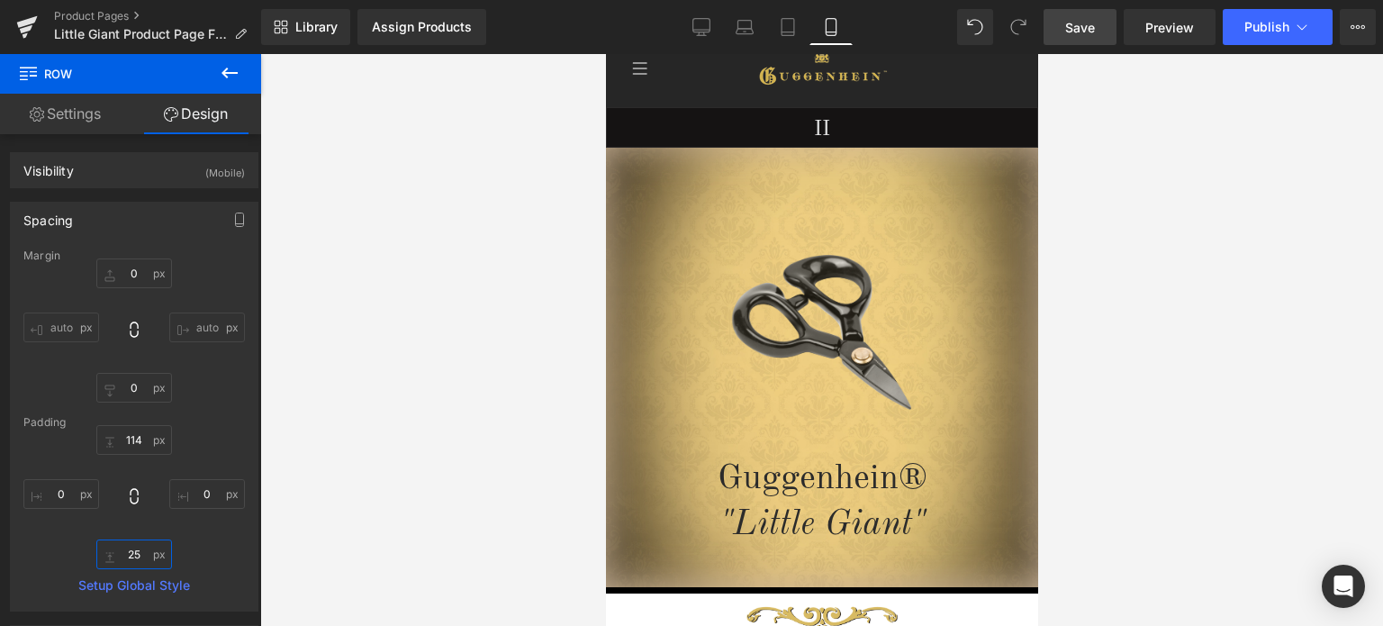
type input "25"
click at [1095, 25] on span "Save" at bounding box center [1080, 27] width 30 height 19
click at [1089, 31] on span "Save" at bounding box center [1080, 27] width 30 height 19
click at [1093, 23] on span "Save" at bounding box center [1080, 27] width 30 height 19
